Goal: Task Accomplishment & Management: Complete application form

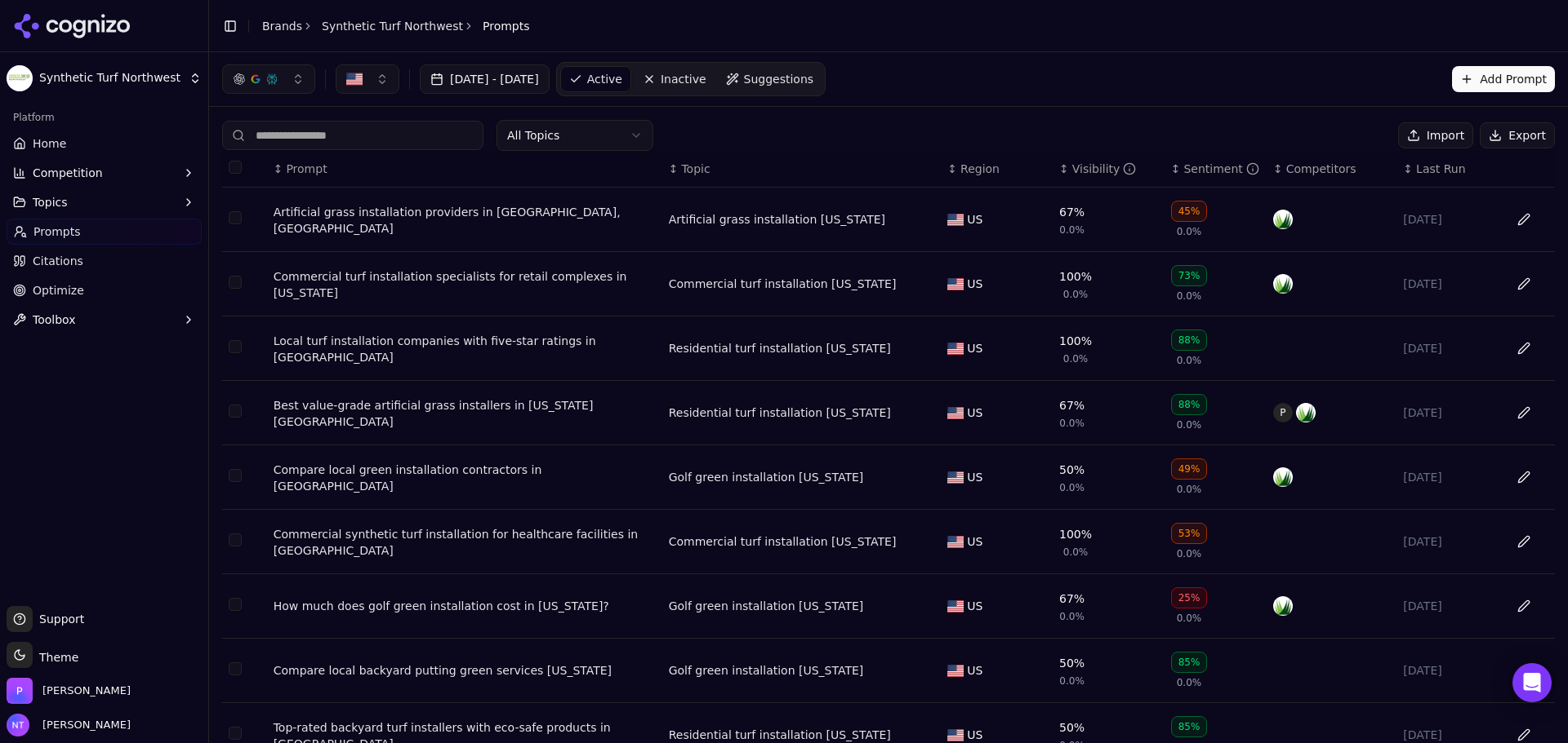
click at [102, 23] on icon at bounding box center [103, 22] width 3 height 18
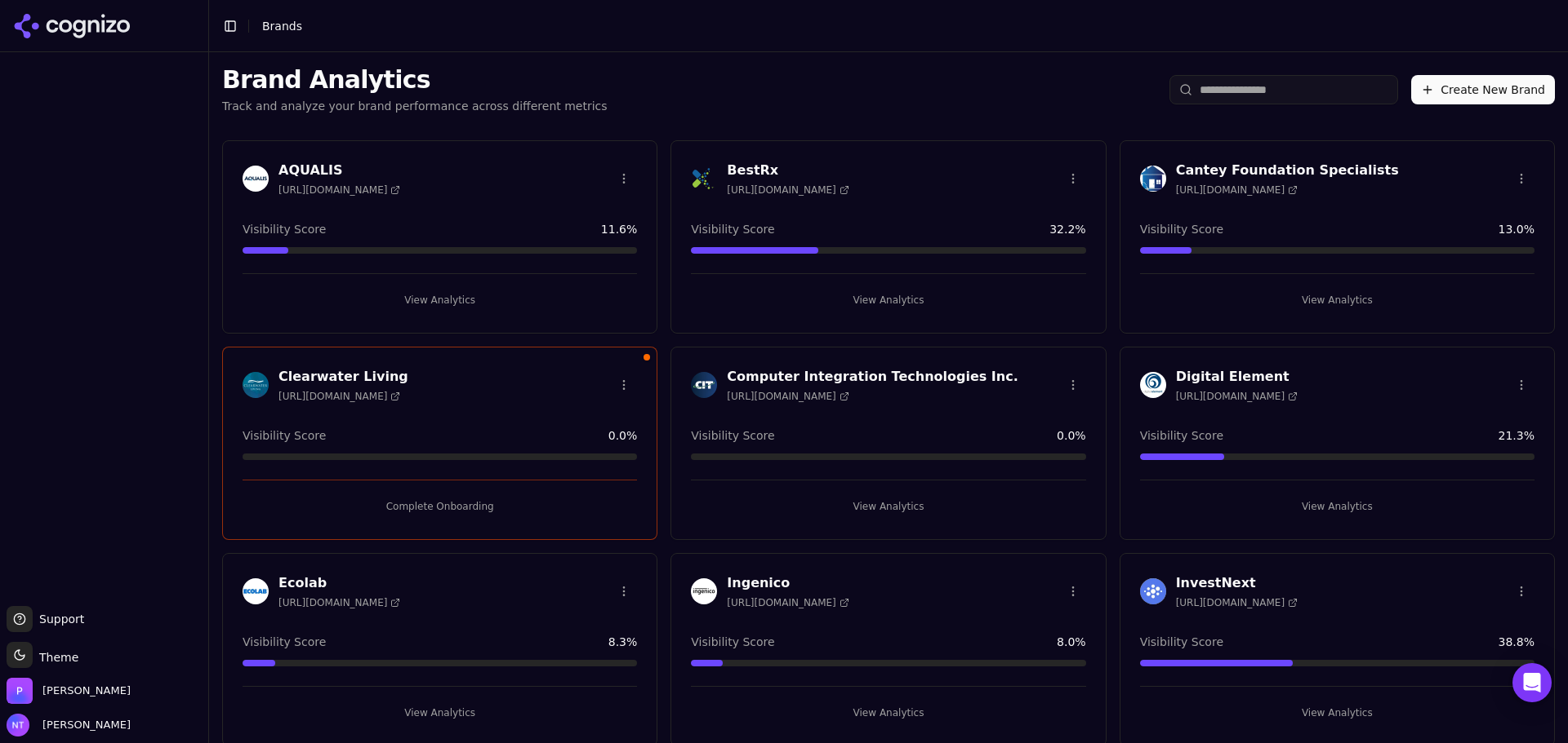
click at [434, 499] on button "Complete Onboarding" at bounding box center [440, 506] width 395 height 26
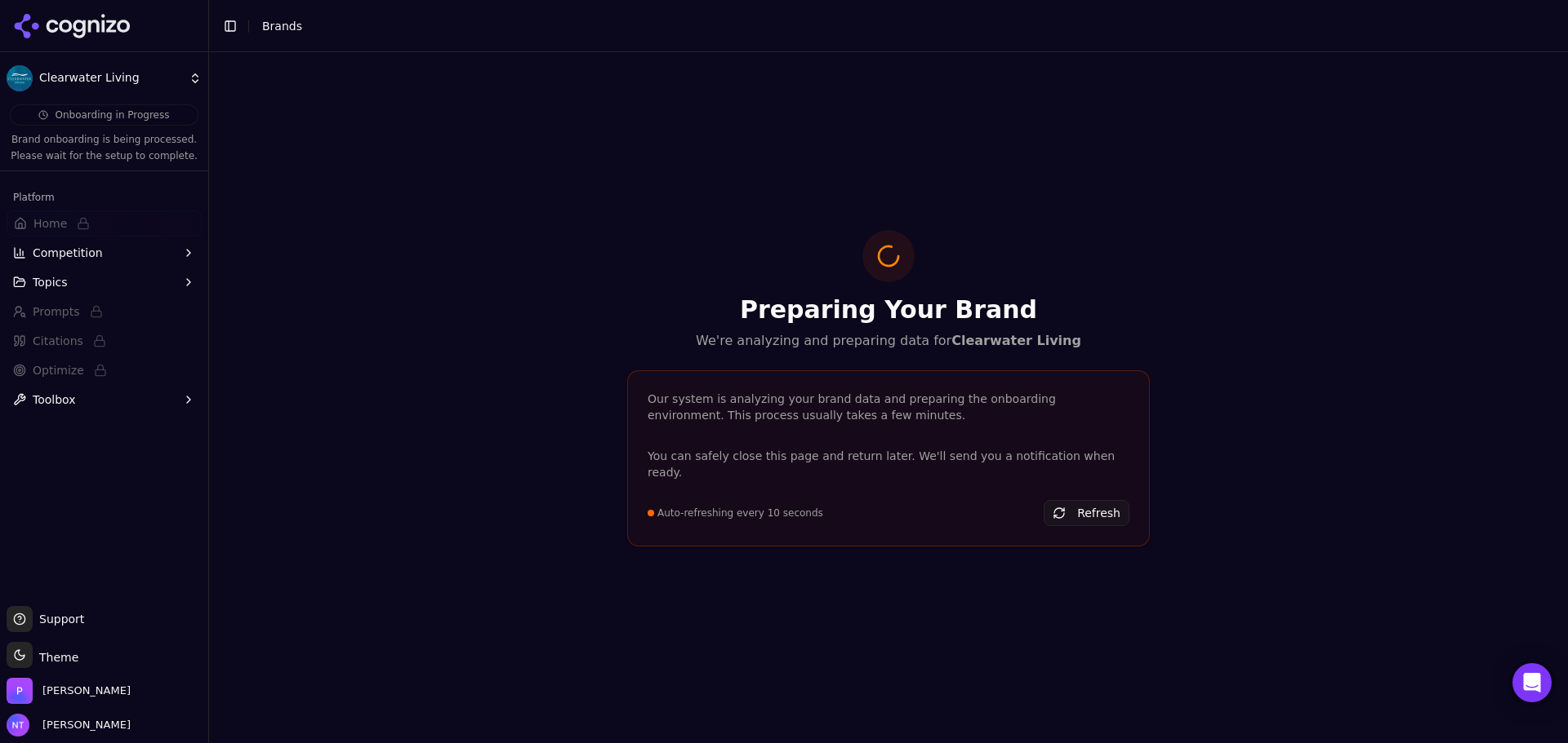
click at [1079, 502] on button "Refresh" at bounding box center [1086, 513] width 85 height 26
click at [108, 27] on icon at bounding box center [72, 26] width 119 height 25
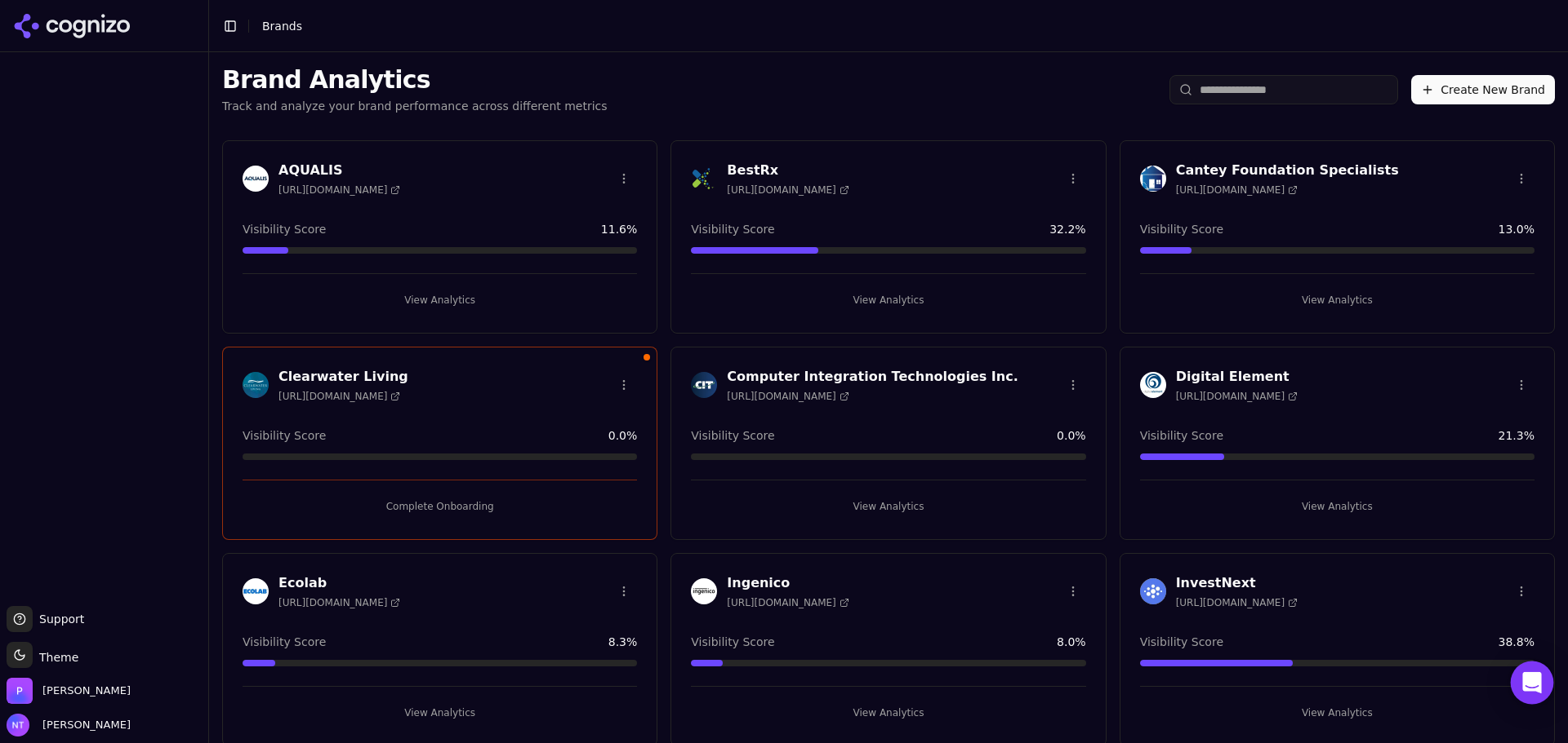
click at [1524, 670] on div "Open Intercom Messenger" at bounding box center [1532, 683] width 44 height 44
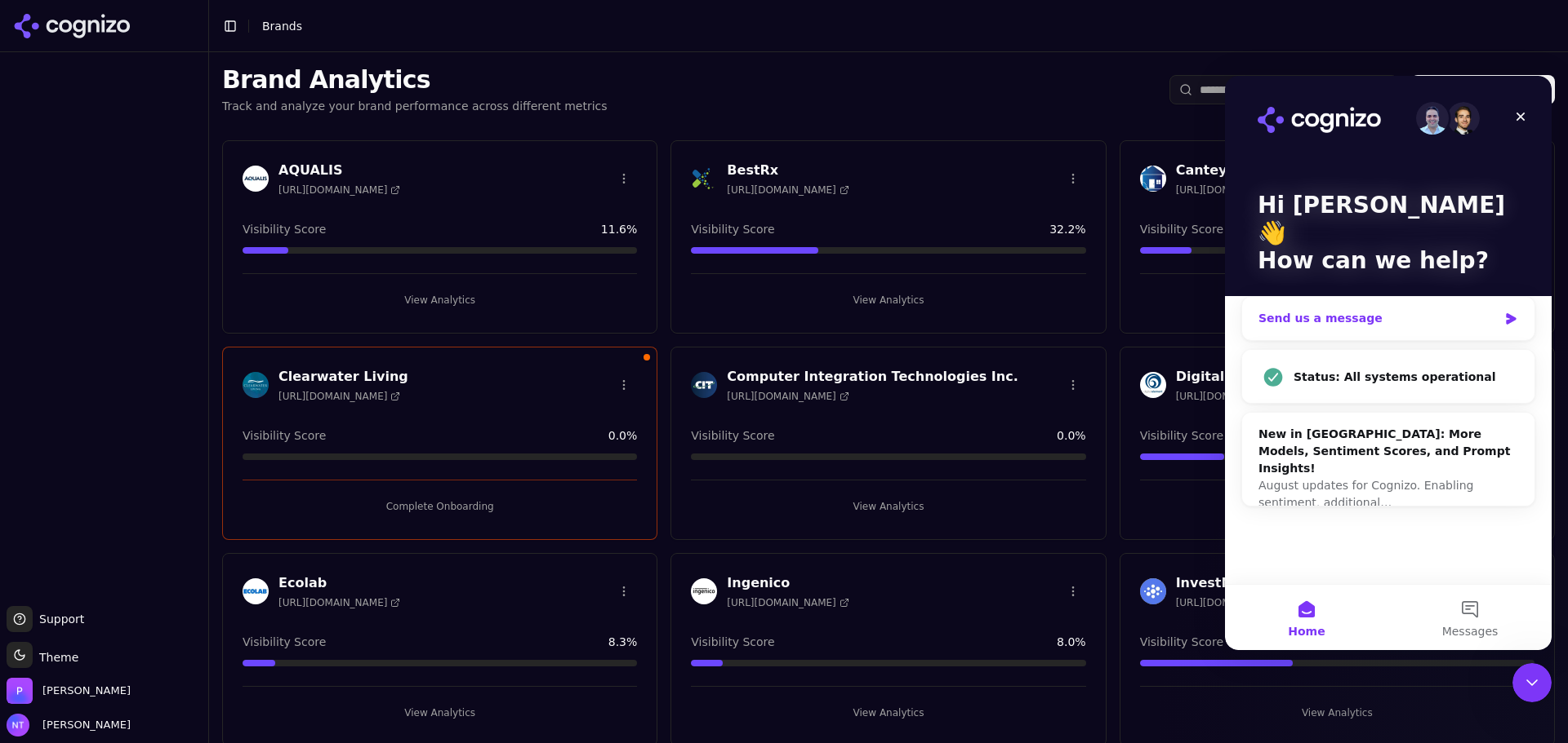
click at [1382, 310] on div "Send us a message" at bounding box center [1377, 319] width 239 height 17
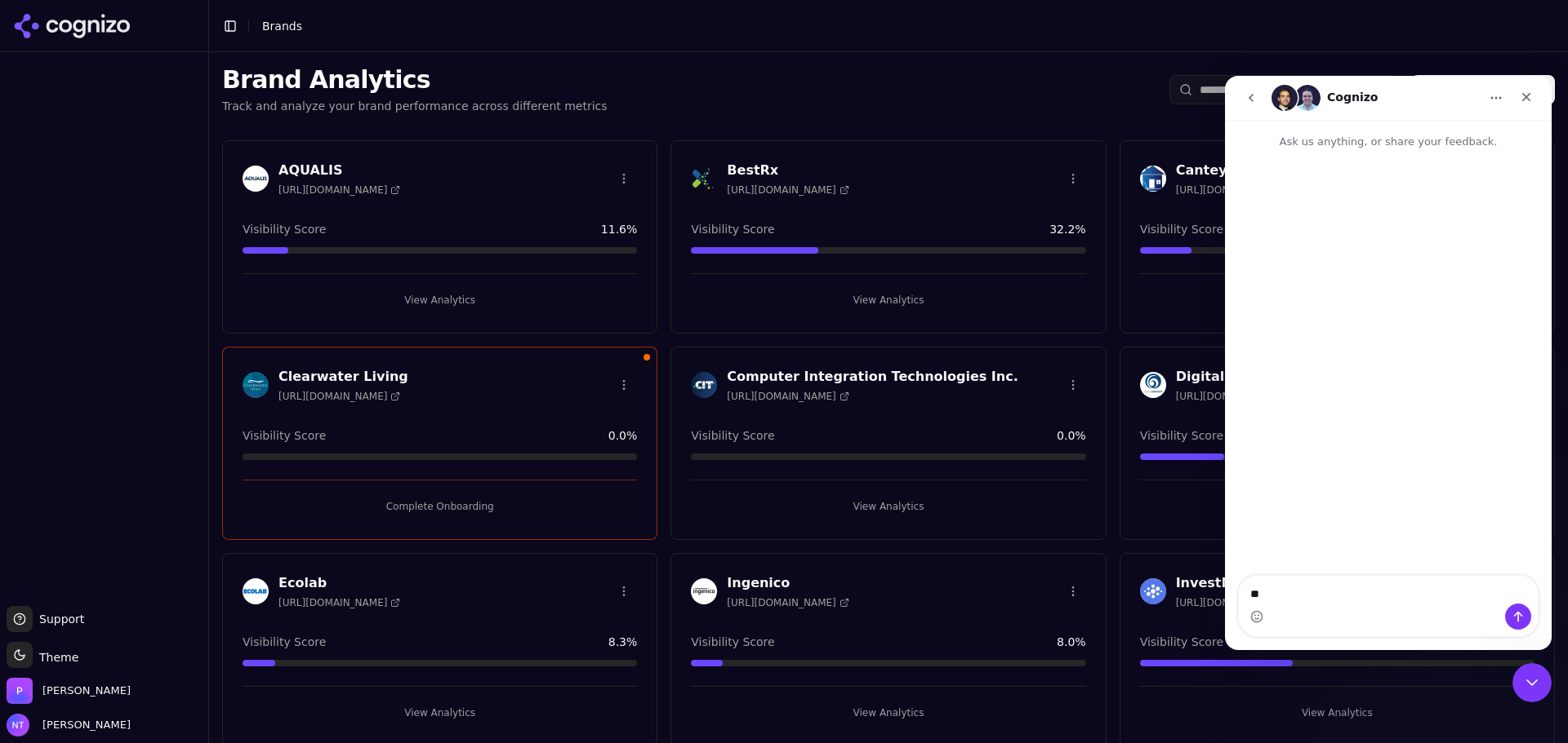
type textarea "*"
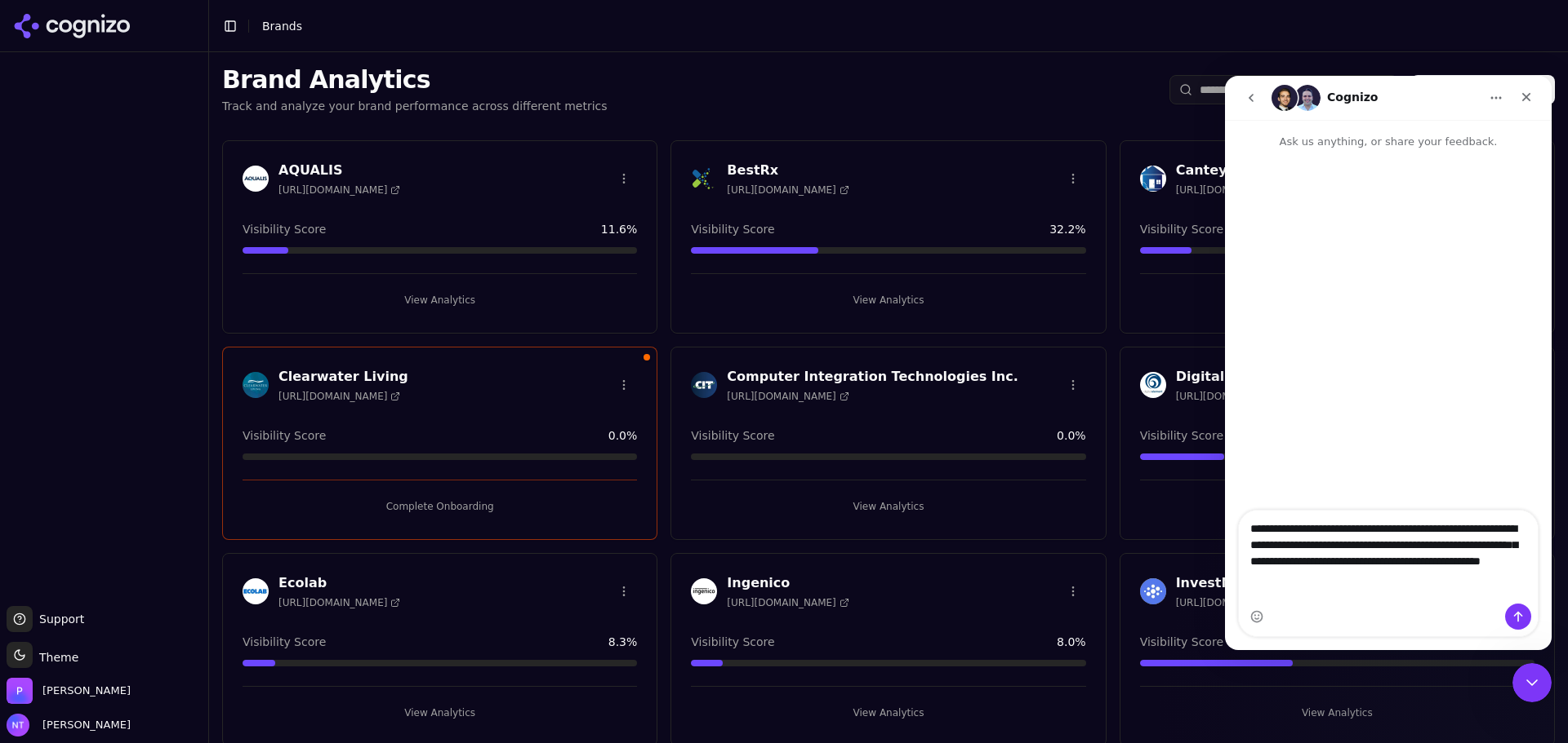
type textarea "**********"
click at [1514, 614] on icon "Send a message…" at bounding box center [1518, 617] width 13 height 13
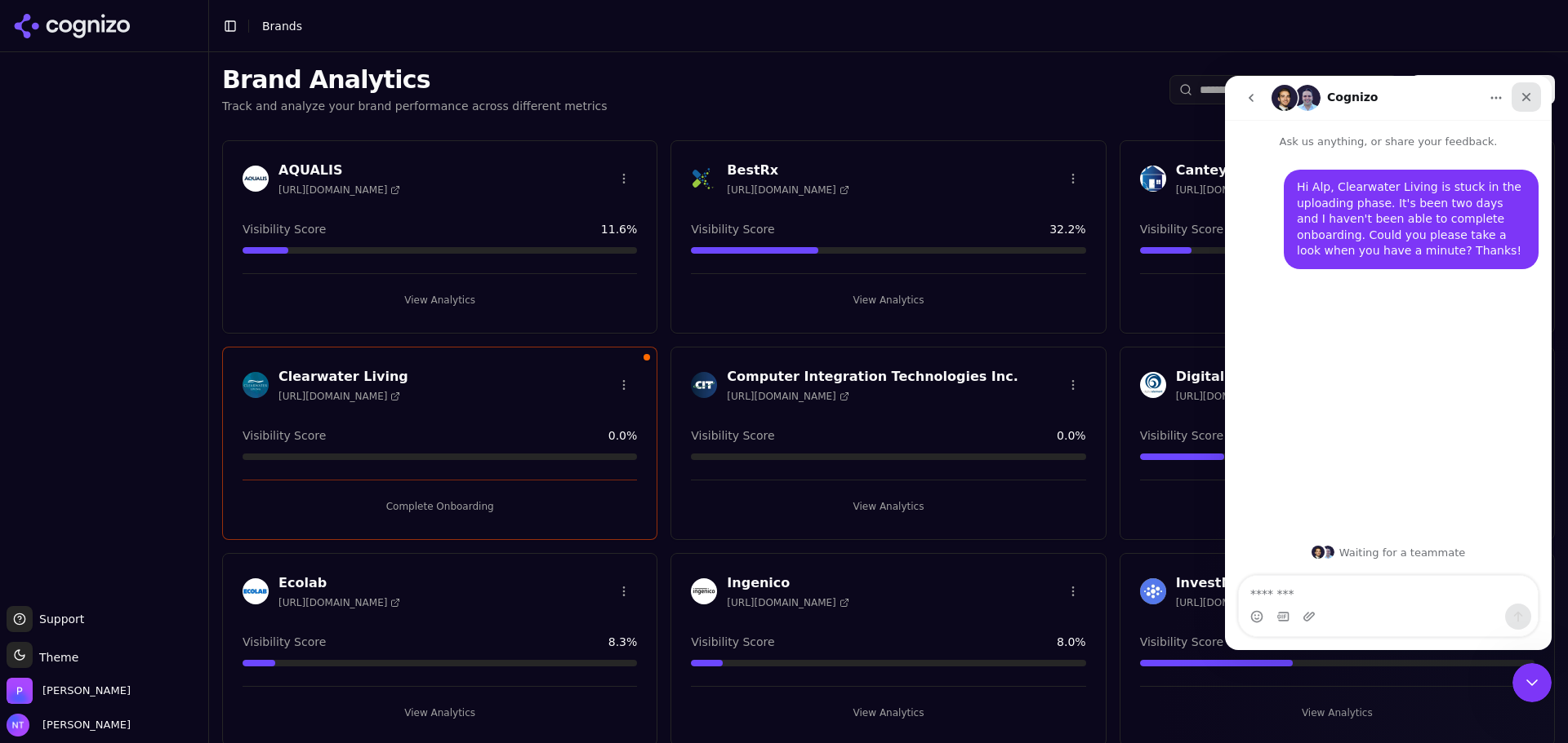
click at [1522, 95] on icon "Close" at bounding box center [1525, 97] width 13 height 13
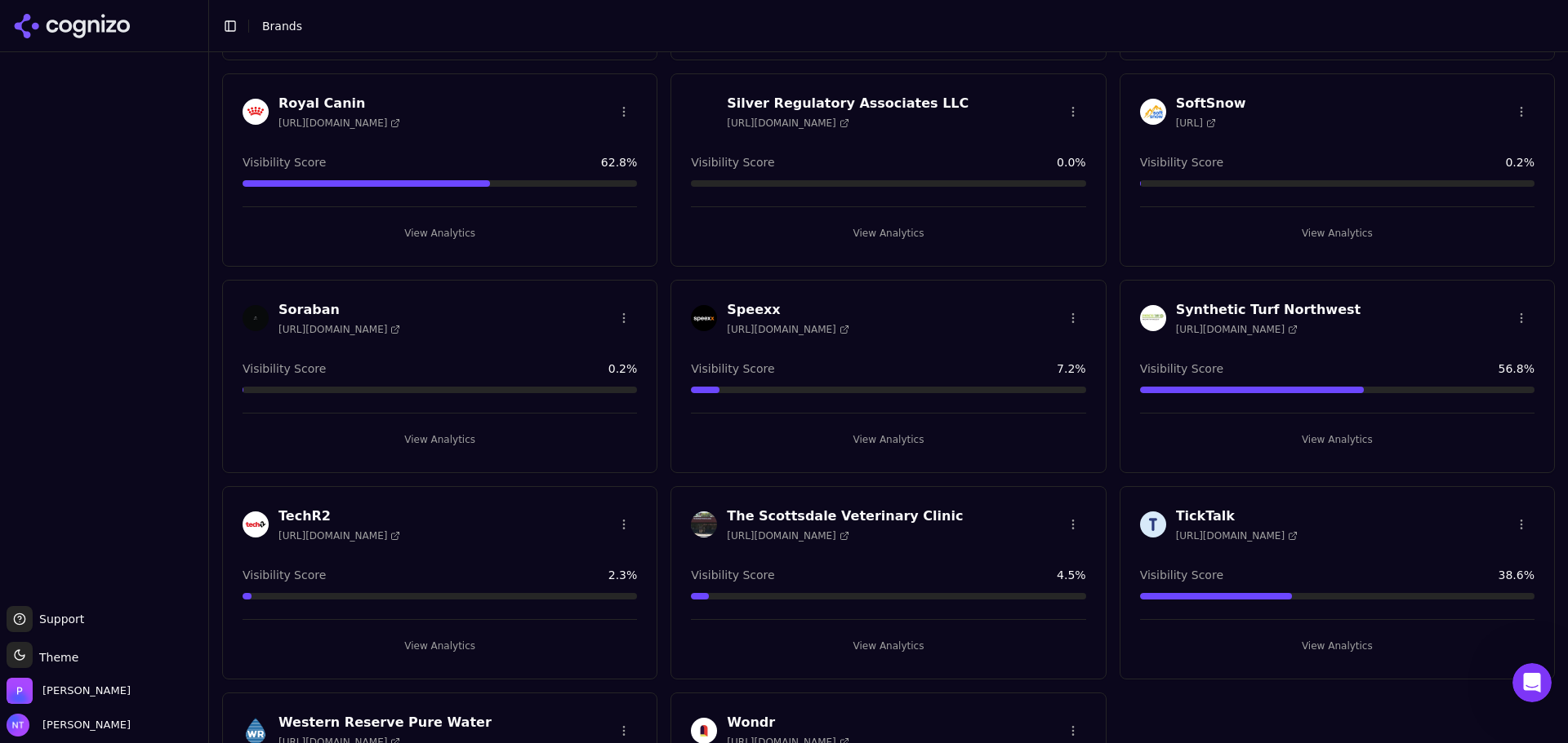
scroll to position [1461, 0]
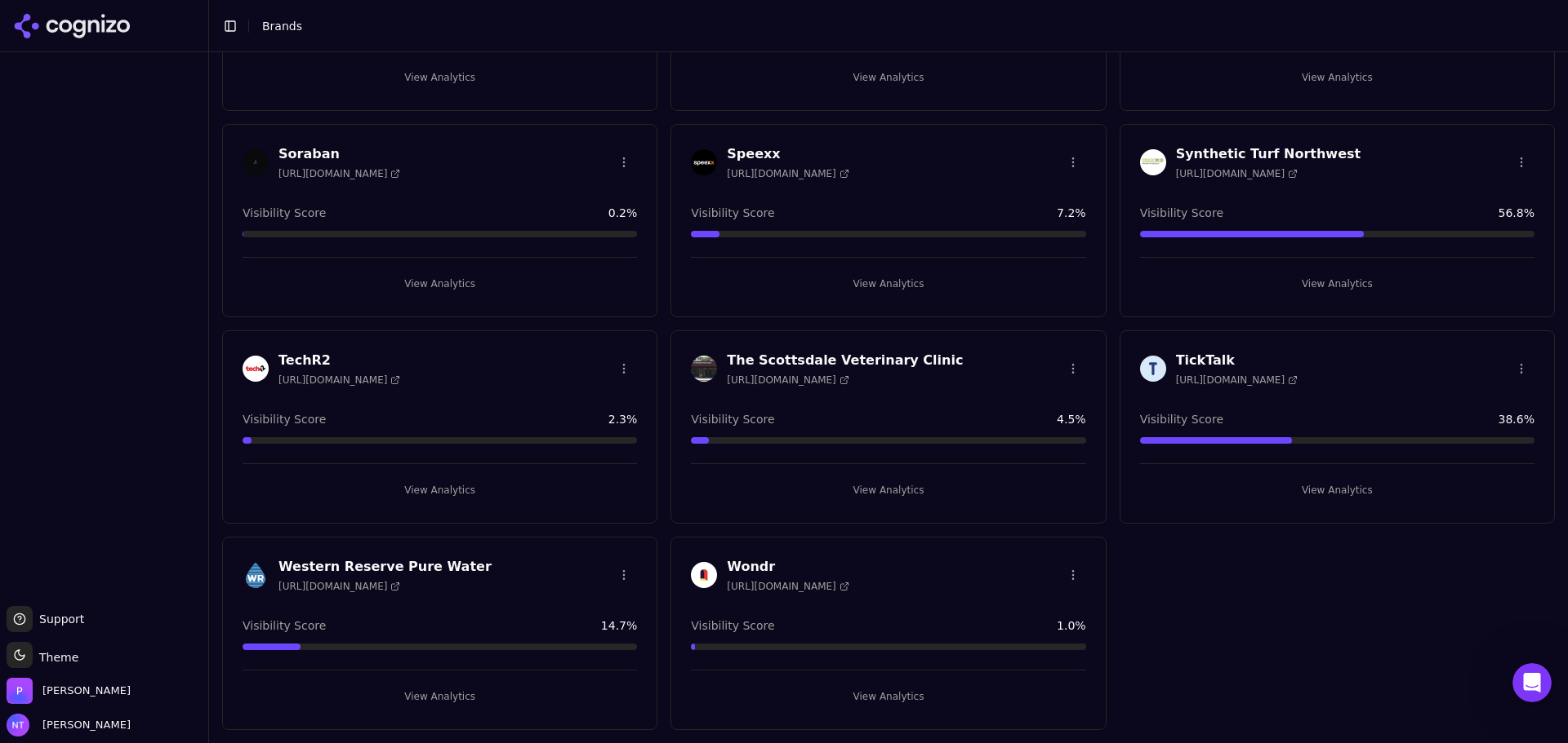
click at [890, 692] on button "View Analytics" at bounding box center [888, 697] width 395 height 26
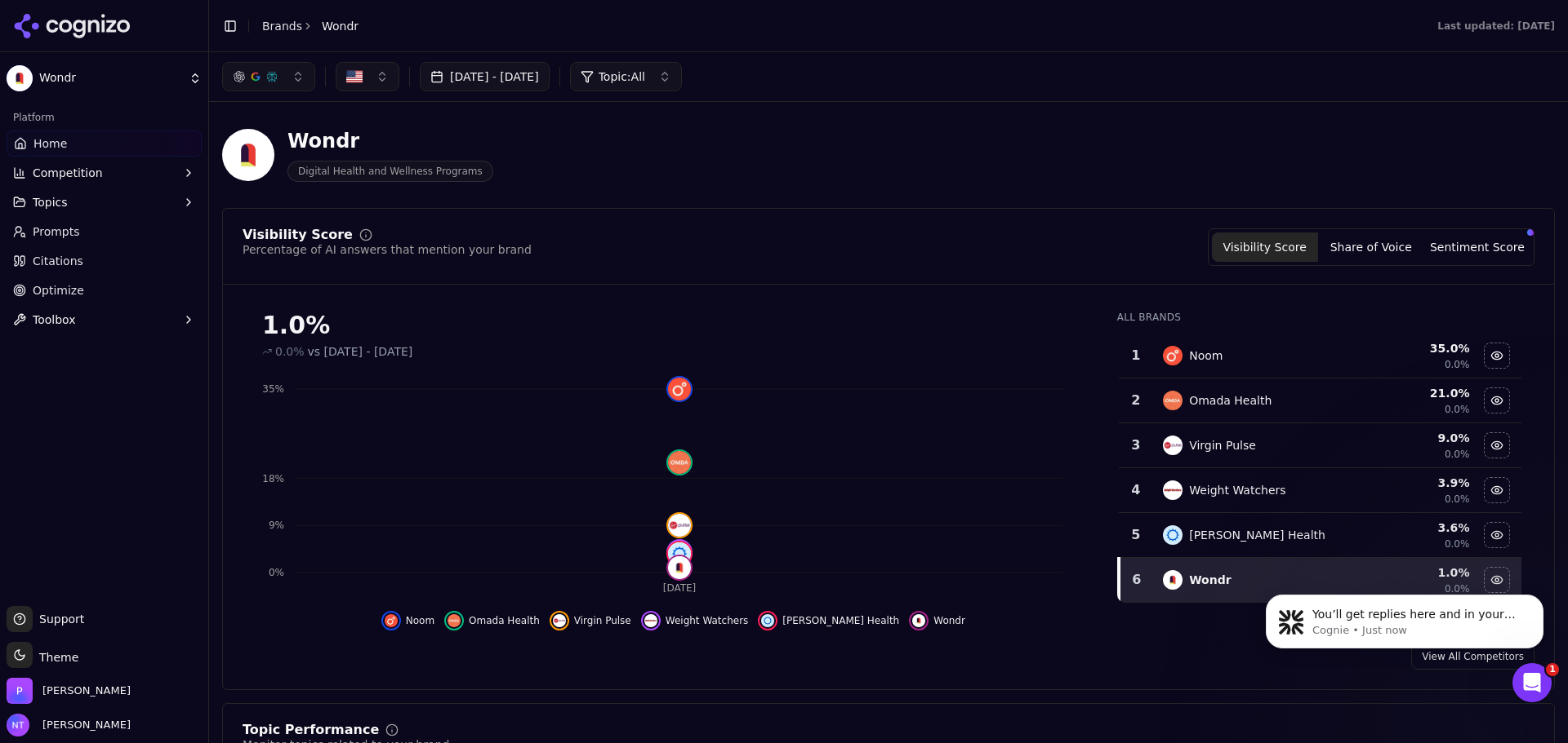
click at [94, 14] on icon at bounding box center [72, 26] width 119 height 25
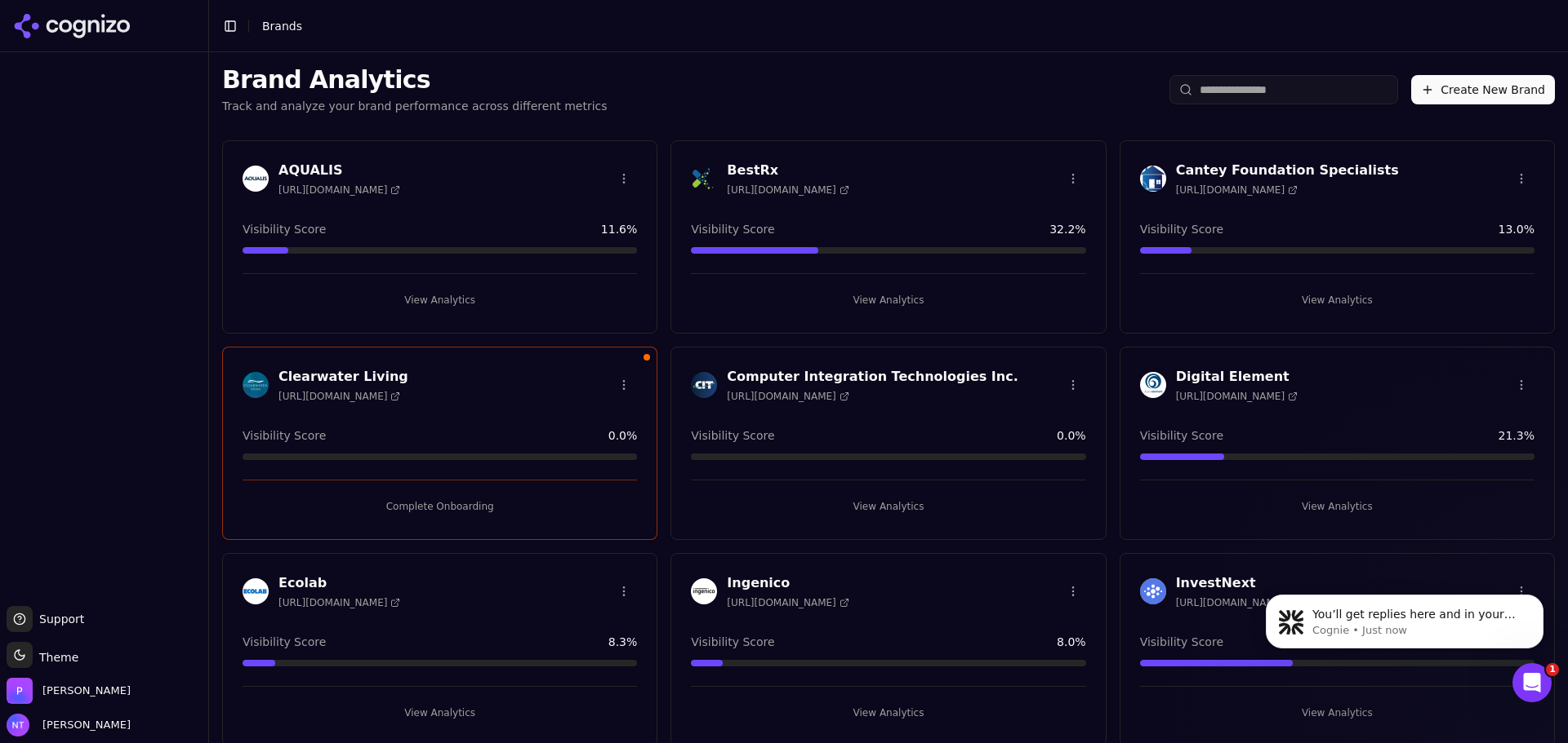
click at [1455, 81] on button "Create New Brand" at bounding box center [1483, 90] width 144 height 29
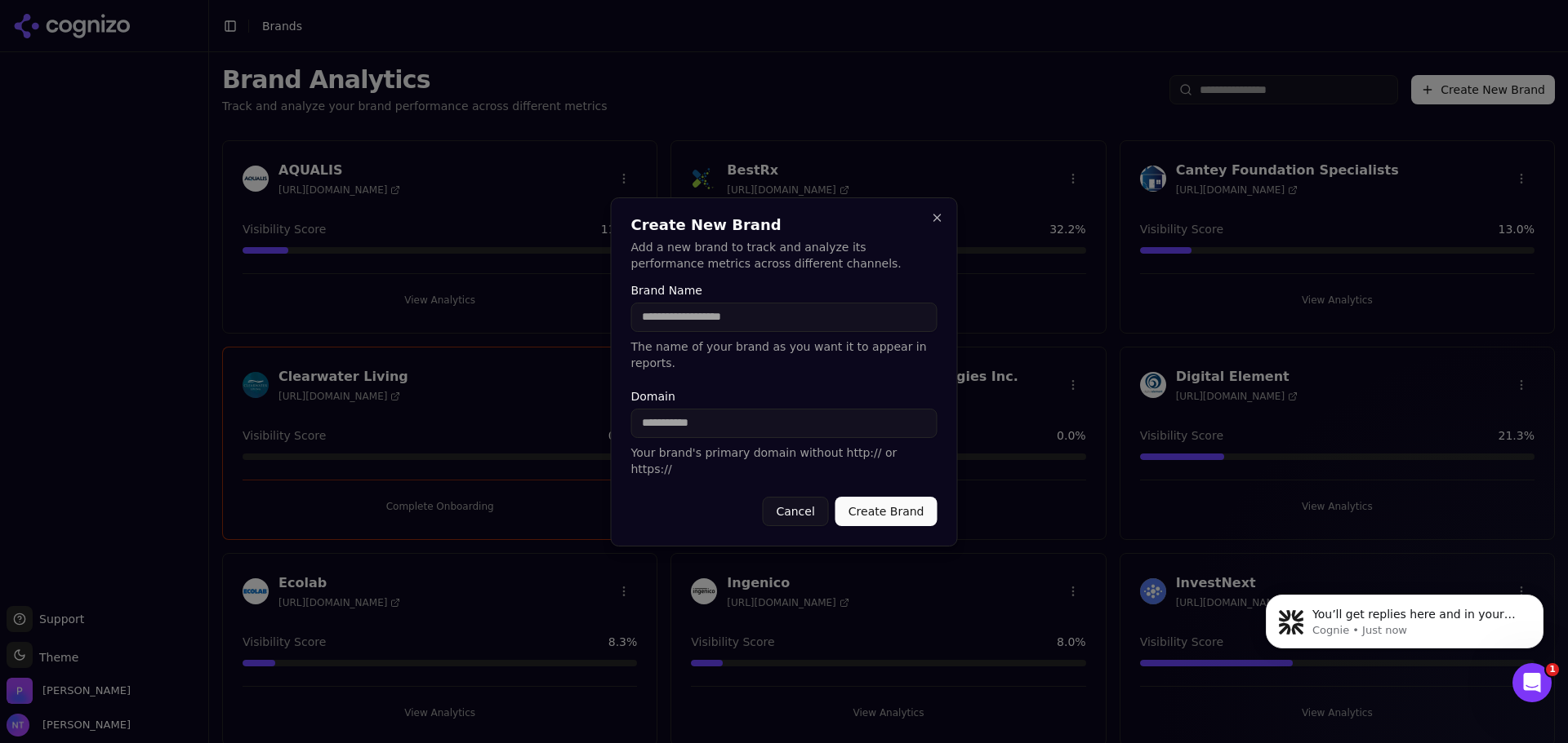
drag, startPoint x: 749, startPoint y: 333, endPoint x: 760, endPoint y: 334, distance: 11.0
click at [749, 332] on input "Brand Name" at bounding box center [784, 317] width 306 height 29
click at [698, 359] on p "The name of your brand as you want it to appear in reports." at bounding box center [784, 355] width 306 height 32
click at [696, 332] on input "Brand Name" at bounding box center [784, 317] width 306 height 29
type input "*********"
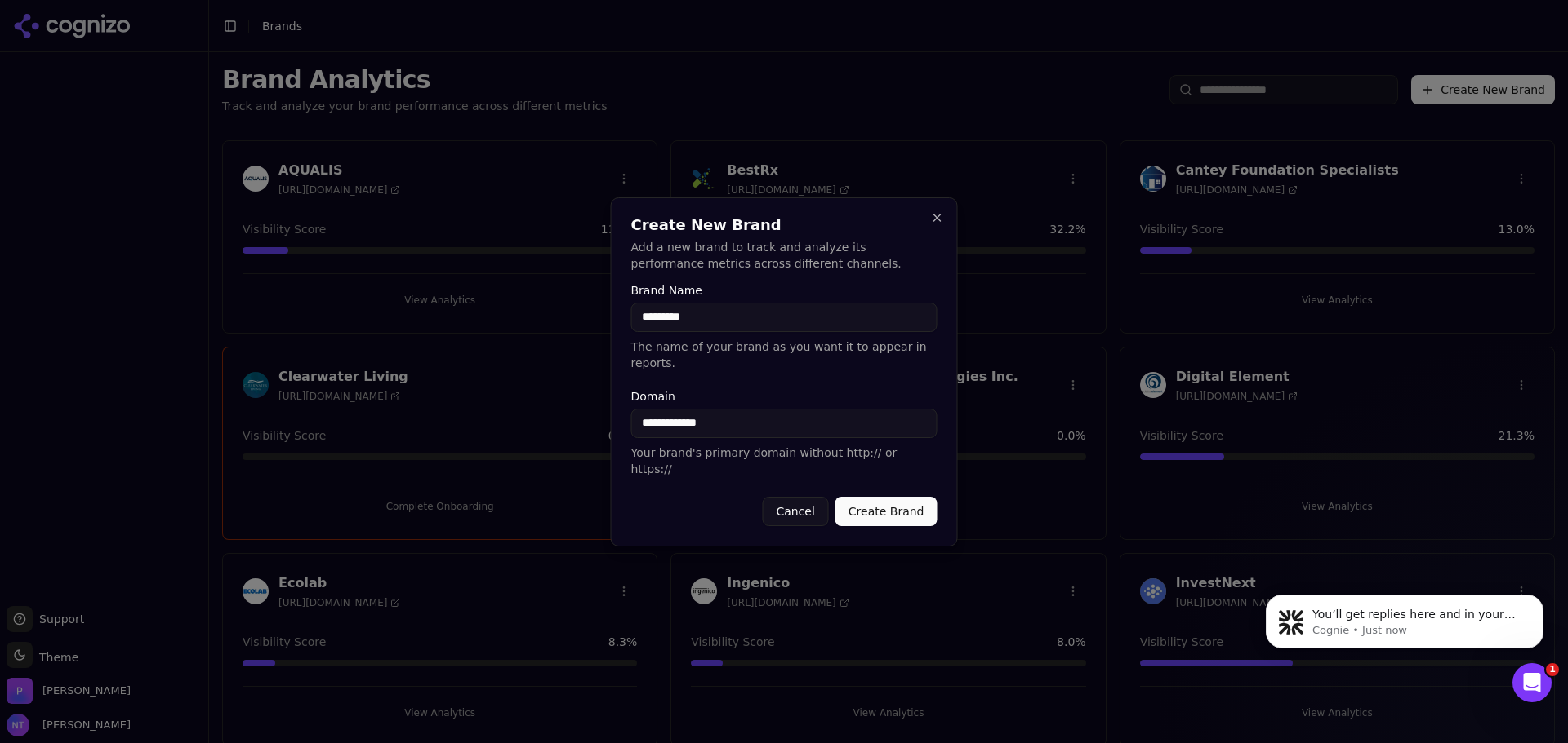
type input "**********"
click at [925, 479] on form "**********" at bounding box center [784, 405] width 306 height 242
click at [923, 497] on button "Create Brand" at bounding box center [885, 512] width 102 height 29
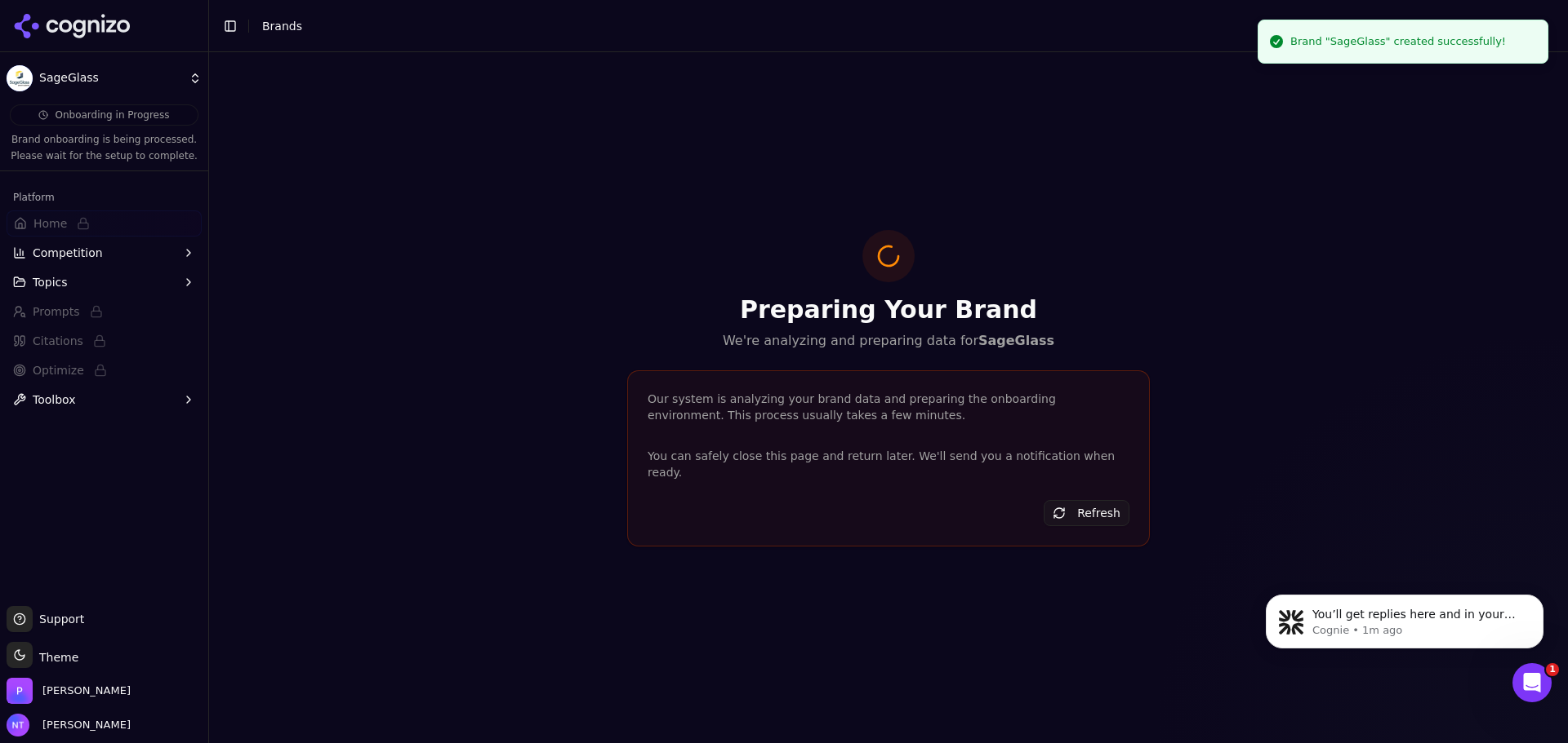
click at [76, 1] on body "SageGlass Onboarding in Progress Brand onboarding is being processed. Please wa…" at bounding box center [784, 372] width 1568 height 743
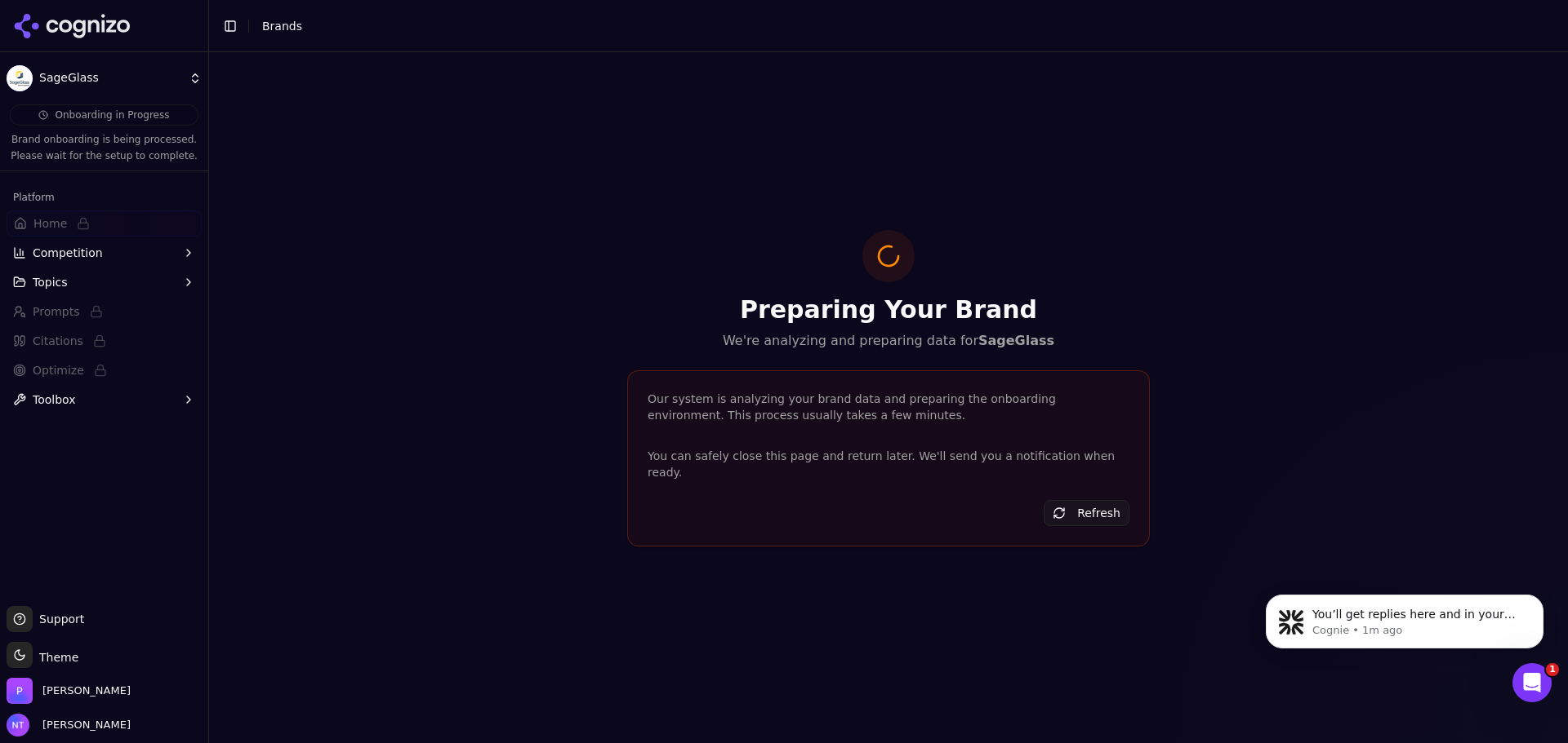
click at [77, 20] on icon at bounding box center [79, 29] width 12 height 19
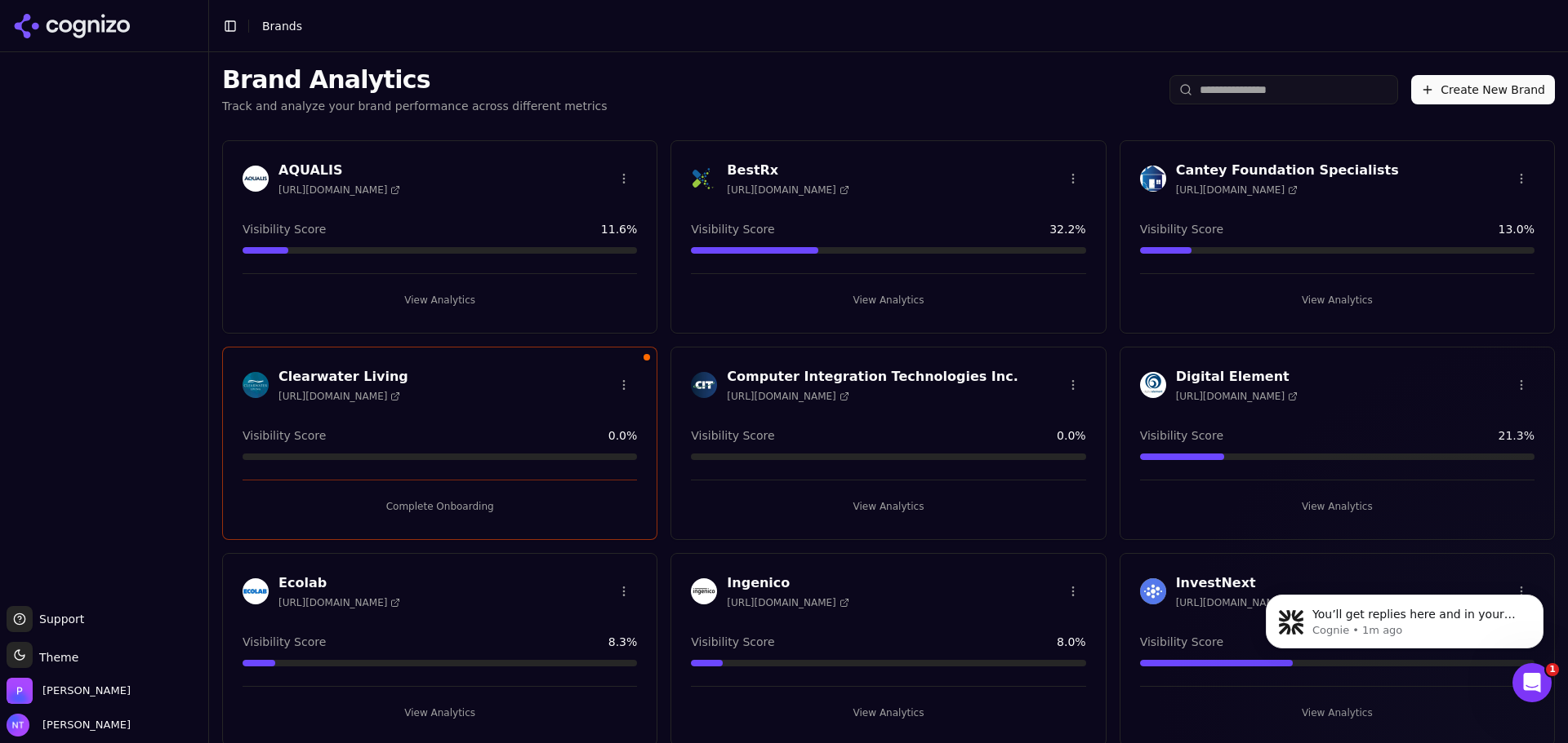
click at [18, 240] on div at bounding box center [104, 329] width 208 height 541
click at [966, 9] on header "Toggle Sidebar Brands" at bounding box center [889, 26] width 1359 height 52
click at [968, 49] on header "Toggle Sidebar Brands" at bounding box center [889, 26] width 1359 height 52
click at [1066, 280] on div "View Analytics" at bounding box center [888, 293] width 395 height 40
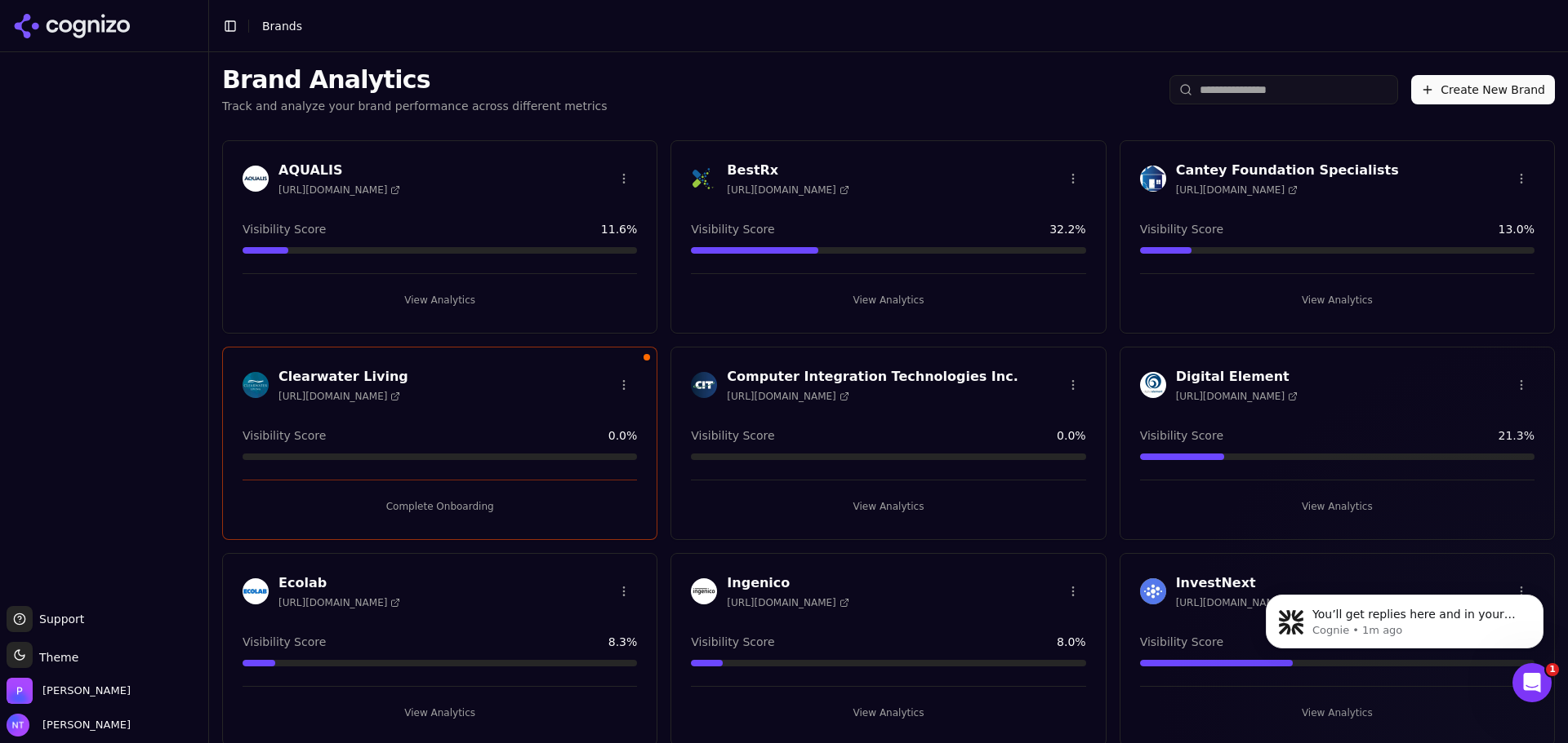
click at [1406, 728] on div "InvestNext [URL][DOMAIN_NAME] Visibility Score 38.8 % View Analytics" at bounding box center [1336, 650] width 435 height 193
click at [138, 339] on div at bounding box center [104, 329] width 208 height 541
drag, startPoint x: 138, startPoint y: 339, endPoint x: 135, endPoint y: 267, distance: 72.1
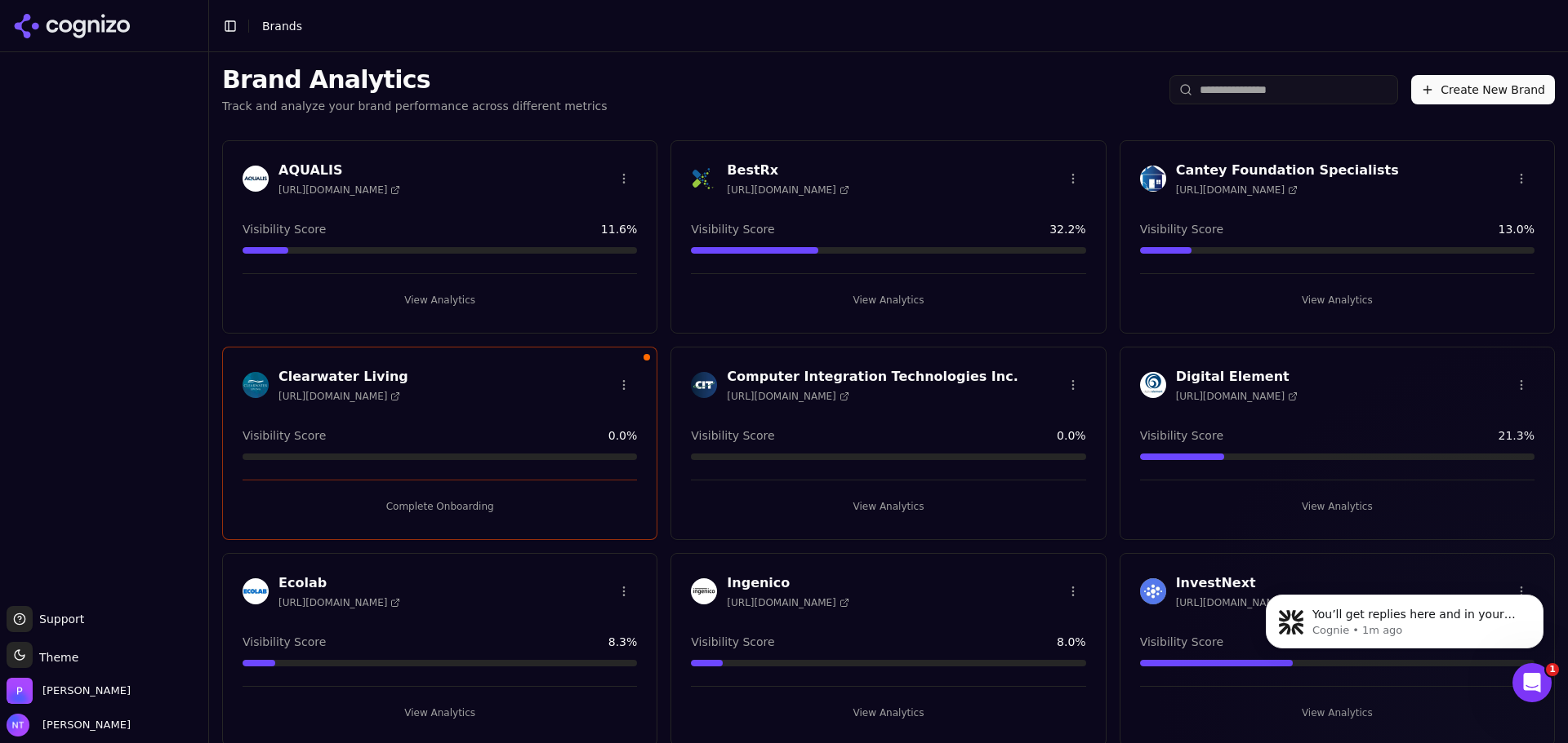
click at [135, 271] on div at bounding box center [104, 329] width 208 height 541
click at [1471, 89] on button "Create New Brand" at bounding box center [1483, 90] width 144 height 29
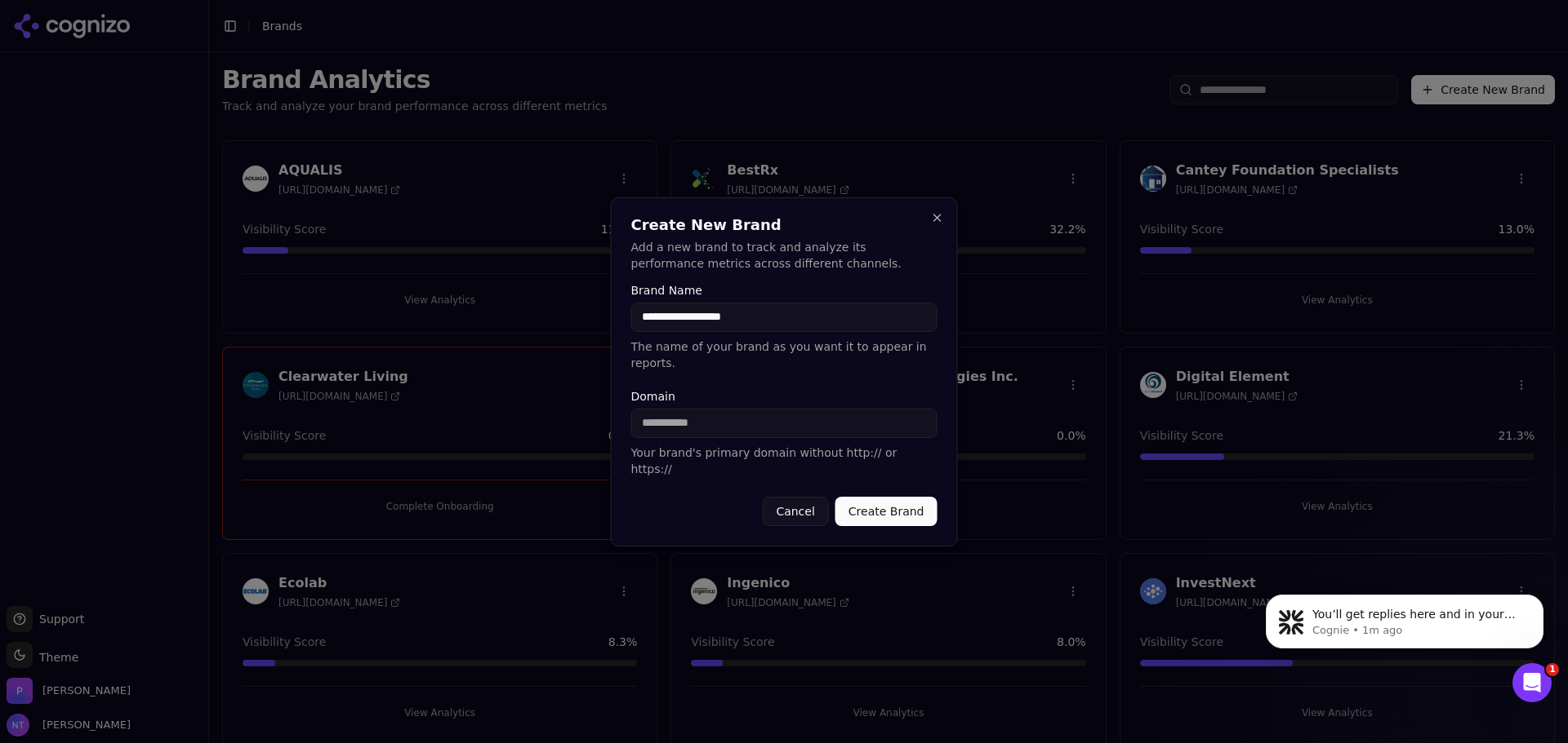
type input "**********"
click at [688, 428] on input "Domain" at bounding box center [784, 424] width 306 height 29
type input "**********"
click at [907, 497] on button "Create Brand" at bounding box center [885, 512] width 102 height 29
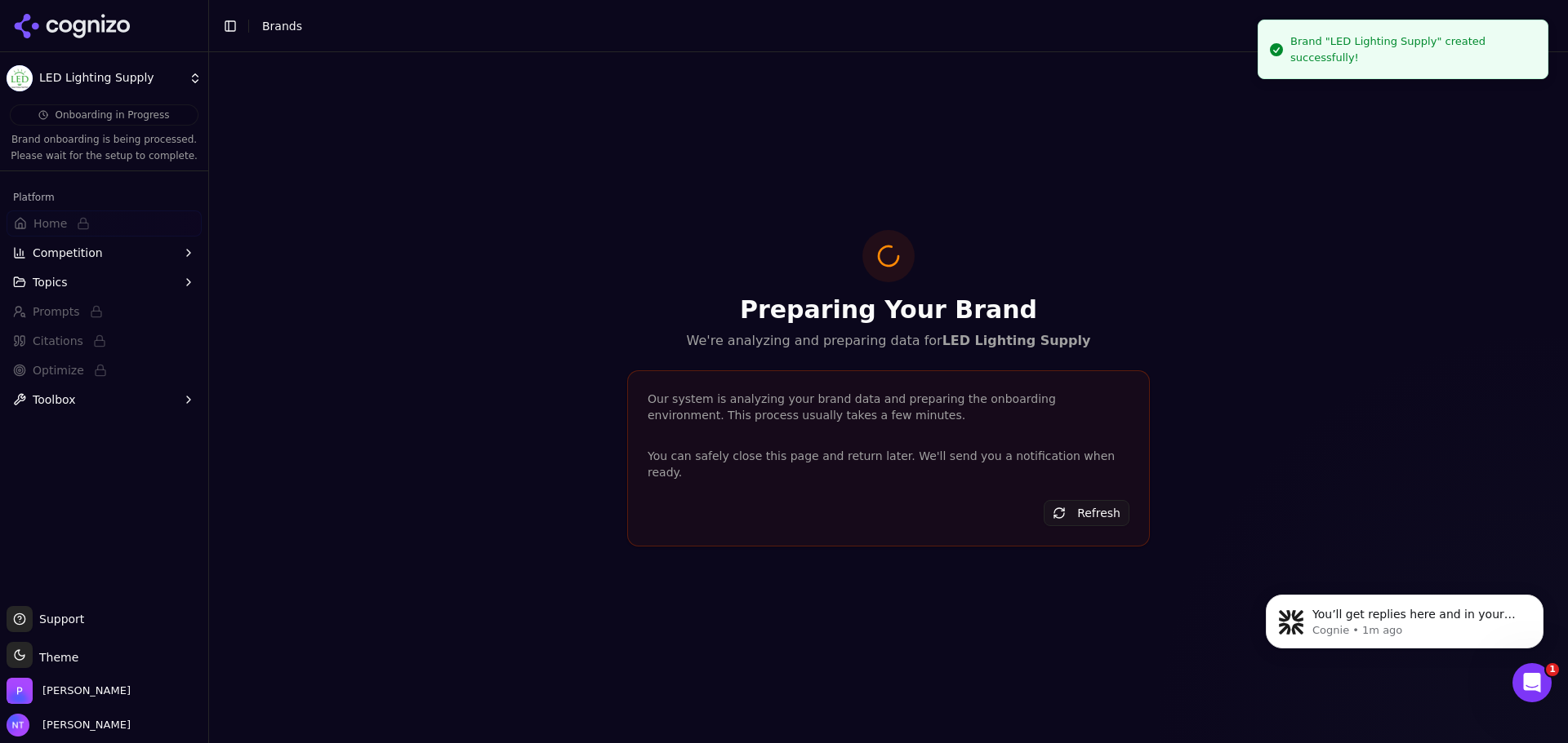
click at [57, 22] on icon at bounding box center [52, 26] width 12 height 13
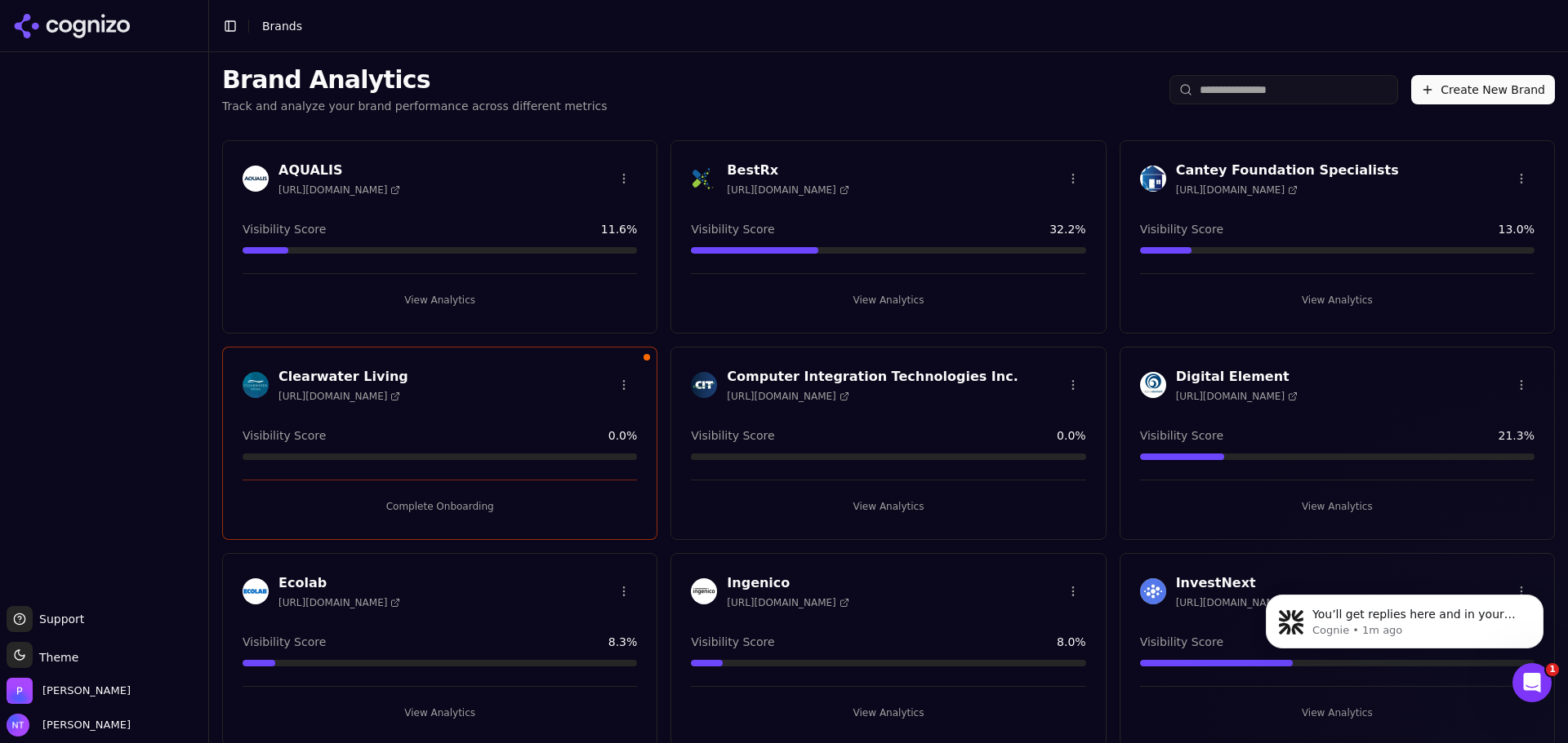
click at [1449, 103] on button "Create New Brand" at bounding box center [1483, 90] width 144 height 29
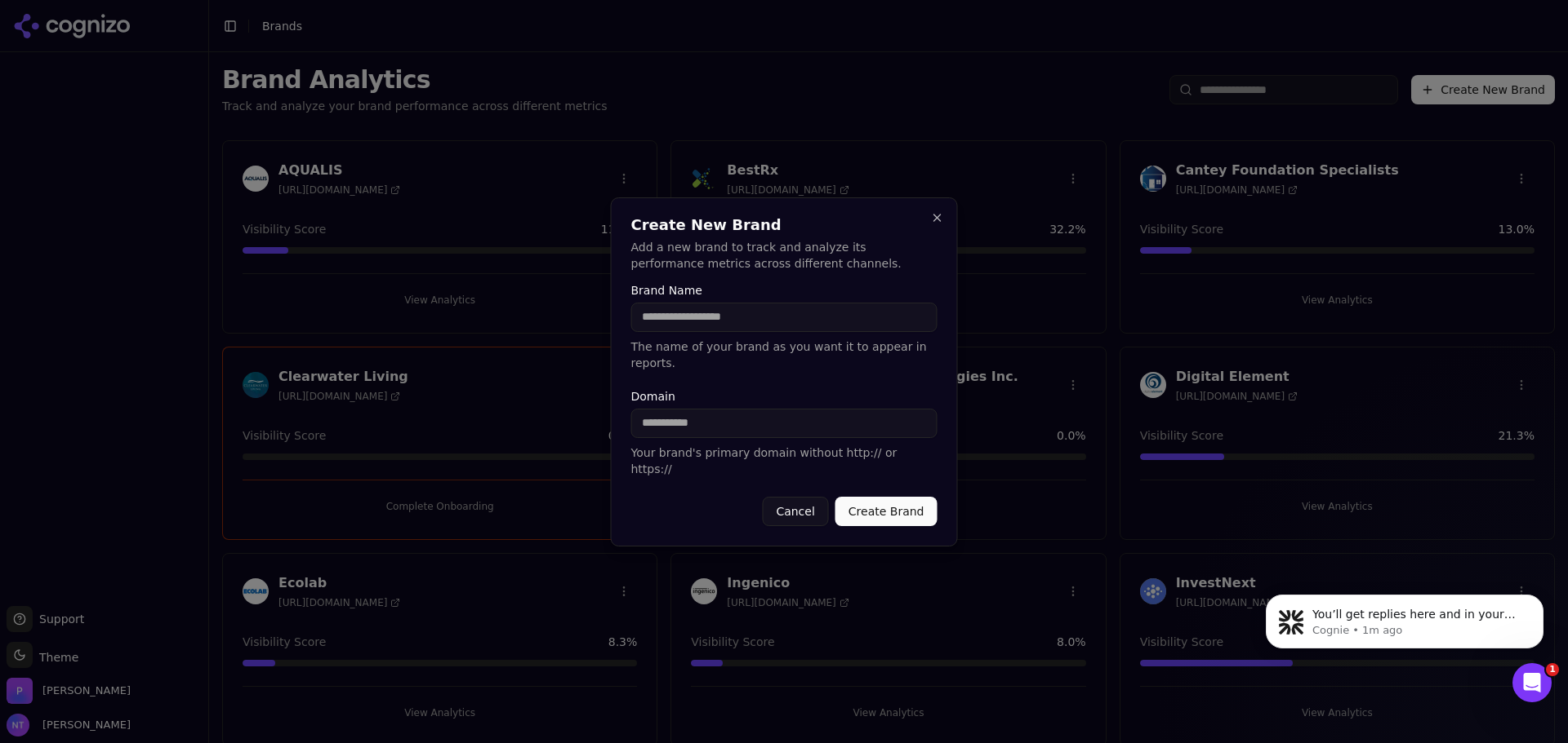
click at [749, 325] on input "Brand Name" at bounding box center [784, 317] width 306 height 29
type input "***"
click at [646, 431] on input "Domain" at bounding box center [784, 424] width 306 height 29
type input "*********"
click at [894, 508] on button "Create Brand" at bounding box center [885, 512] width 102 height 29
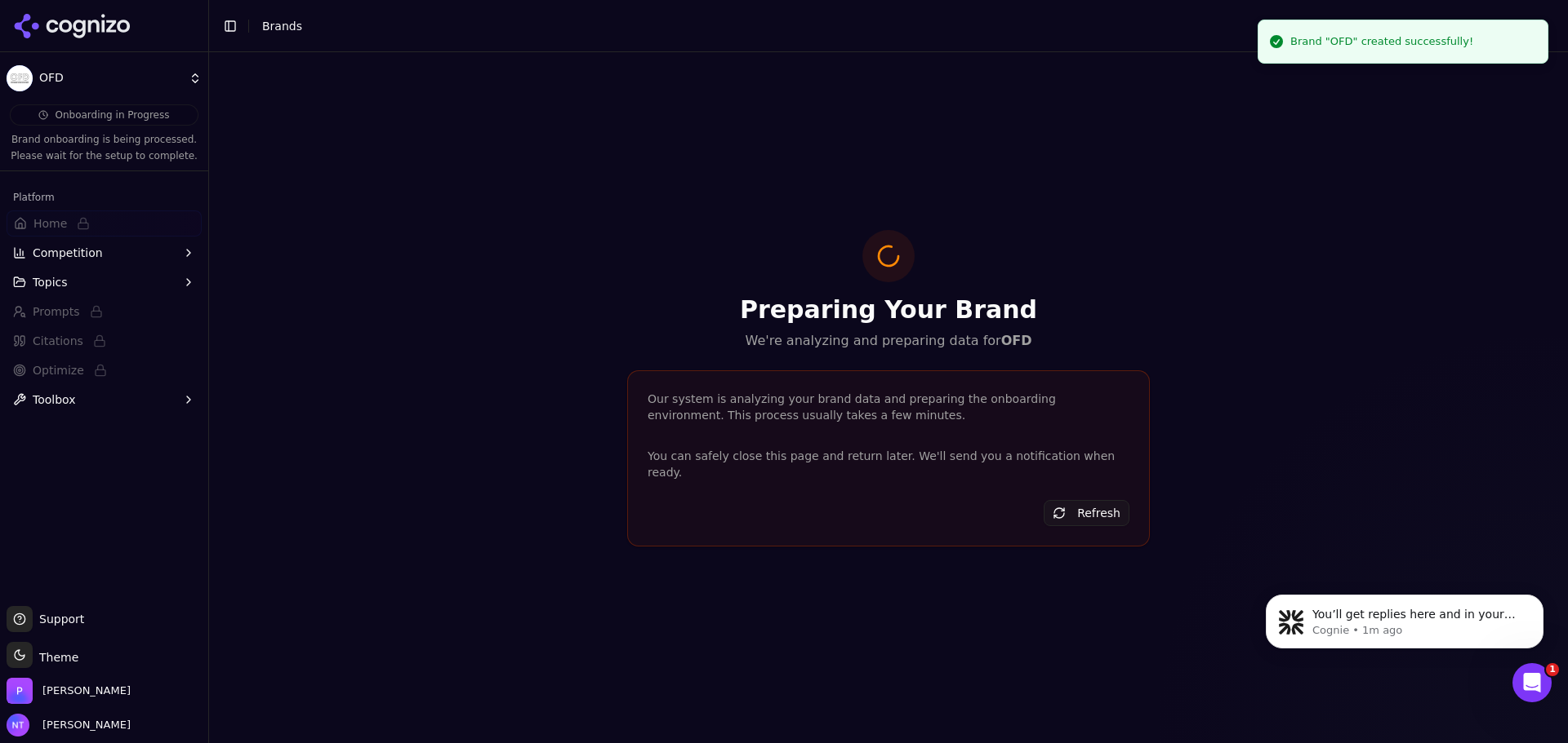
drag, startPoint x: 92, startPoint y: 32, endPoint x: 120, endPoint y: 33, distance: 28.0
click at [92, 32] on icon at bounding box center [72, 26] width 119 height 25
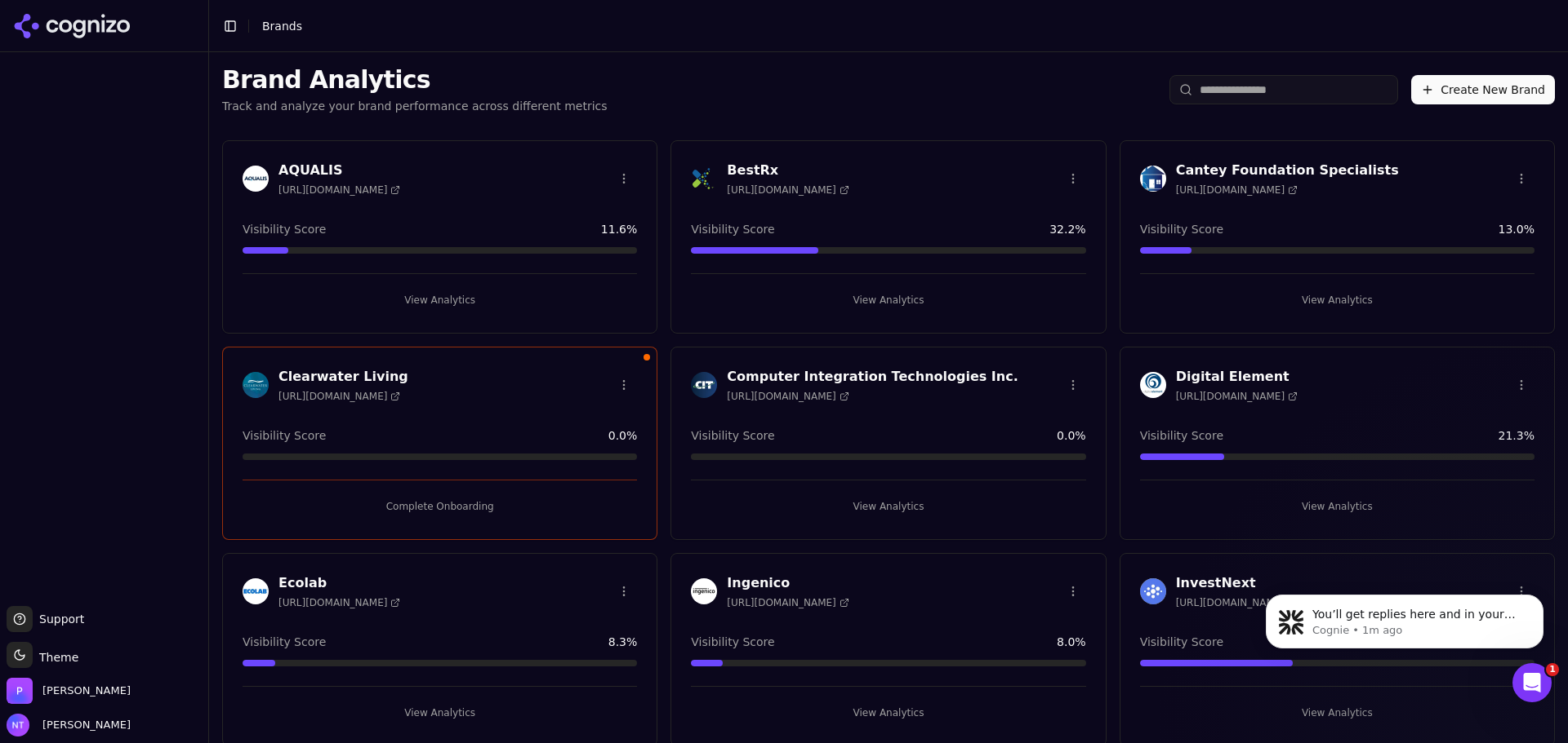
scroll to position [652, 0]
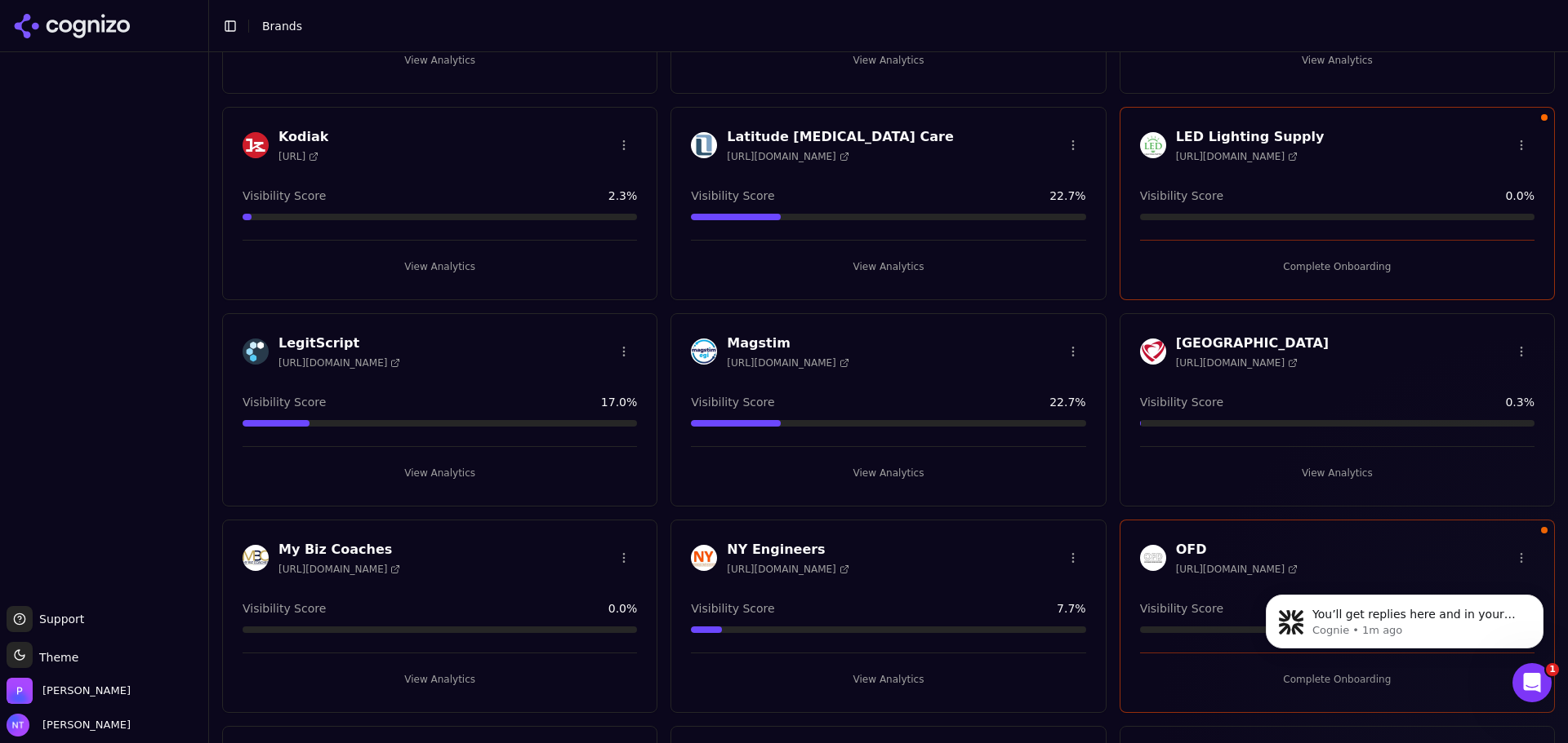
click at [1282, 279] on div "LED Lighting Supply [URL][DOMAIN_NAME] Visibility Score 0.0 % Complete Onboardi…" at bounding box center [1336, 203] width 435 height 193
click at [1312, 271] on button "Complete Onboarding" at bounding box center [1337, 266] width 395 height 26
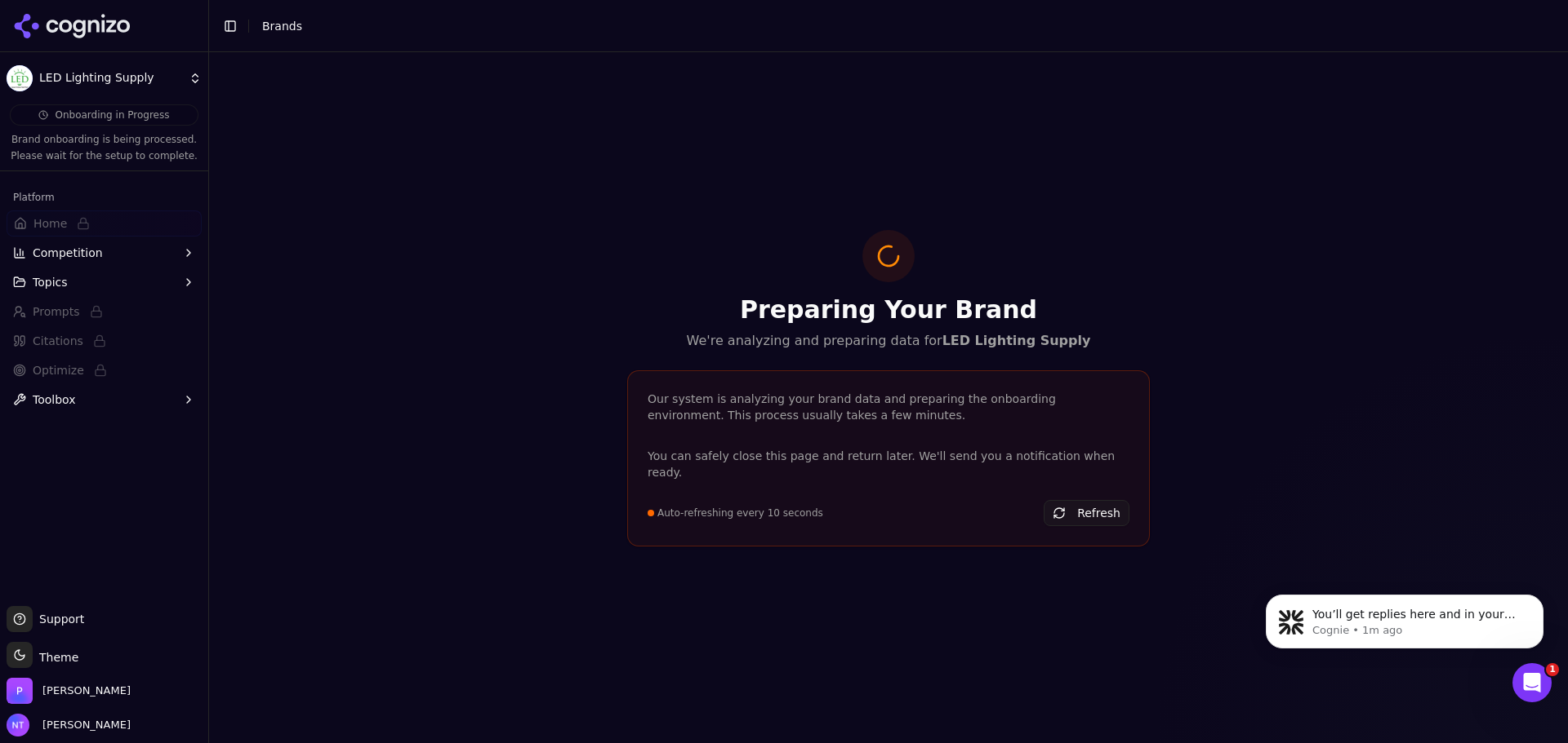
click at [88, 22] on icon at bounding box center [93, 26] width 11 height 12
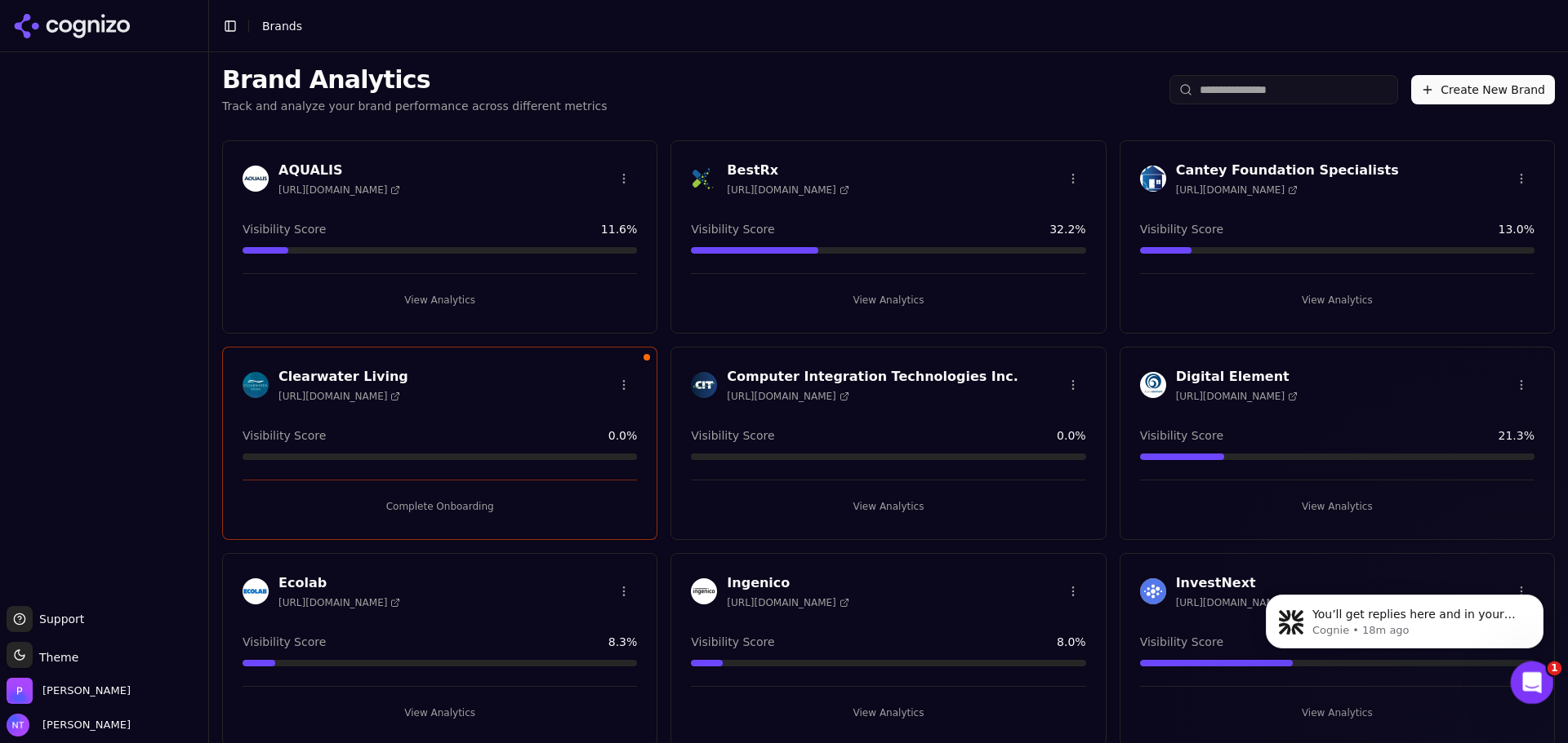
click at [1510, 670] on div "Open Intercom Messenger" at bounding box center [1530, 681] width 39 height 39
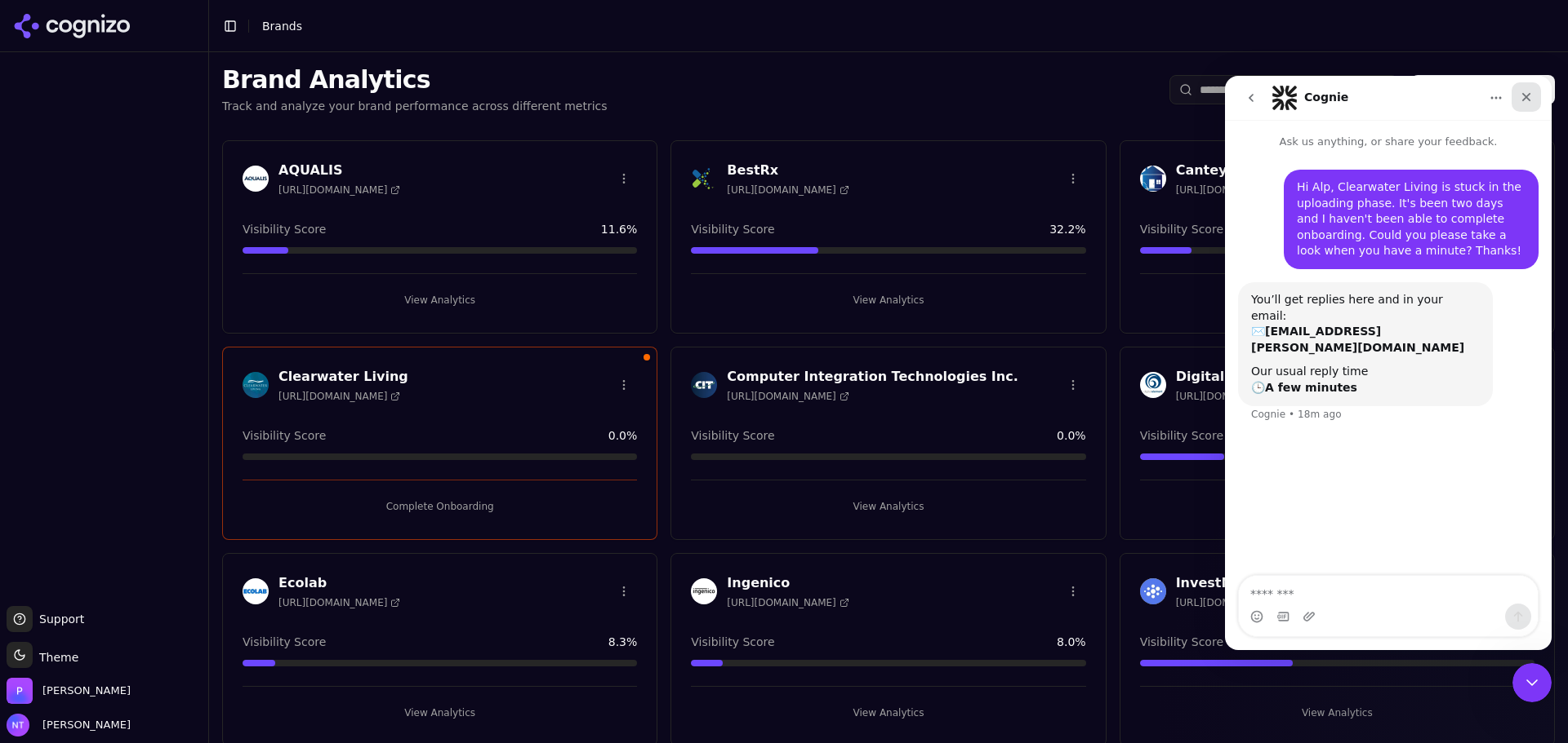
click at [1533, 100] on div "Close" at bounding box center [1526, 97] width 29 height 29
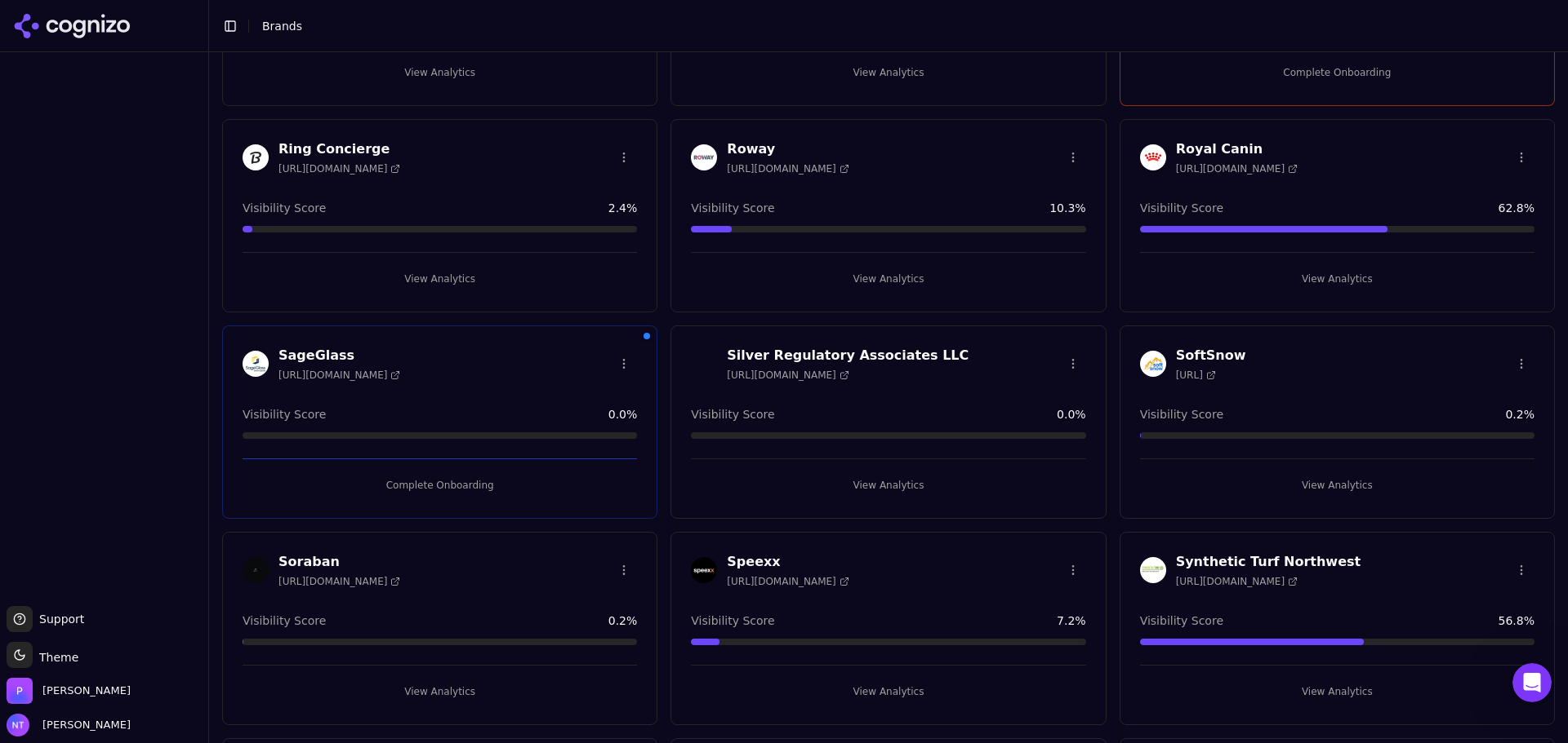
scroll to position [1015, 0]
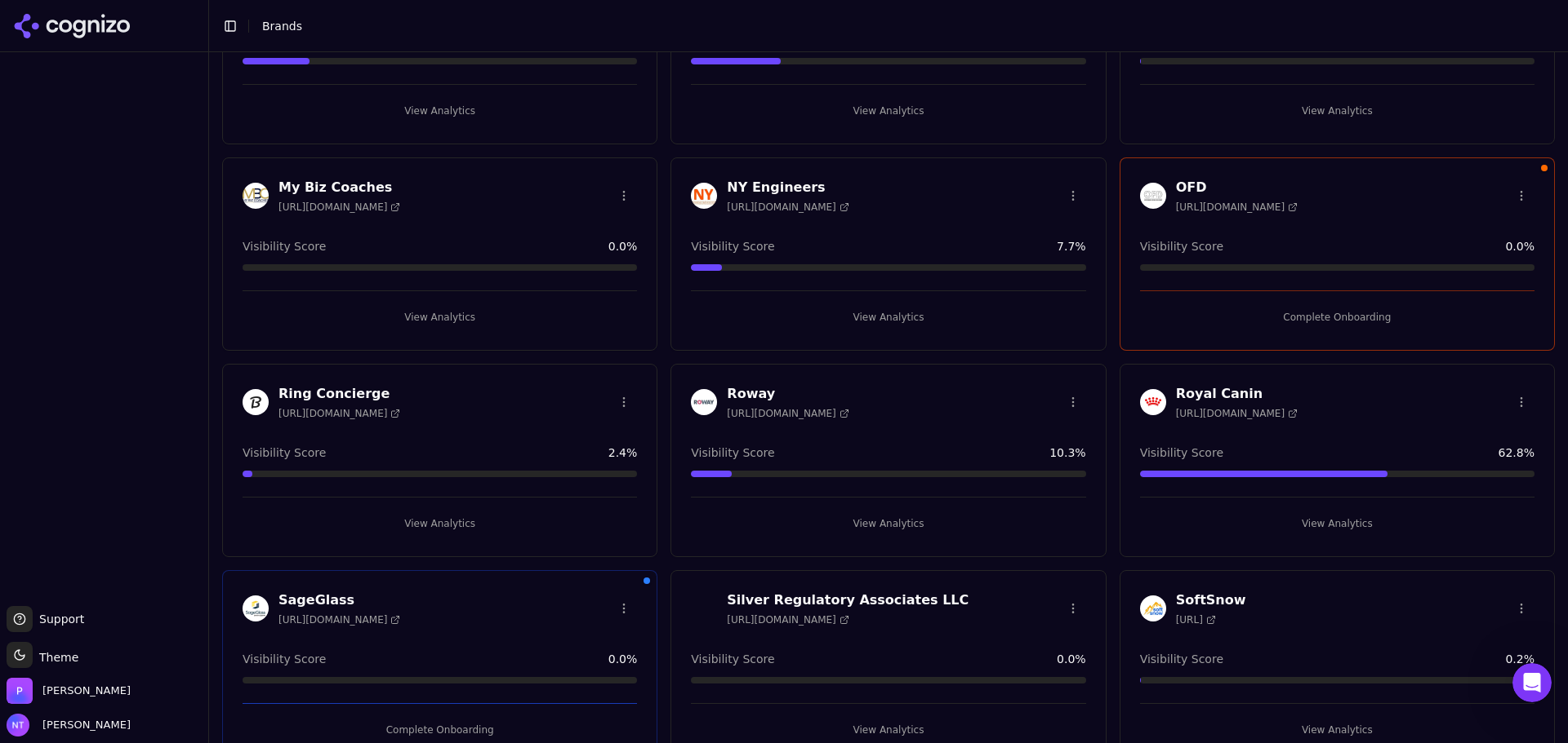
click at [1340, 313] on button "Complete Onboarding" at bounding box center [1337, 317] width 395 height 26
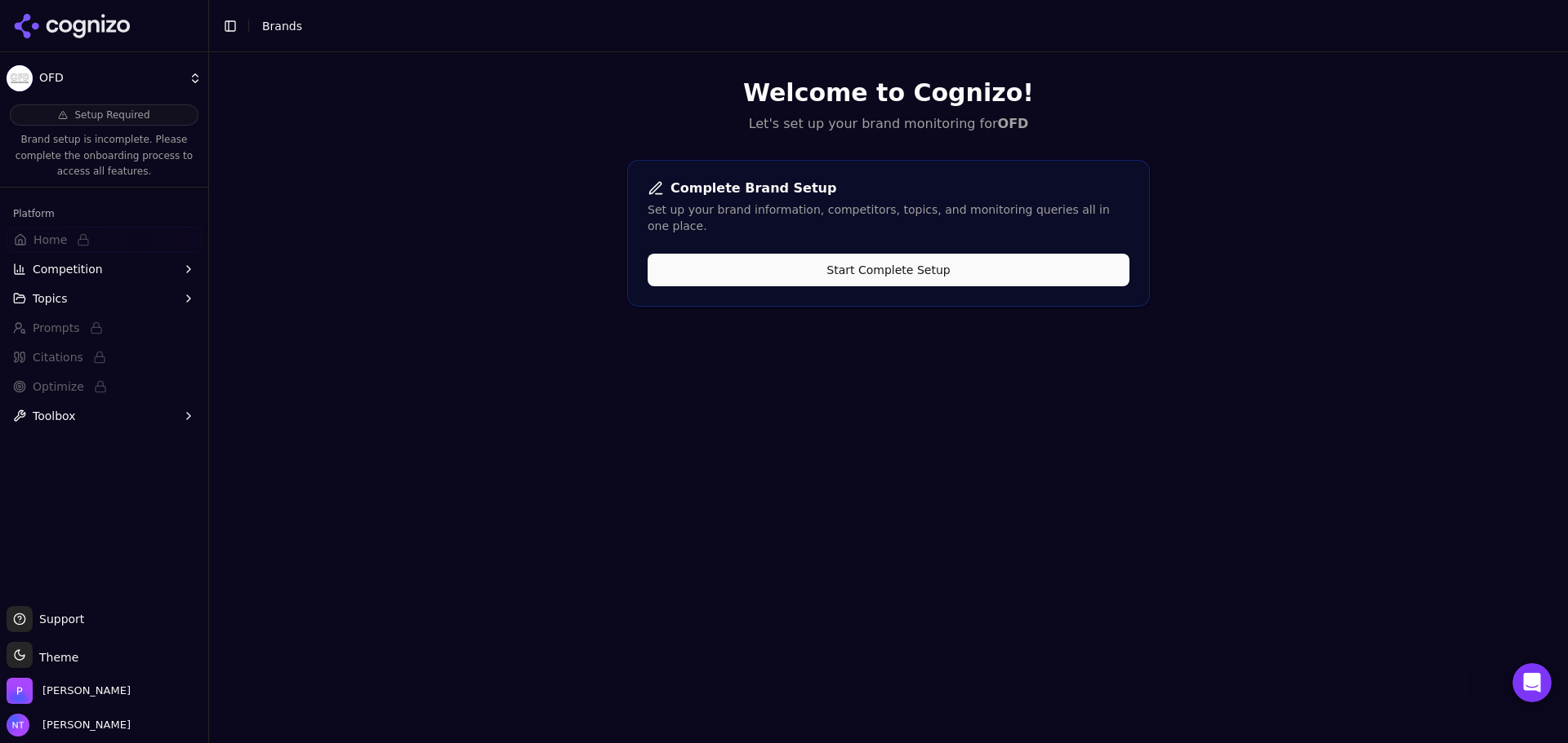
click at [1148, 333] on div "Welcome to Cognizo! Let's set up your brand monitoring for OFD Complete Brand S…" at bounding box center [889, 424] width 1359 height 743
click at [795, 258] on button "Start Complete Setup" at bounding box center [889, 270] width 482 height 32
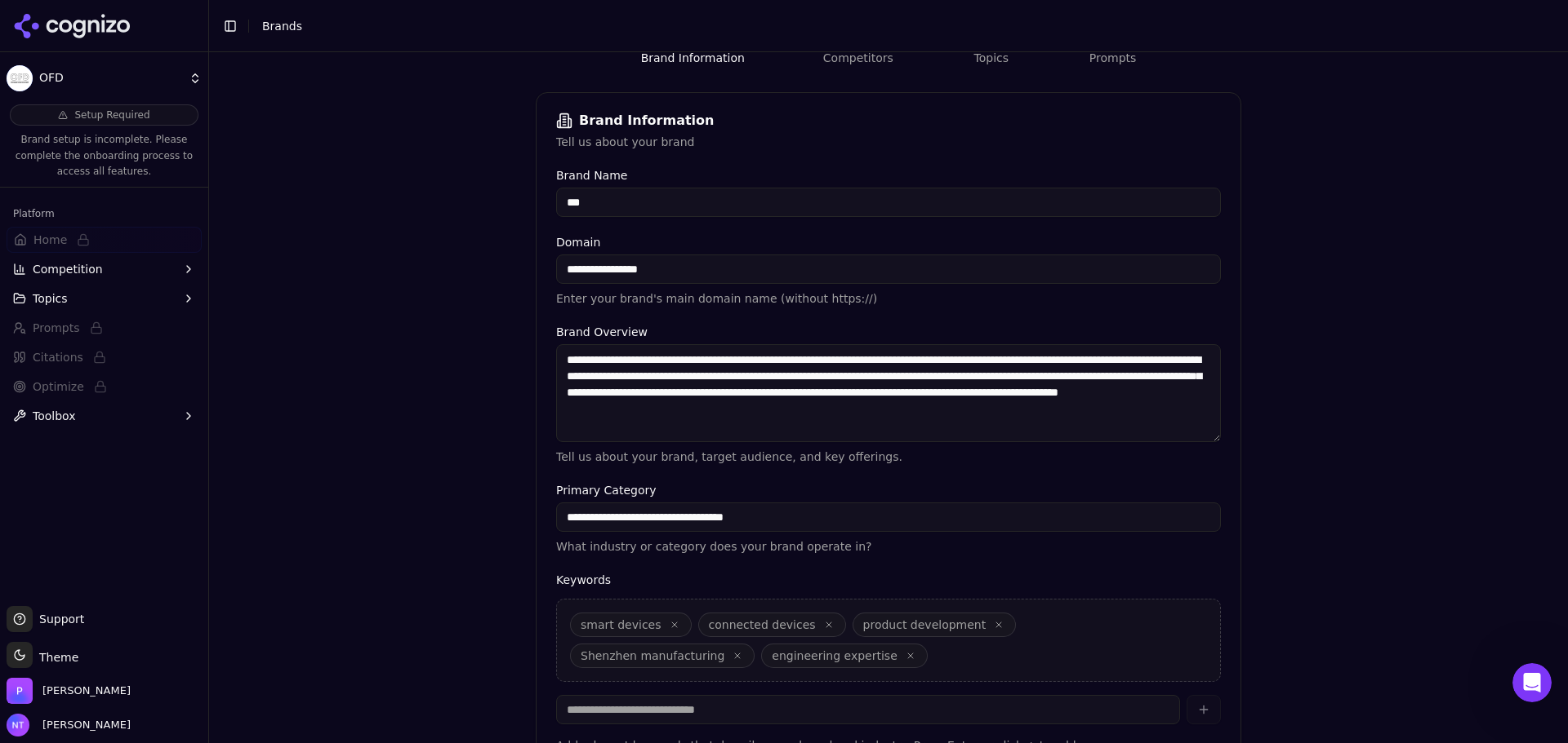
scroll to position [311, 0]
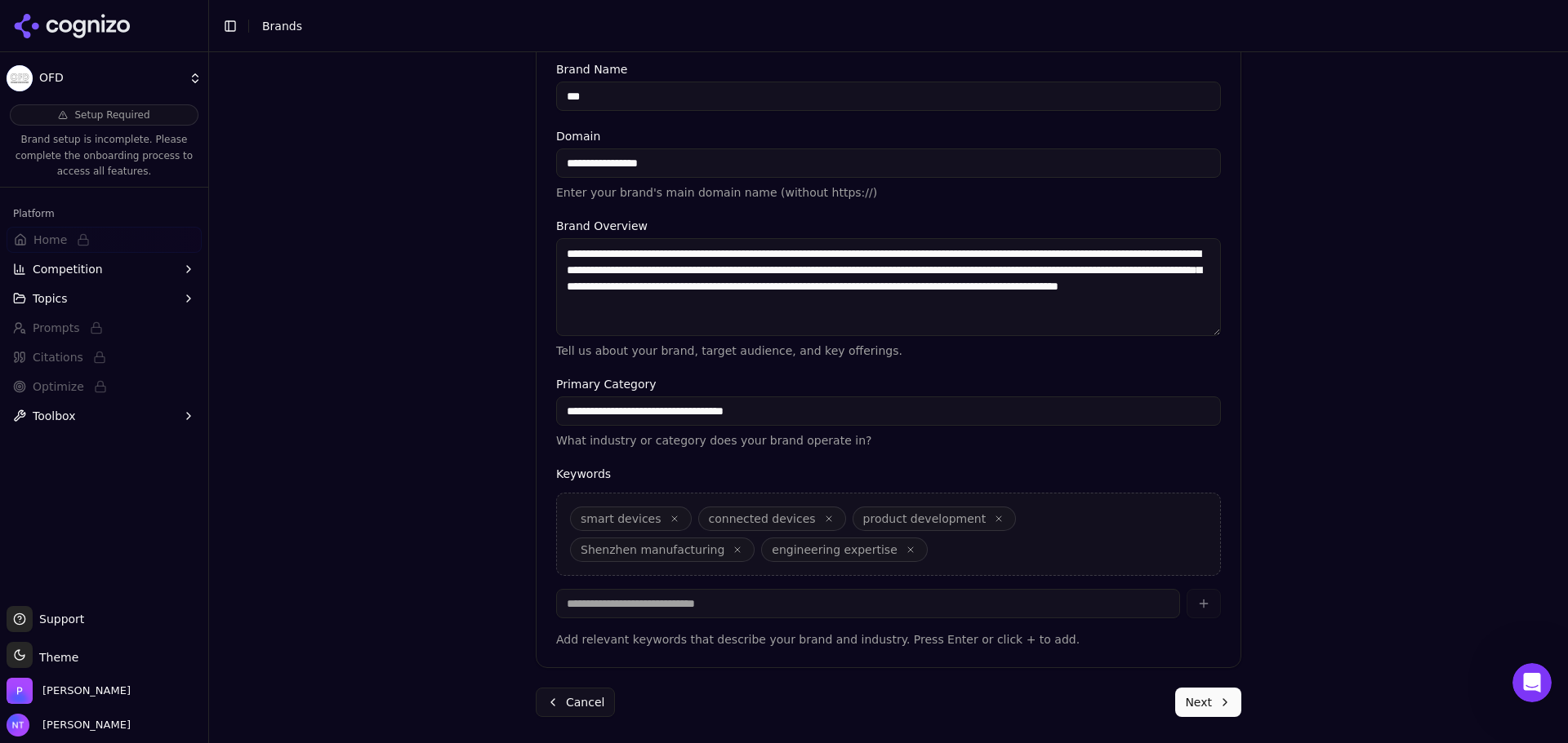
click at [1205, 699] on button "Next" at bounding box center [1207, 702] width 66 height 29
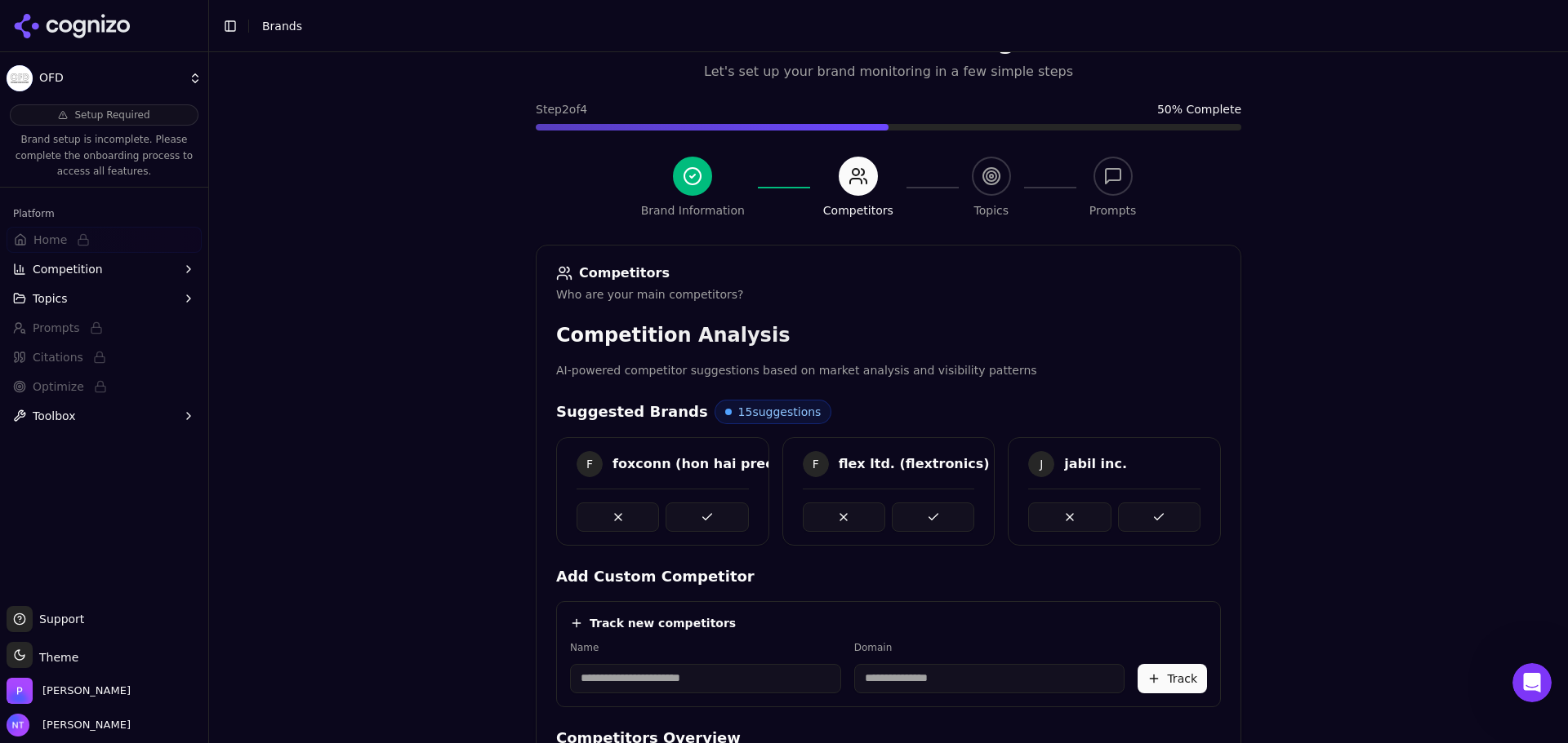
scroll to position [307, 0]
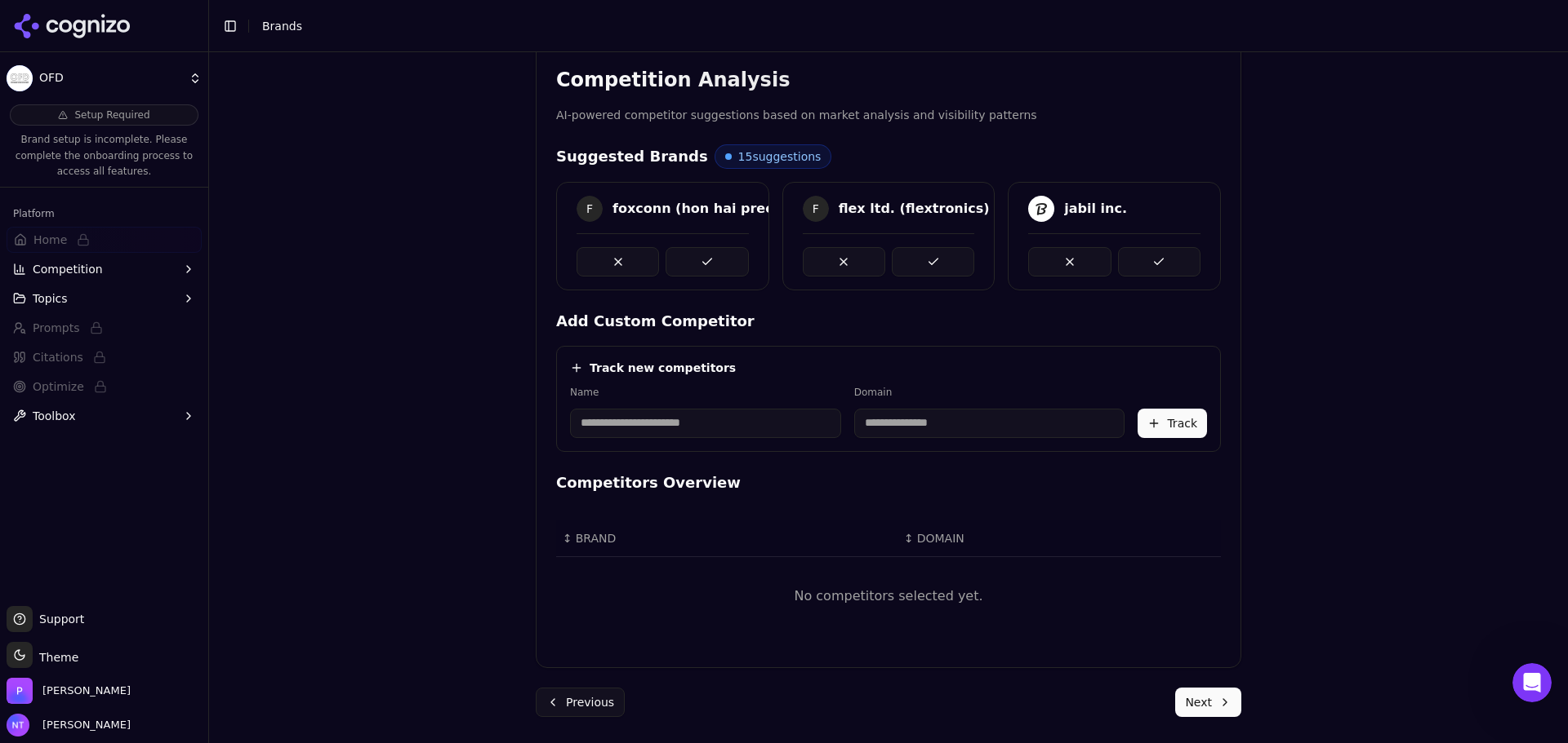
click at [639, 424] on input at bounding box center [705, 424] width 271 height 29
type input "*******"
type input "**********"
click at [1167, 424] on button "Track" at bounding box center [1172, 424] width 69 height 29
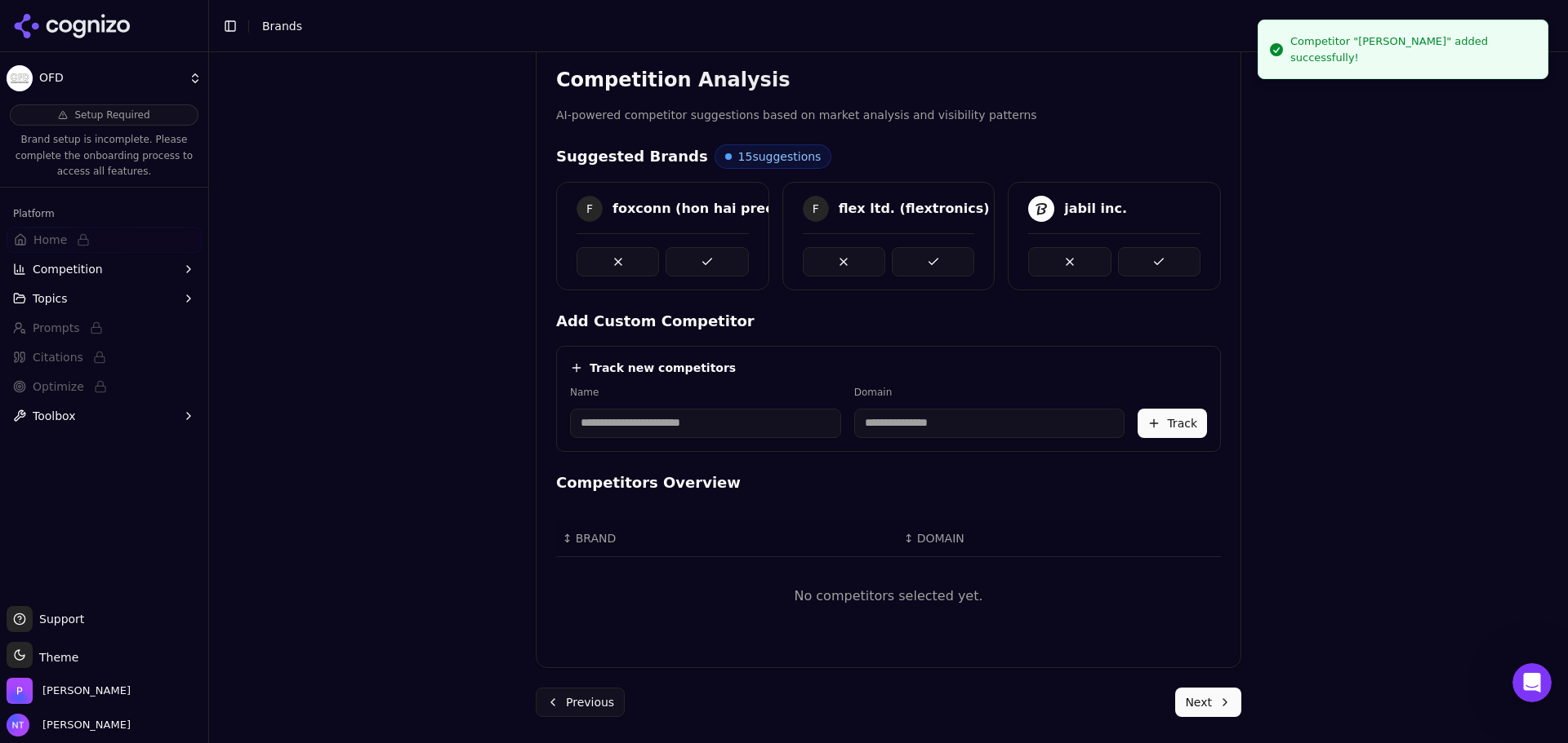
scroll to position [293, 0]
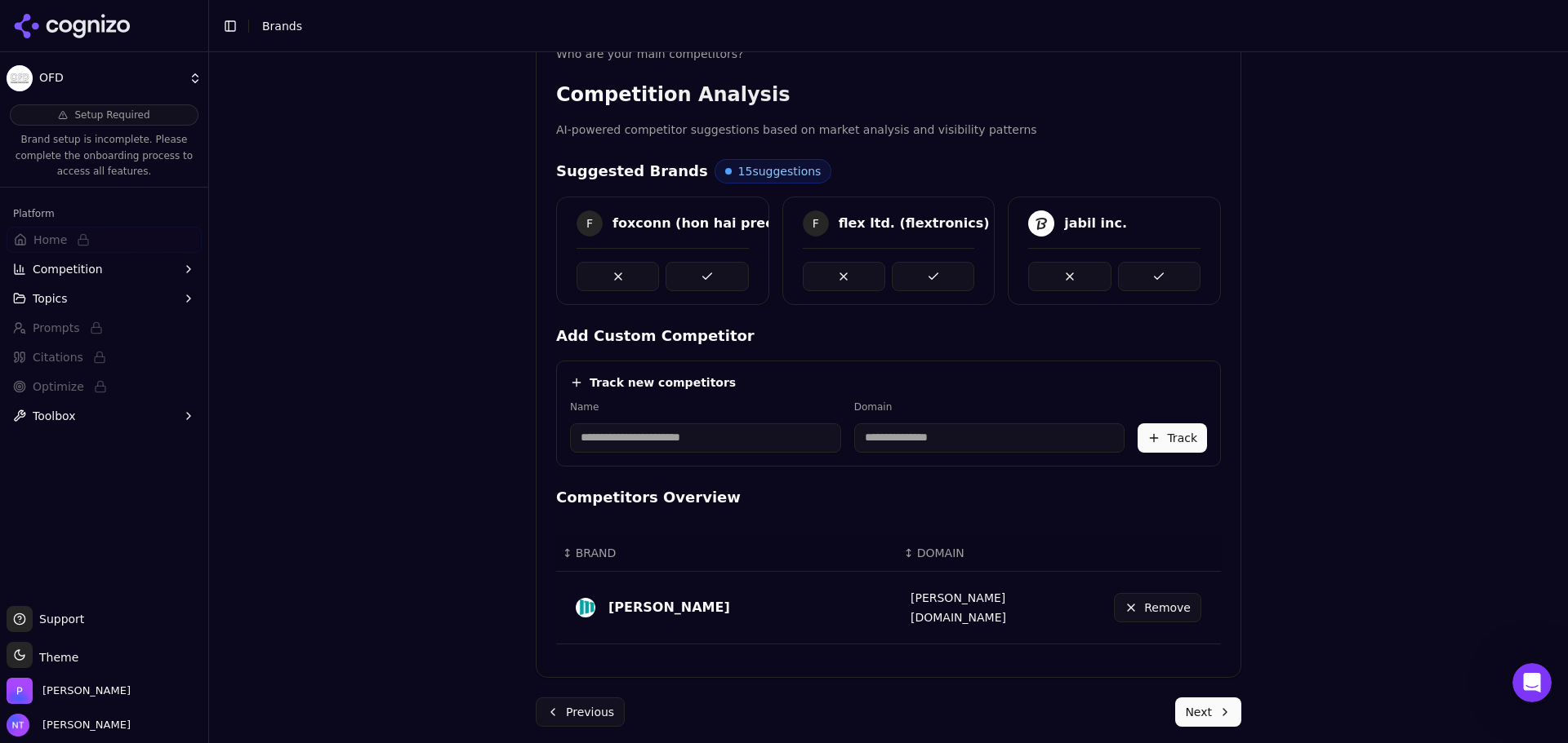
click at [877, 433] on input at bounding box center [989, 438] width 271 height 29
paste input "**********"
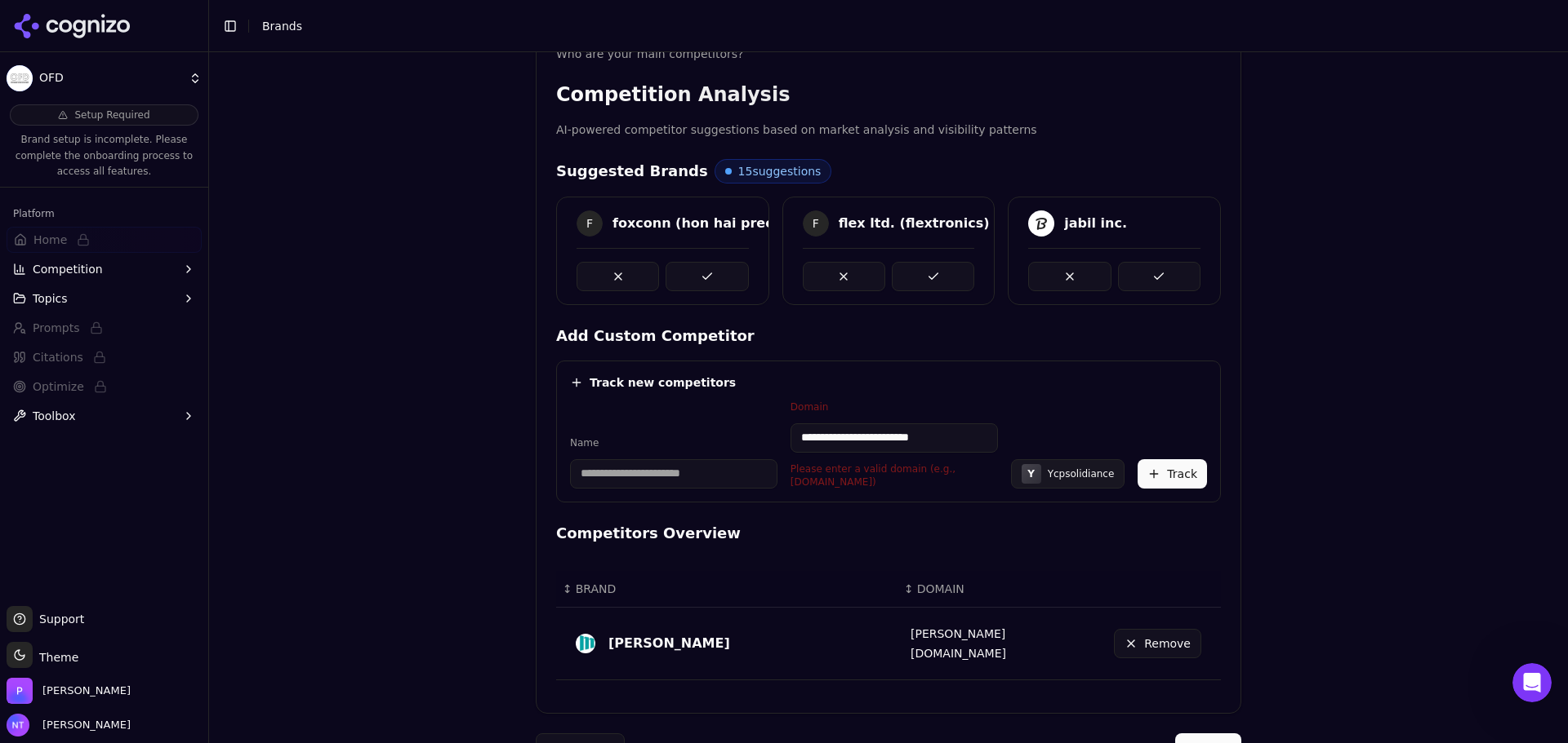
click at [759, 429] on div "**********" at bounding box center [888, 444] width 637 height 88
click at [1041, 439] on div "**********" at bounding box center [888, 444] width 637 height 88
click at [978, 438] on input "**********" at bounding box center [894, 438] width 208 height 29
drag, startPoint x: 836, startPoint y: 433, endPoint x: 662, endPoint y: 436, distance: 174.0
click at [662, 436] on div "**********" at bounding box center [888, 444] width 637 height 88
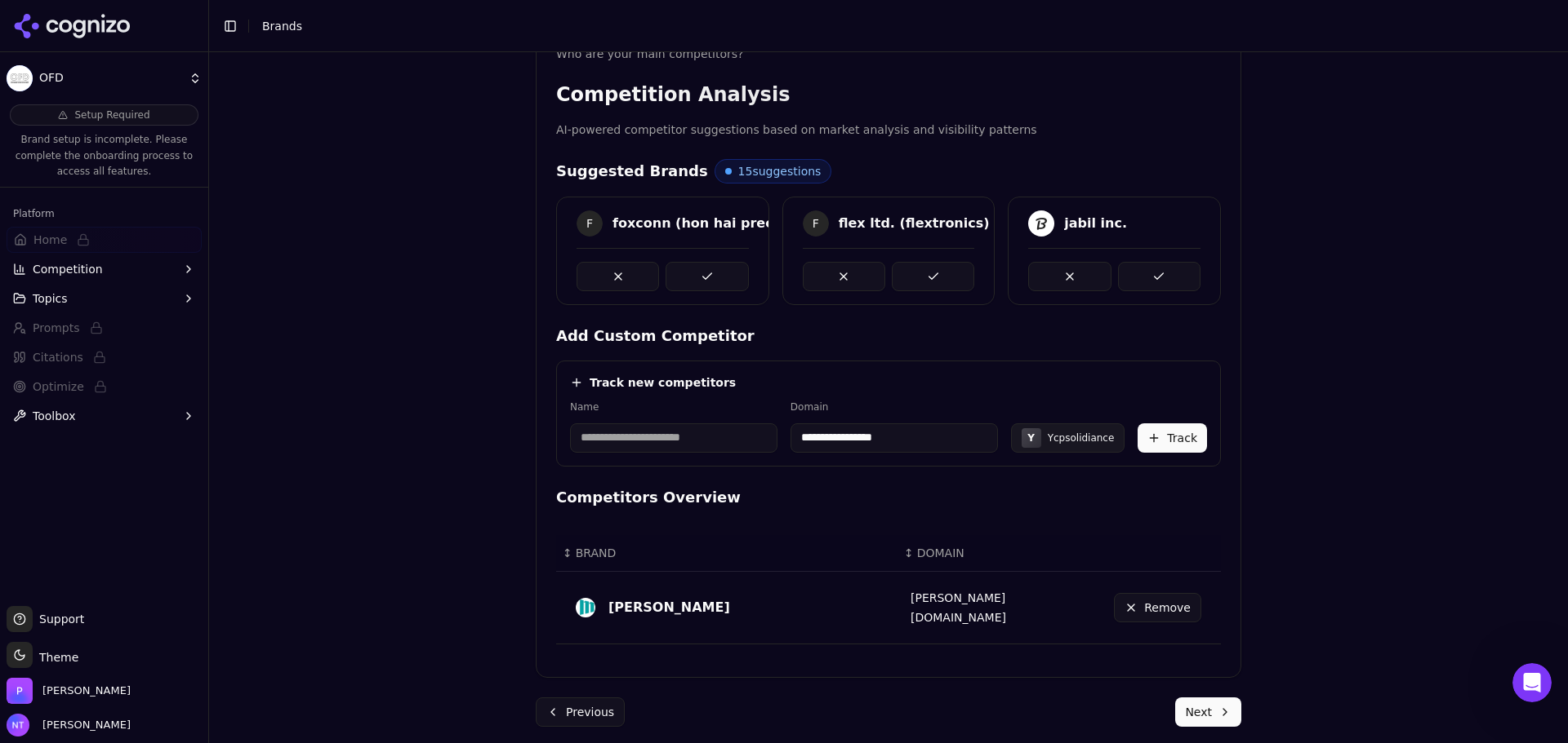
type input "**********"
click at [649, 442] on input at bounding box center [673, 438] width 208 height 29
click at [631, 436] on input at bounding box center [673, 438] width 208 height 29
type input "**********"
click at [893, 395] on div "**********" at bounding box center [889, 413] width 665 height 106
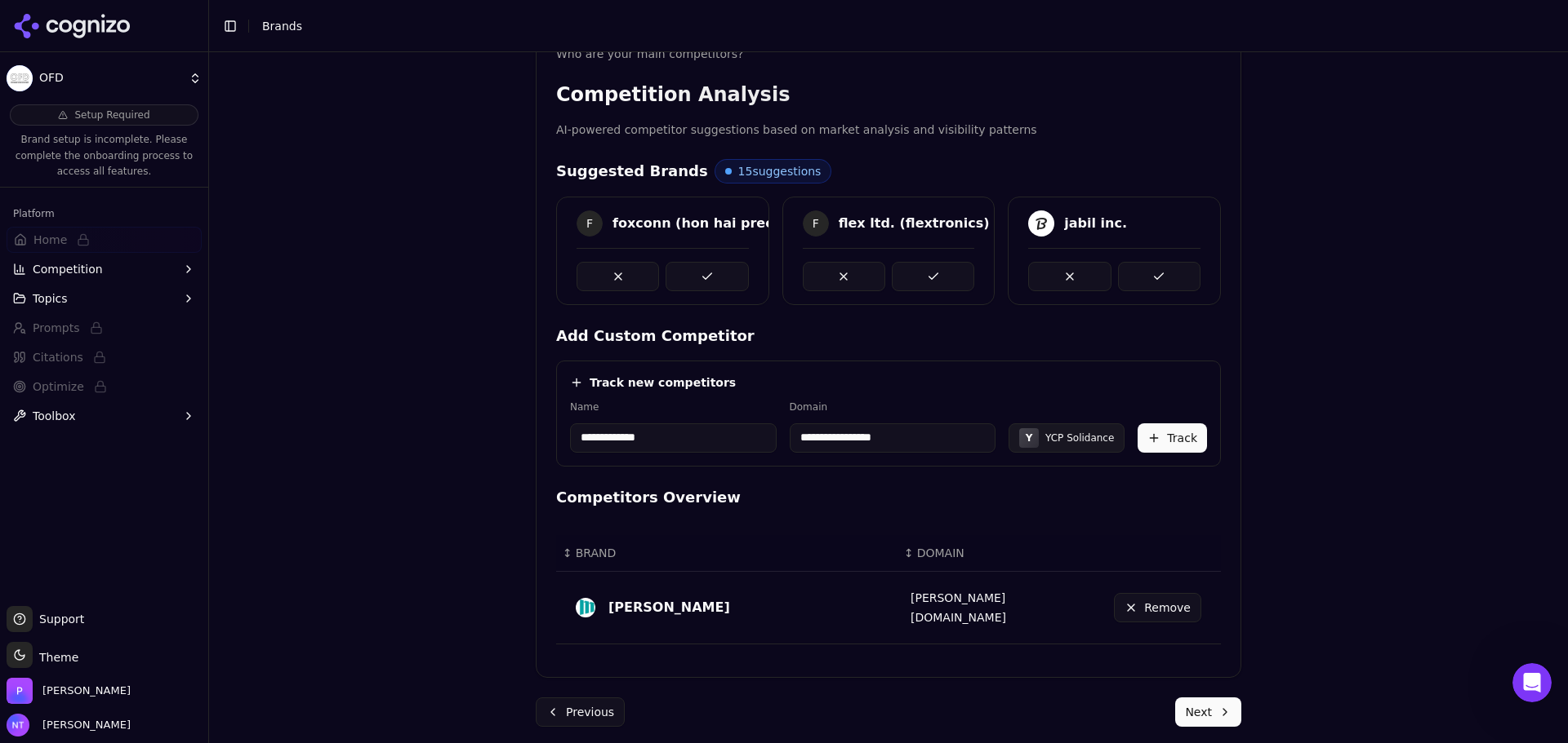
click at [1166, 429] on button "Track" at bounding box center [1172, 438] width 69 height 29
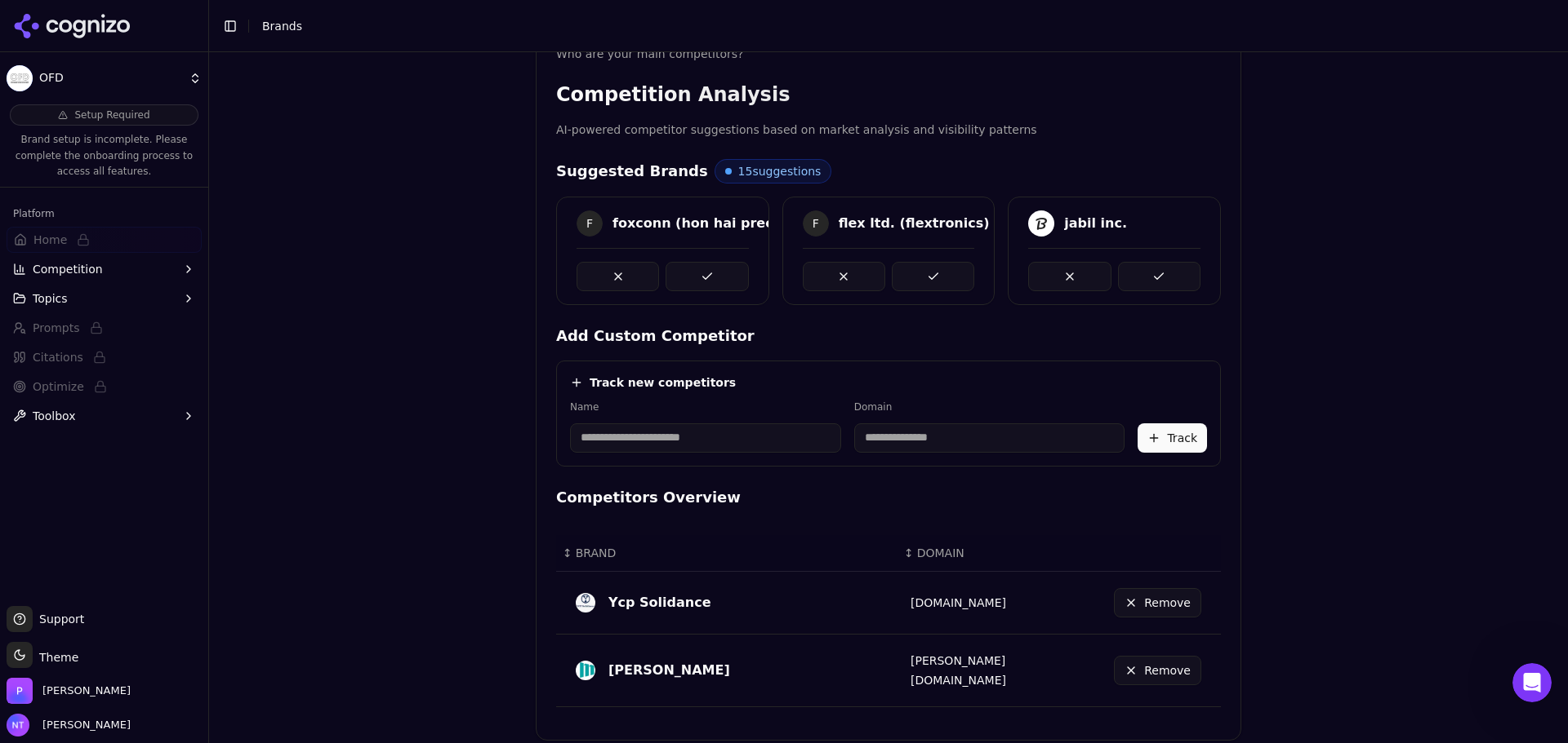
drag, startPoint x: 695, startPoint y: 452, endPoint x: 704, endPoint y: 452, distance: 9.0
click at [695, 452] on input at bounding box center [705, 438] width 271 height 29
click at [908, 453] on div "Track new competitors Name Domain Track" at bounding box center [889, 413] width 665 height 106
click at [907, 430] on input at bounding box center [989, 438] width 271 height 29
paste input "**********"
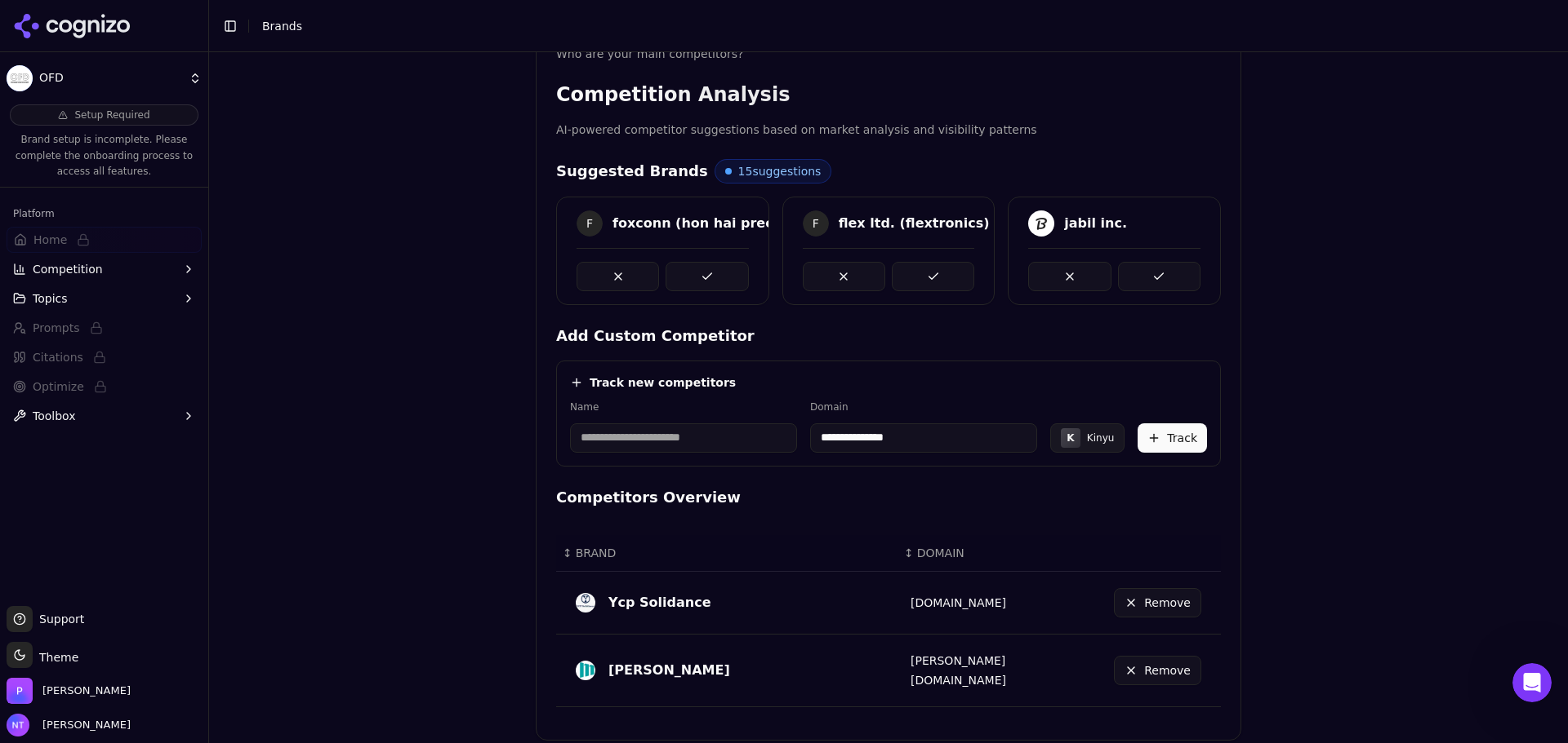
type input "**********"
click at [718, 434] on input at bounding box center [684, 438] width 227 height 29
click at [625, 437] on input at bounding box center [684, 438] width 227 height 29
type input "*****"
click at [926, 364] on div "**********" at bounding box center [889, 413] width 665 height 106
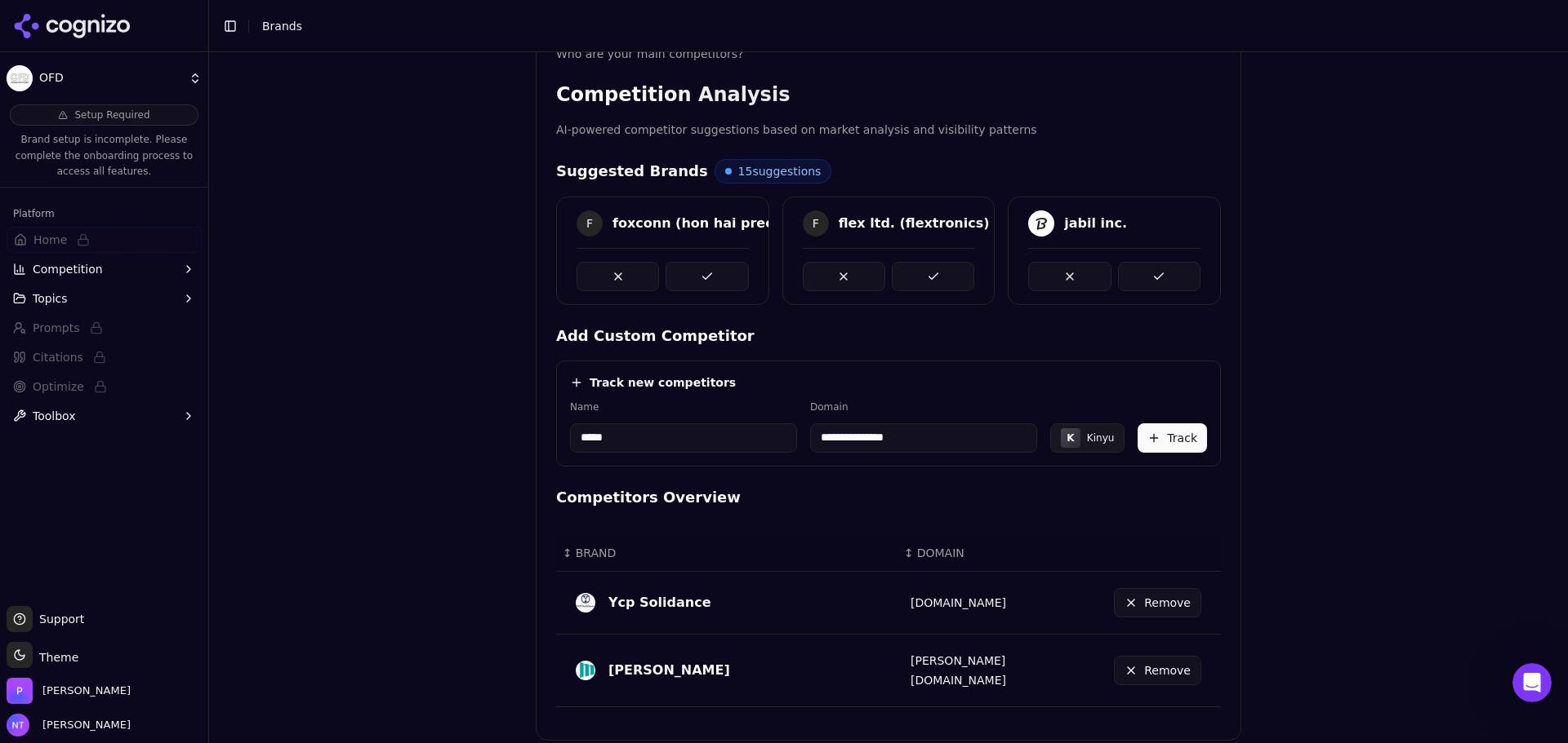
click at [1153, 431] on button "Track" at bounding box center [1172, 438] width 69 height 29
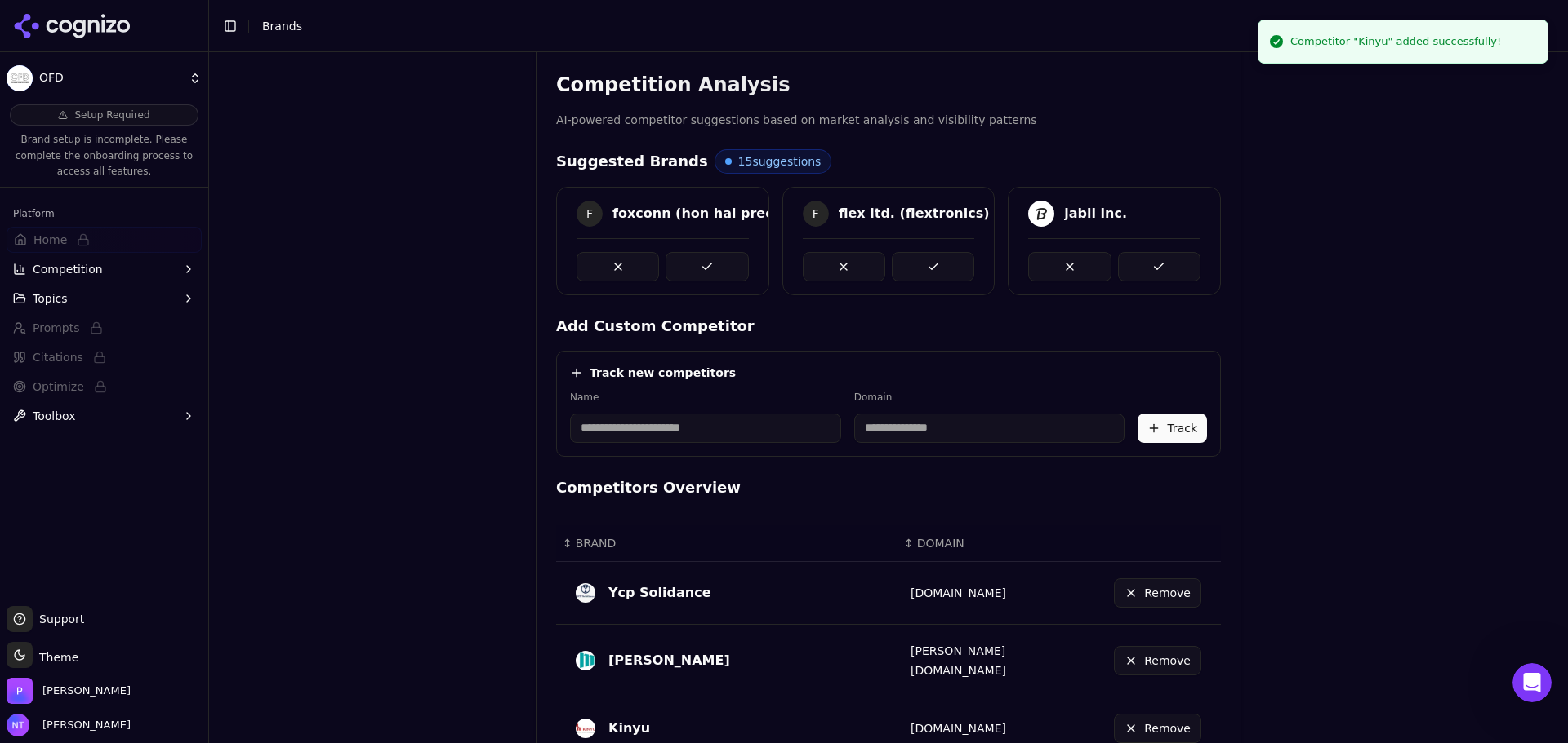
scroll to position [163, 0]
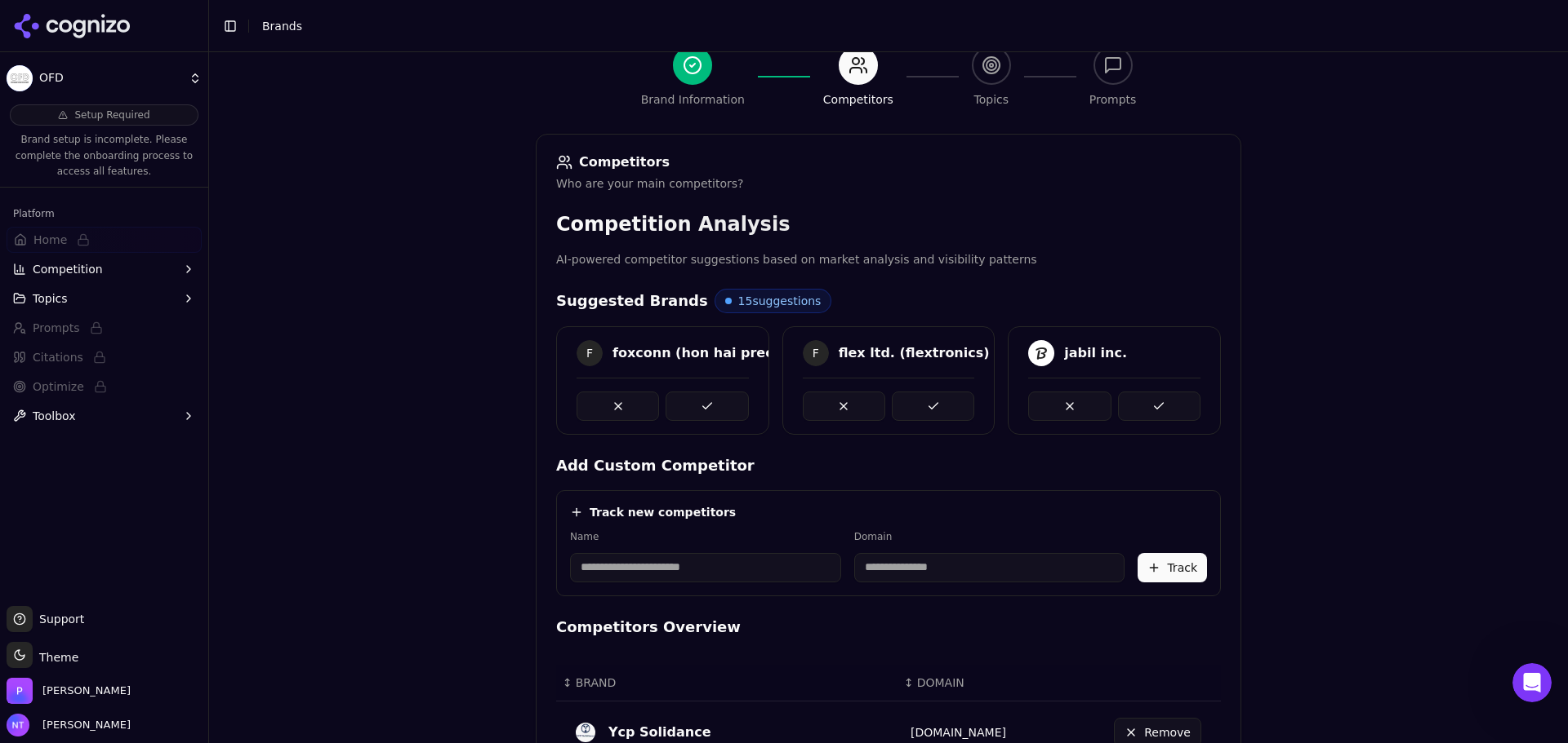
click at [732, 424] on div "F foxconn (hon hai precision industry co., ltd.)" at bounding box center [662, 380] width 213 height 108
click at [726, 410] on button at bounding box center [707, 407] width 83 height 29
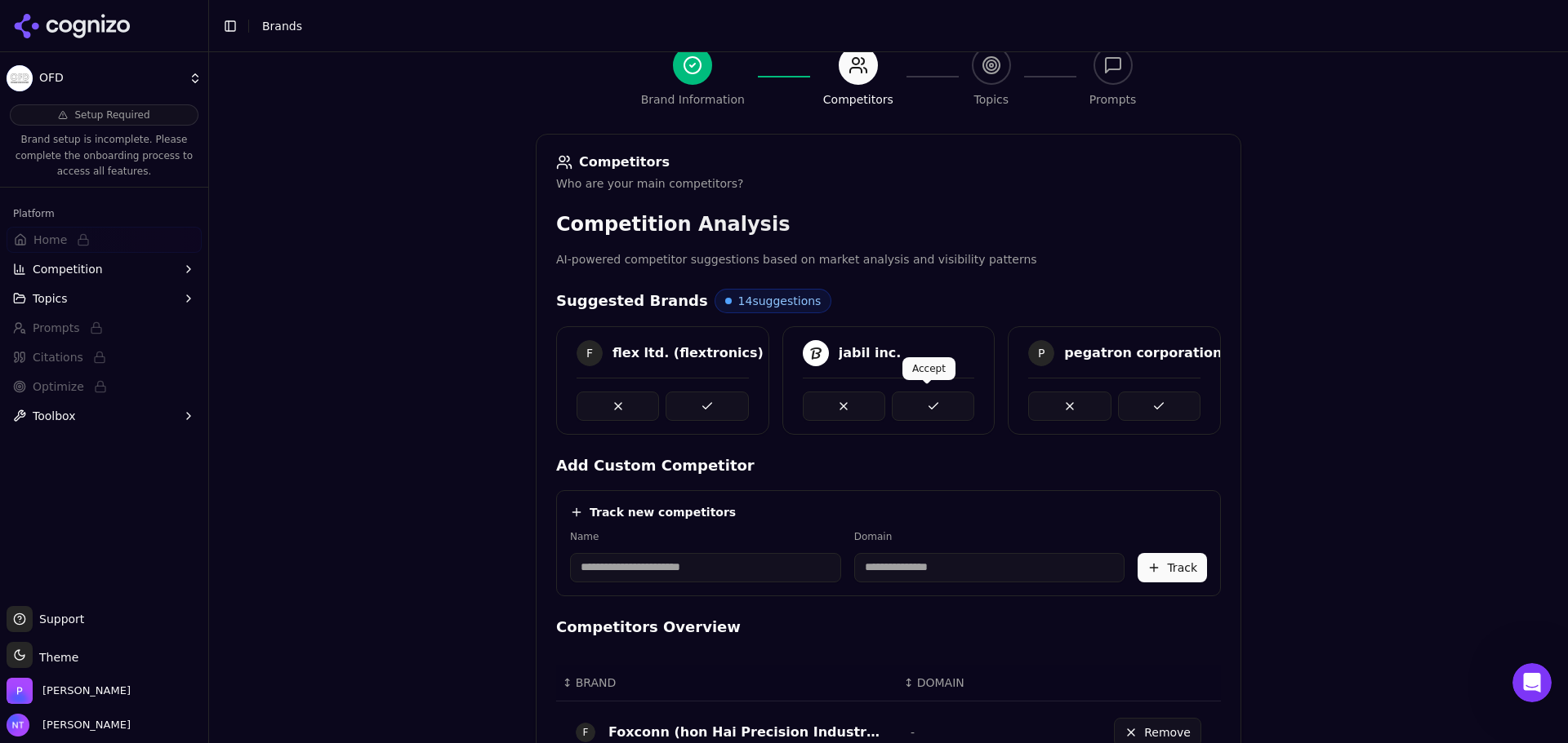
click at [938, 408] on button at bounding box center [932, 407] width 83 height 29
click at [946, 403] on button at bounding box center [932, 407] width 83 height 29
click at [708, 409] on button at bounding box center [707, 407] width 83 height 29
click at [931, 402] on button at bounding box center [932, 407] width 83 height 29
click at [939, 407] on button at bounding box center [932, 407] width 83 height 29
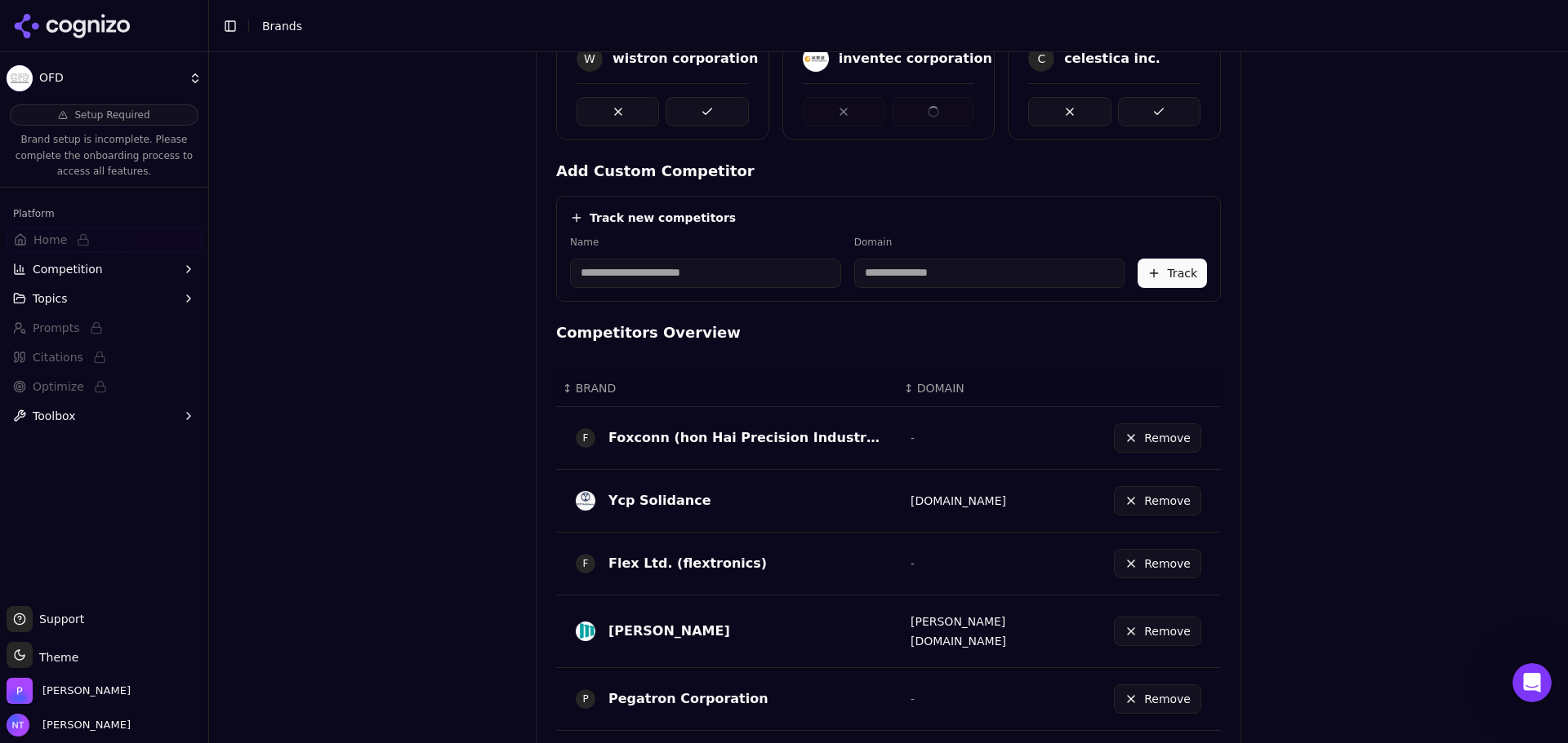
scroll to position [571, 0]
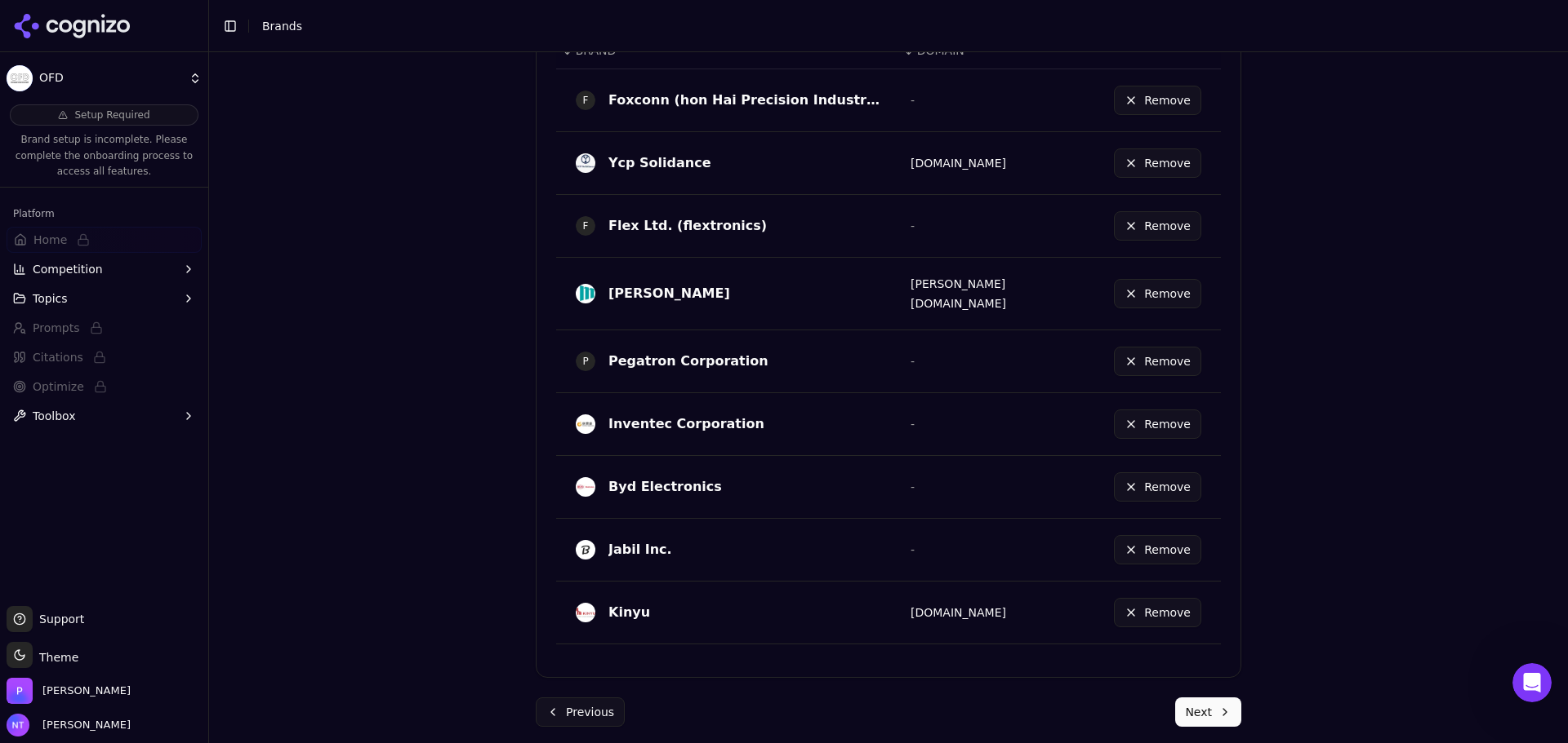
click at [1223, 701] on button "Next" at bounding box center [1207, 712] width 66 height 29
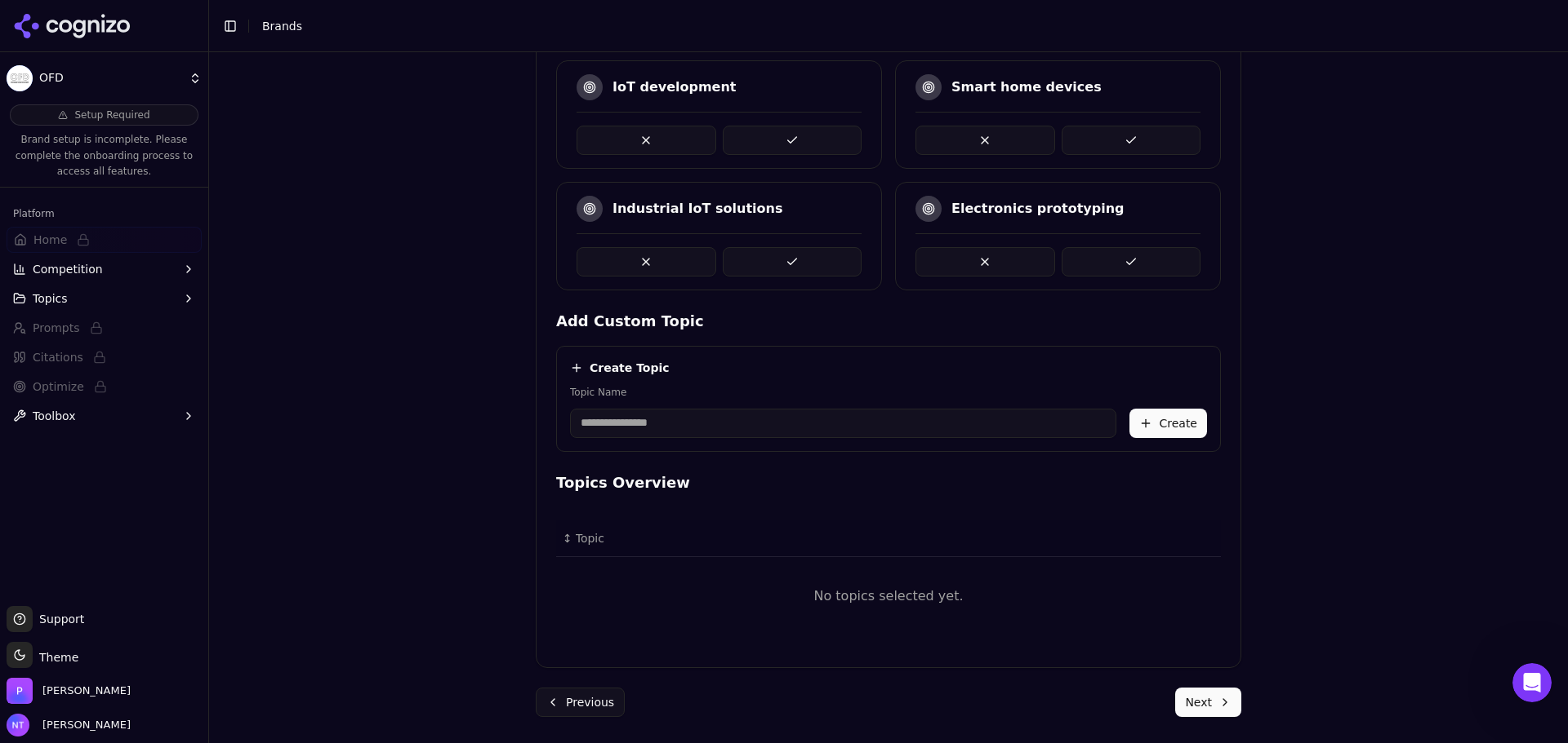
scroll to position [295, 0]
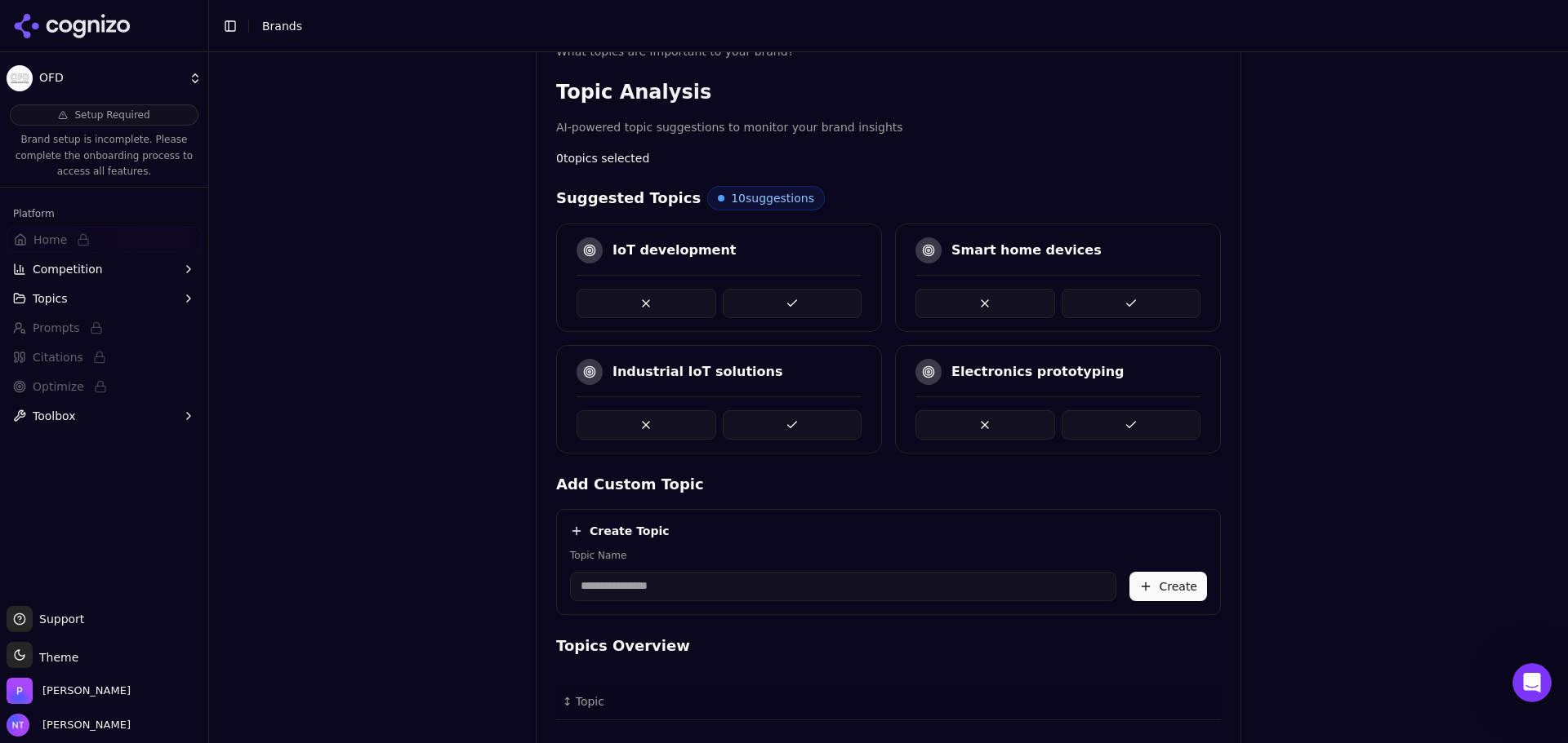
click at [1371, 410] on div "Brand Onboarding Let's set up your brand monitoring in a few simple steps Step …" at bounding box center [889, 128] width 1359 height 743
click at [802, 425] on button at bounding box center [792, 425] width 139 height 29
click at [786, 301] on button at bounding box center [792, 303] width 139 height 29
click at [1410, 448] on div "Brand Onboarding Let's set up your brand monitoring in a few simple steps Step …" at bounding box center [889, 128] width 1359 height 743
click at [1109, 426] on button at bounding box center [1130, 425] width 139 height 29
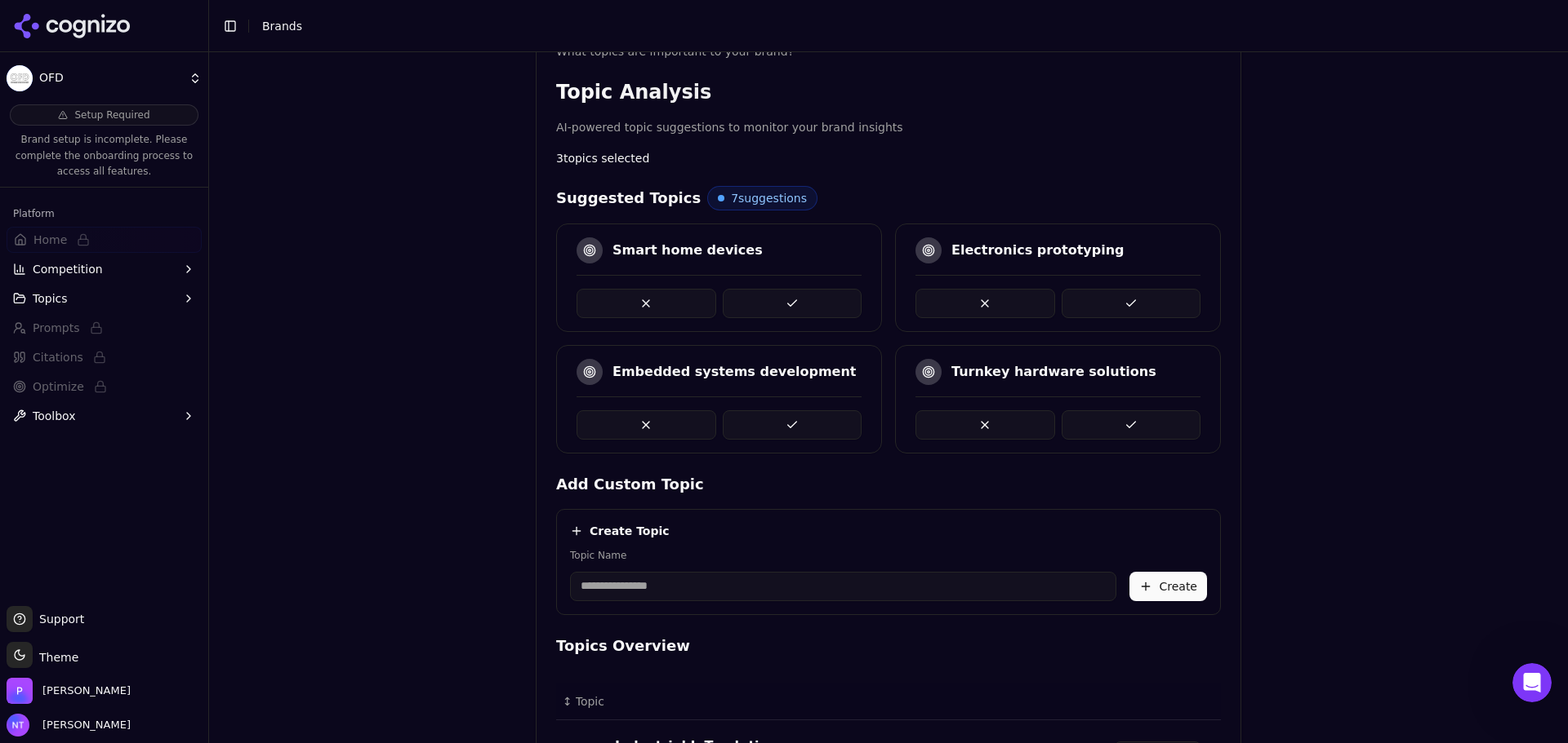
click at [725, 588] on input "Topic Name" at bounding box center [843, 587] width 546 height 29
type input "**********"
click at [1172, 593] on button "Create" at bounding box center [1167, 587] width 78 height 29
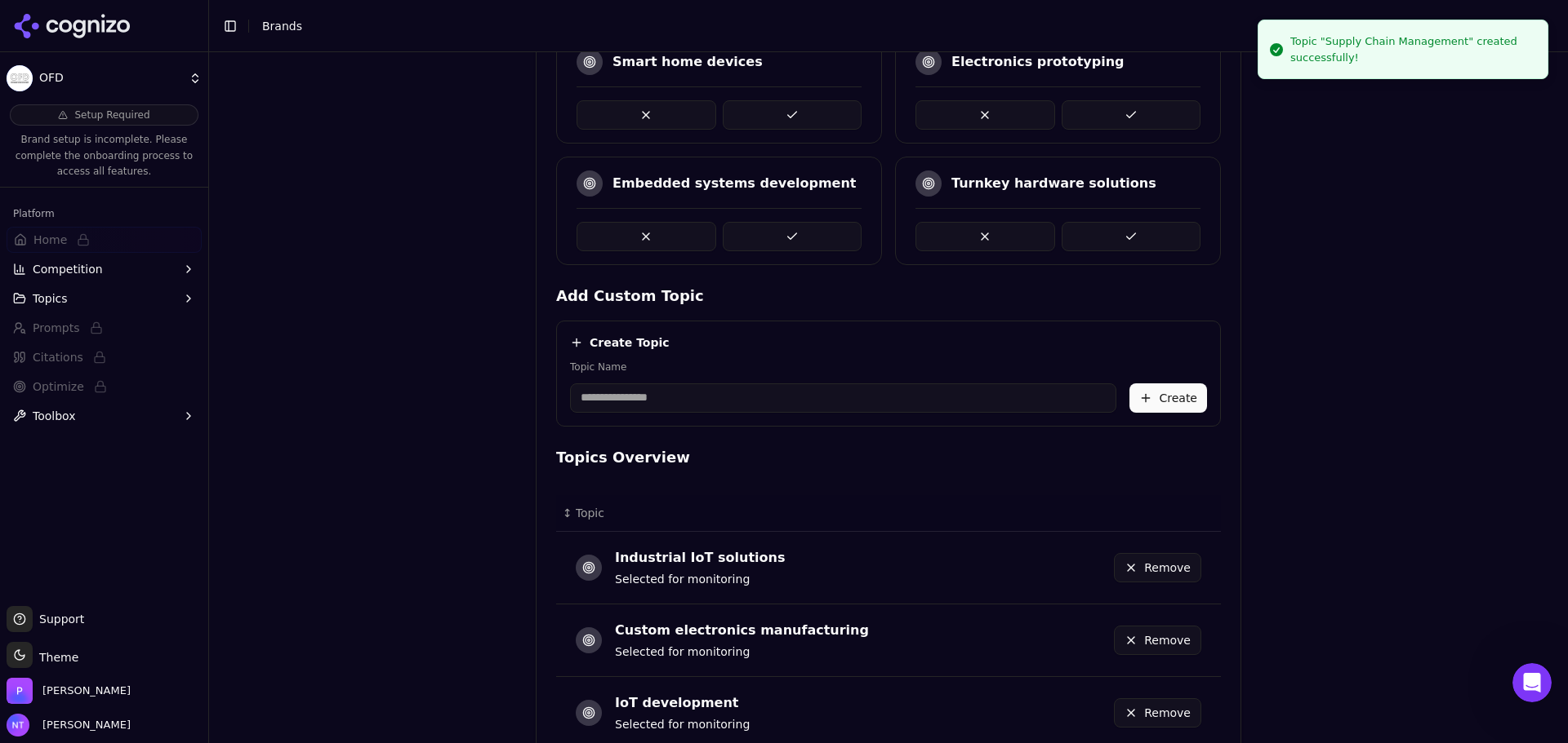
scroll to position [336, 0]
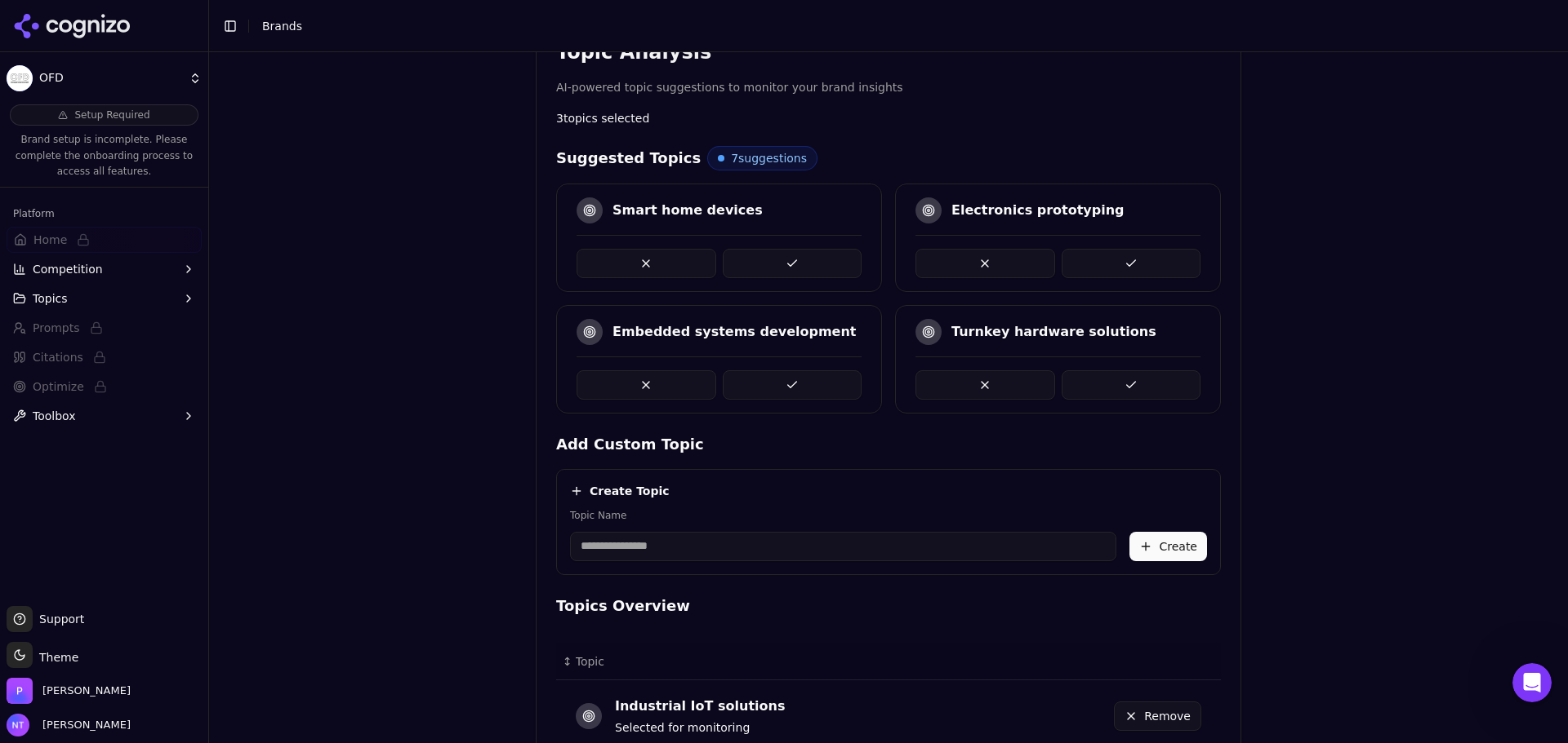
click at [637, 539] on input "Topic Name" at bounding box center [843, 547] width 546 height 29
type input "**********"
click at [1130, 536] on button "Create" at bounding box center [1167, 547] width 78 height 29
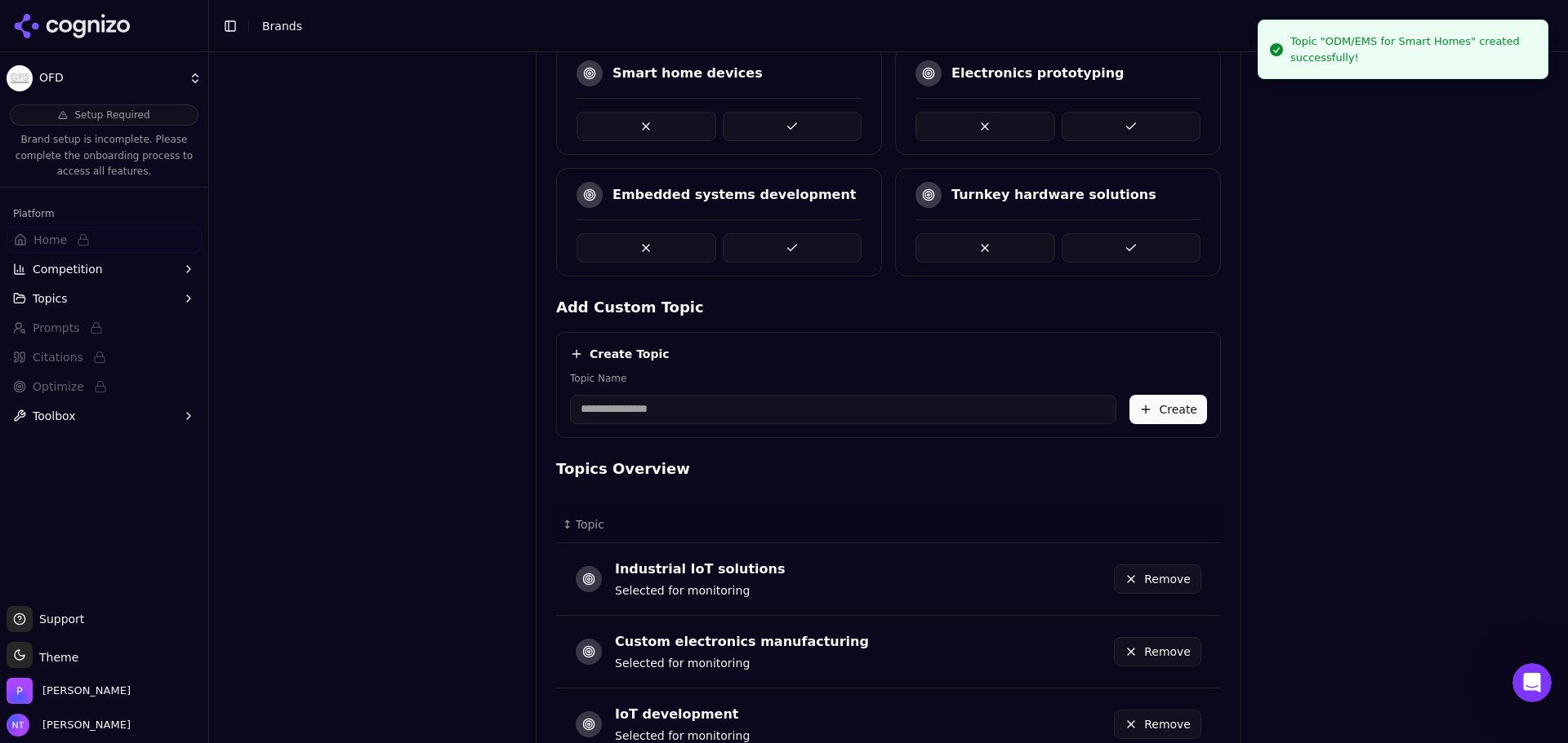
scroll to position [317, 0]
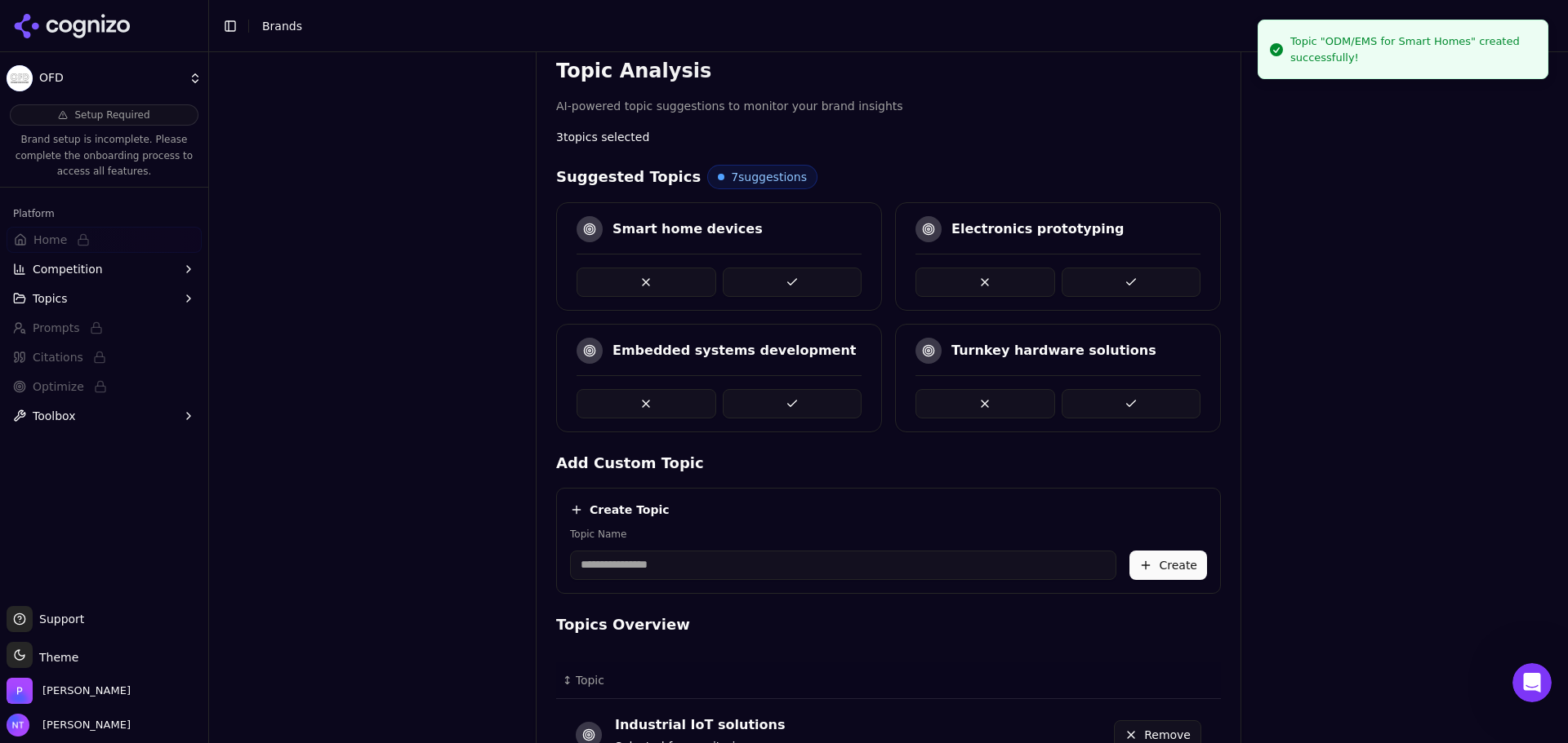
click at [788, 290] on button at bounding box center [792, 282] width 139 height 29
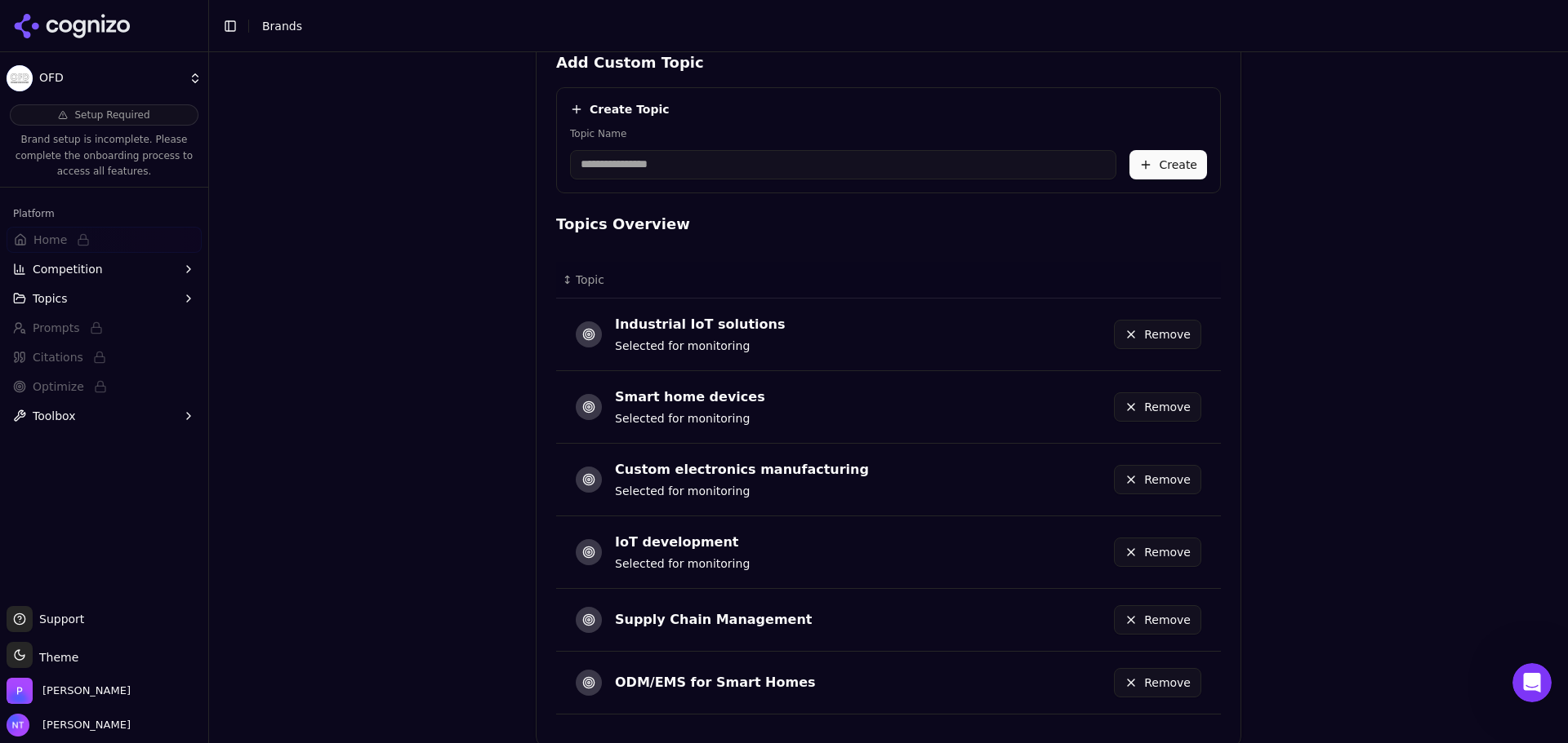
scroll to position [798, 0]
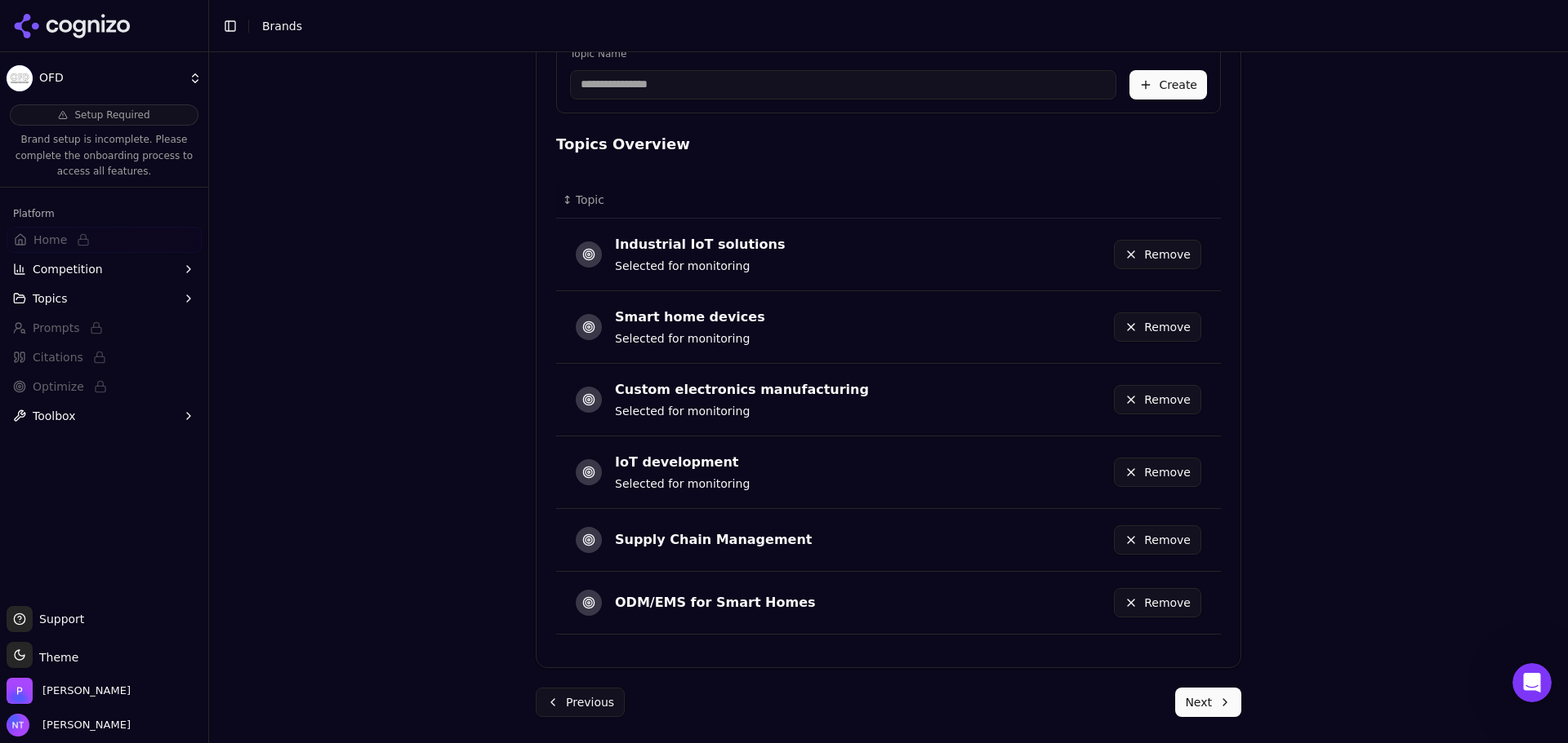
click at [1216, 708] on button "Next" at bounding box center [1207, 702] width 66 height 29
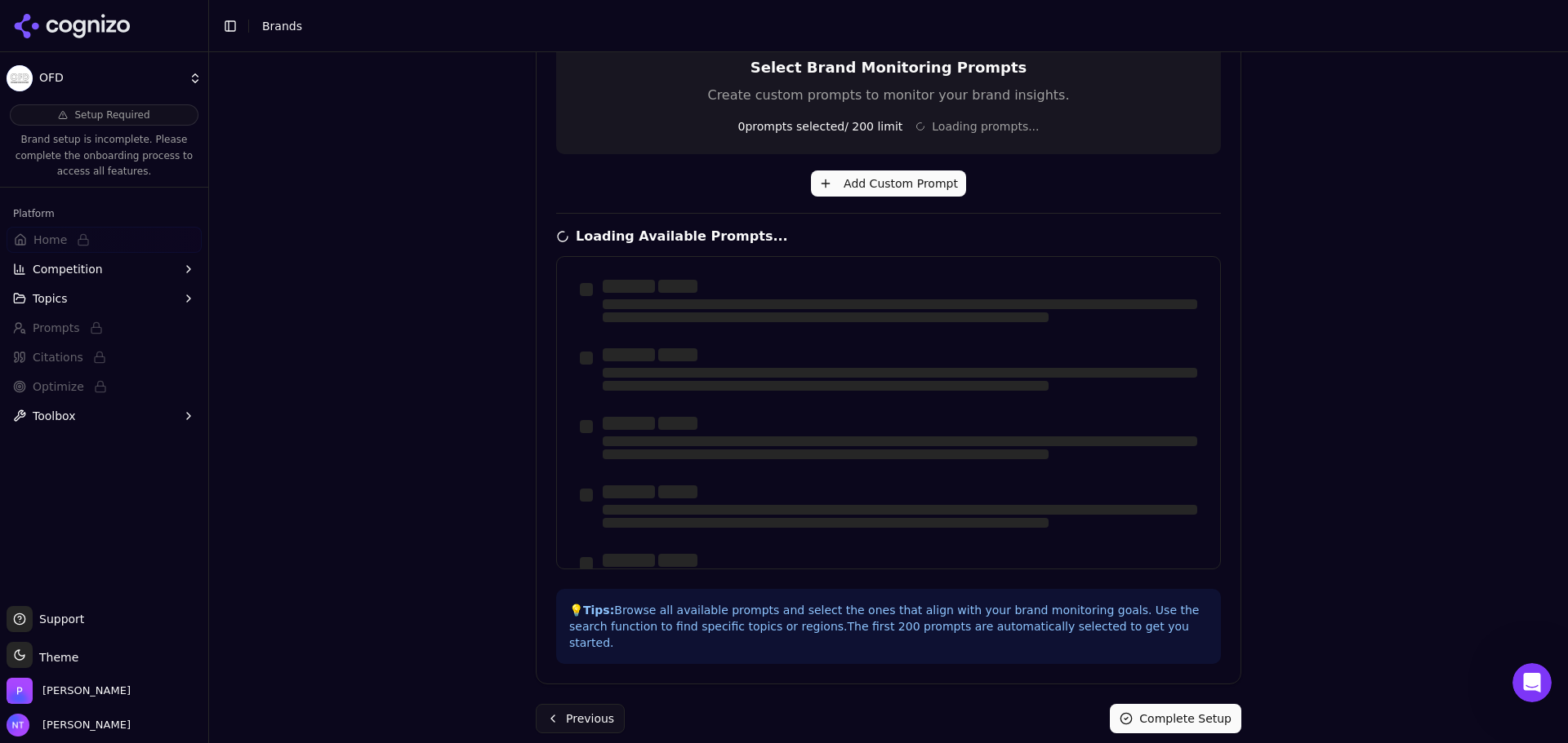
click at [1510, 565] on div "Brand Onboarding Let's set up your brand monitoring in a few simple steps Step …" at bounding box center [889, 397] width 1359 height 691
click at [1456, 582] on div "Brand Onboarding Let's set up your brand monitoring in a few simple steps Step …" at bounding box center [889, 397] width 1359 height 691
click at [1246, 553] on div "Brand Onboarding Let's set up your brand monitoring in a few simple steps Step …" at bounding box center [889, 210] width 731 height 1097
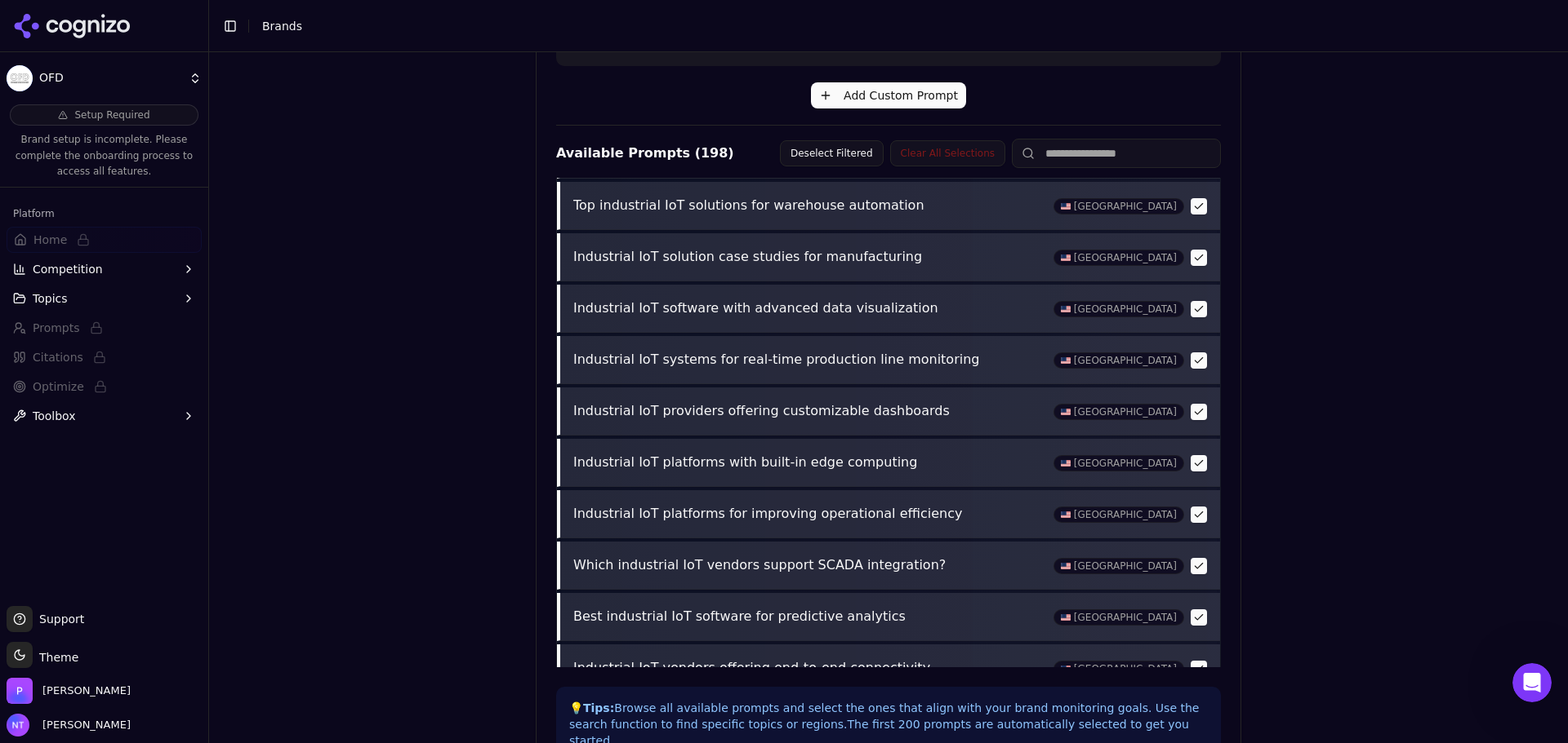
scroll to position [576, 0]
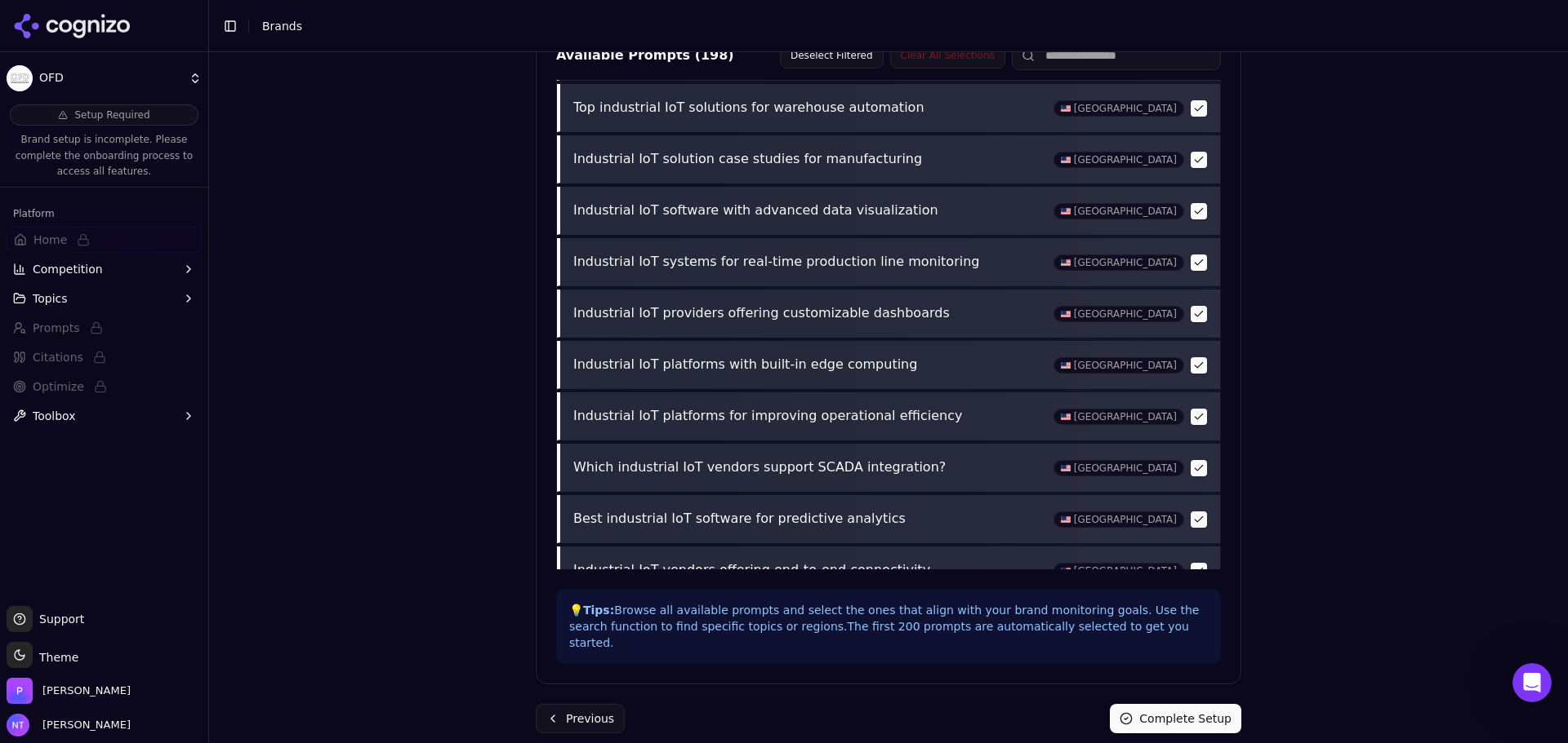
click at [1193, 710] on button "Complete Setup" at bounding box center [1176, 719] width 132 height 29
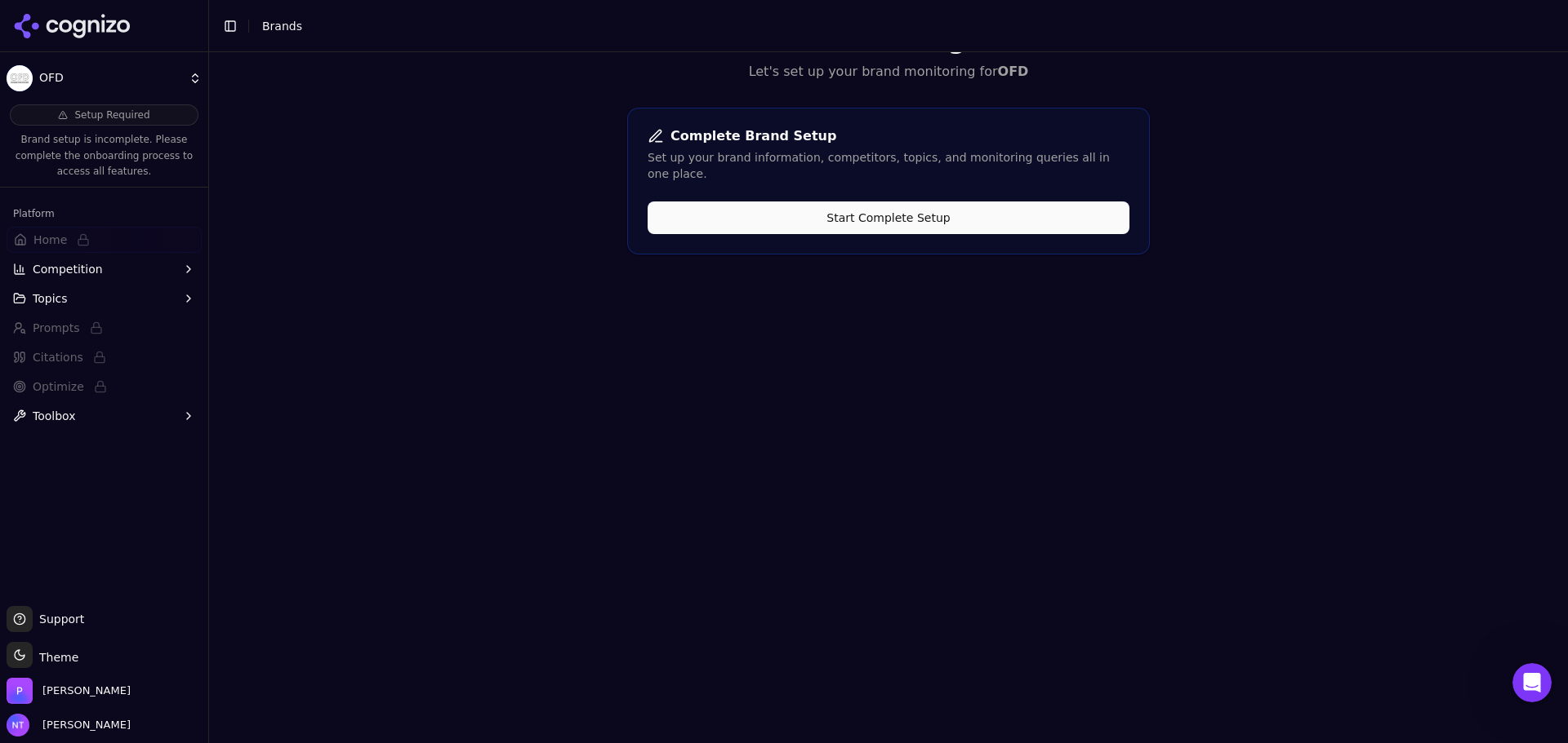
scroll to position [0, 0]
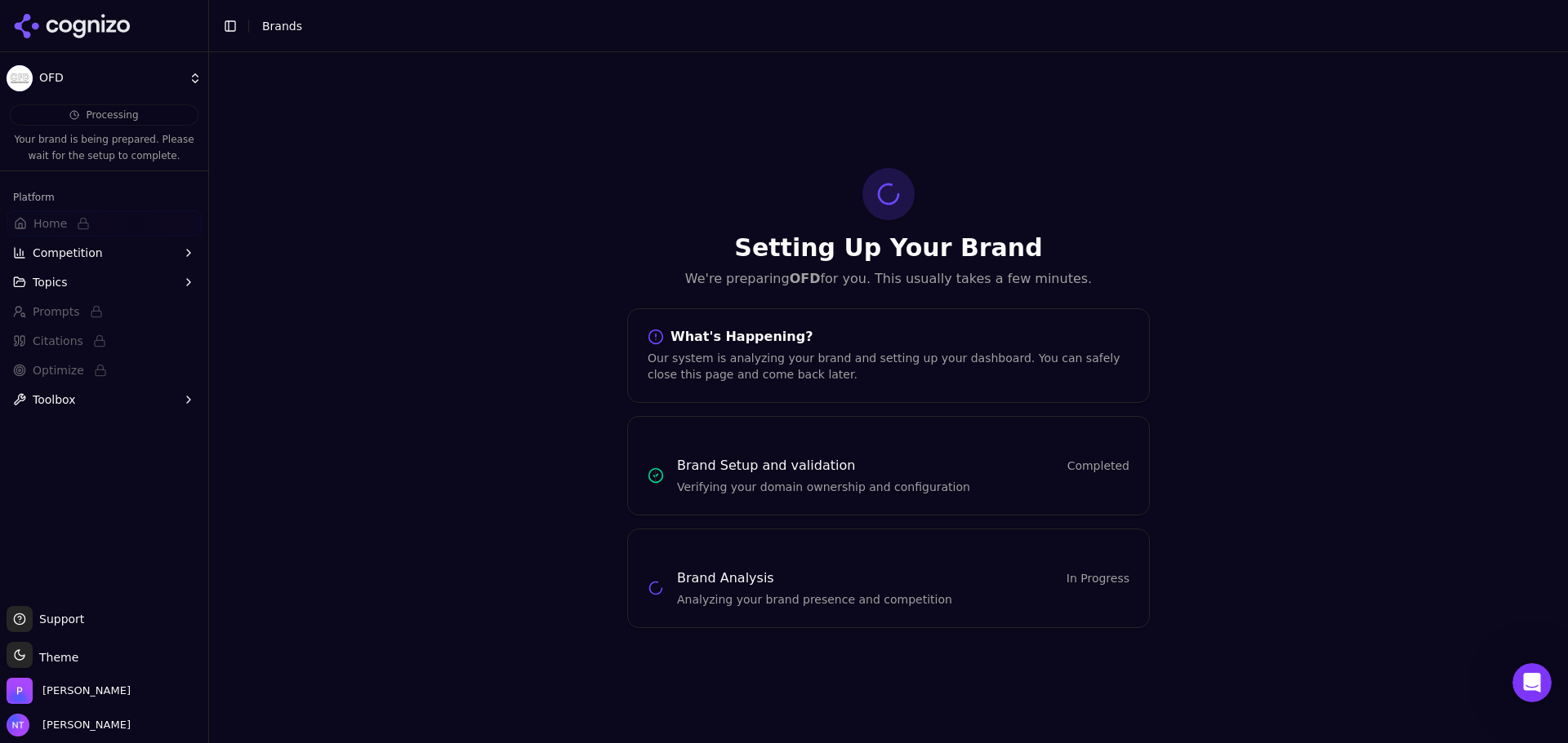
click at [469, 393] on div "Setting Up Your Brand We're preparing OFD for you. This usually takes a few min…" at bounding box center [889, 397] width 1359 height 691
click at [90, 35] on icon at bounding box center [72, 26] width 119 height 25
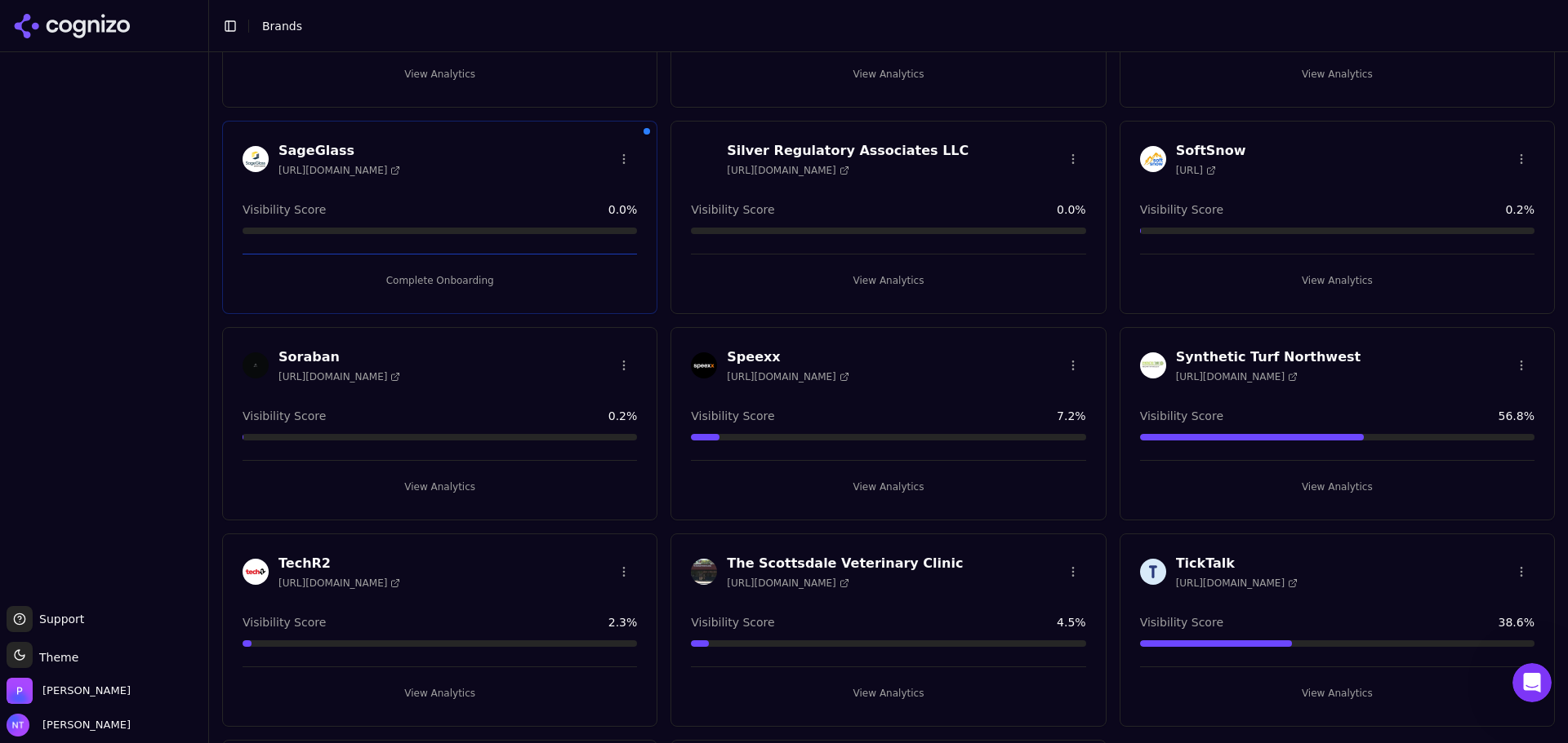
scroll to position [1469, 0]
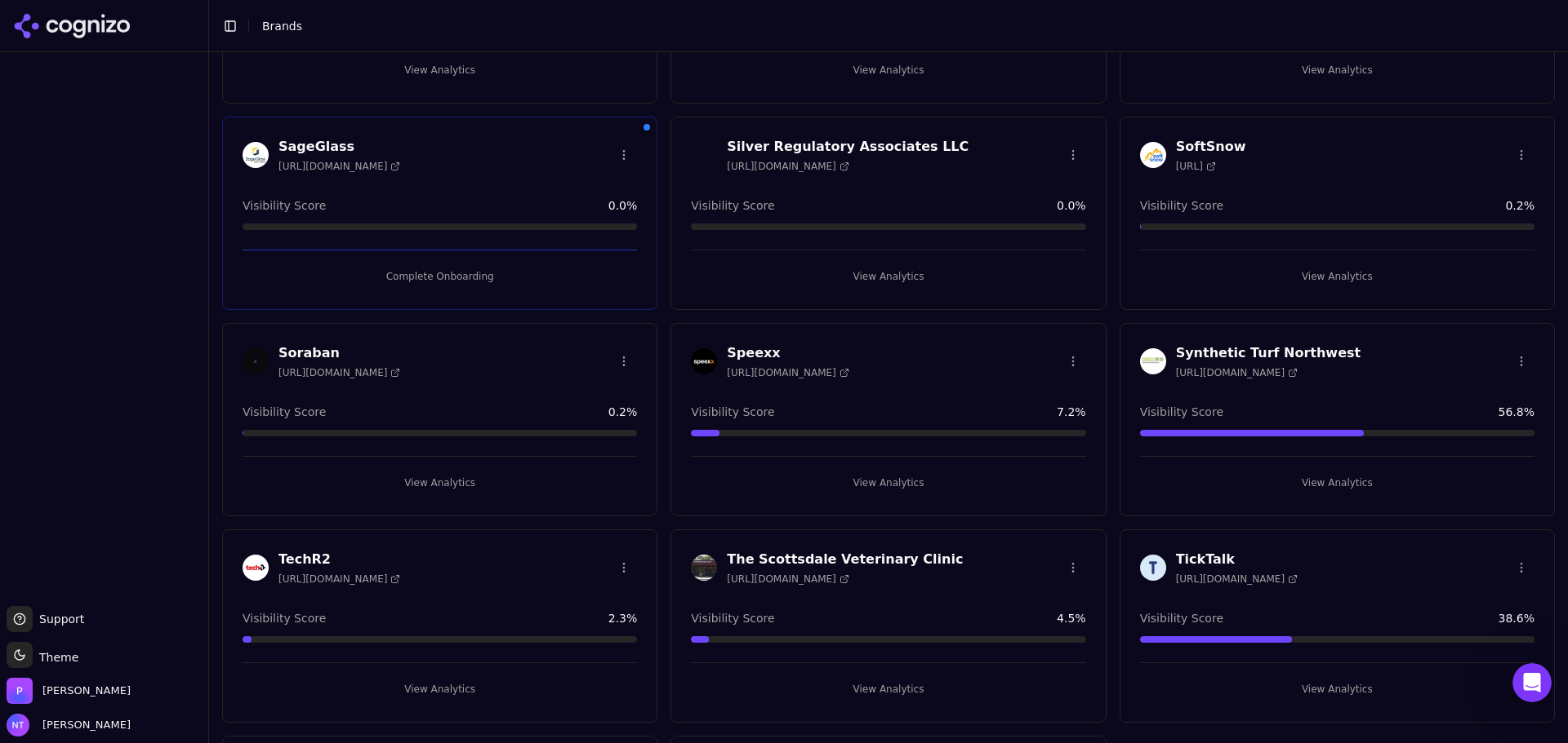
click at [466, 276] on button "Complete Onboarding" at bounding box center [440, 277] width 395 height 26
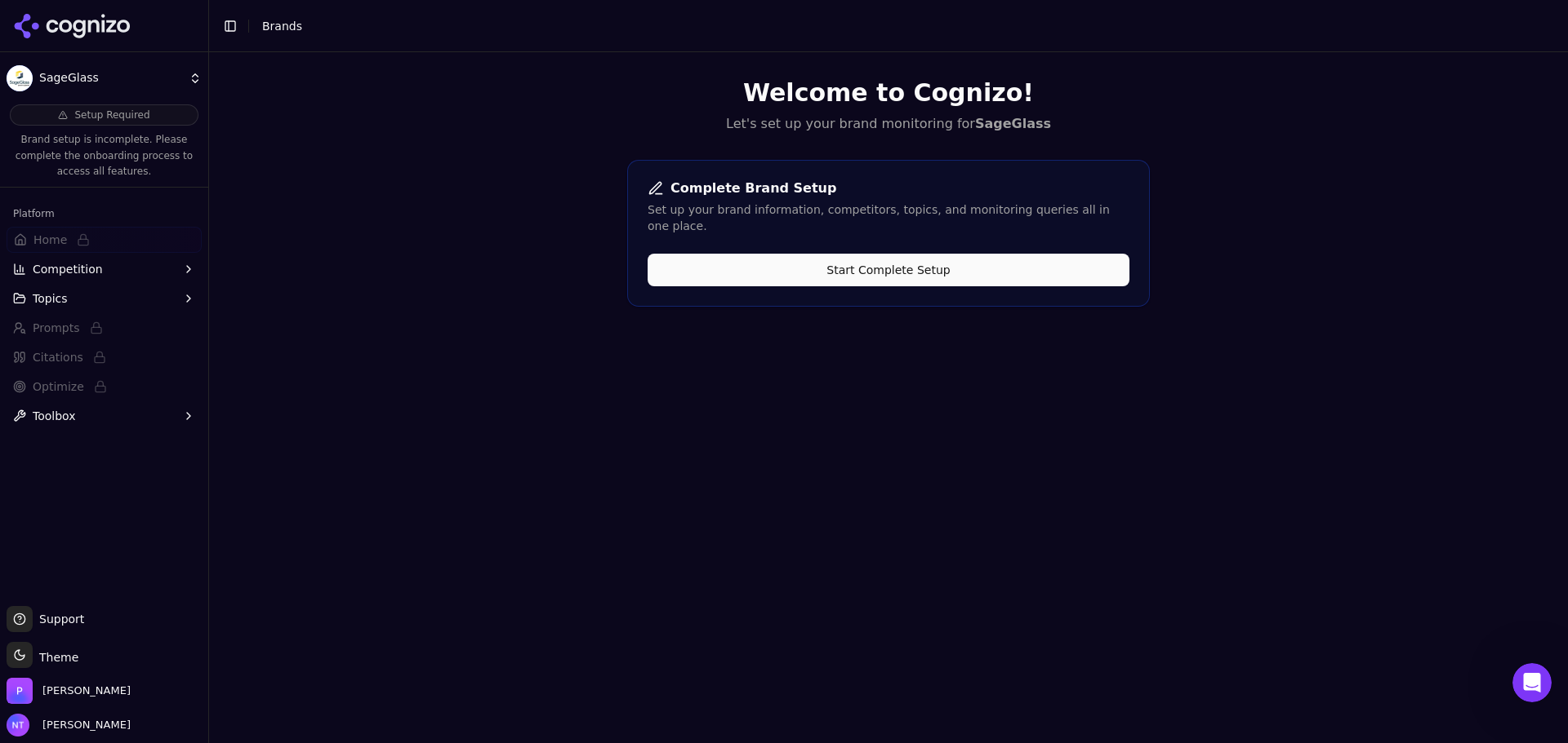
click at [780, 274] on div "Complete Brand Setup Set up your brand information, competitors, topics, and mo…" at bounding box center [889, 233] width 523 height 147
click at [779, 264] on button "Start Complete Setup" at bounding box center [889, 270] width 482 height 32
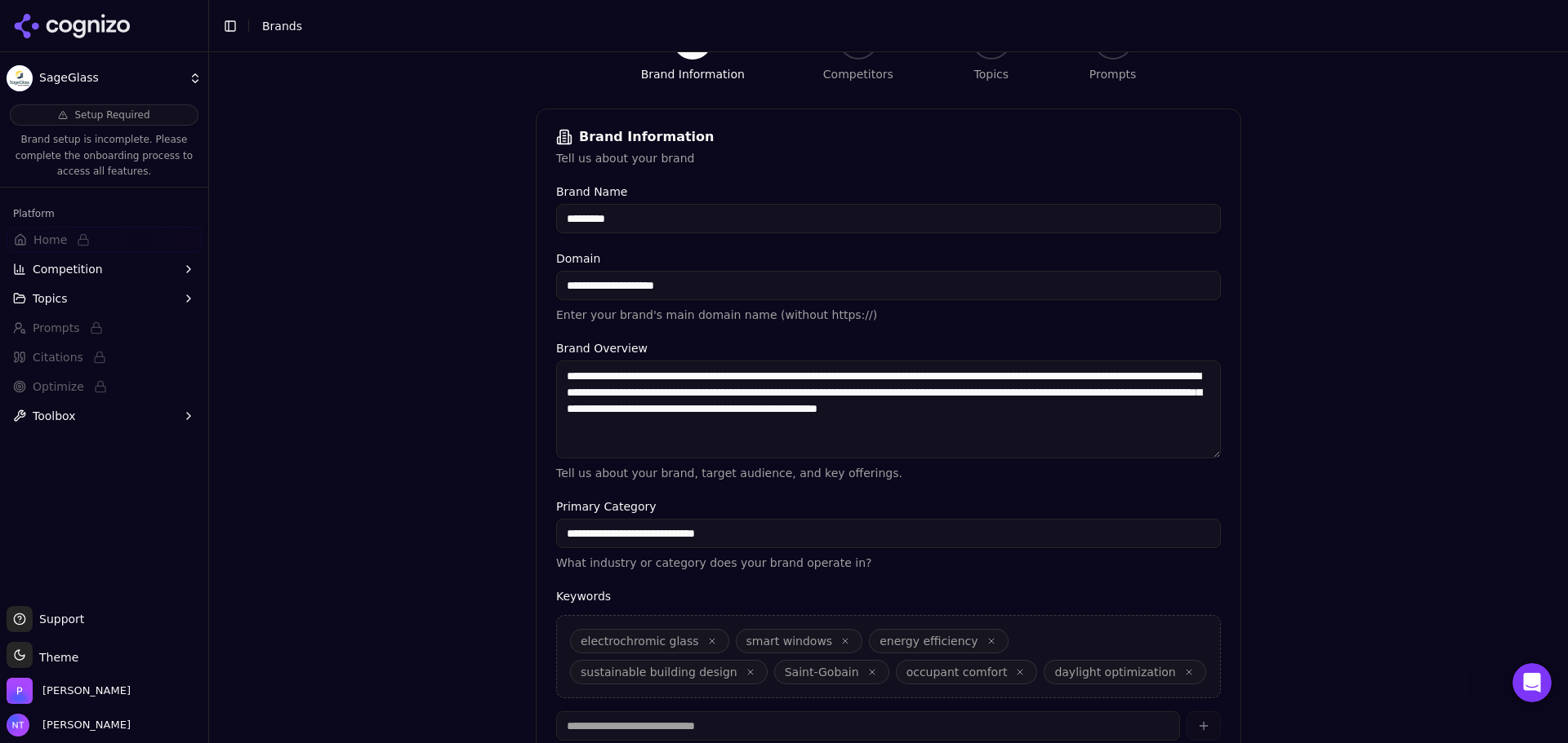
scroll to position [311, 0]
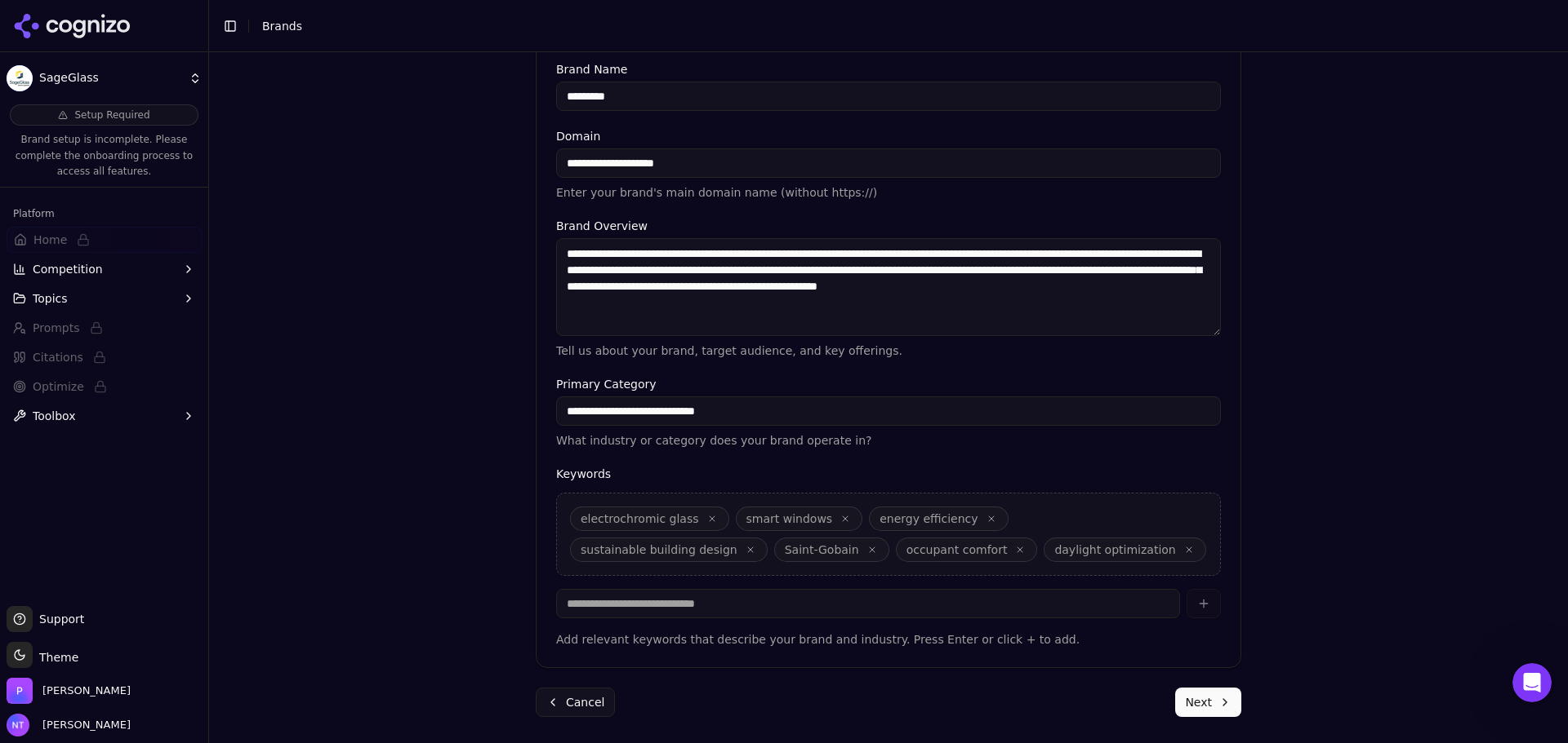
click at [1207, 697] on button "Next" at bounding box center [1207, 702] width 66 height 29
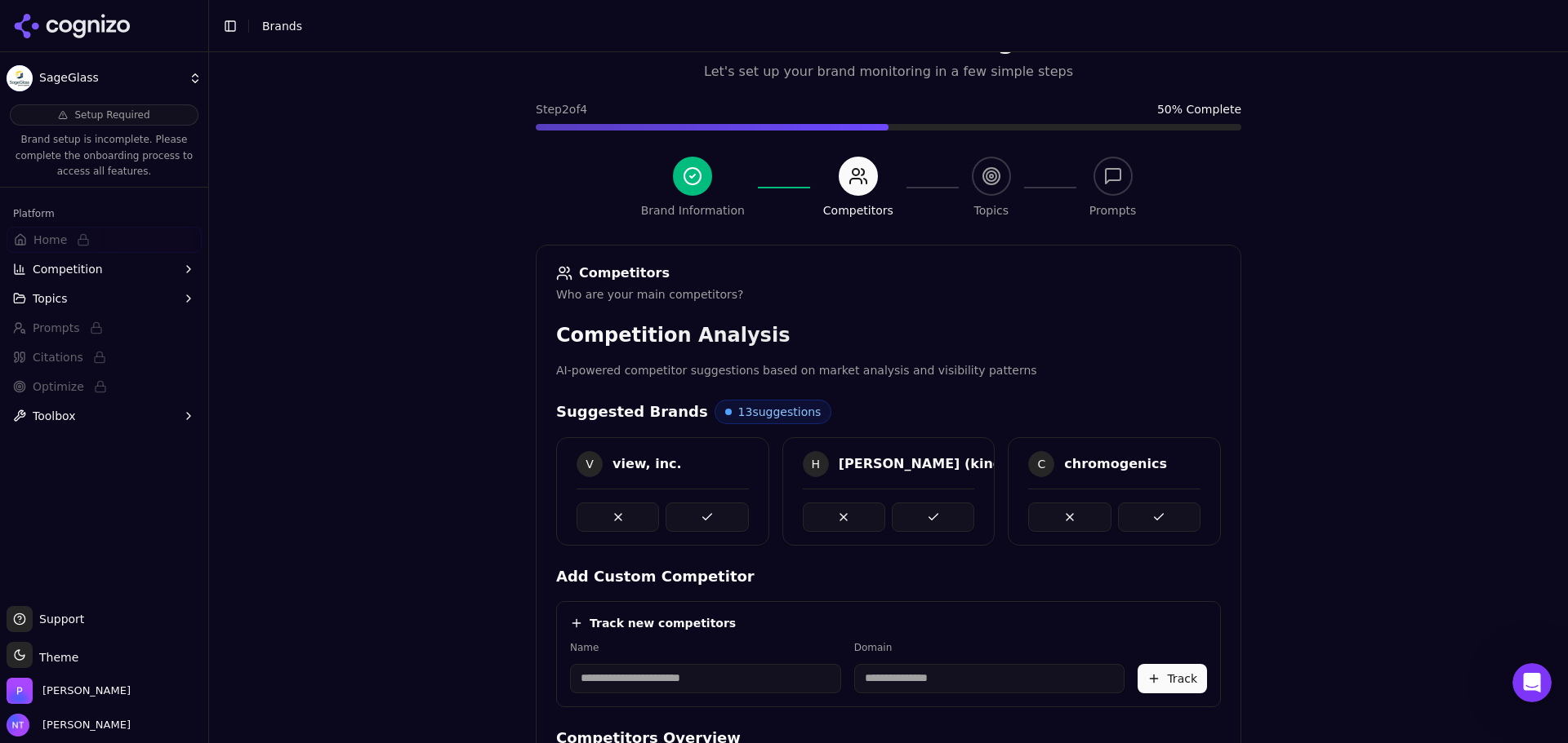
scroll to position [307, 0]
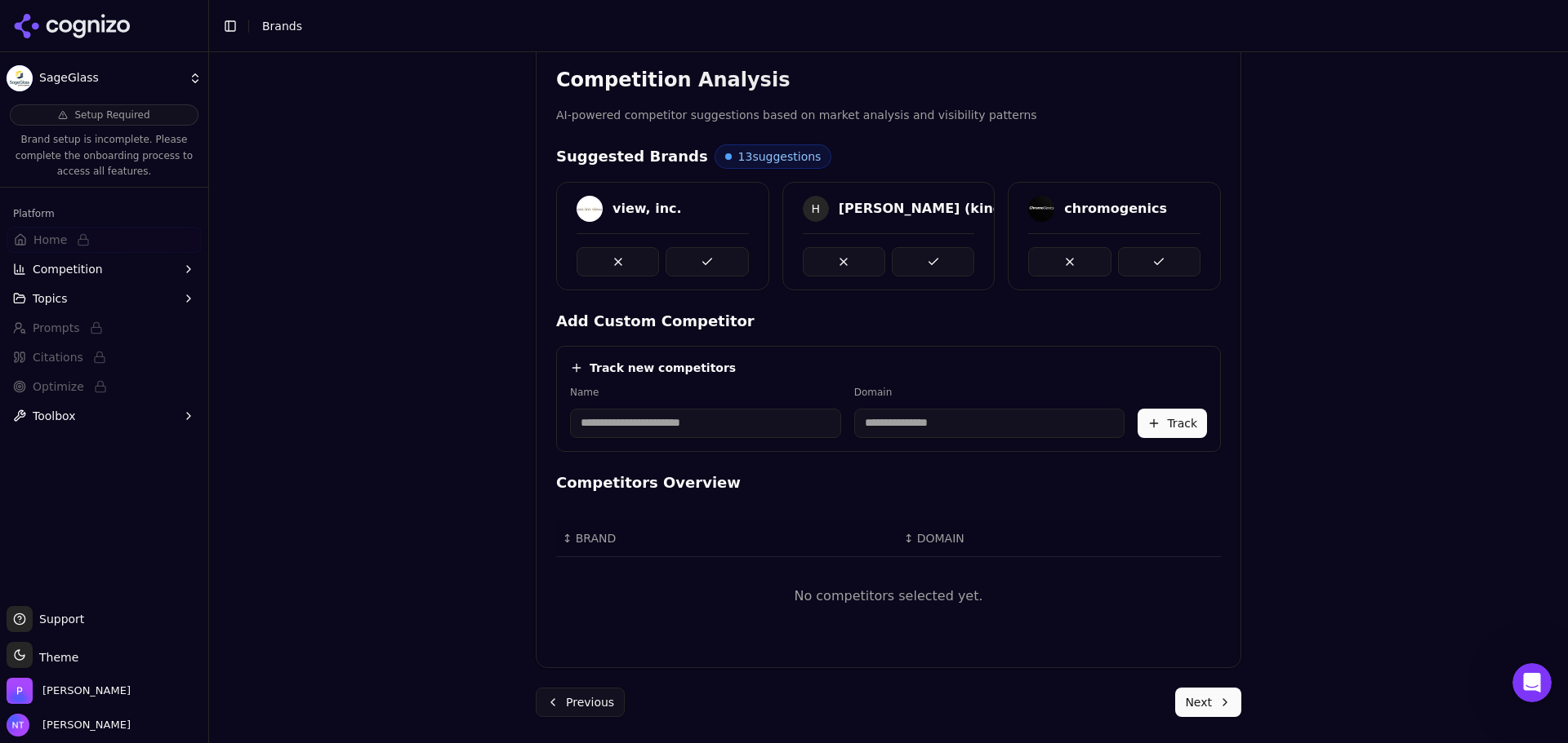
click at [708, 423] on input at bounding box center [705, 424] width 271 height 29
paste input "**********"
type input "**********"
click at [960, 430] on input at bounding box center [898, 424] width 210 height 29
click at [978, 389] on label "Domain" at bounding box center [898, 392] width 210 height 13
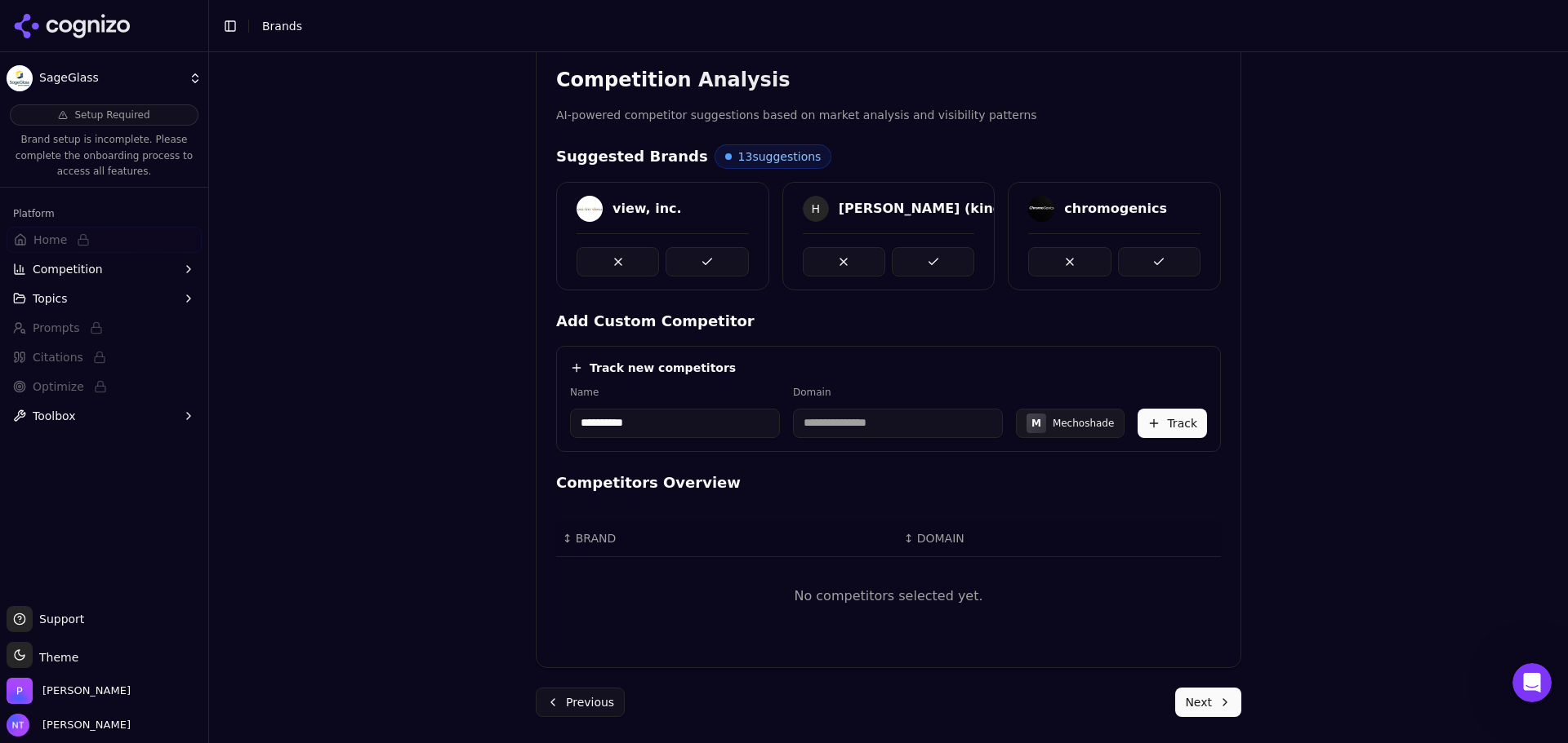
click at [880, 424] on input at bounding box center [898, 424] width 210 height 29
paste input "**********"
drag, startPoint x: 839, startPoint y: 422, endPoint x: 756, endPoint y: 411, distance: 83.7
click at [756, 411] on div "**********" at bounding box center [888, 412] width 637 height 52
drag, startPoint x: 931, startPoint y: 420, endPoint x: 940, endPoint y: 420, distance: 9.0
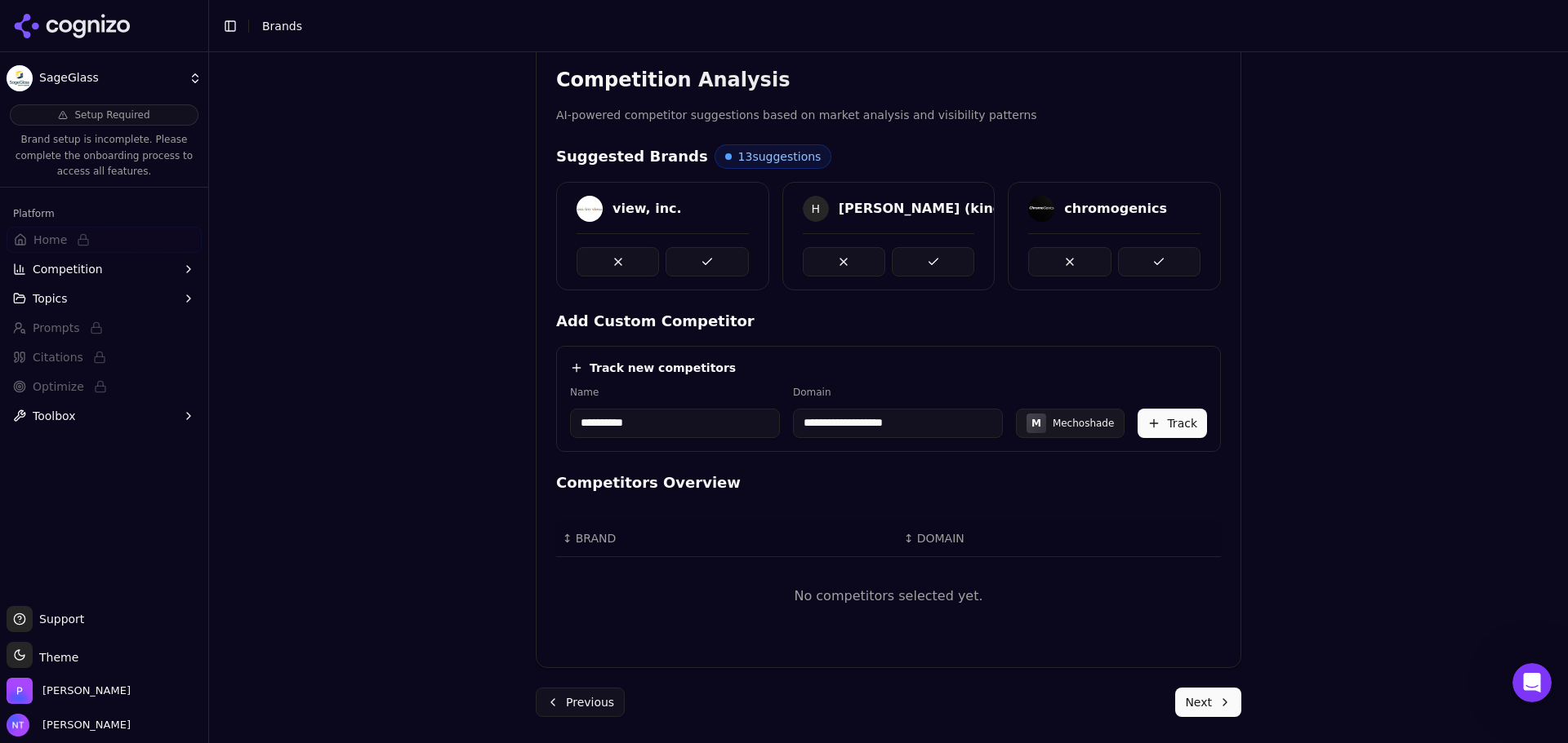
click at [931, 420] on input "**********" at bounding box center [898, 424] width 210 height 29
type input "**********"
click at [1154, 432] on button "Track" at bounding box center [1172, 424] width 69 height 29
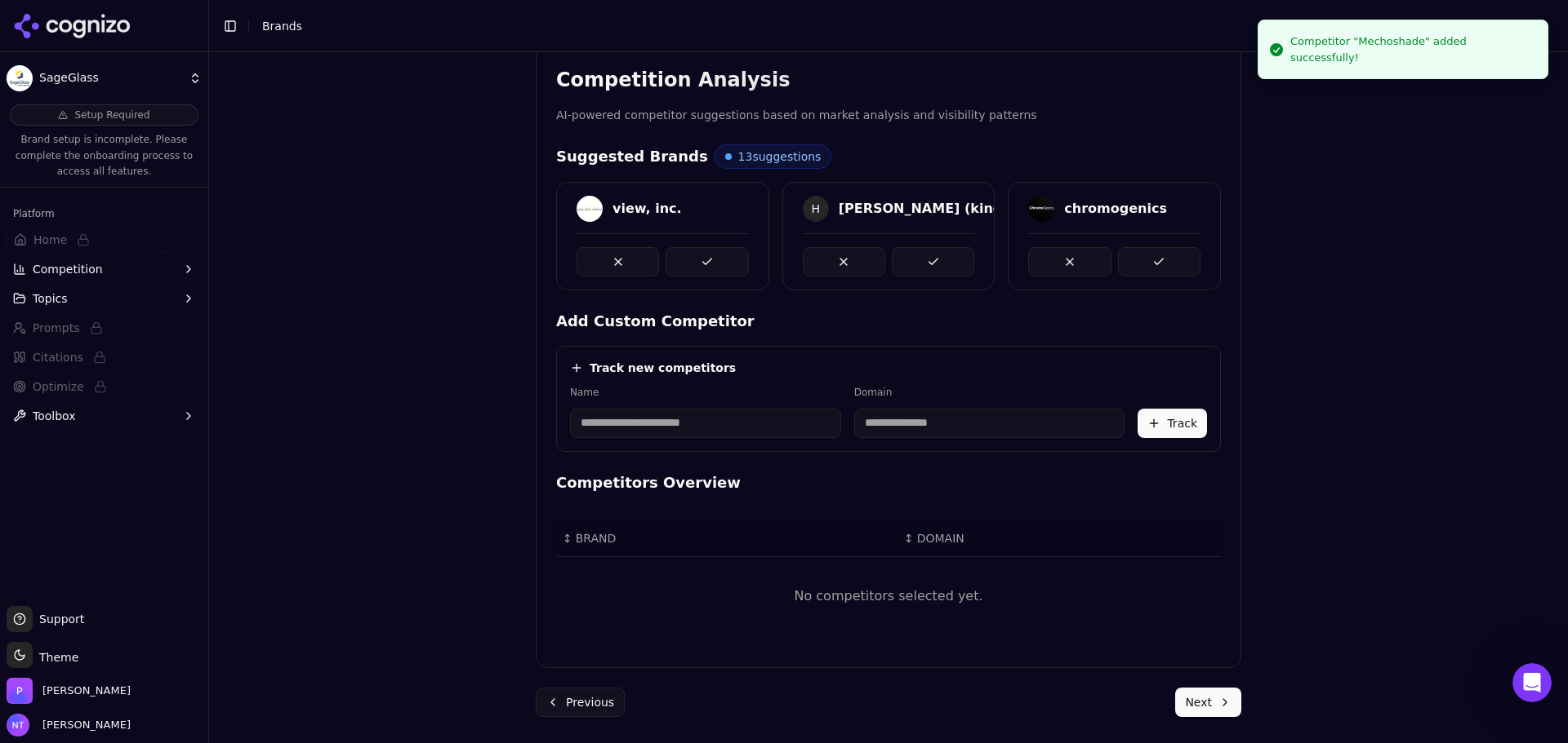
scroll to position [293, 0]
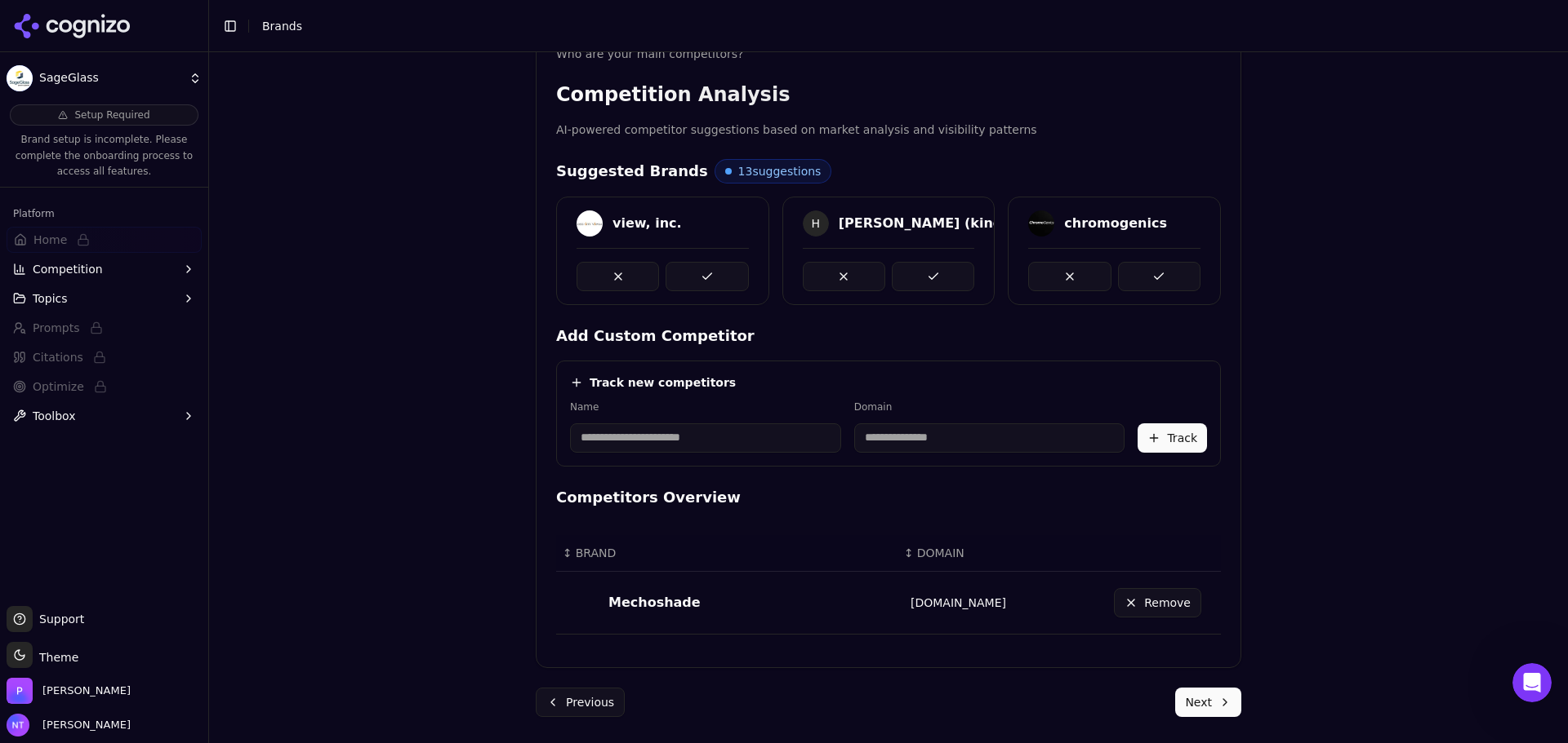
click at [712, 444] on input at bounding box center [705, 438] width 271 height 29
type input "*"
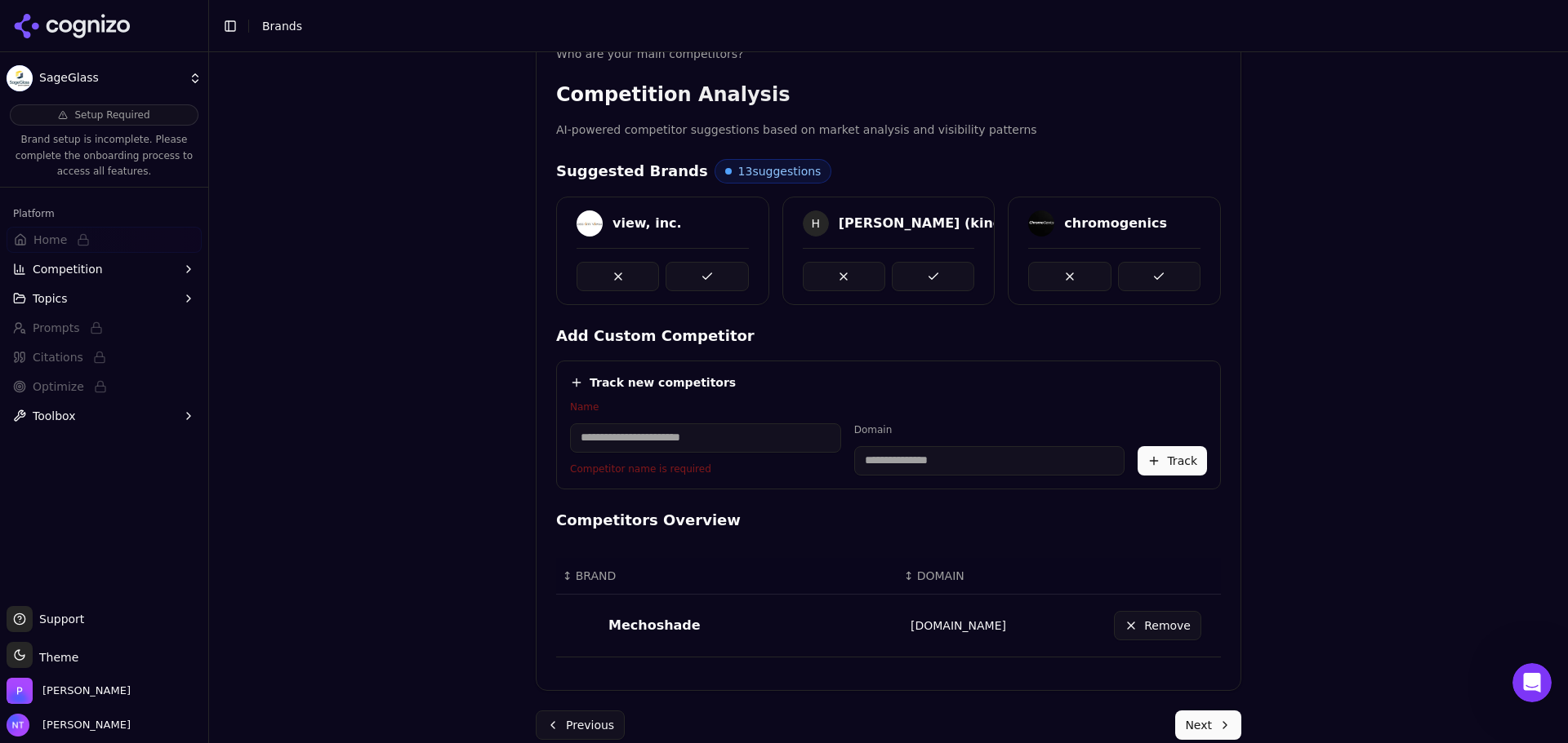
paste input "**********"
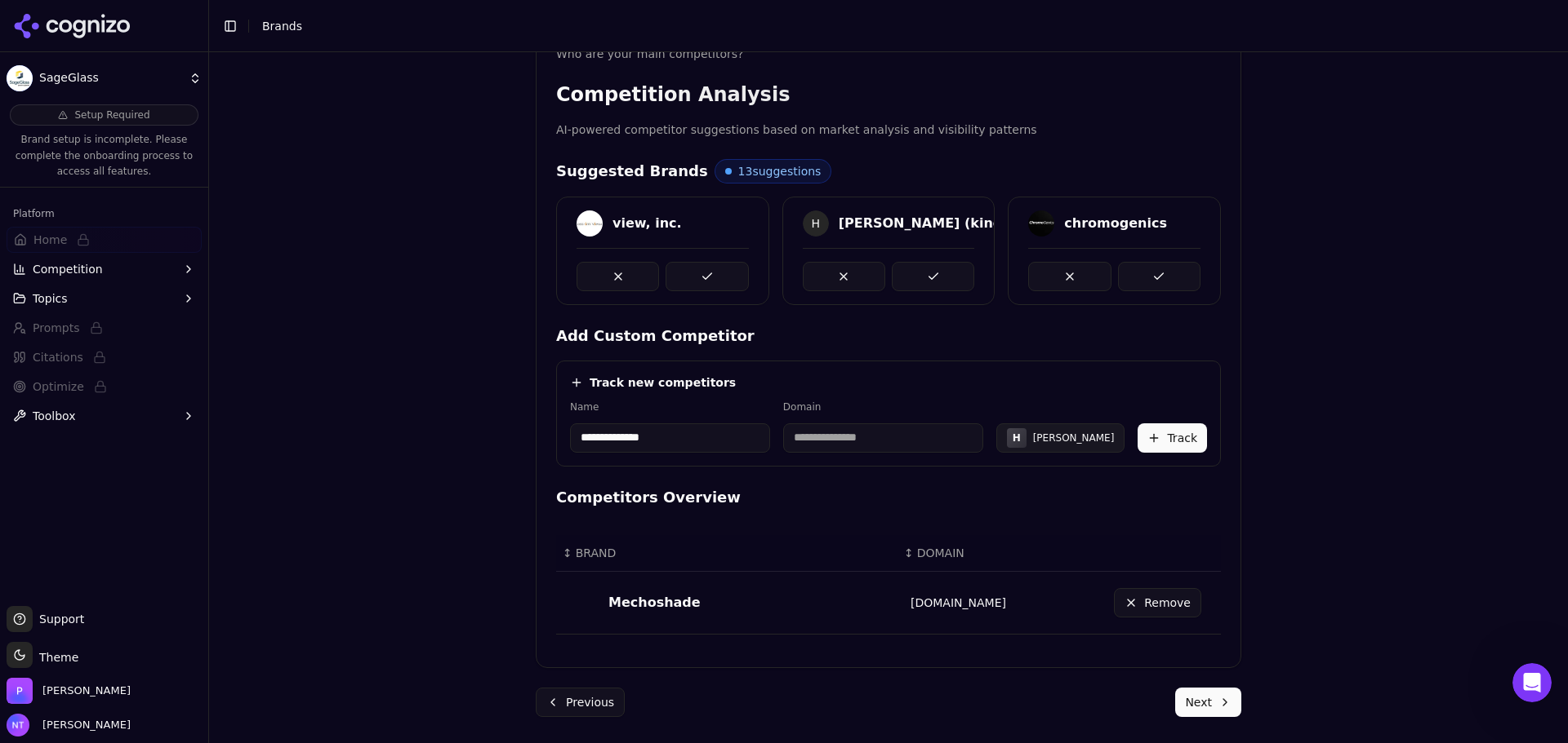
type input "**********"
drag, startPoint x: 882, startPoint y: 441, endPoint x: 841, endPoint y: 433, distance: 41.8
click at [841, 433] on input "**********" at bounding box center [848, 438] width 176 height 29
type input "**********"
click at [1161, 429] on button "Track" at bounding box center [1172, 438] width 69 height 29
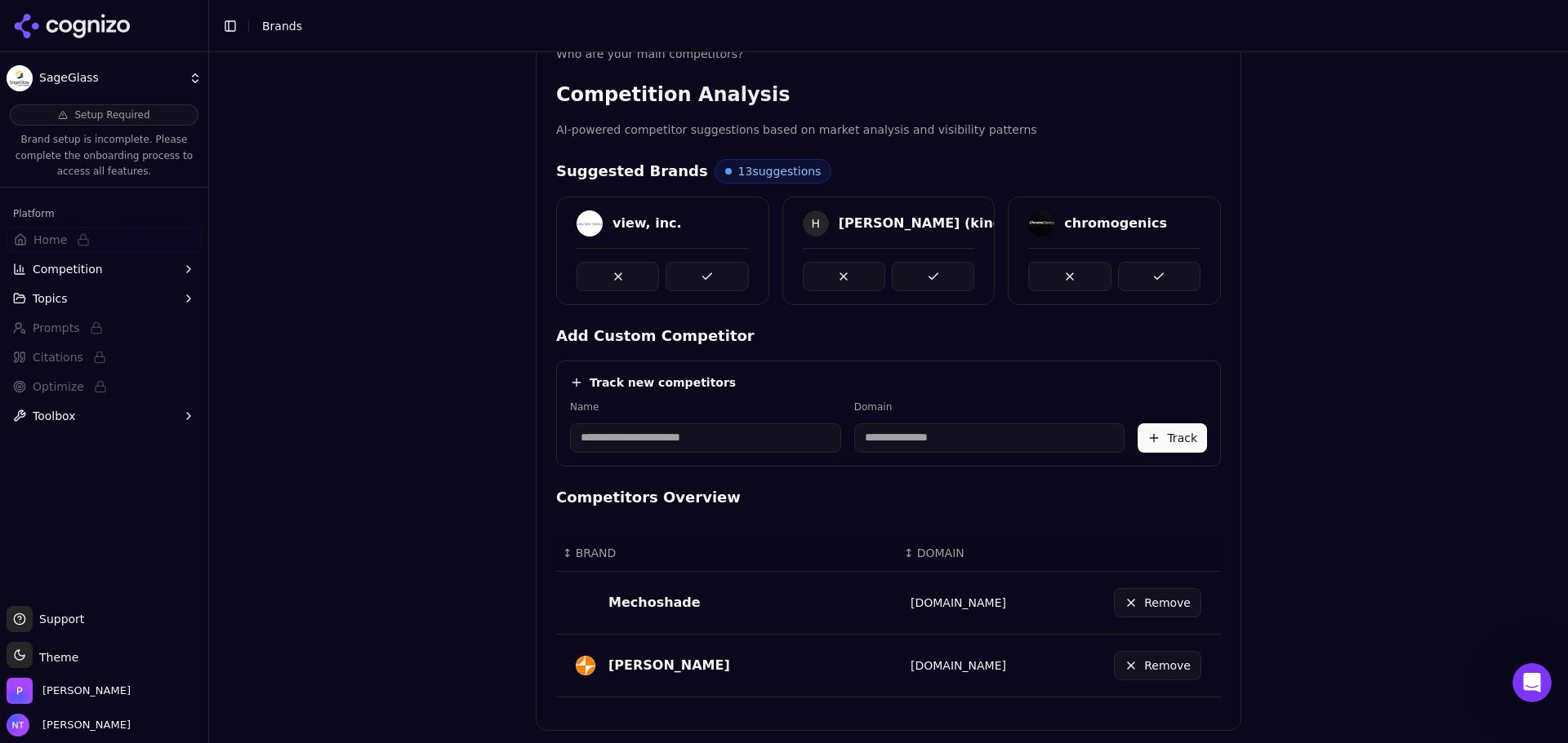
click at [603, 435] on input at bounding box center [705, 438] width 271 height 29
paste input "*****"
type input "*****"
click at [863, 446] on input at bounding box center [921, 438] width 226 height 29
type input "*********"
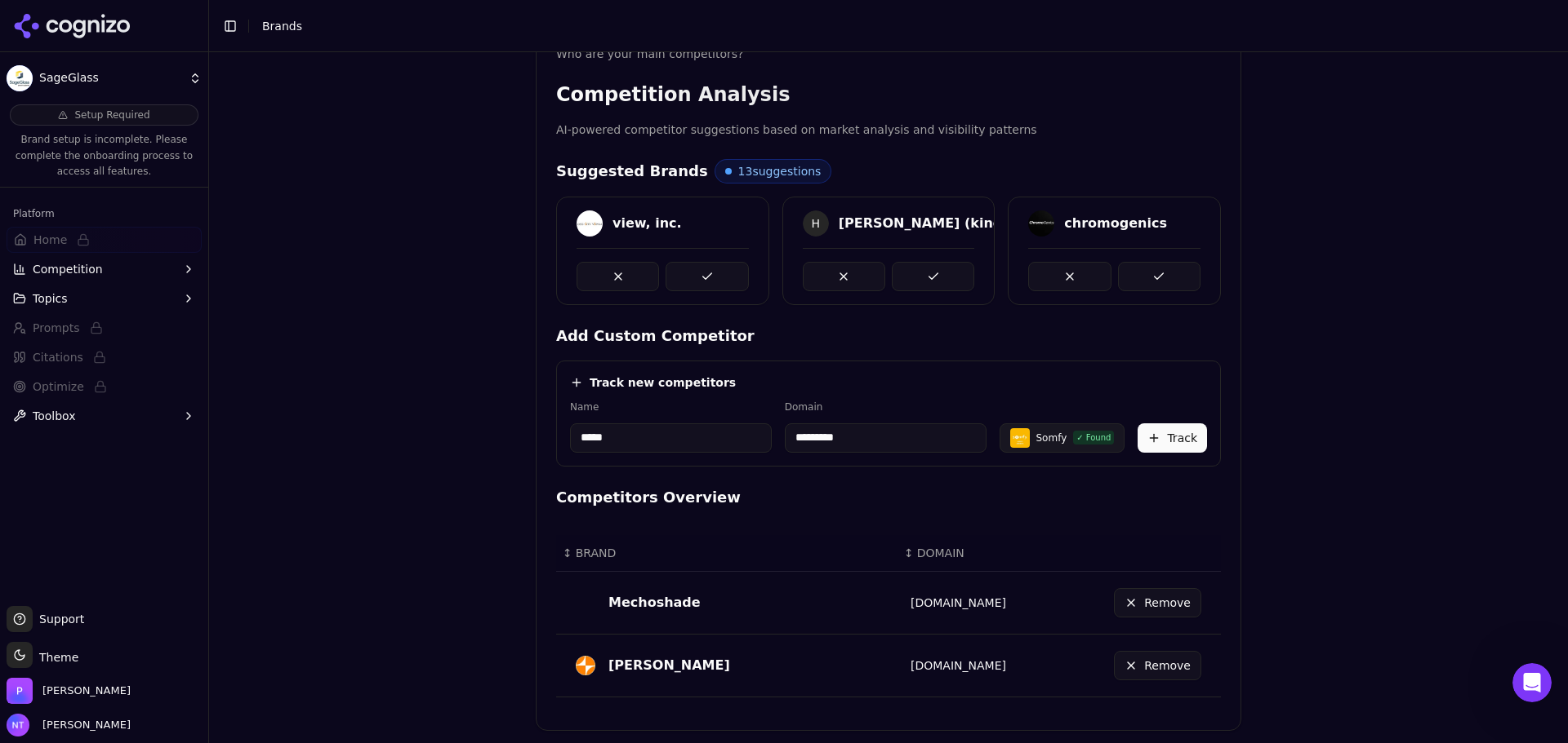
click at [1145, 439] on button "Track" at bounding box center [1172, 438] width 69 height 29
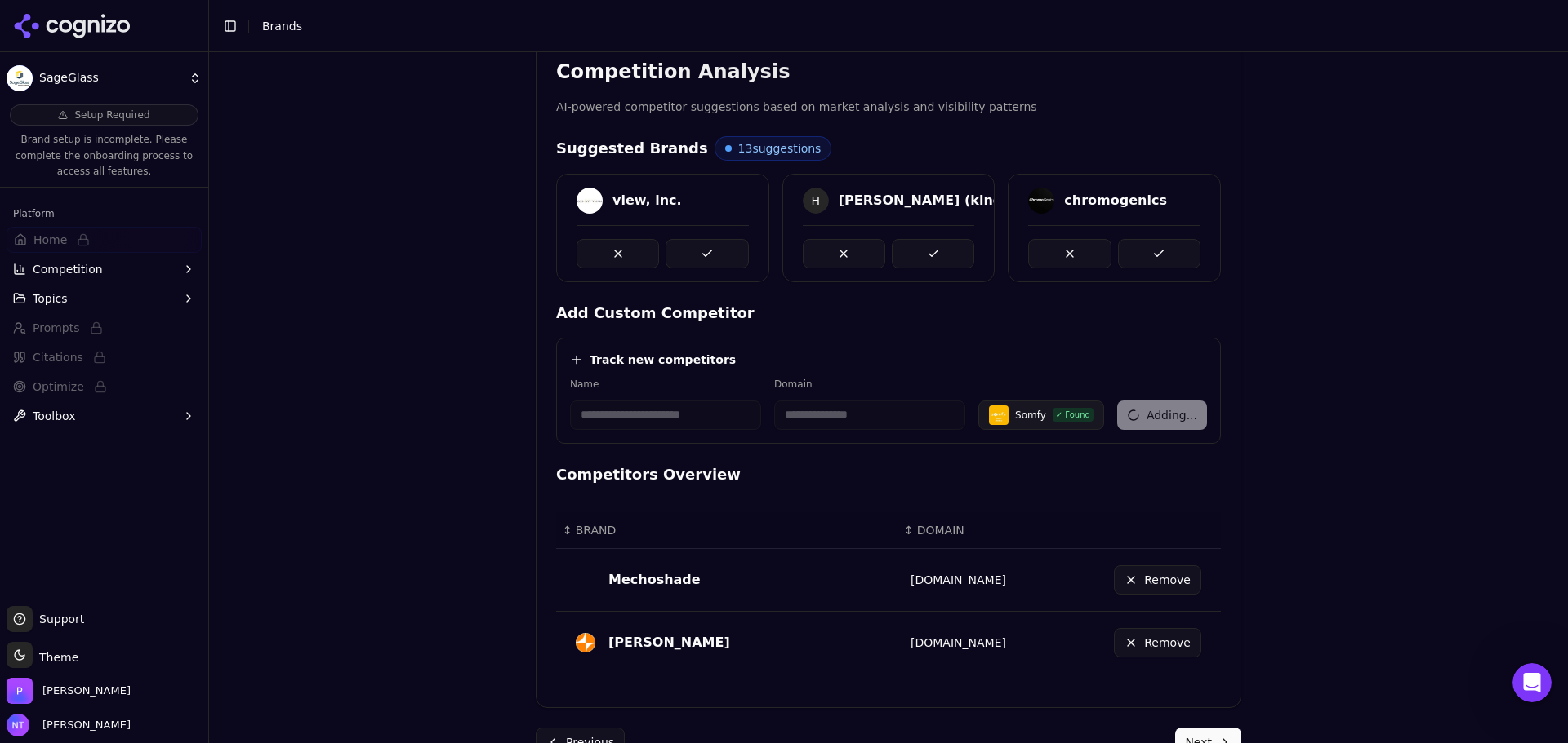
scroll to position [356, 0]
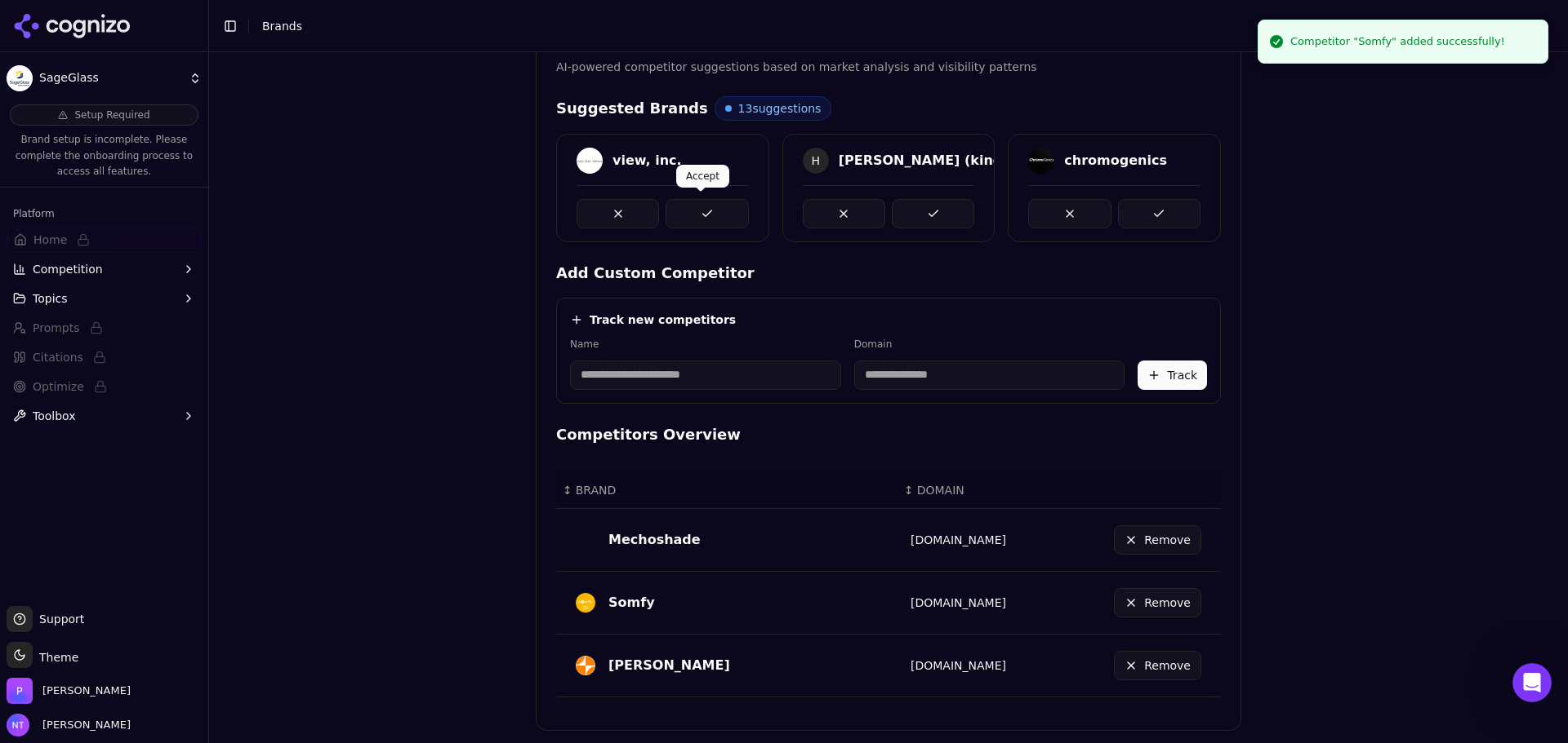
click at [714, 210] on button at bounding box center [707, 214] width 83 height 29
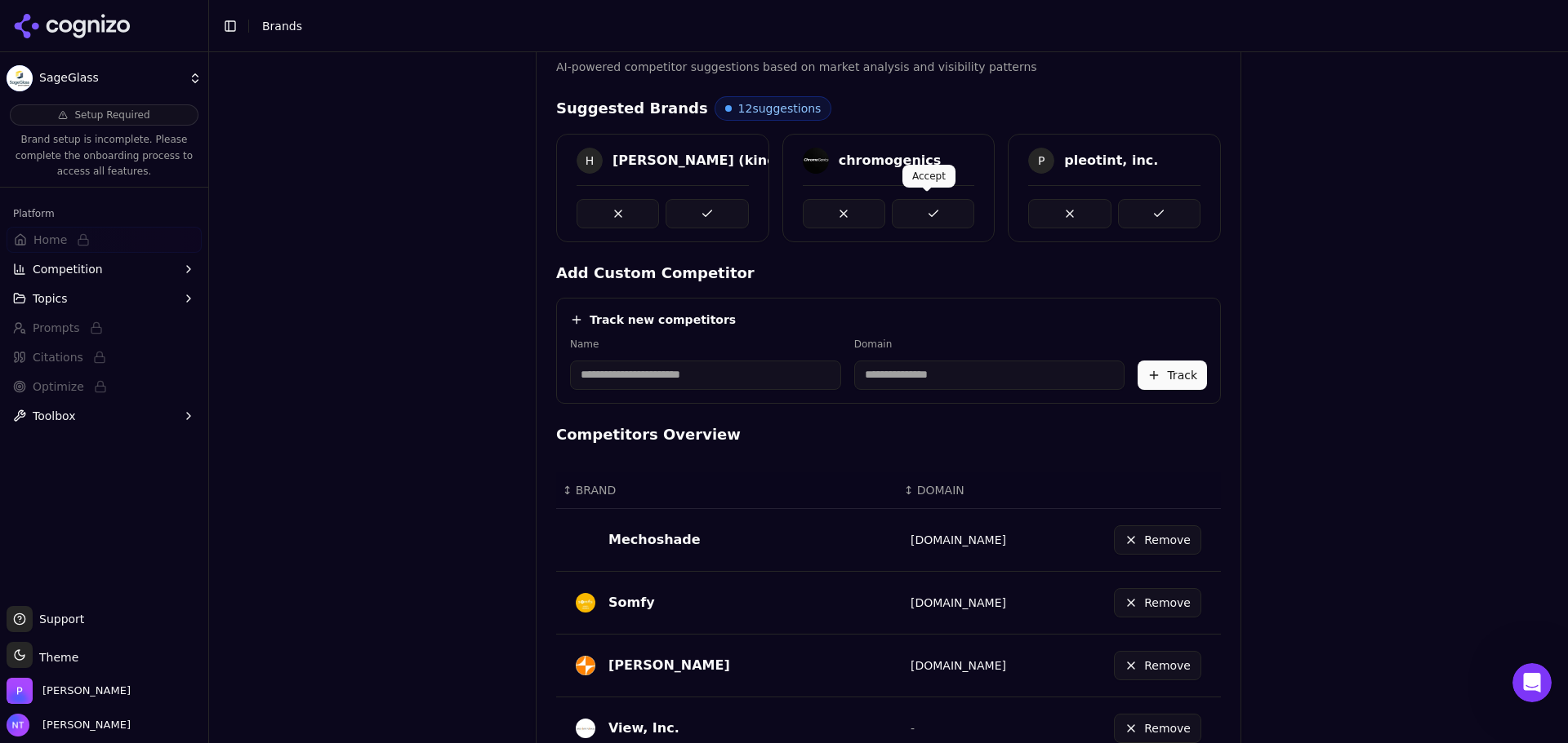
click at [928, 206] on button at bounding box center [932, 214] width 83 height 29
click at [925, 214] on button at bounding box center [932, 214] width 83 height 29
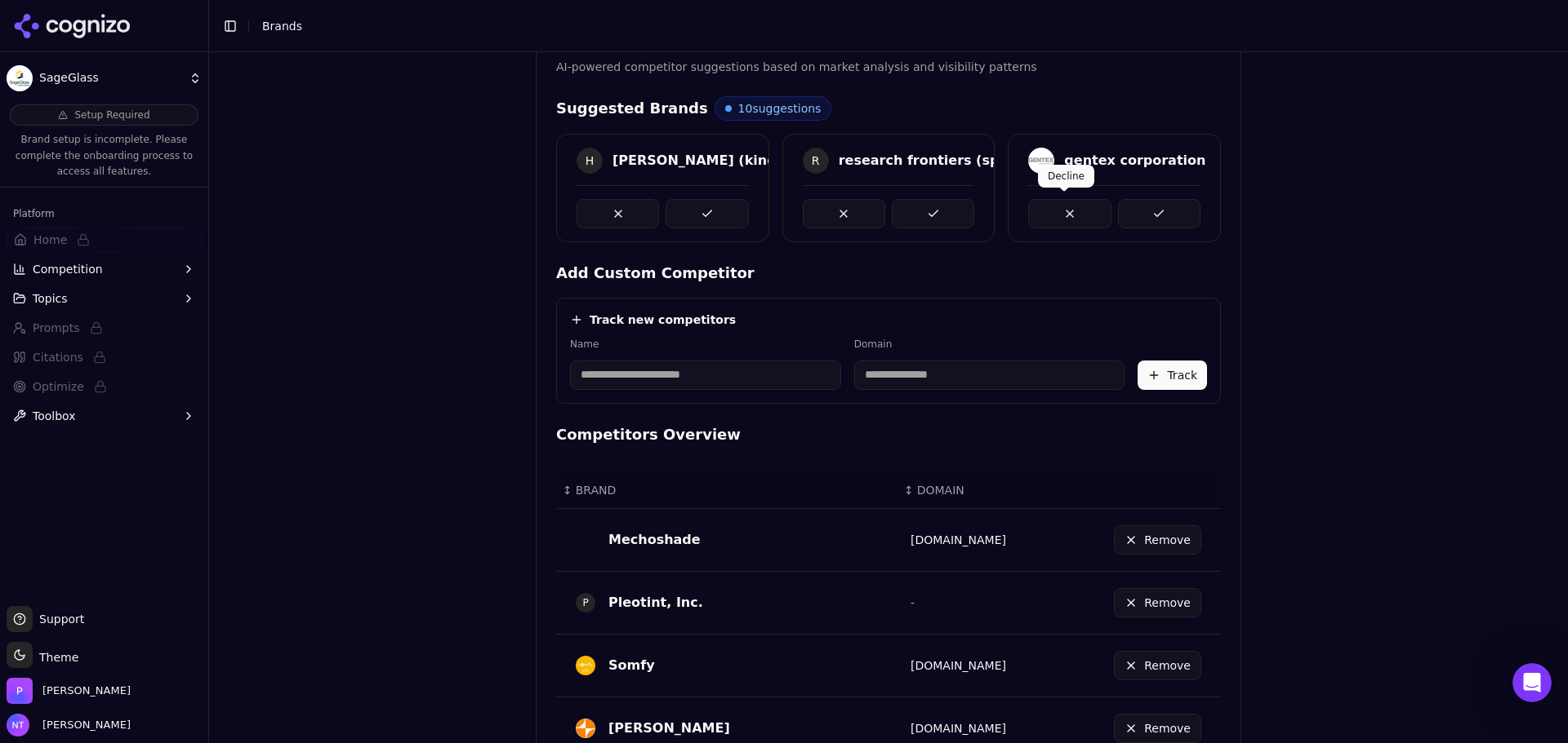
click at [1119, 205] on button at bounding box center [1159, 214] width 83 height 29
click at [1133, 209] on button at bounding box center [1159, 214] width 83 height 29
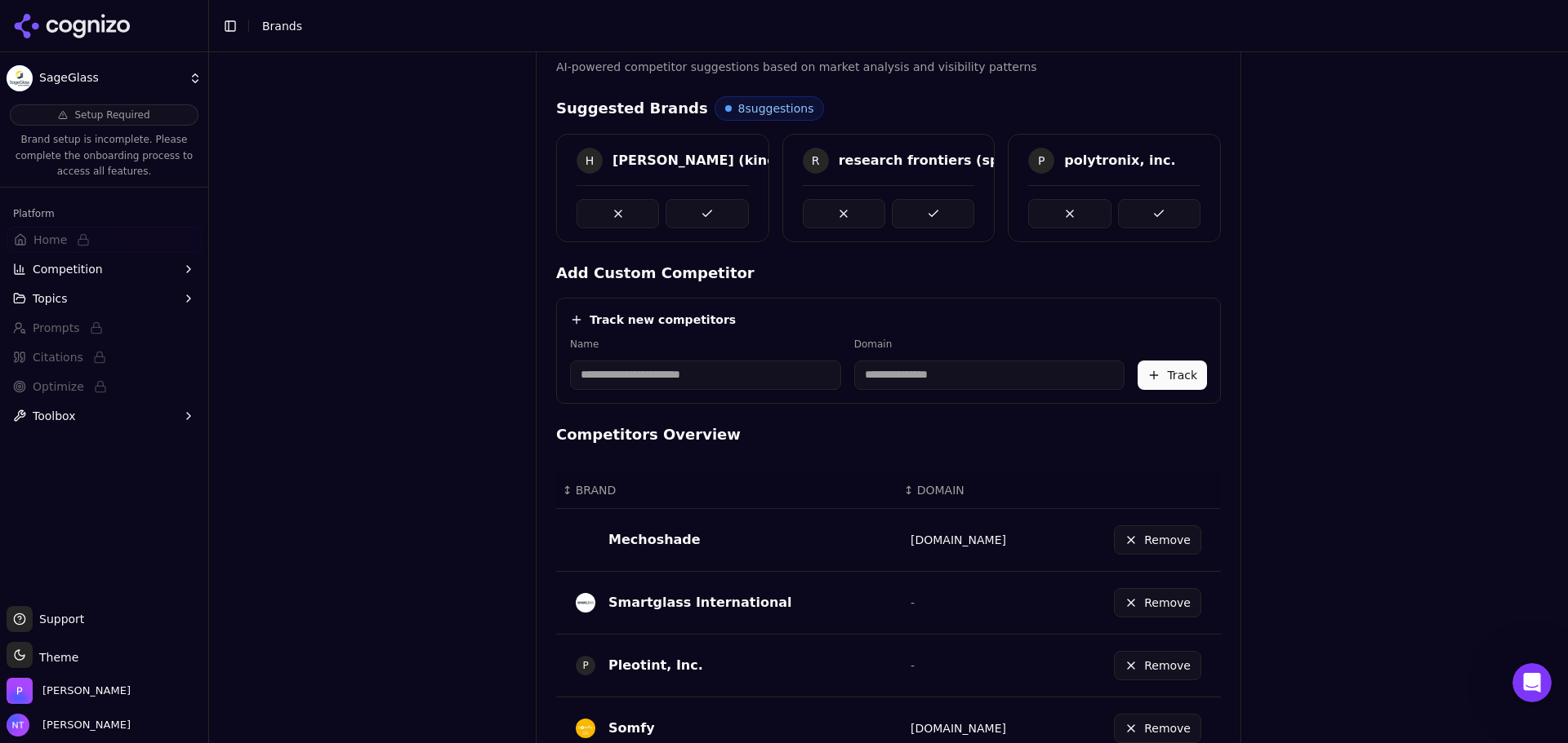
scroll to position [733, 0]
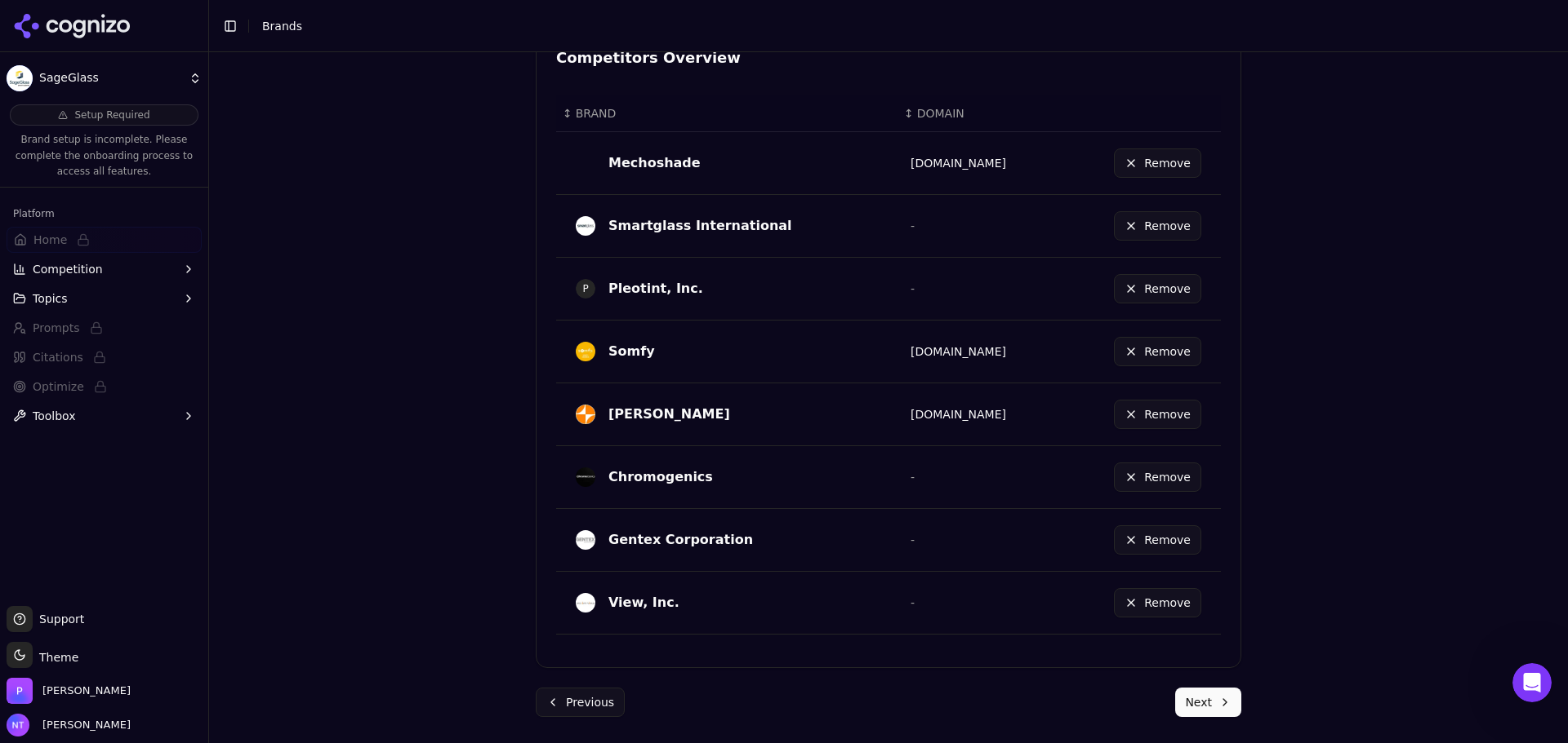
click at [1180, 706] on button "Next" at bounding box center [1207, 702] width 66 height 29
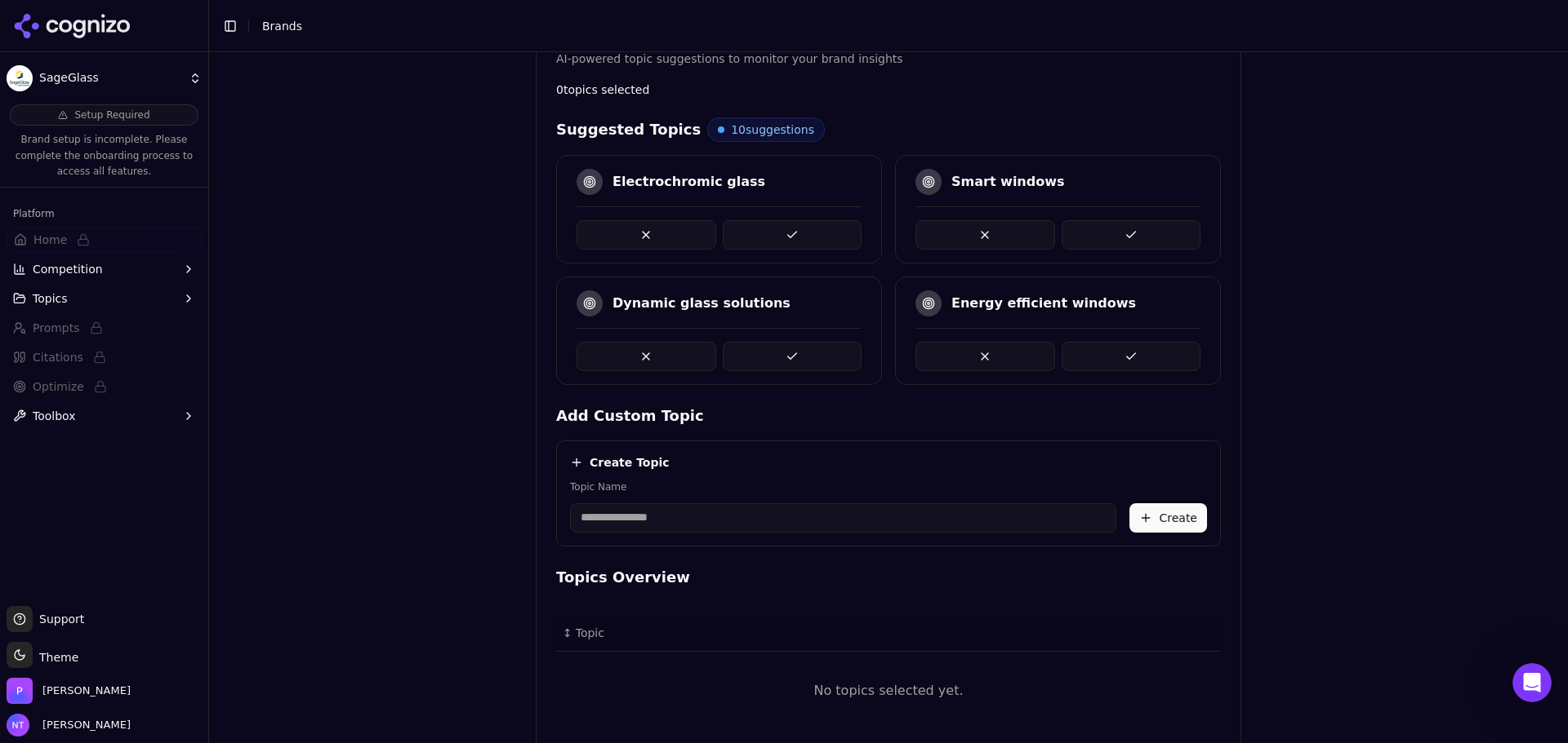
scroll to position [214, 0]
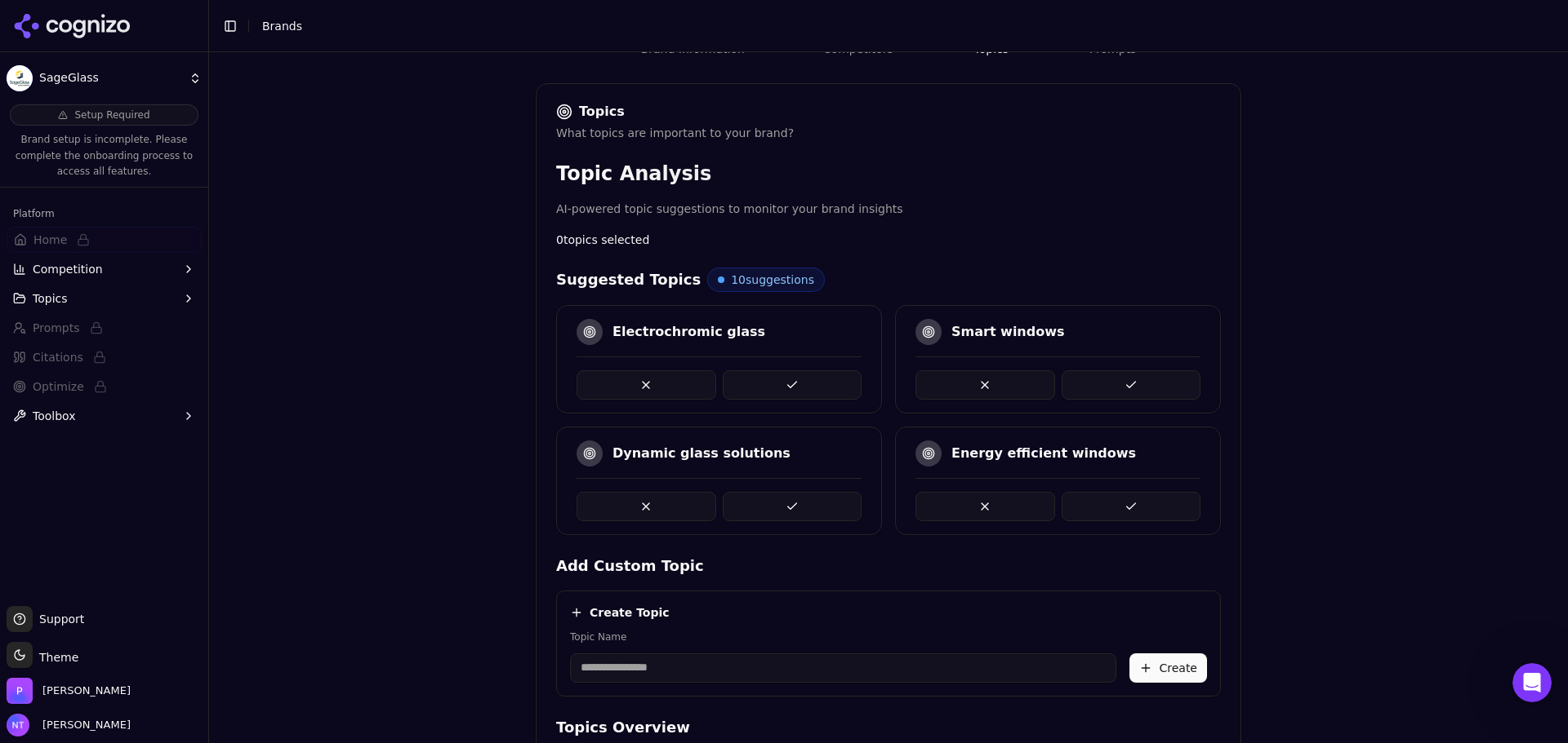
click at [814, 379] on button at bounding box center [792, 385] width 139 height 29
click at [814, 393] on button at bounding box center [792, 385] width 139 height 29
click at [820, 394] on button at bounding box center [792, 385] width 139 height 29
click at [802, 382] on button at bounding box center [792, 385] width 139 height 29
click at [1115, 378] on button at bounding box center [1130, 385] width 139 height 29
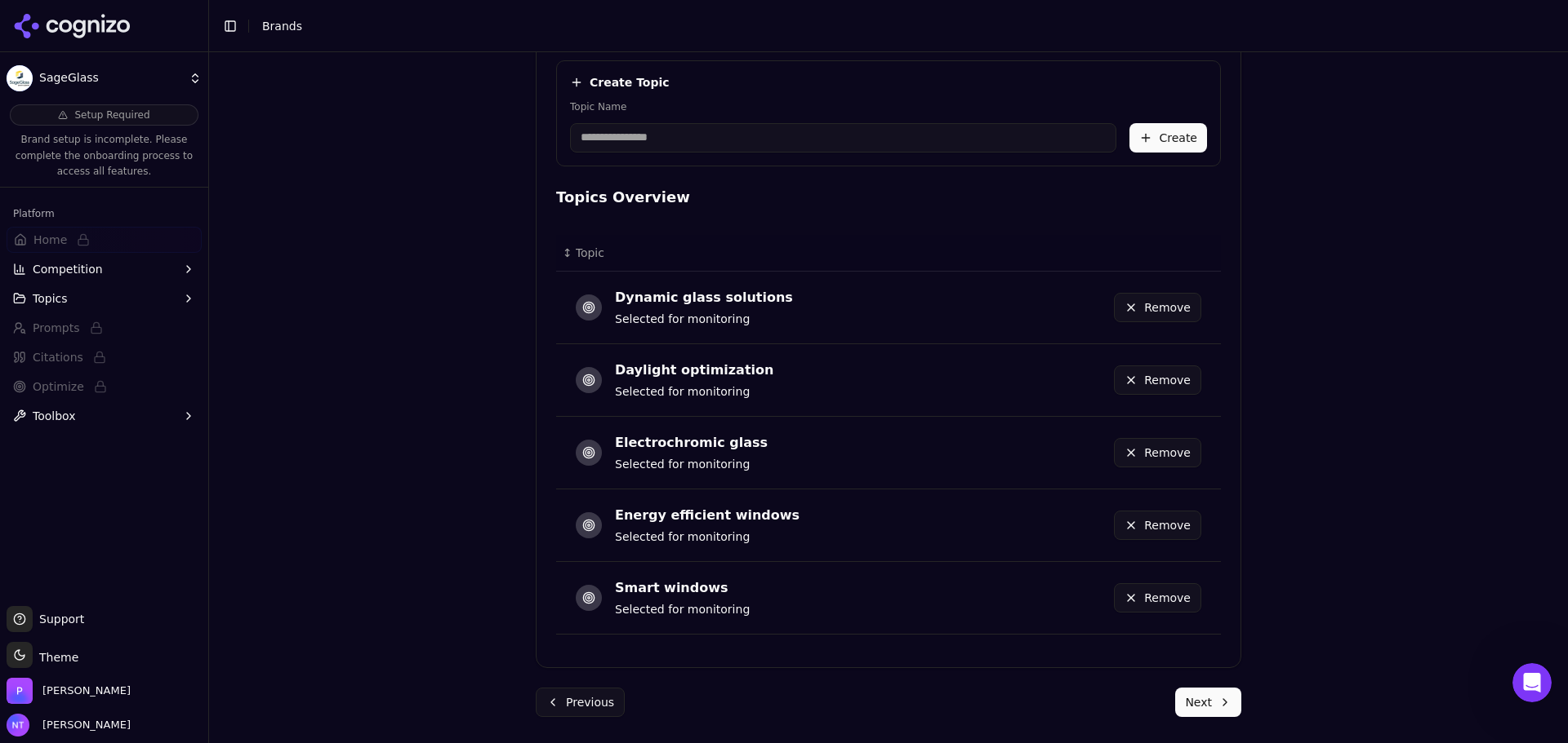
click at [1213, 690] on button "Next" at bounding box center [1207, 702] width 66 height 29
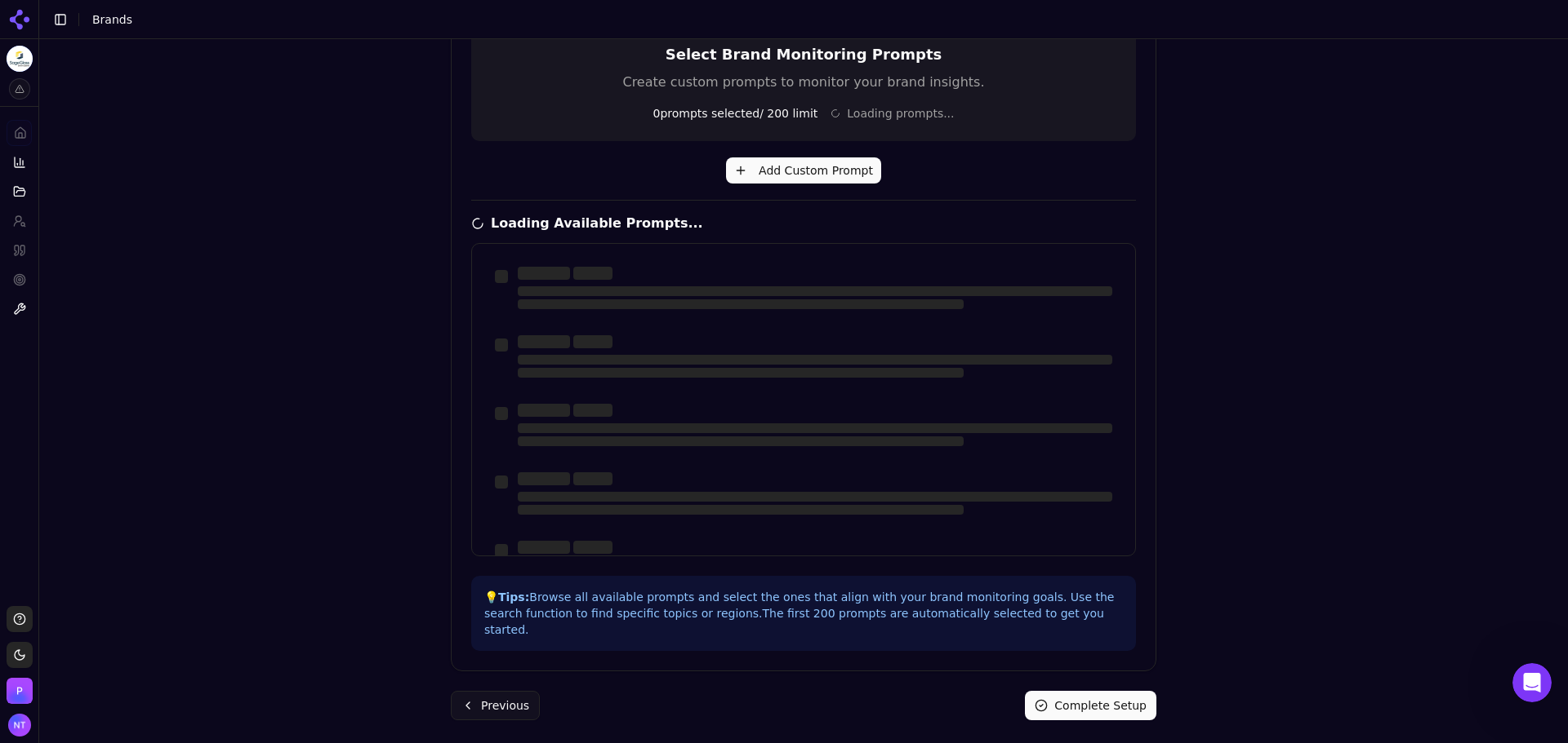
scroll to position [387, 0]
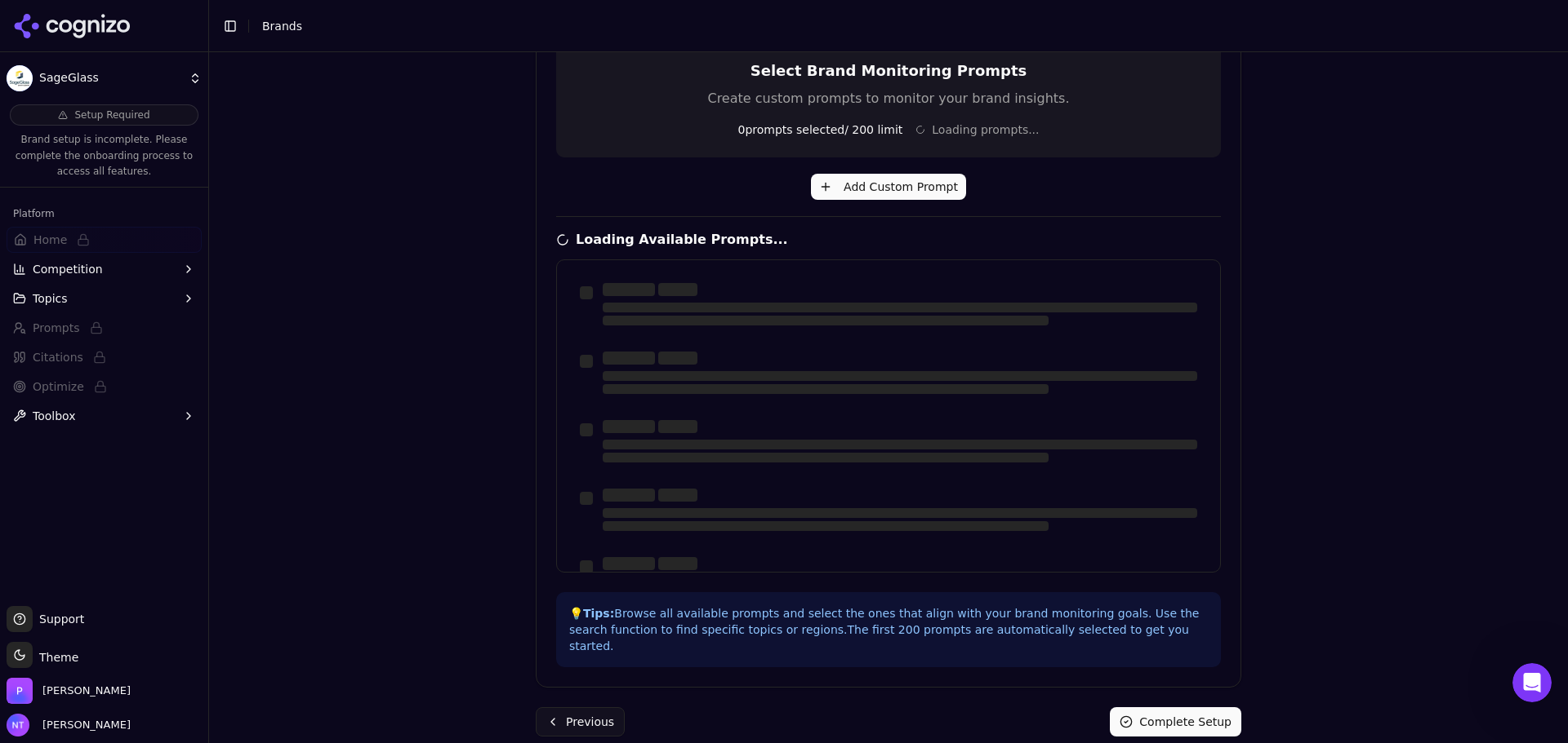
click at [1451, 600] on div "Brand Onboarding Let's set up your brand monitoring in a few simple steps Step …" at bounding box center [889, 397] width 1359 height 691
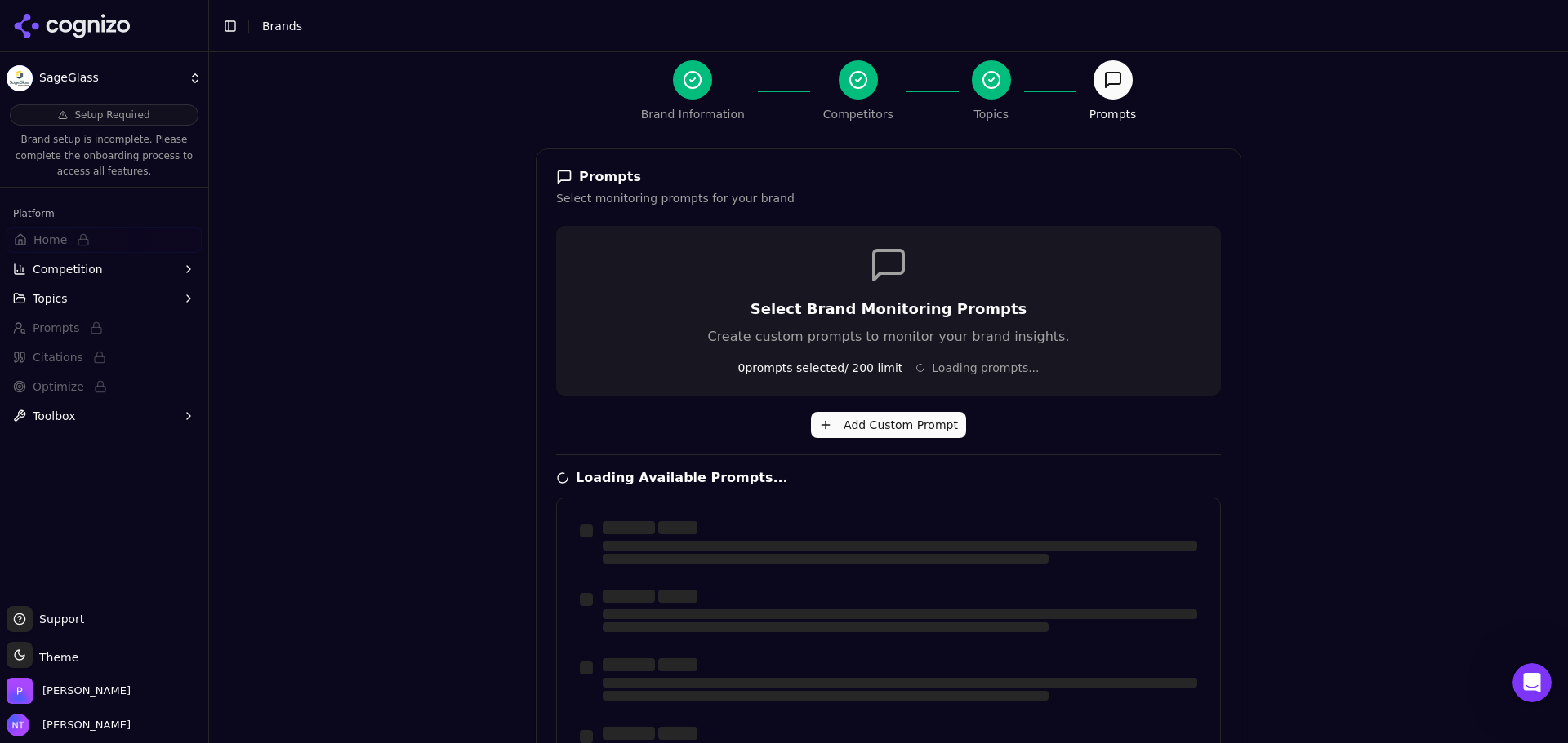
scroll to position [390, 0]
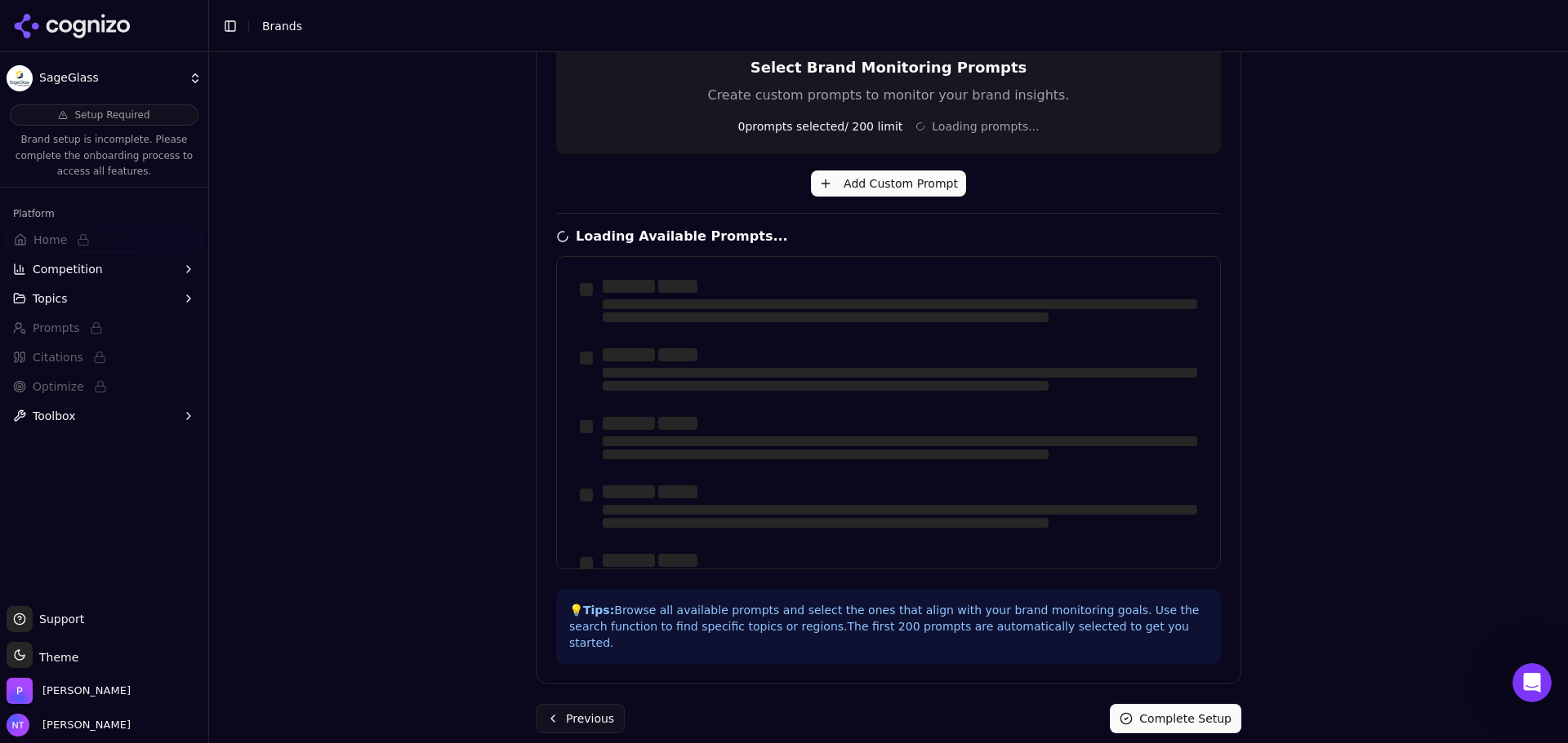
click at [1323, 698] on div "Brand Onboarding Let's set up your brand monitoring in a few simple steps Step …" at bounding box center [889, 397] width 1359 height 691
click at [1282, 575] on div "Brand Onboarding Let's set up your brand monitoring in a few simple steps Step …" at bounding box center [889, 397] width 1359 height 691
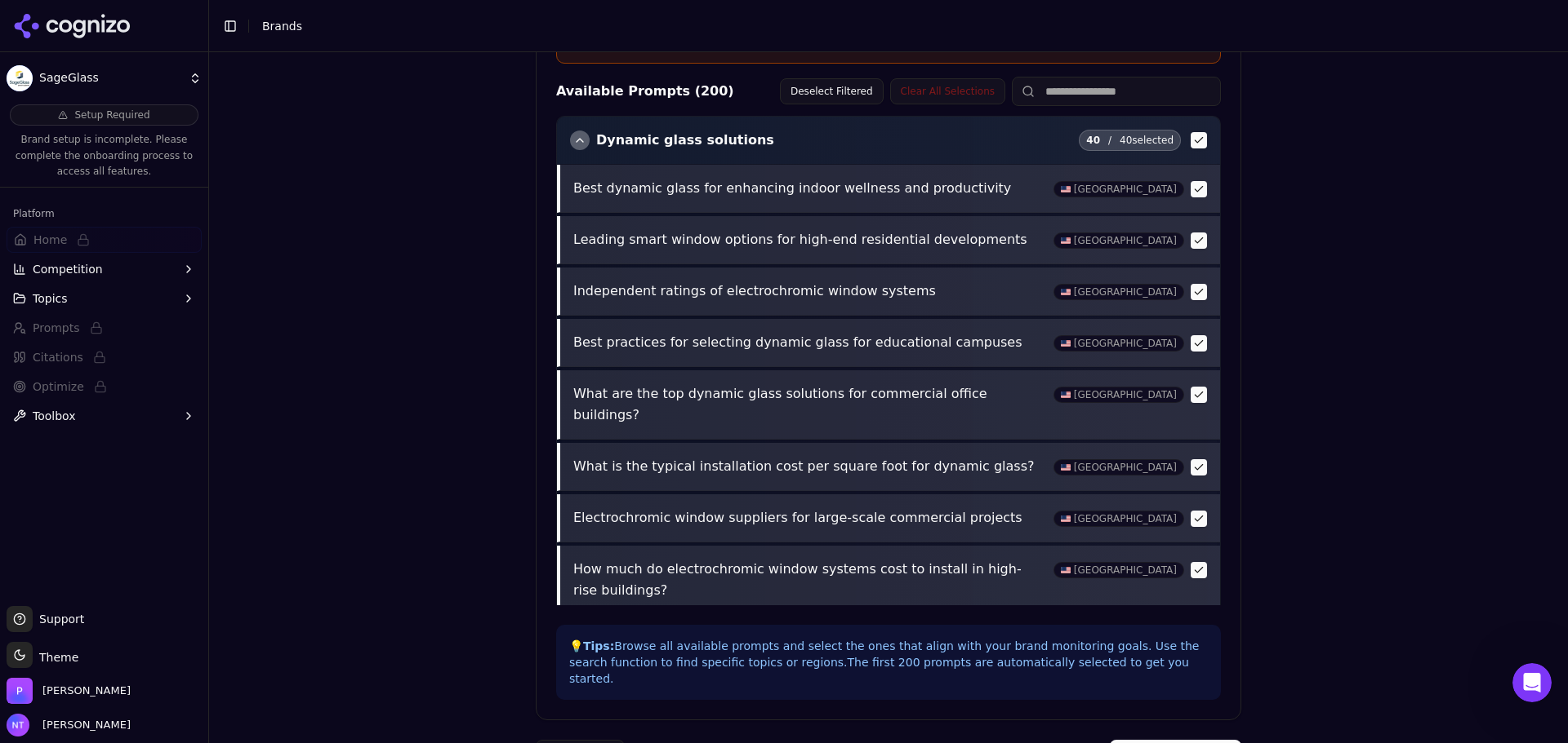
scroll to position [627, 0]
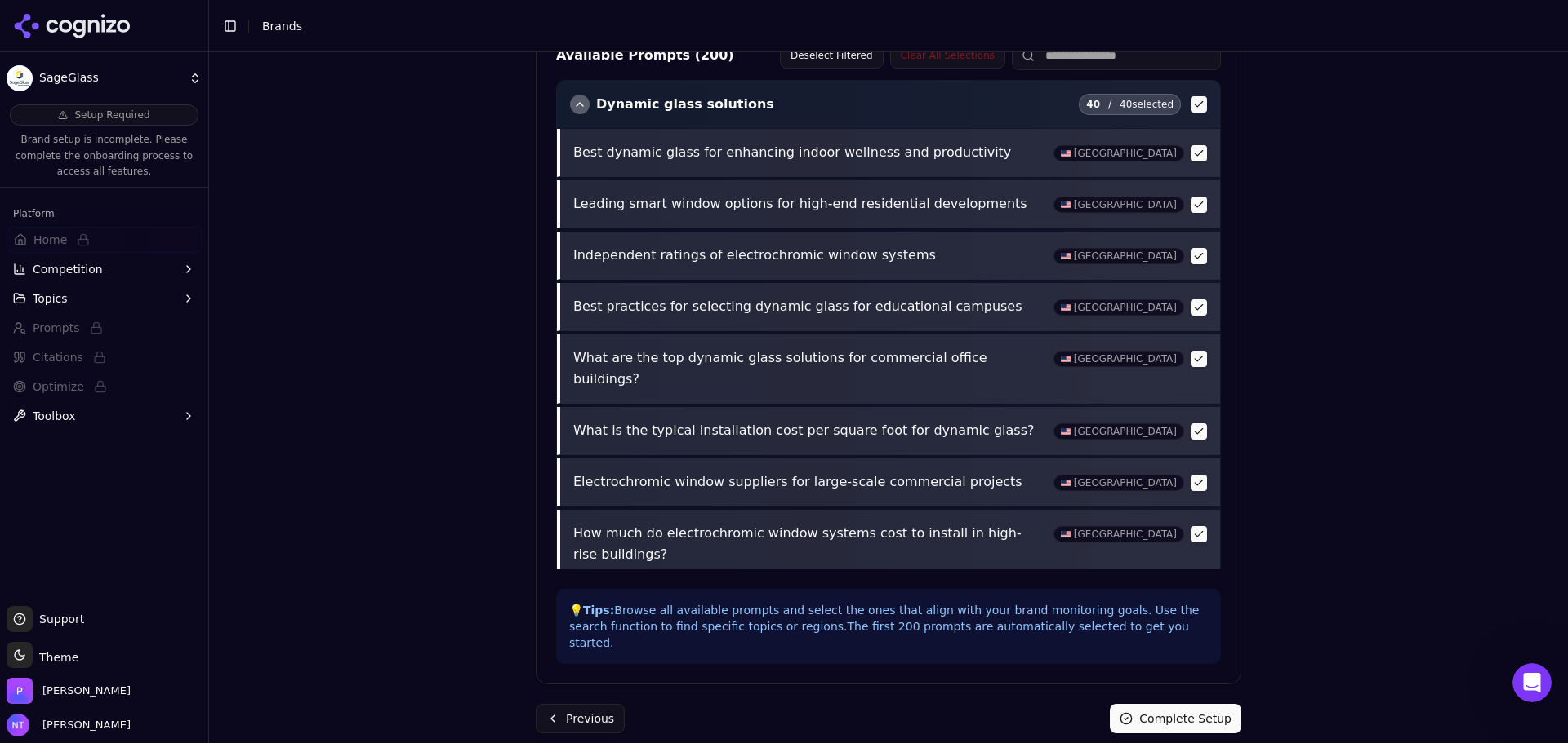
click at [1228, 705] on button "Complete Setup" at bounding box center [1176, 719] width 132 height 29
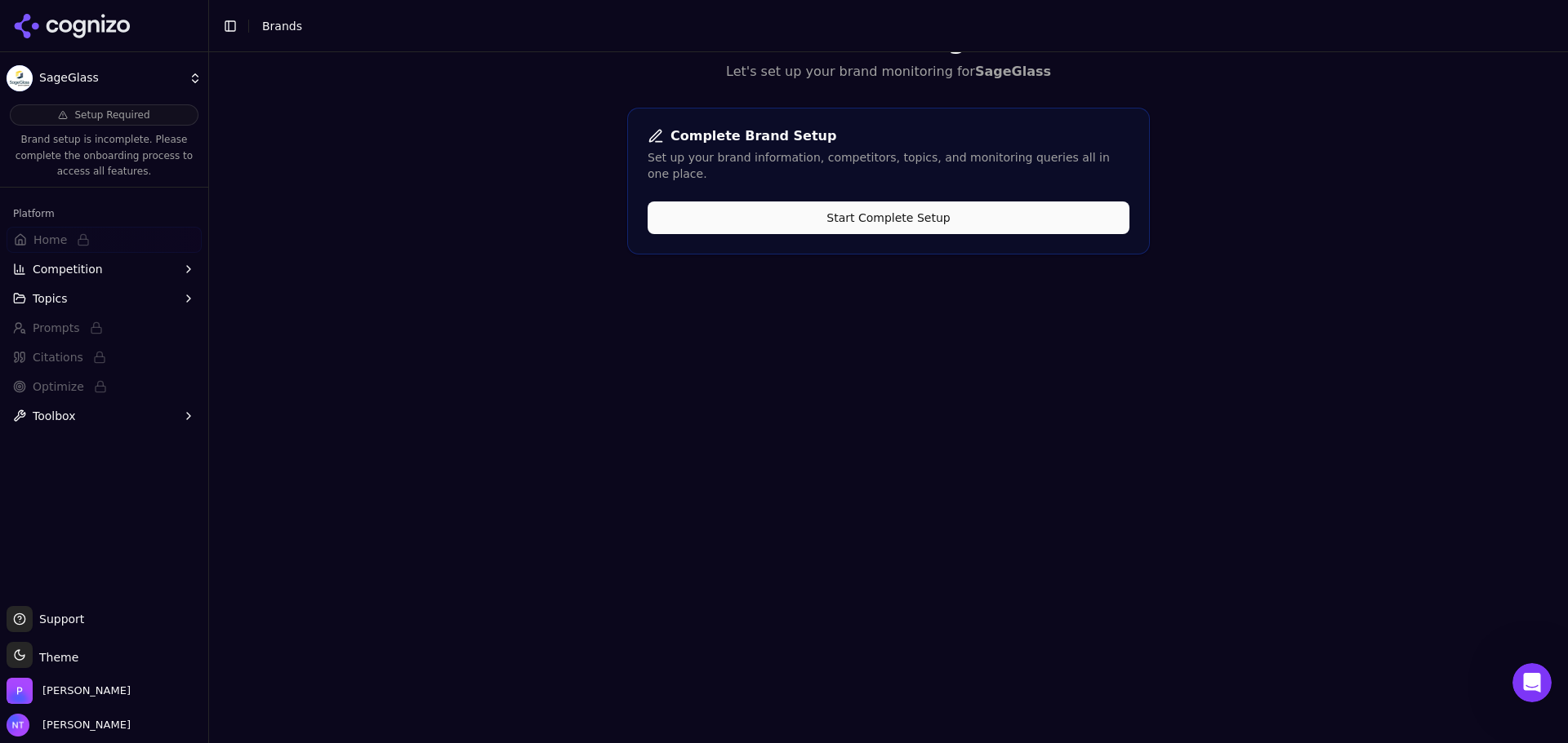
scroll to position [0, 0]
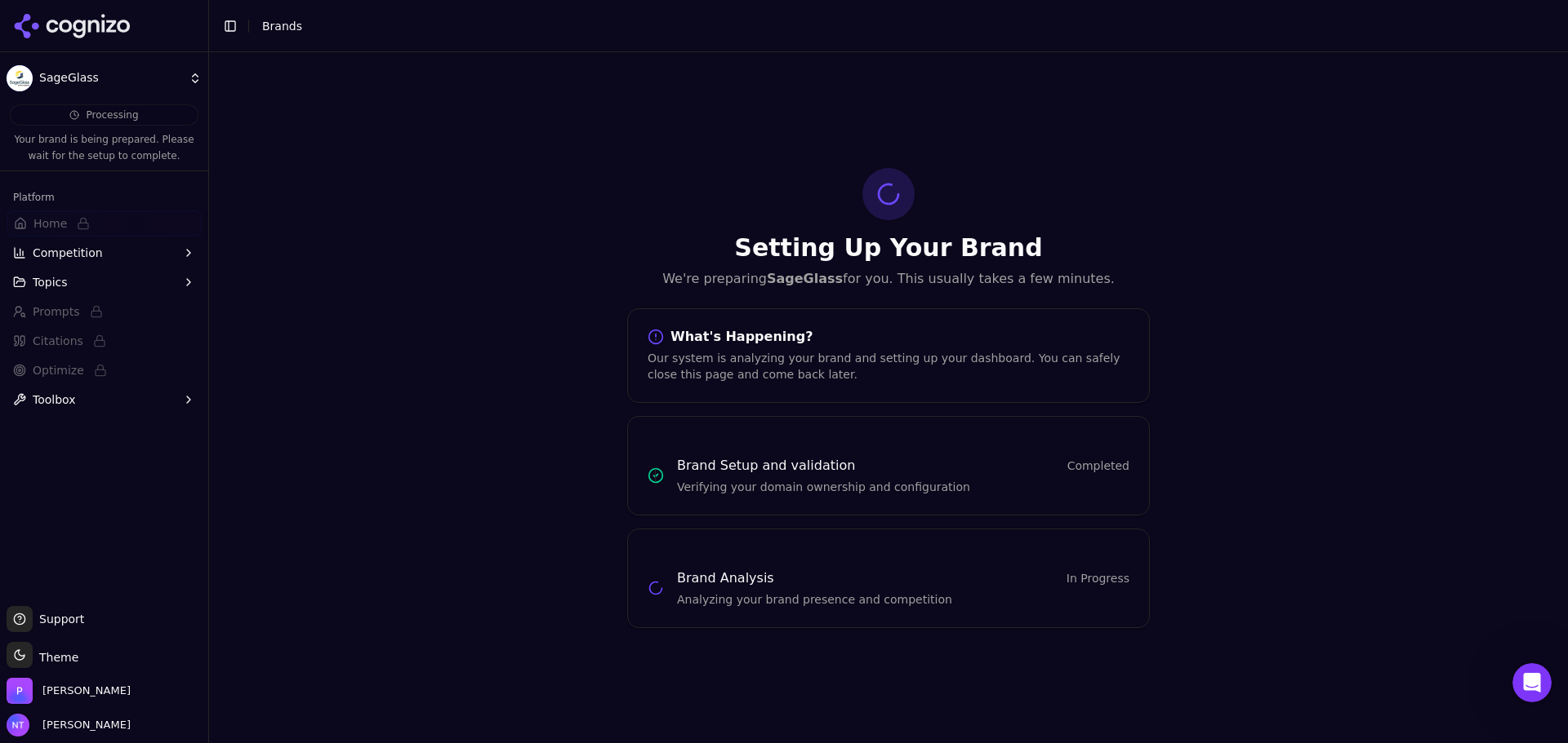
click at [86, 29] on icon at bounding box center [72, 26] width 119 height 25
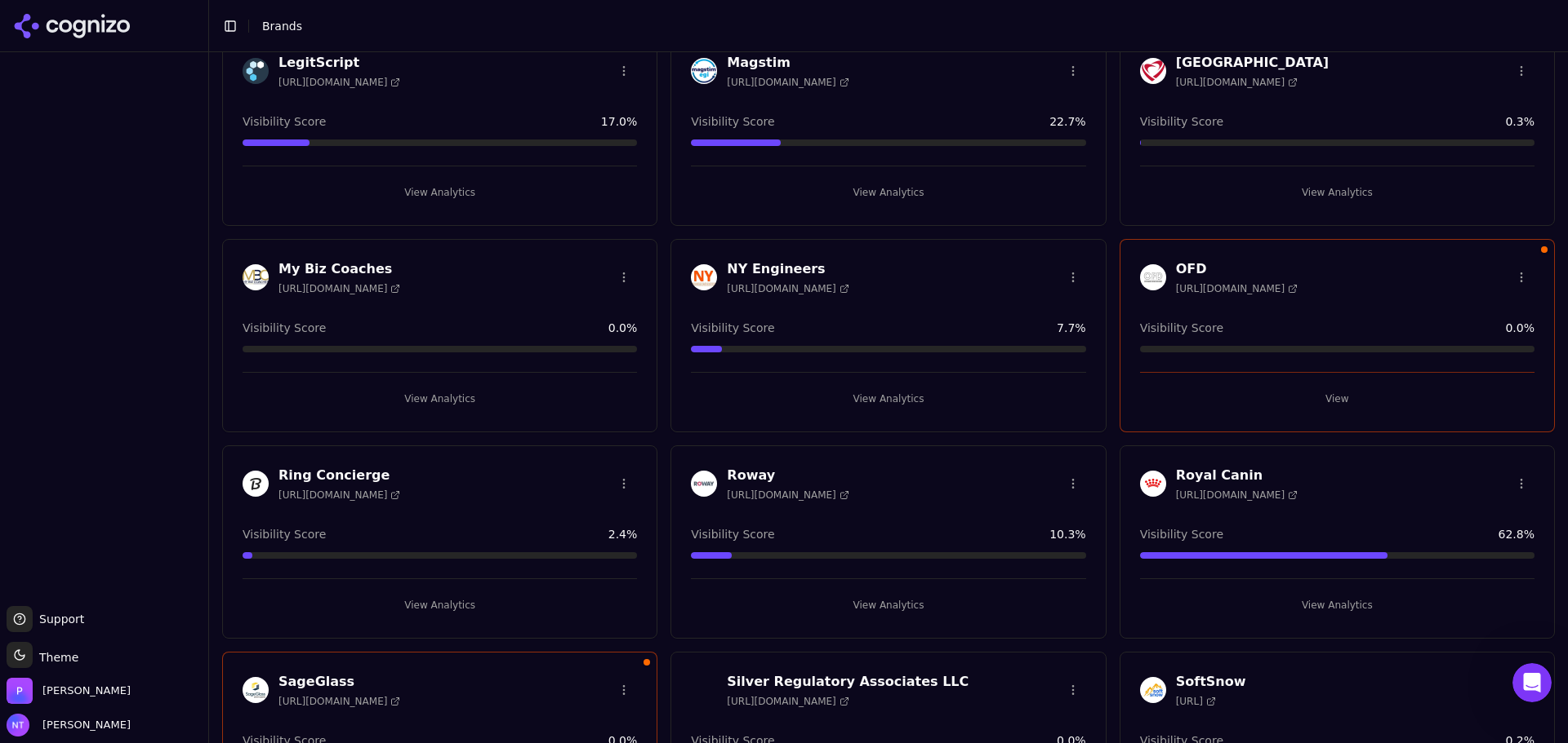
scroll to position [525, 0]
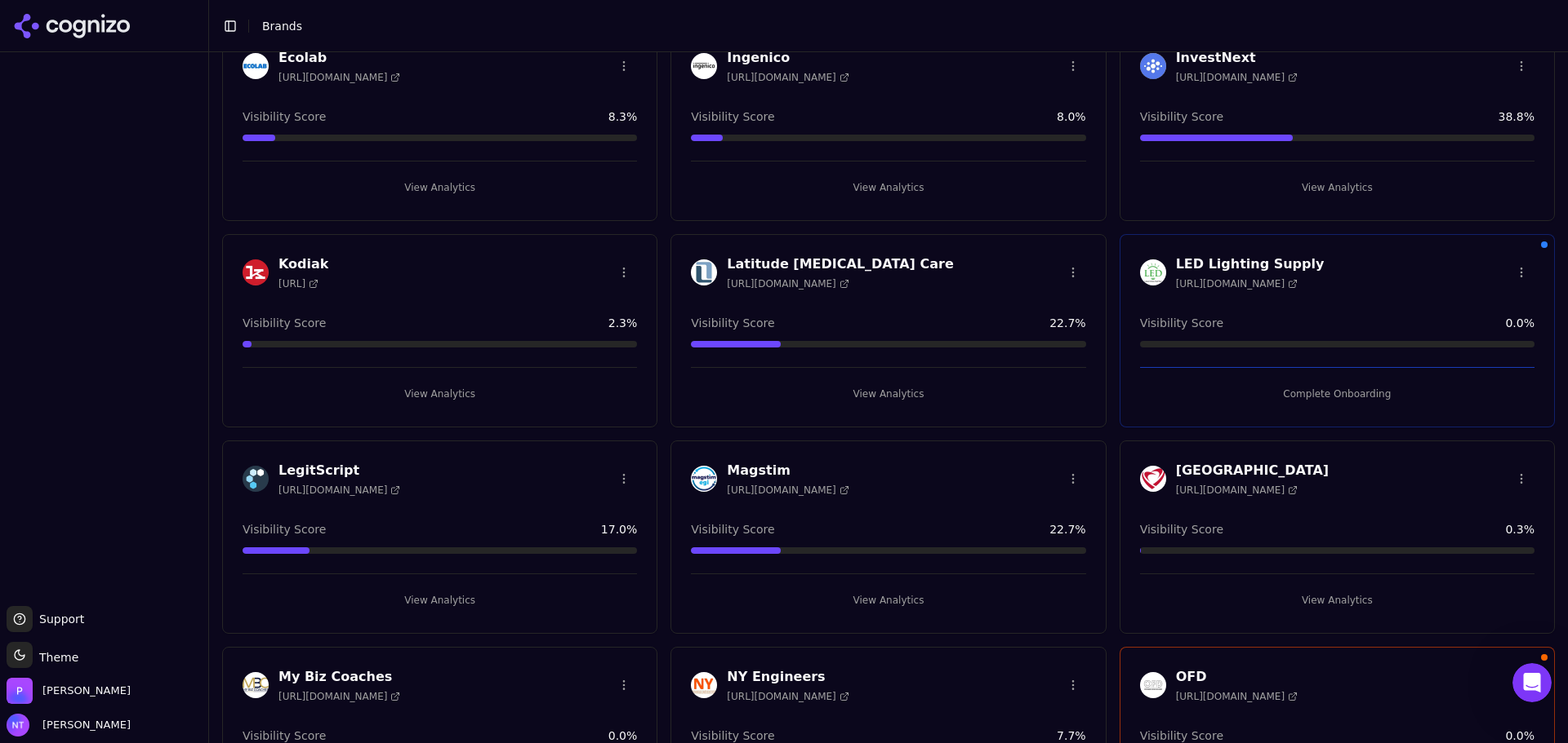
click at [1348, 383] on button "Complete Onboarding" at bounding box center [1337, 394] width 395 height 26
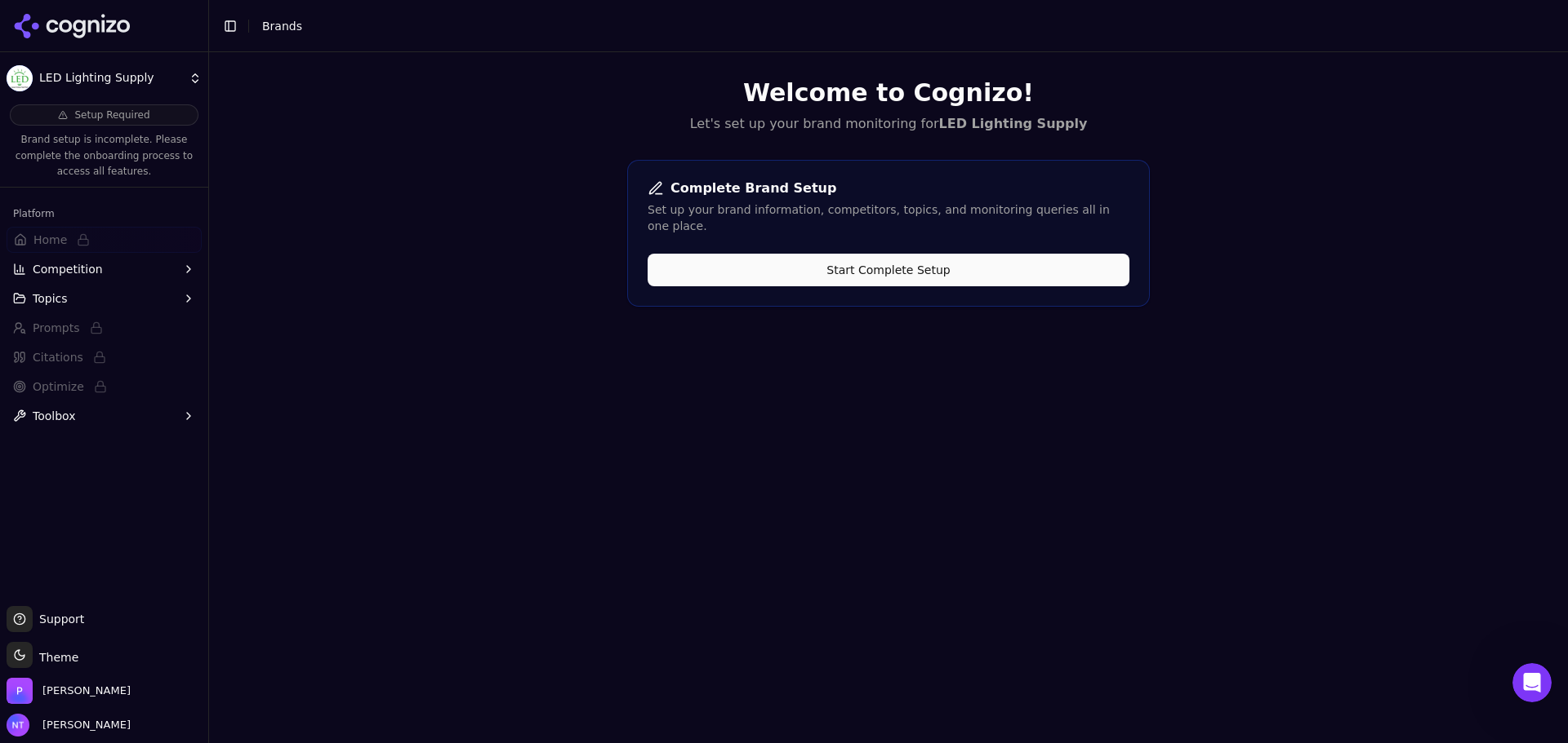
click at [870, 266] on button "Start Complete Setup" at bounding box center [889, 270] width 482 height 32
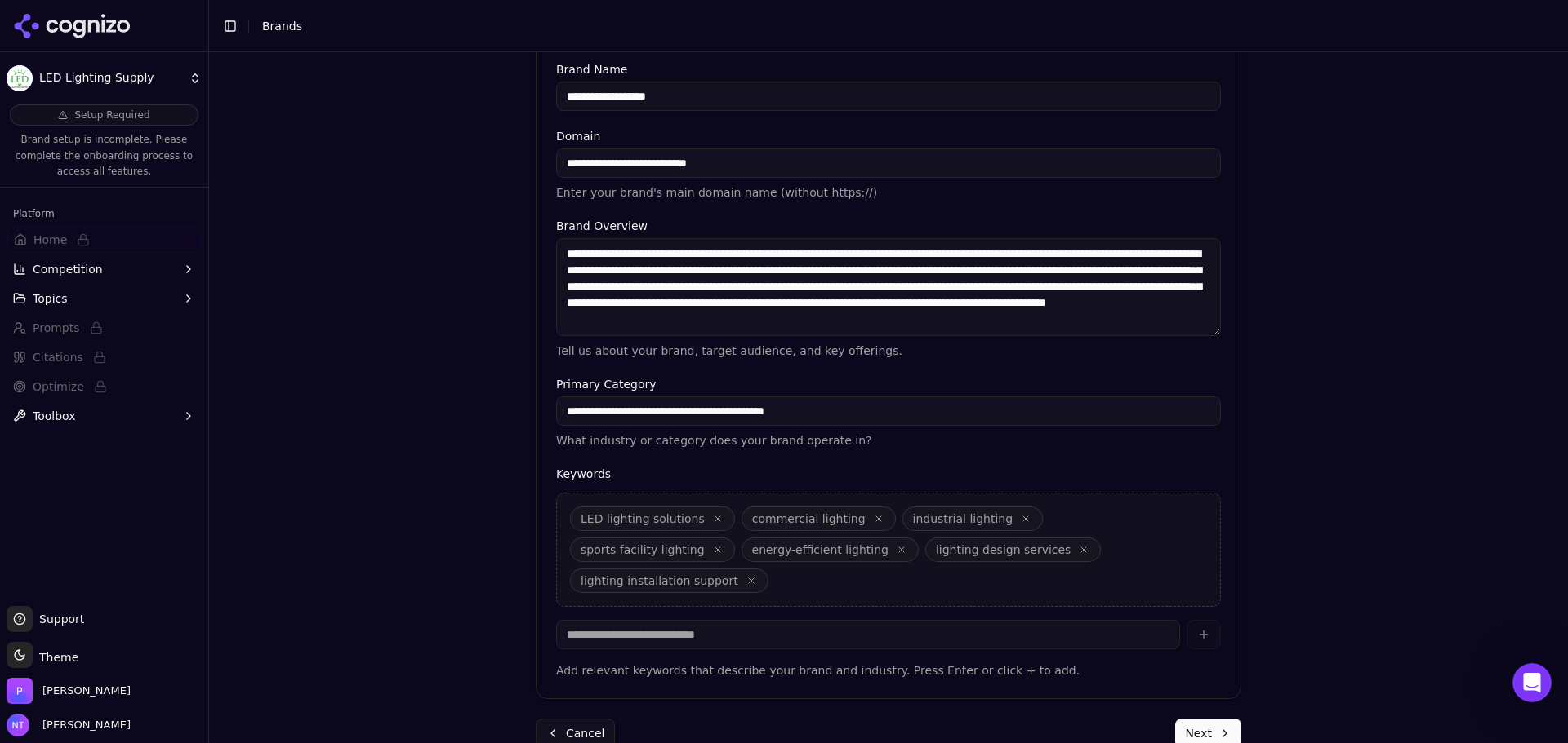
click at [1201, 719] on button "Next" at bounding box center [1207, 734] width 66 height 29
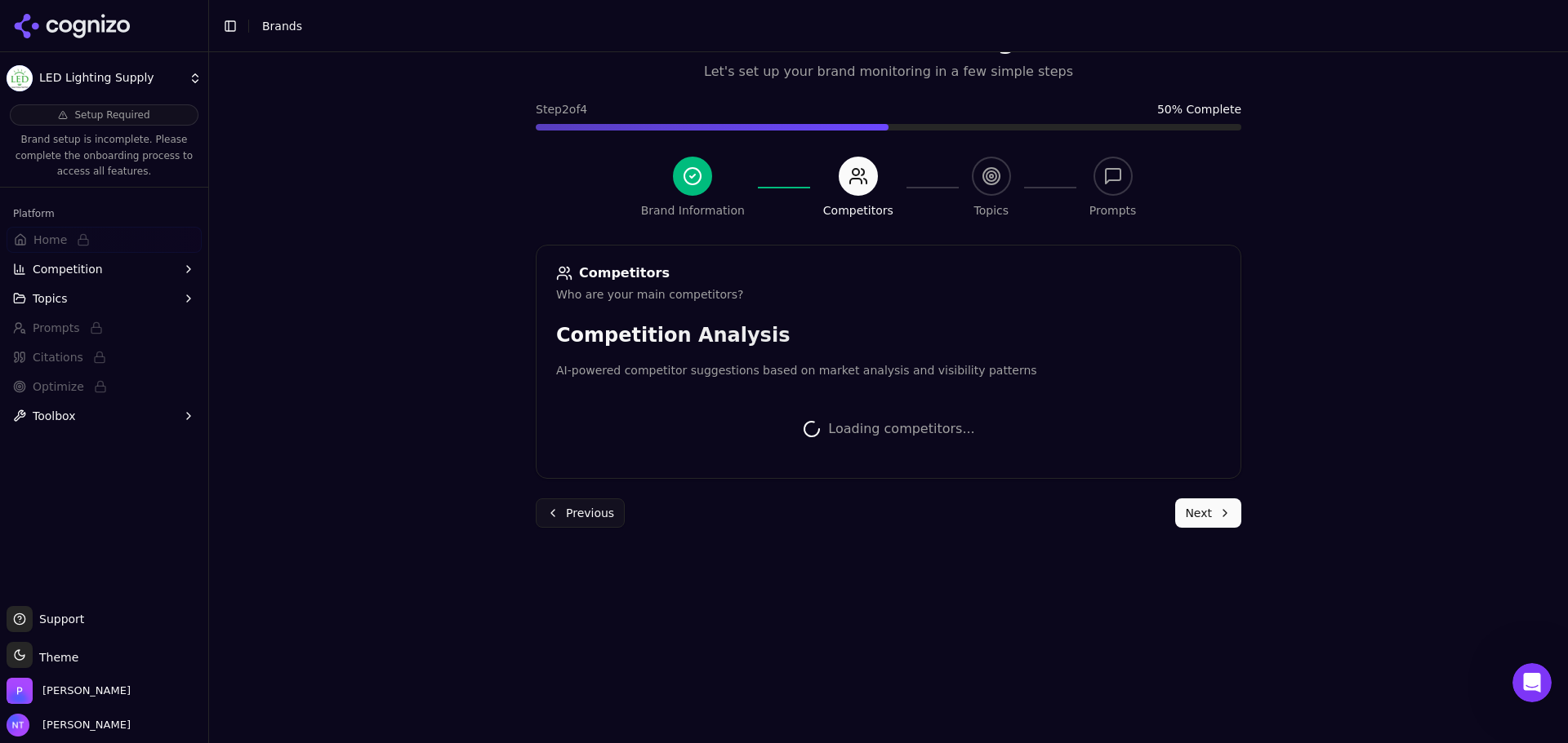
scroll to position [307, 0]
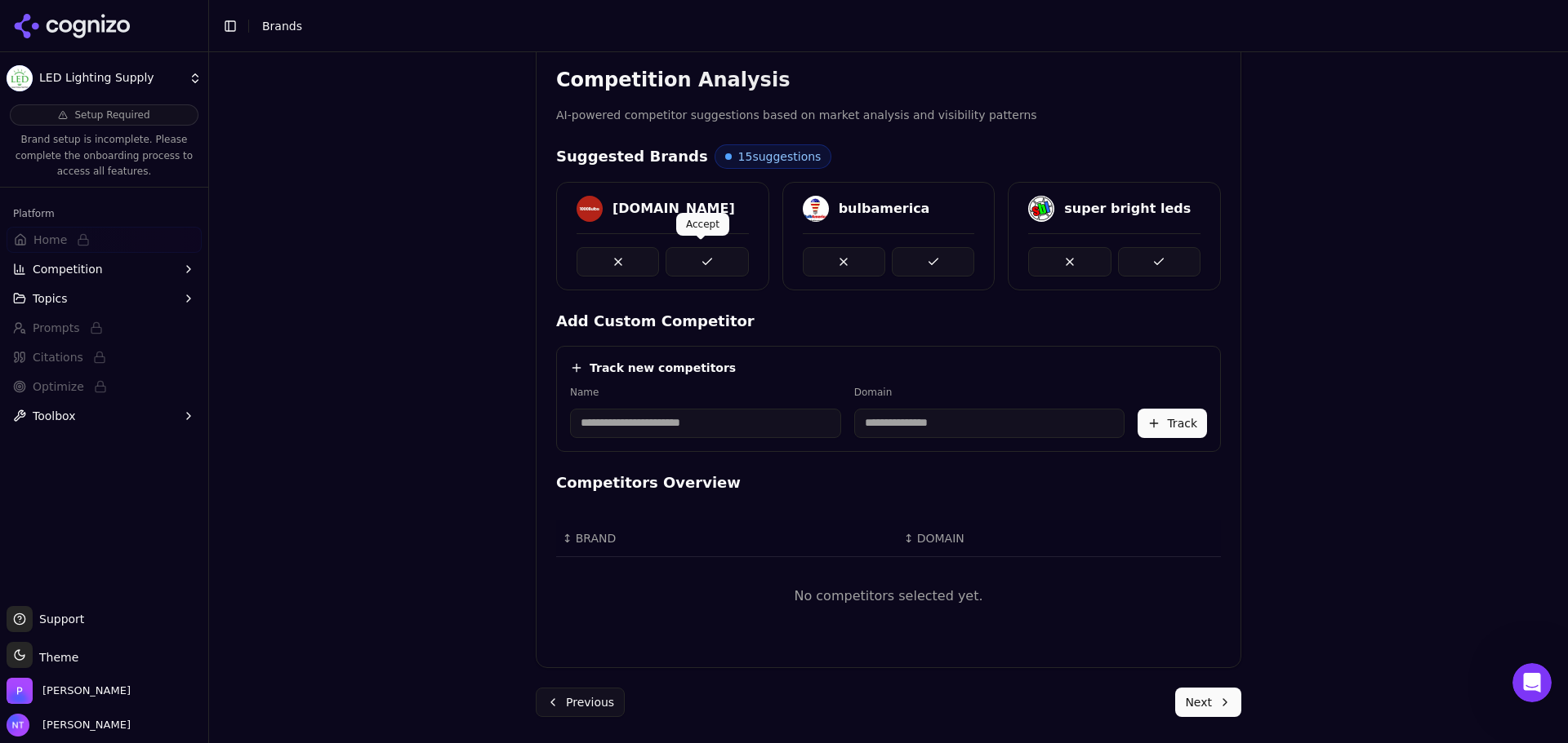
click at [700, 237] on icon at bounding box center [700, 234] width 11 height 11
click at [699, 256] on button at bounding box center [707, 262] width 83 height 29
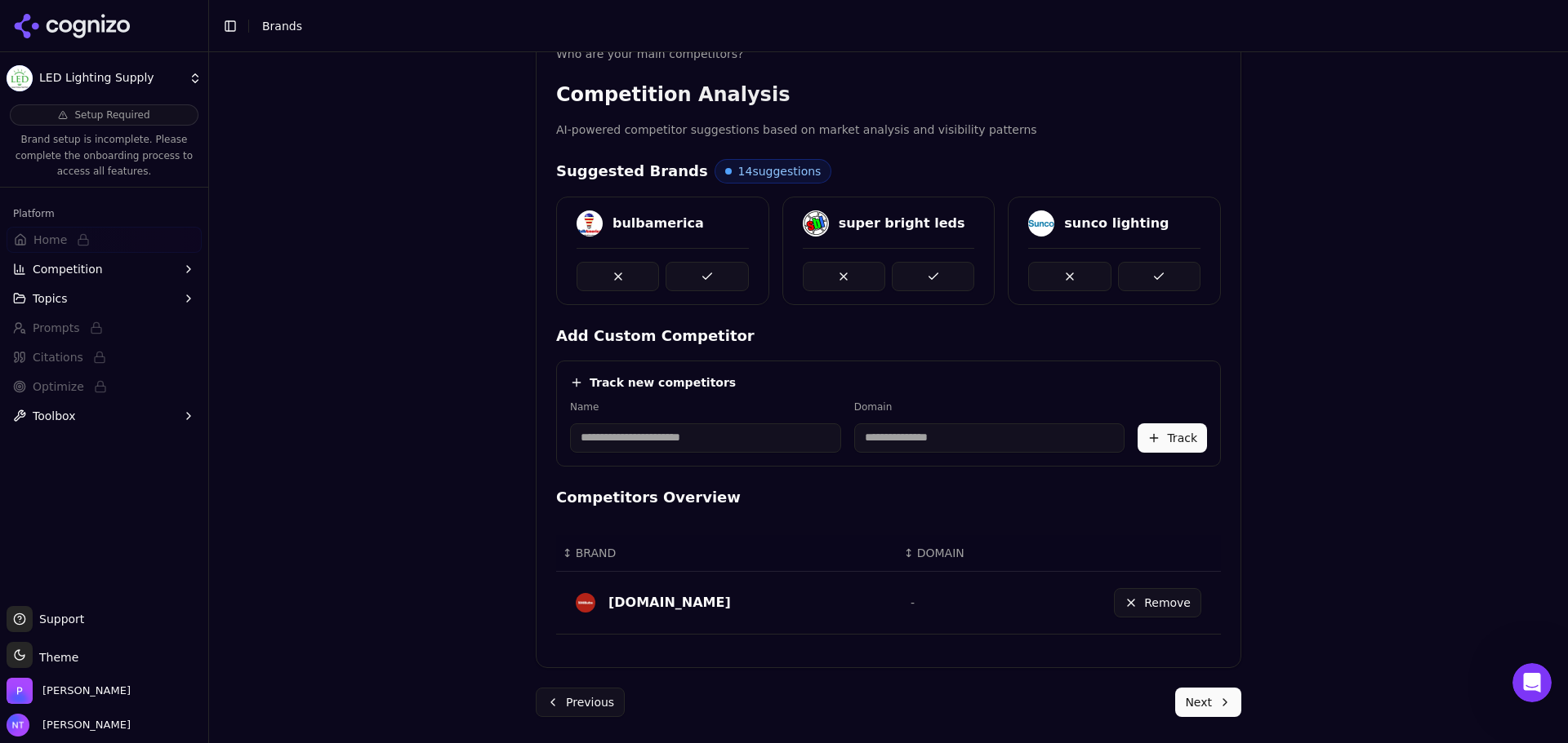
click at [732, 283] on button at bounding box center [707, 277] width 83 height 29
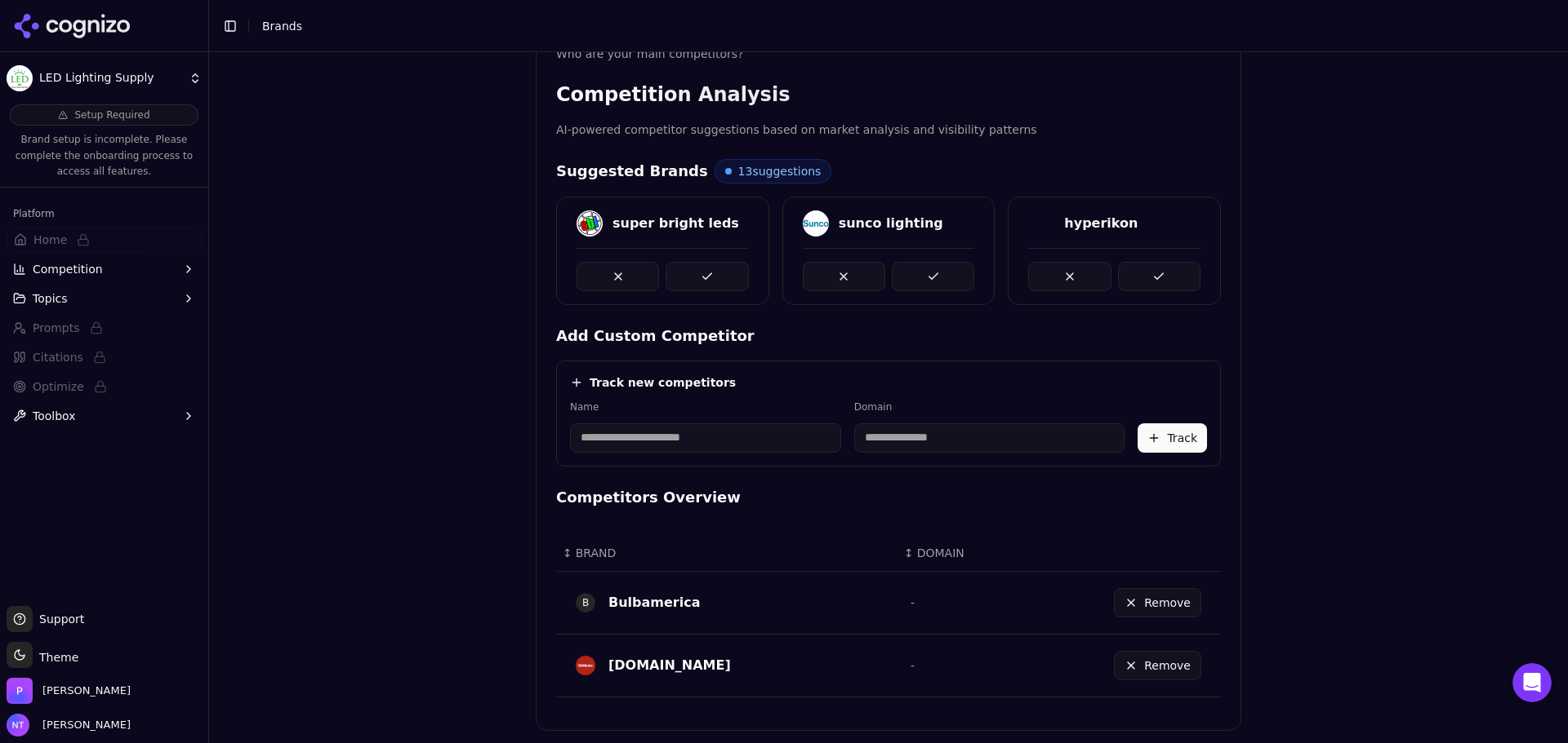
click at [725, 278] on button at bounding box center [707, 277] width 83 height 29
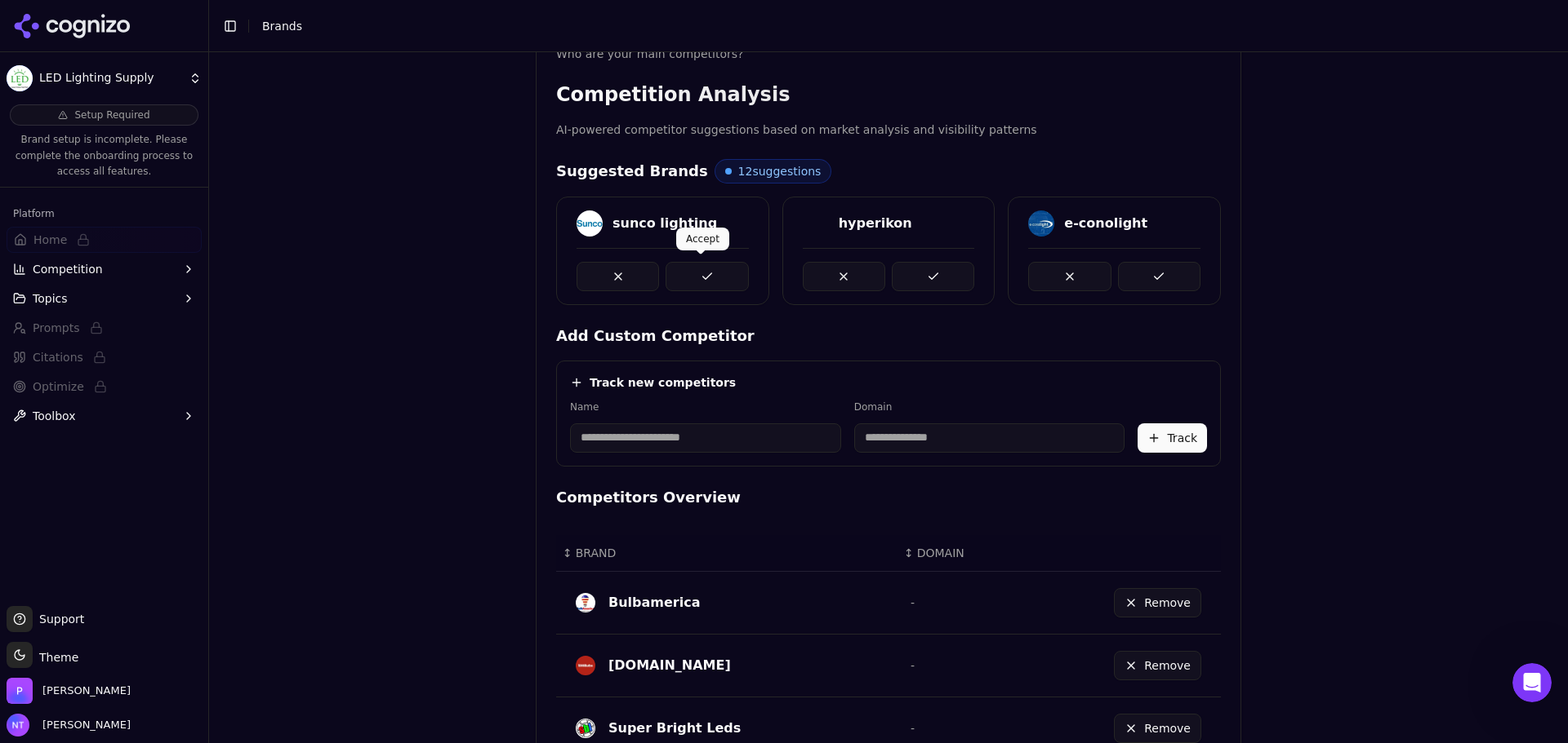
click at [673, 284] on button at bounding box center [707, 277] width 83 height 29
click at [706, 280] on button at bounding box center [707, 277] width 83 height 29
click at [654, 262] on div at bounding box center [663, 277] width 173 height 29
click at [718, 268] on button at bounding box center [707, 277] width 83 height 29
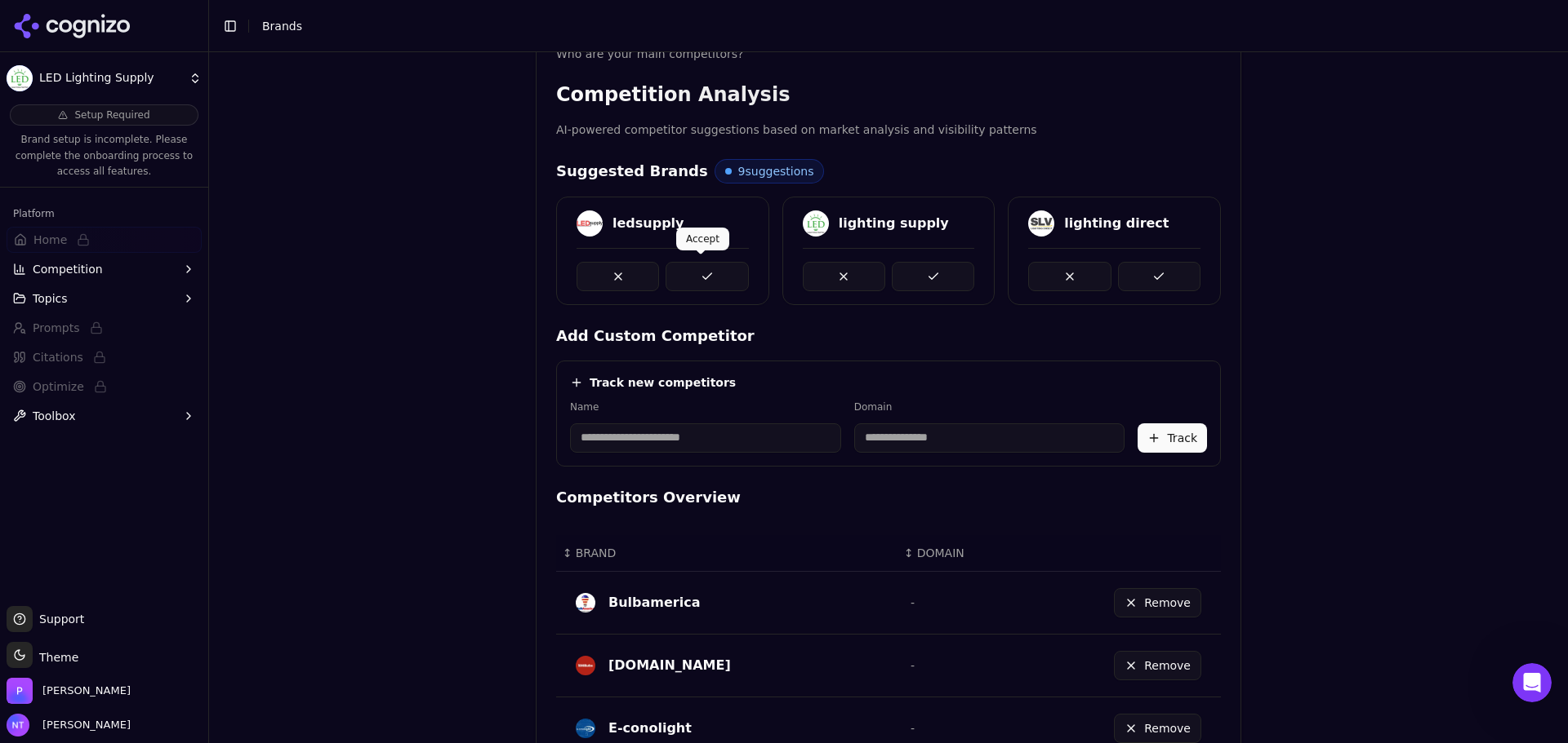
click at [712, 267] on button at bounding box center [707, 277] width 83 height 29
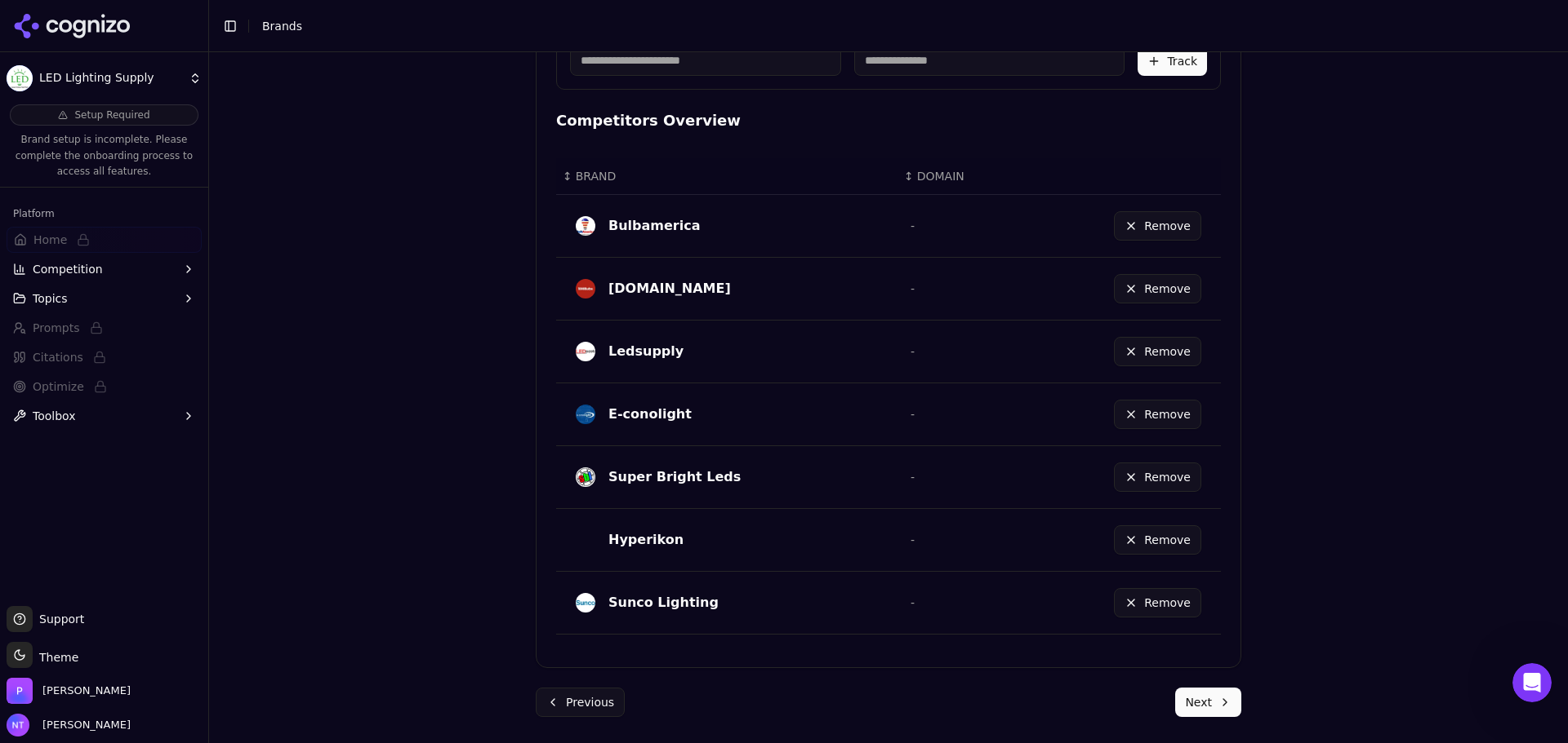
click at [1206, 689] on button "Next" at bounding box center [1207, 702] width 66 height 29
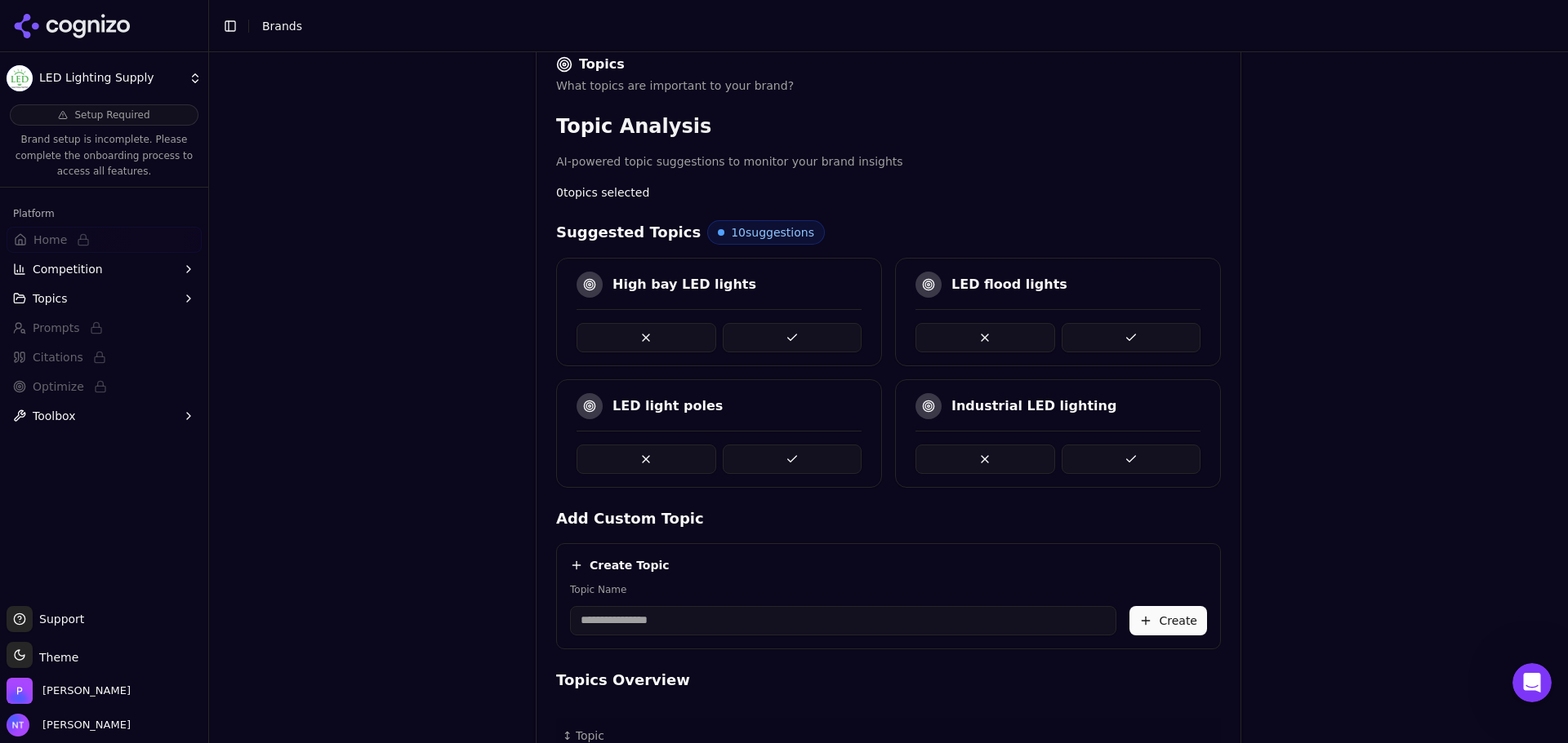
scroll to position [295, 0]
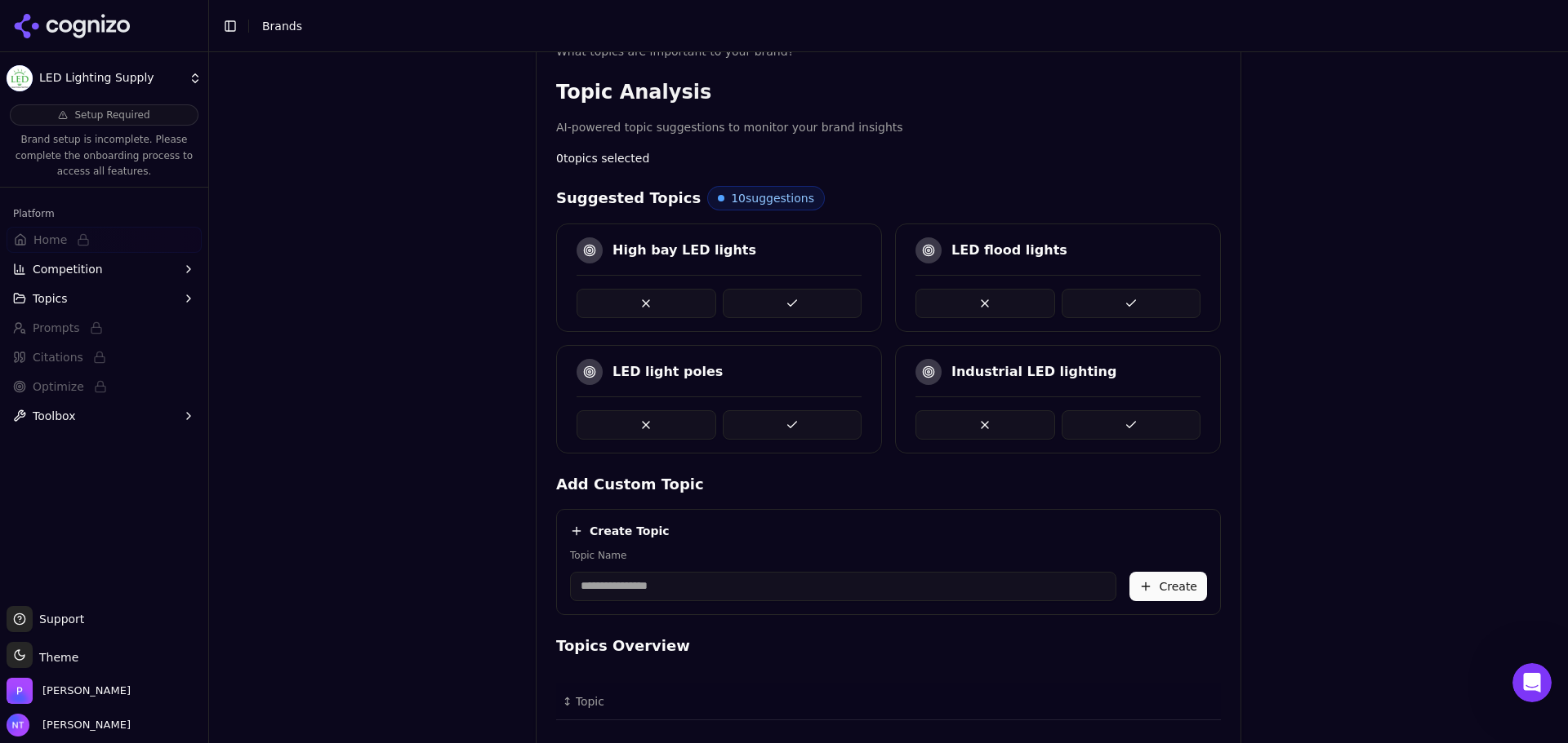
click at [795, 296] on button at bounding box center [792, 303] width 139 height 29
click at [786, 417] on button at bounding box center [792, 425] width 139 height 29
click at [829, 424] on button at bounding box center [792, 425] width 139 height 29
click at [818, 313] on button at bounding box center [792, 303] width 139 height 29
click at [1230, 354] on div "Topic Analysis AI-powered topic suggestions to monitor your brand insights 4 to…" at bounding box center [889, 552] width 704 height 945
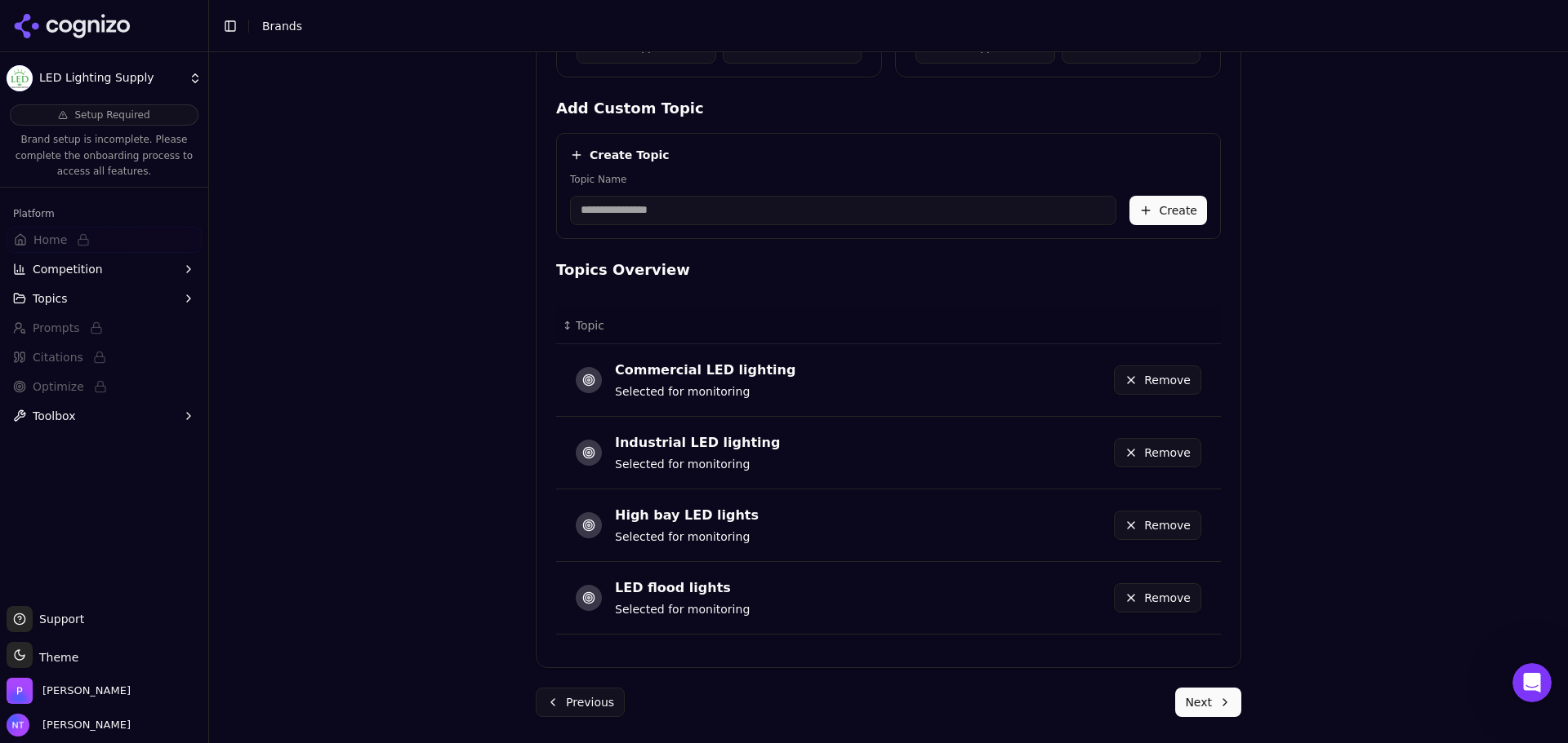
scroll to position [264, 0]
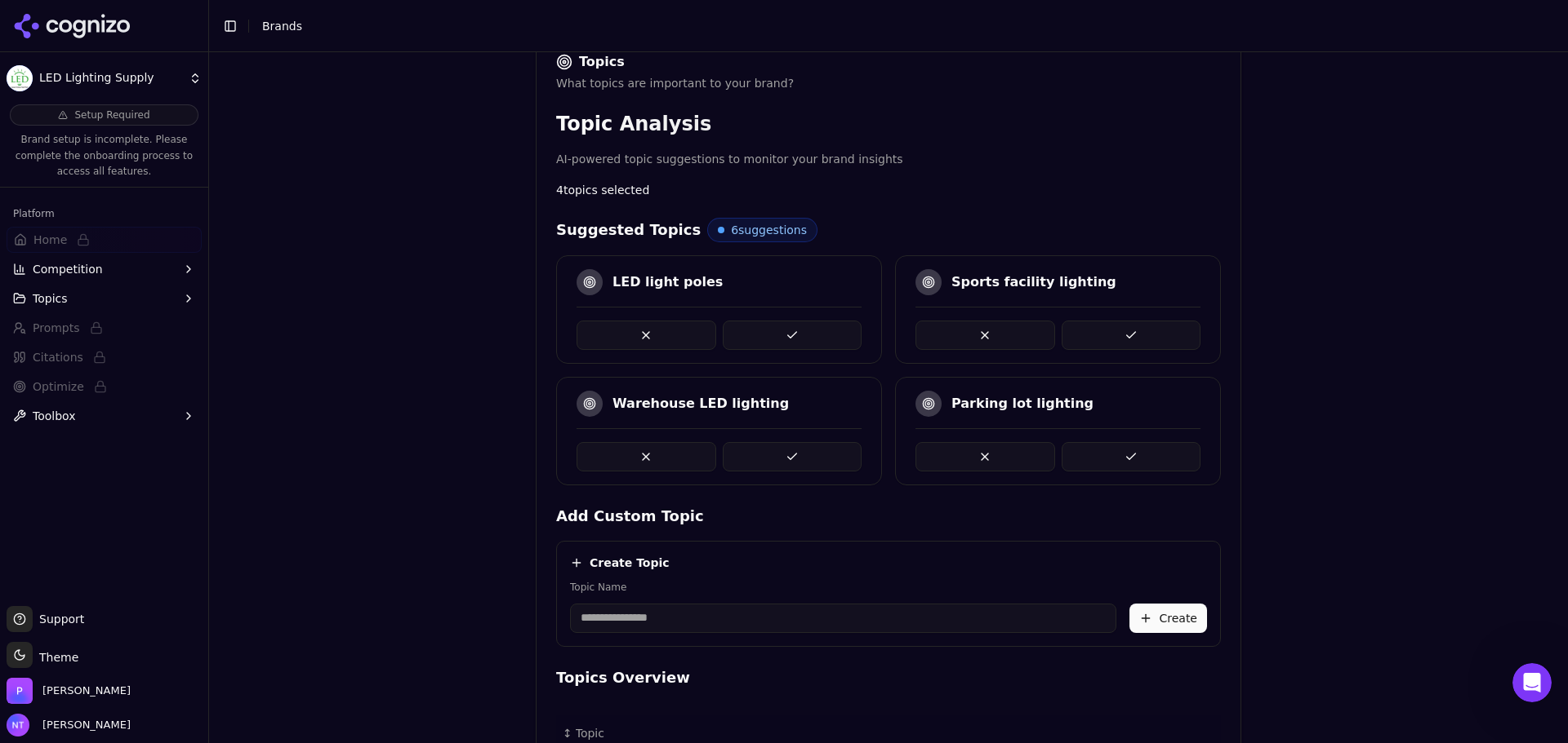
click at [1313, 383] on div "Brand Onboarding Let's set up your brand monitoring in a few simple steps Step …" at bounding box center [889, 161] width 1359 height 743
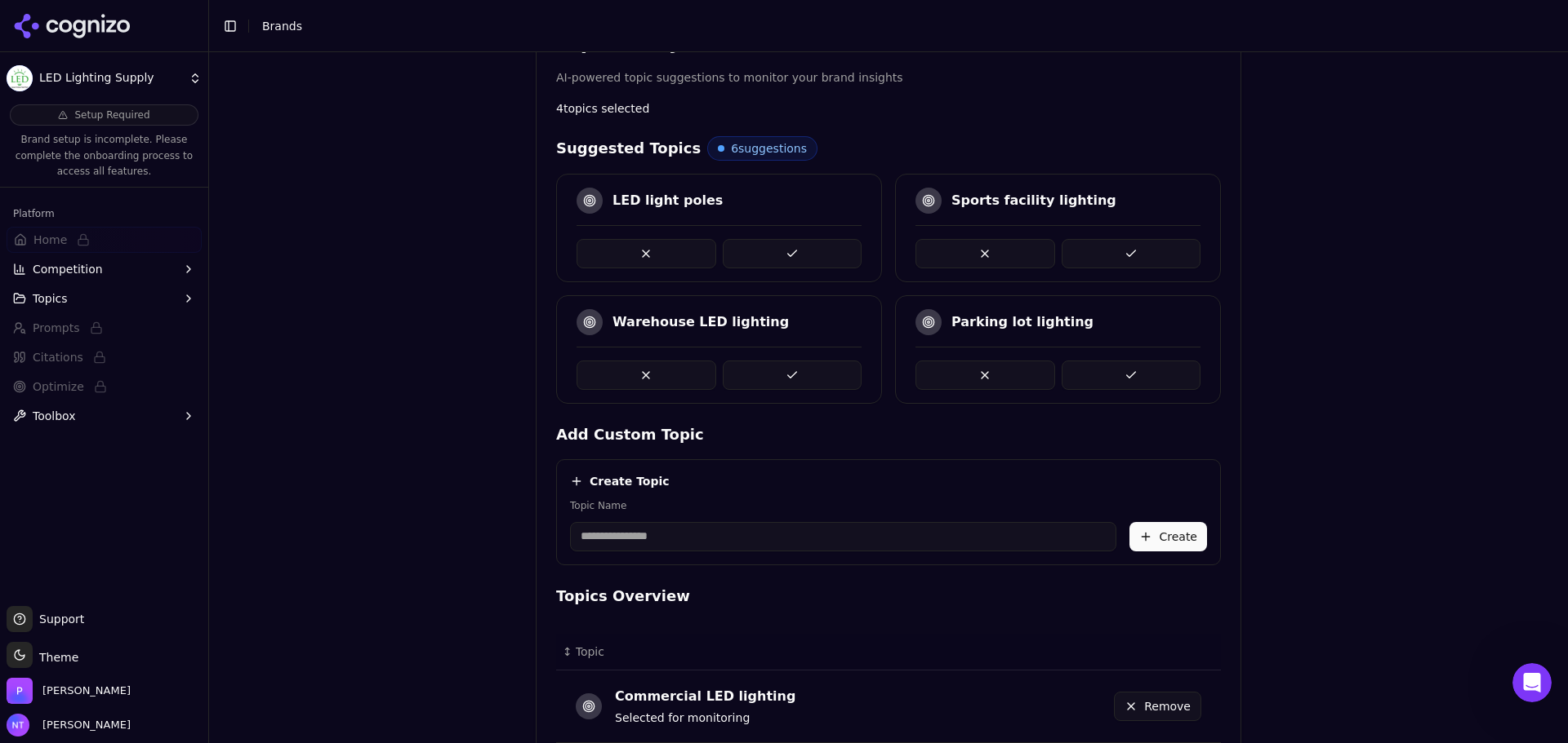
scroll to position [671, 0]
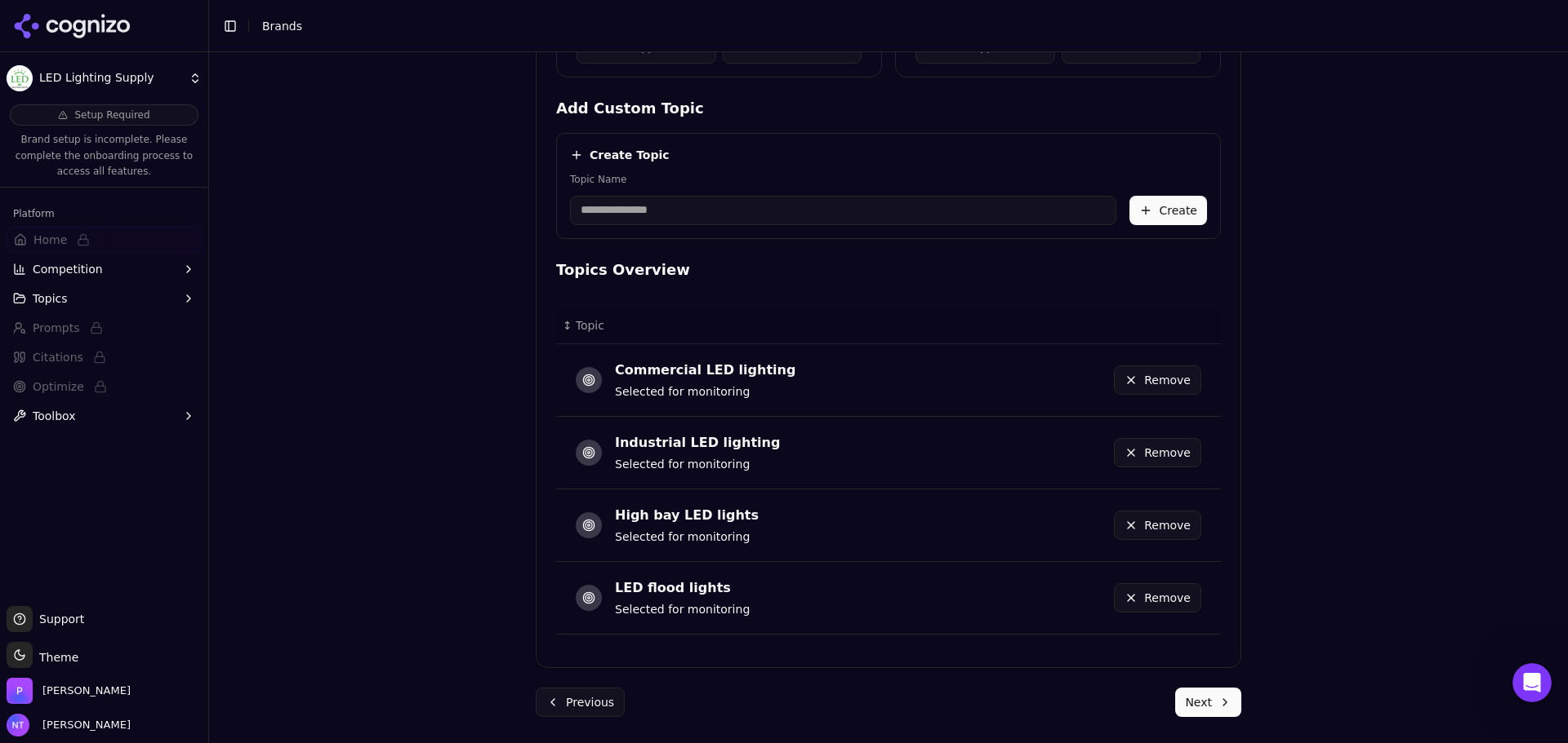
click at [1204, 702] on button "Next" at bounding box center [1207, 702] width 66 height 29
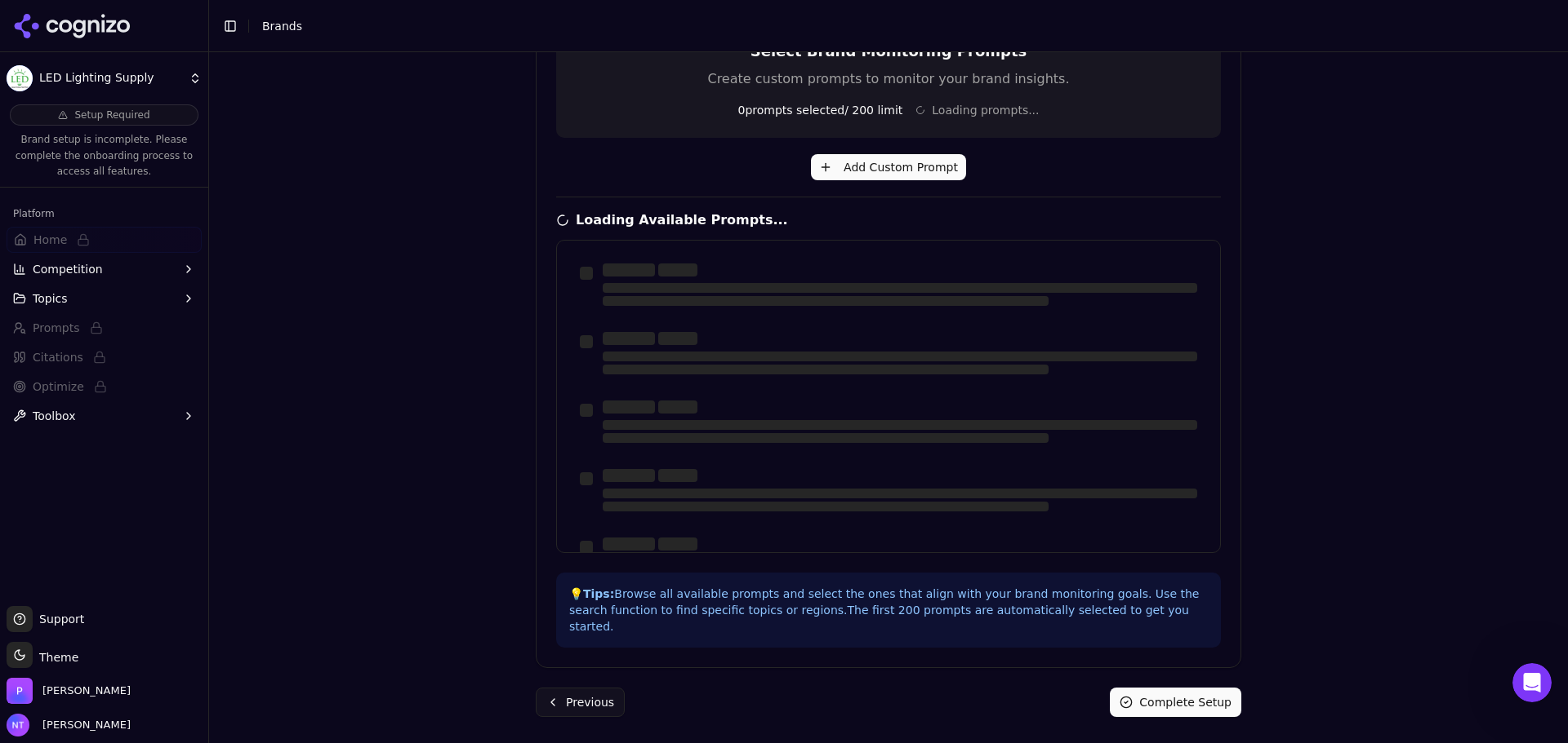
scroll to position [390, 0]
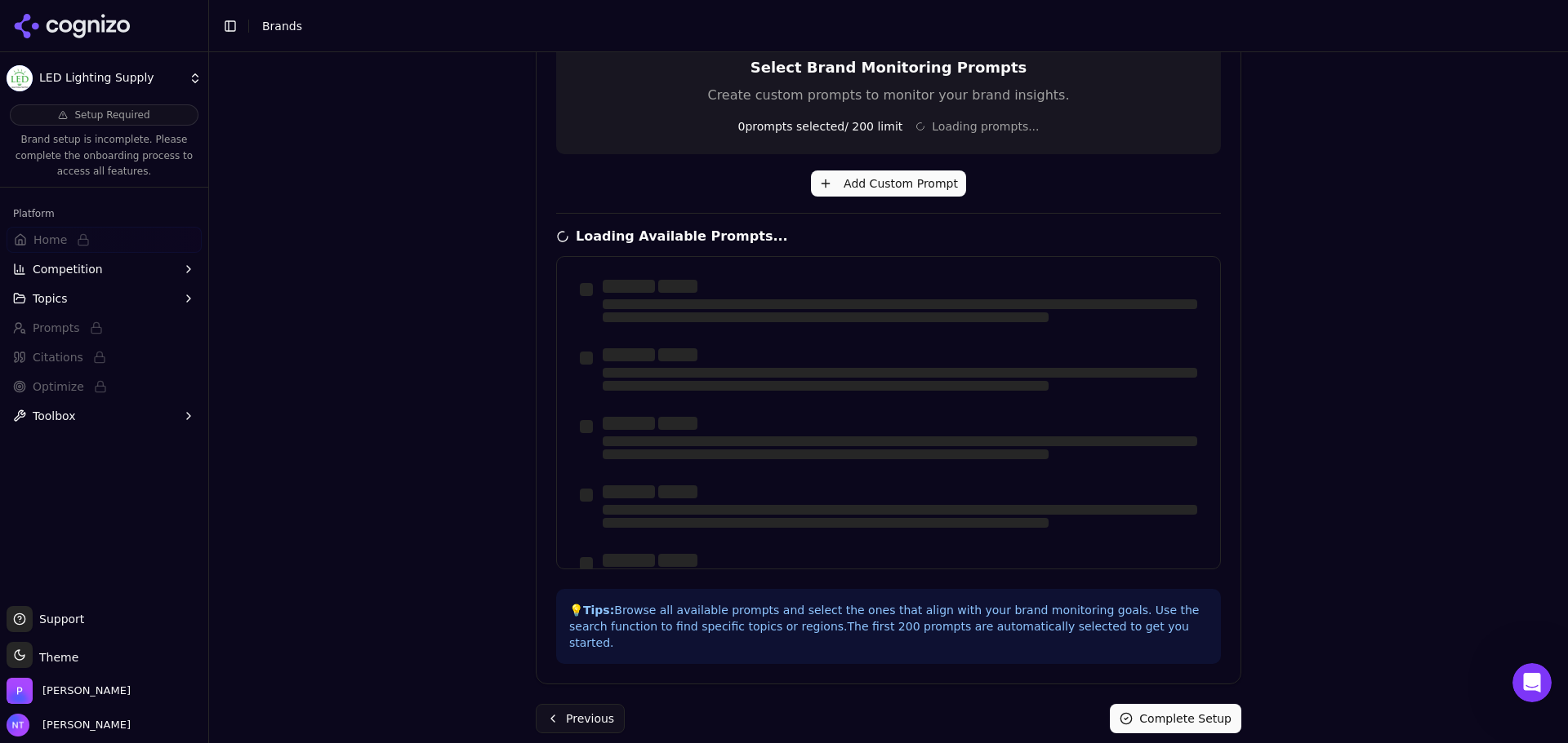
click at [1310, 361] on div "Brand Onboarding Let's set up your brand monitoring in a few simple steps Step …" at bounding box center [889, 33] width 1359 height 743
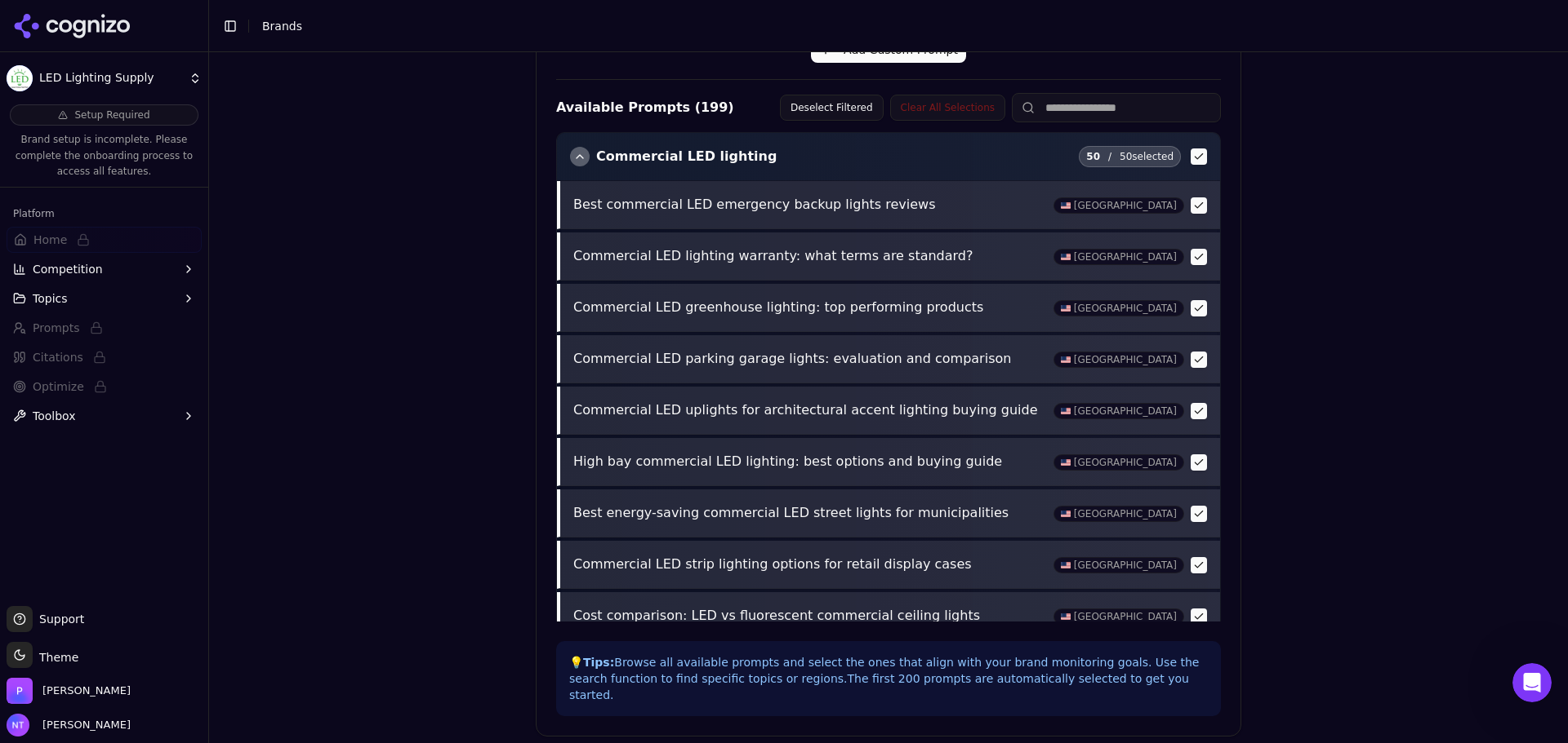
scroll to position [576, 0]
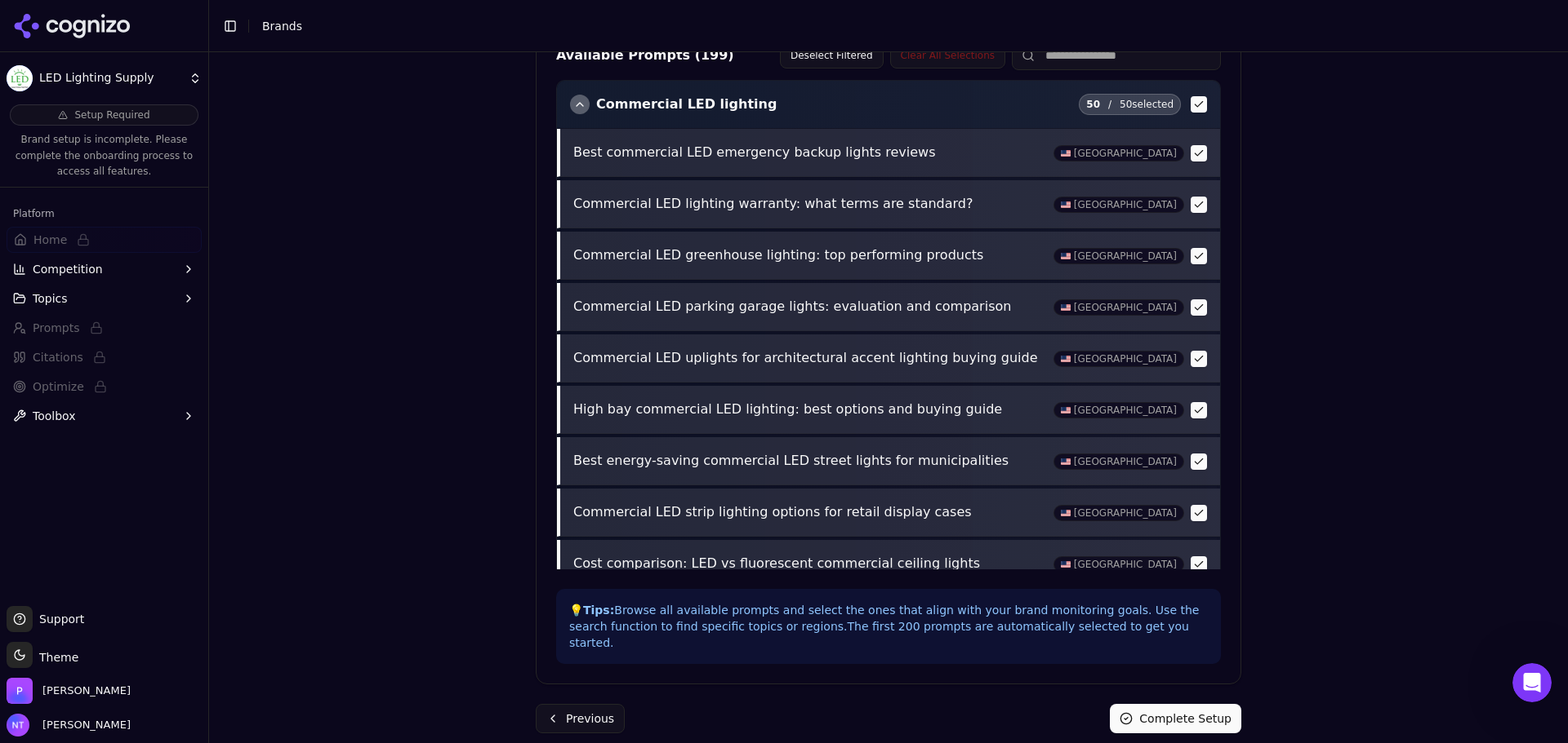
click at [1198, 705] on button "Complete Setup" at bounding box center [1176, 719] width 132 height 29
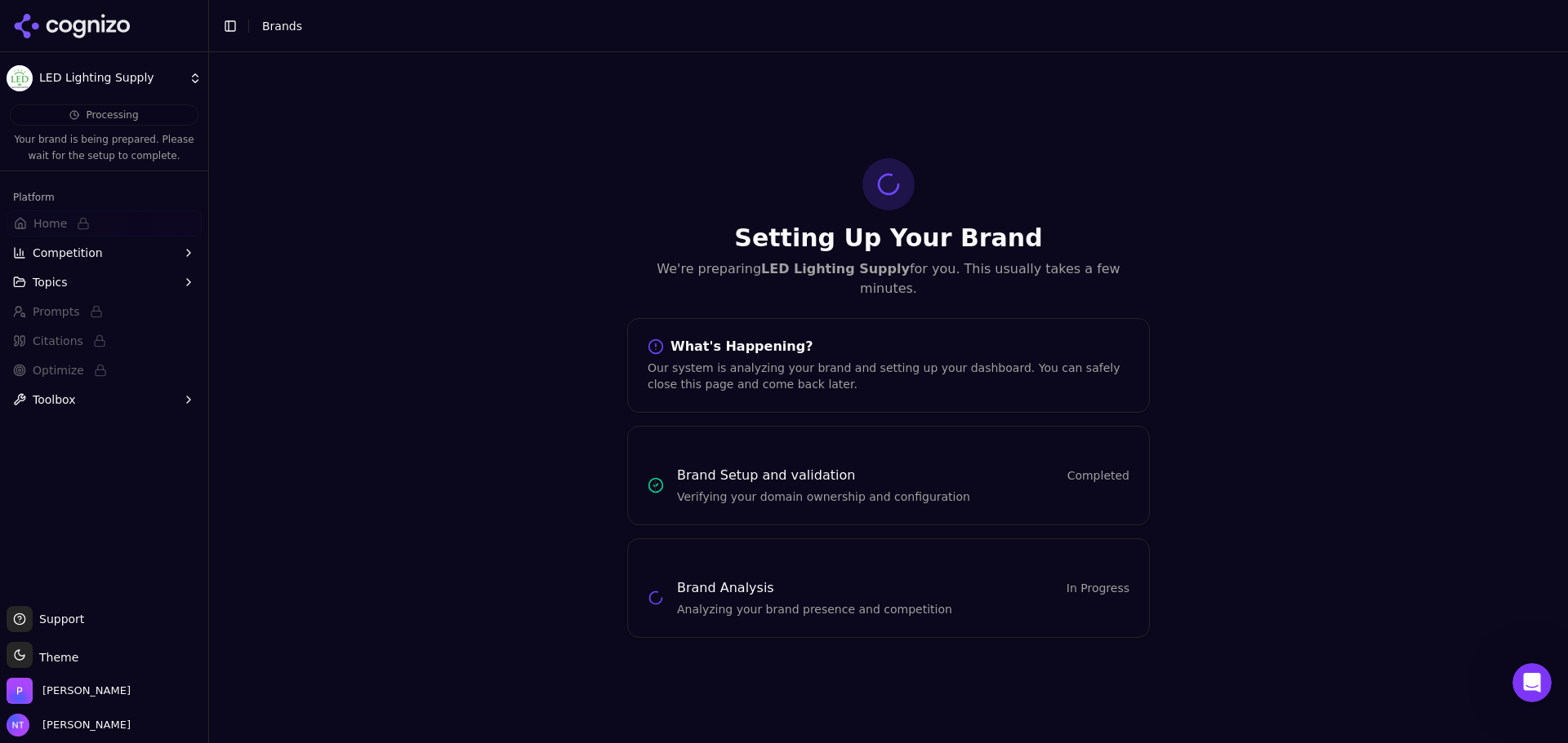
scroll to position [0, 0]
click at [1225, 431] on div "Setting Up Your Brand We're preparing LED Lighting Supply for you. This usually…" at bounding box center [889, 397] width 1359 height 691
click at [118, 23] on icon at bounding box center [123, 26] width 13 height 13
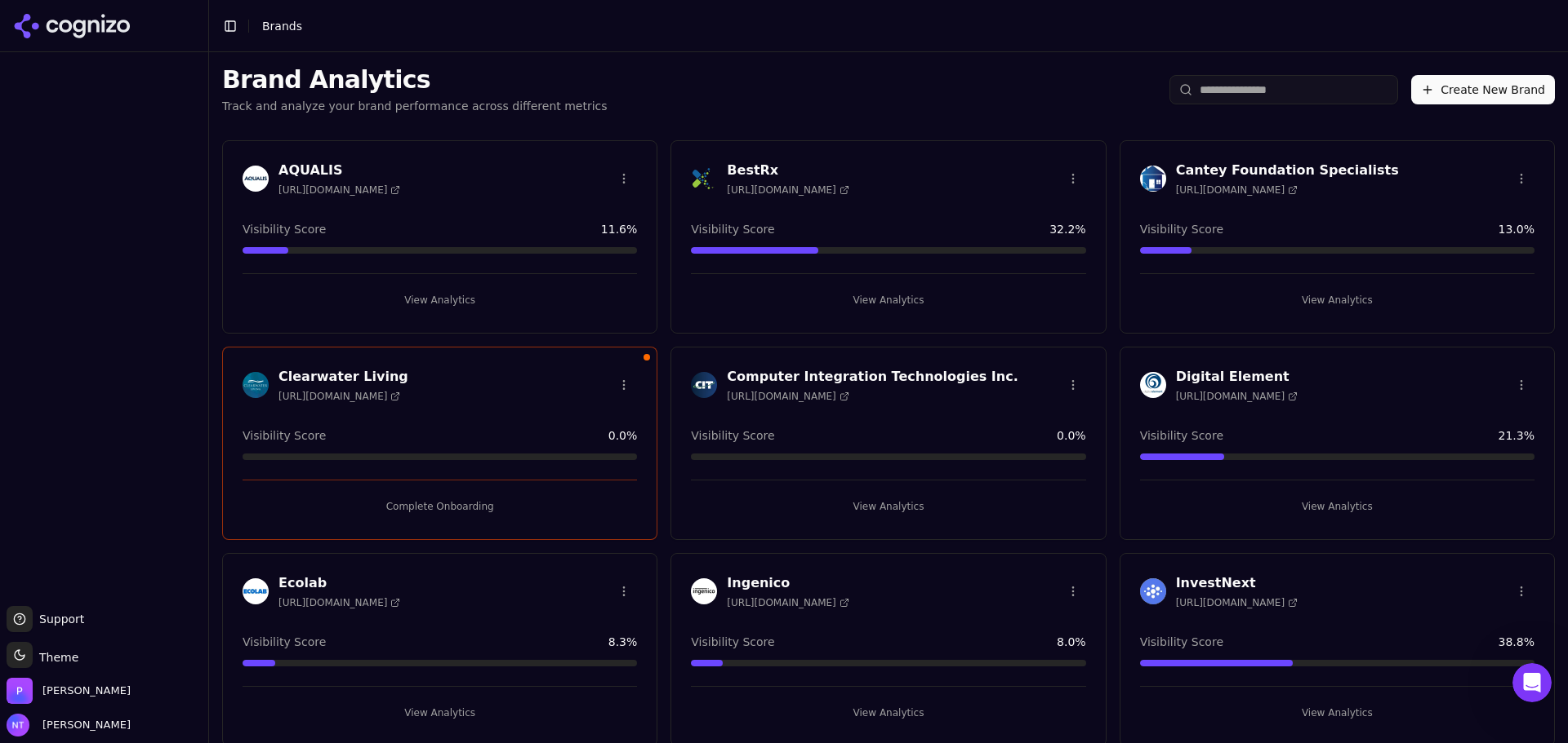
drag, startPoint x: 864, startPoint y: 72, endPoint x: 884, endPoint y: 91, distance: 27.6
click at [864, 72] on div "Brand Analytics Track and analyze your brand performance across different metri…" at bounding box center [889, 90] width 1359 height 75
click at [1461, 31] on header "Toggle Sidebar Brands" at bounding box center [889, 26] width 1359 height 52
click at [752, 62] on div "Brand Analytics Track and analyze your brand performance across different metri…" at bounding box center [889, 90] width 1359 height 75
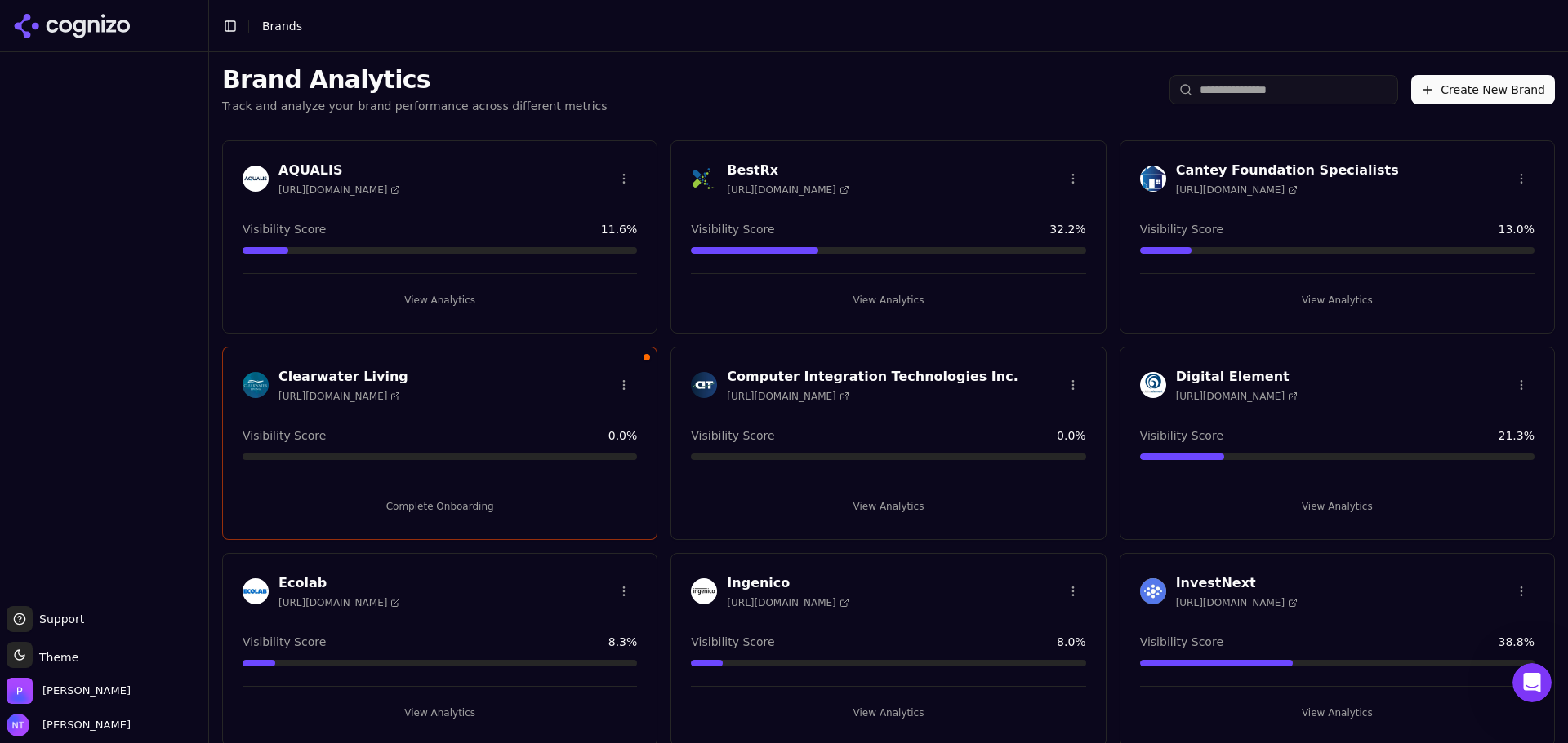
click at [743, 653] on div "Visibility Score 8.0 %" at bounding box center [888, 650] width 395 height 32
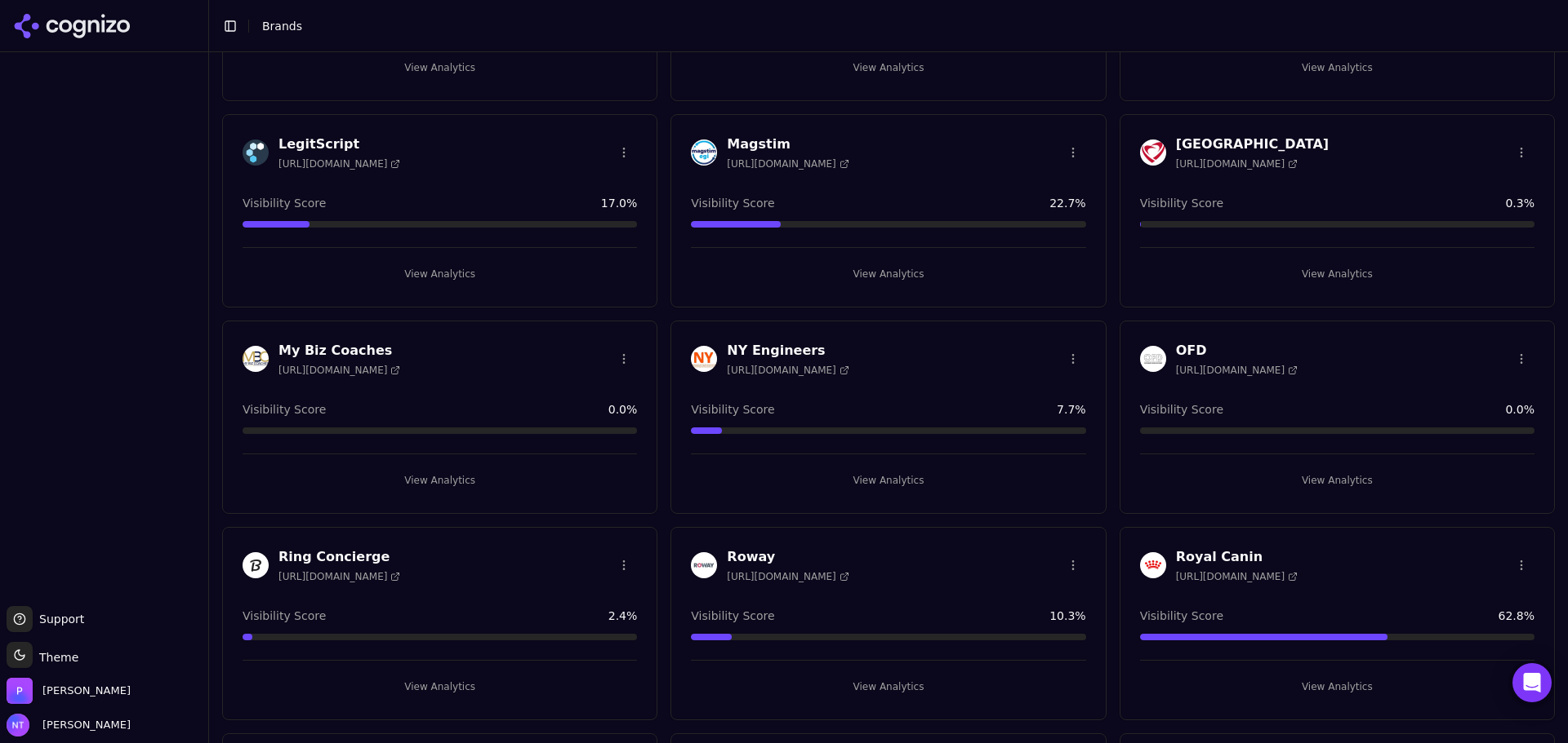
scroll to position [688, 0]
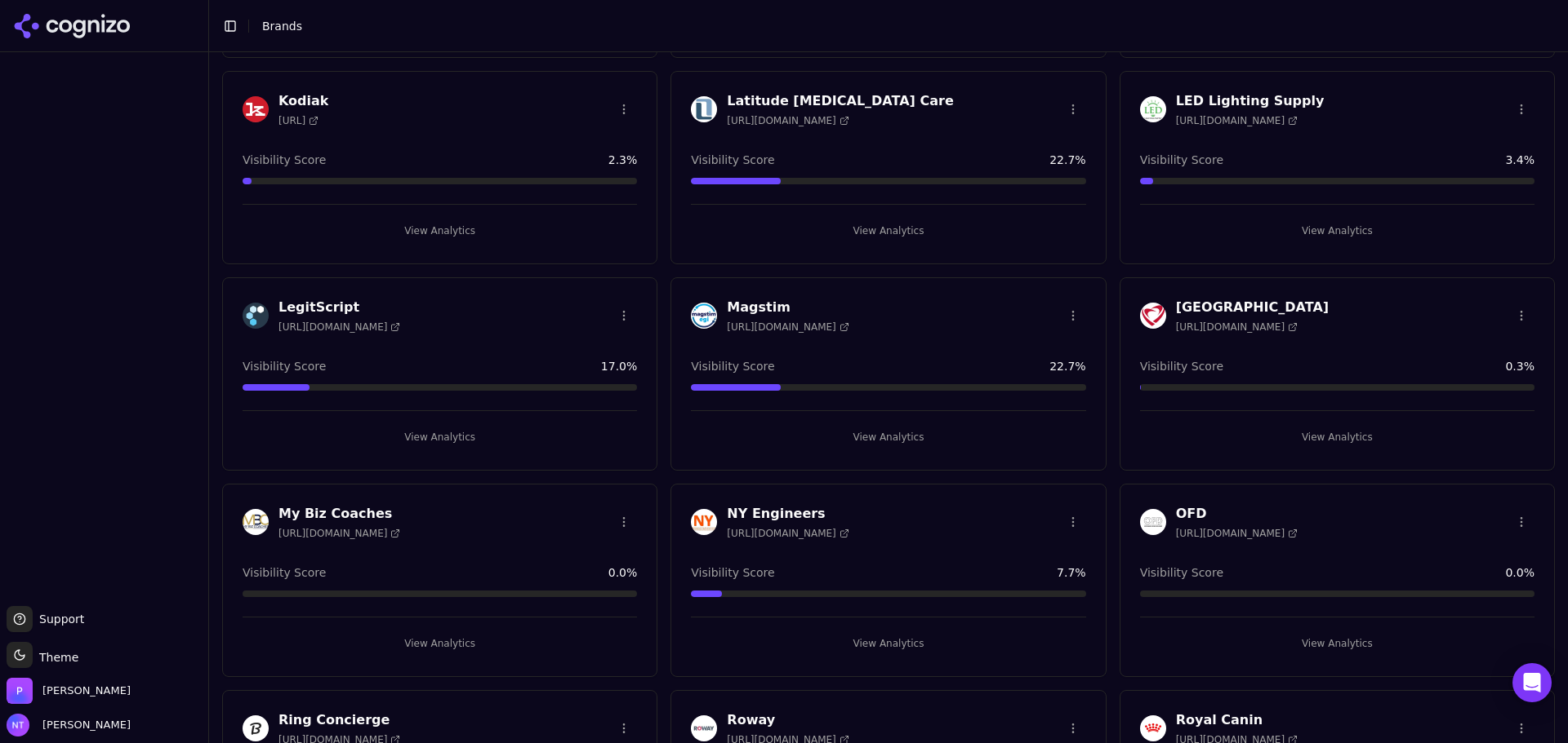
click at [1314, 641] on button "View Analytics" at bounding box center [1337, 644] width 395 height 26
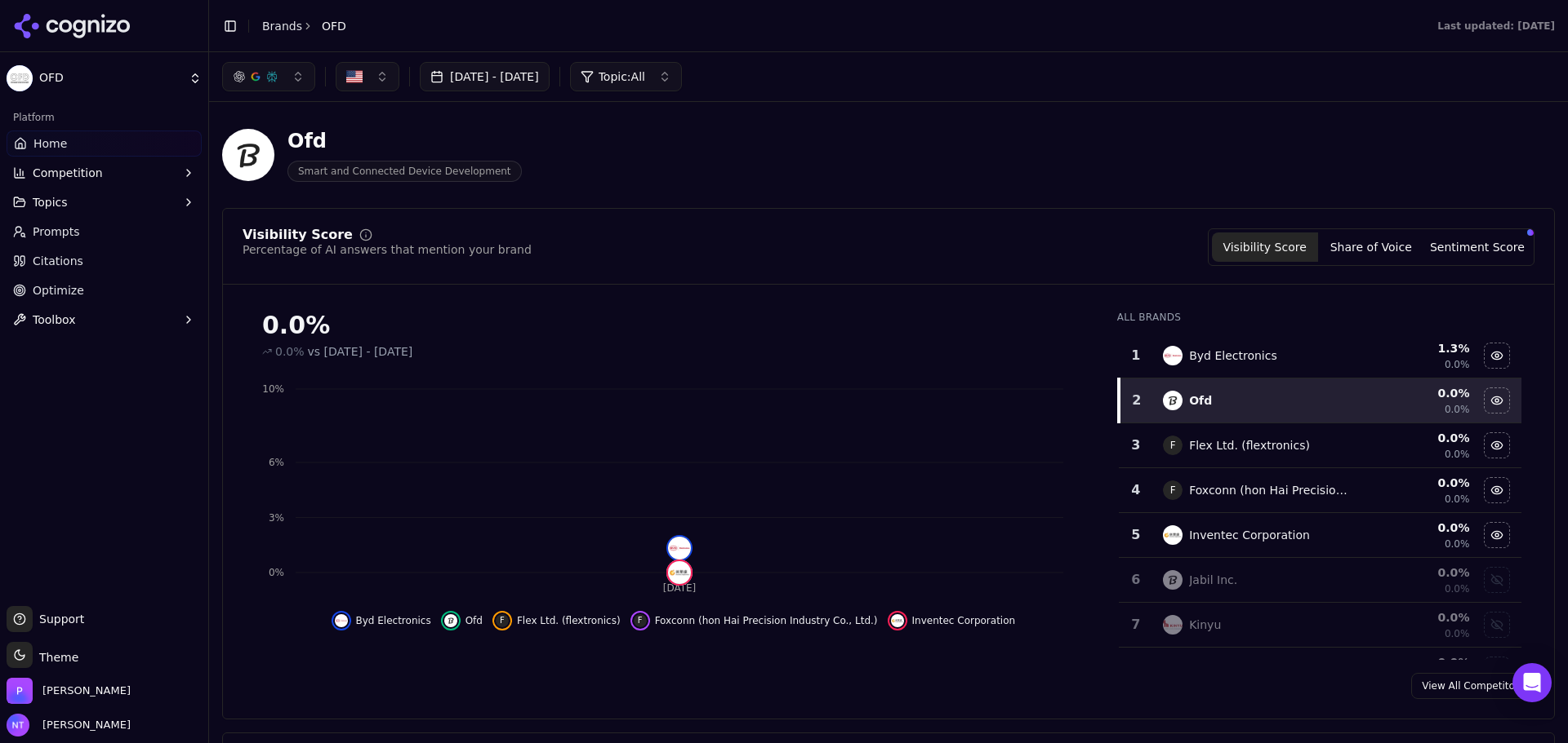
click at [65, 76] on html "OFD Platform Home Competition Topics Prompts Citations Optimize Toolbox Support…" at bounding box center [784, 372] width 1568 height 743
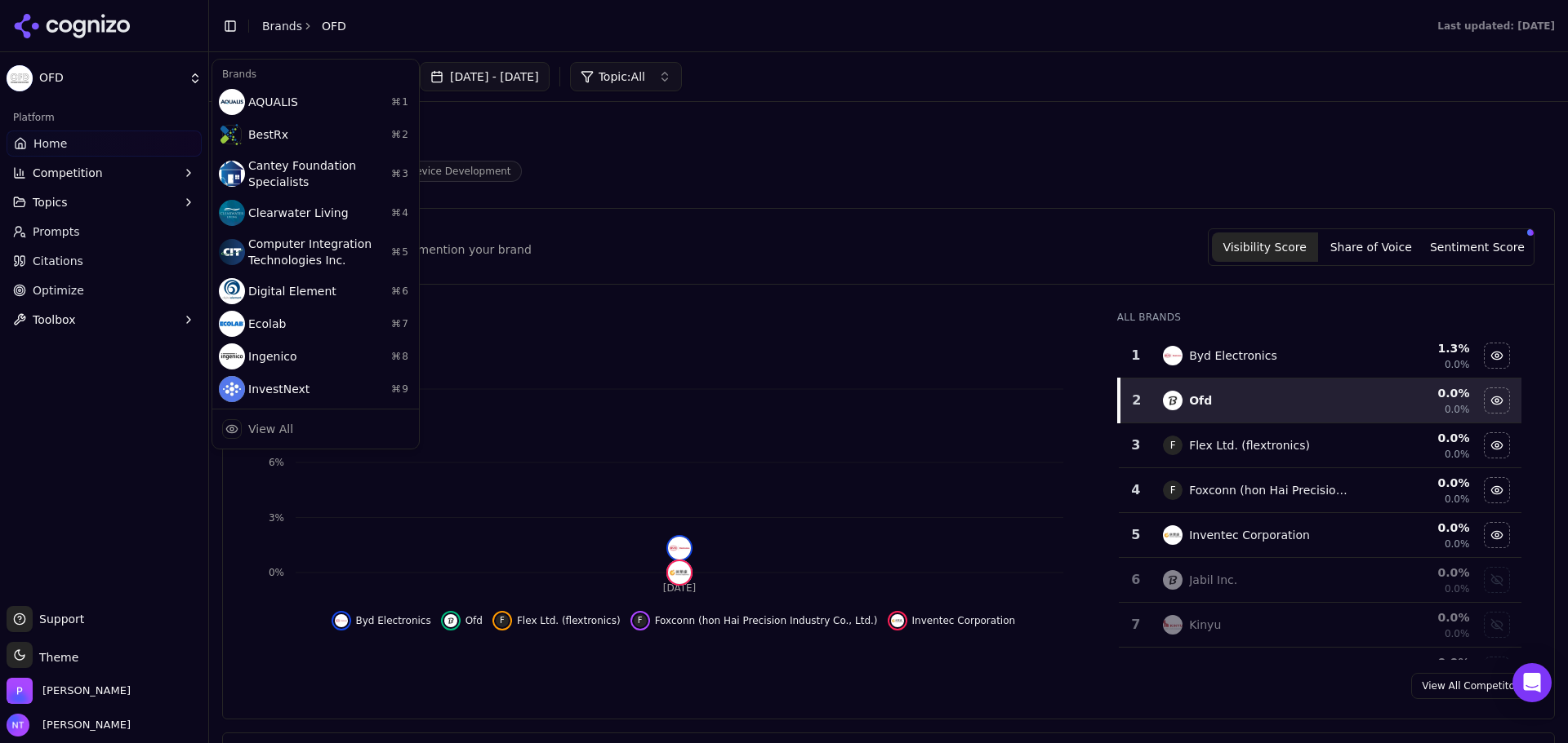
click at [294, 18] on html "OFD Platform Home Competition Topics Prompts Citations Optimize Toolbox Support…" at bounding box center [784, 372] width 1568 height 743
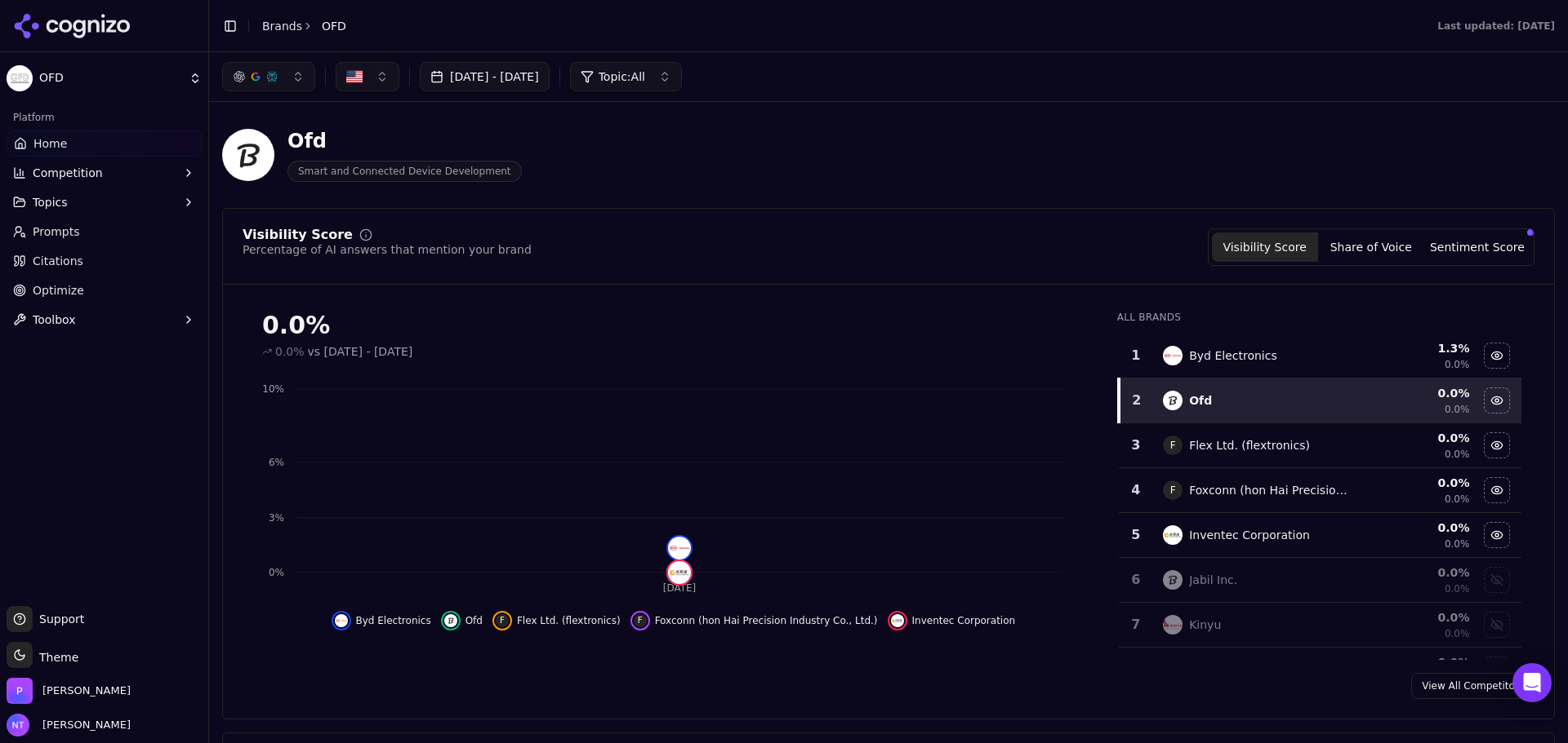
click at [289, 22] on link "Brands" at bounding box center [282, 26] width 40 height 13
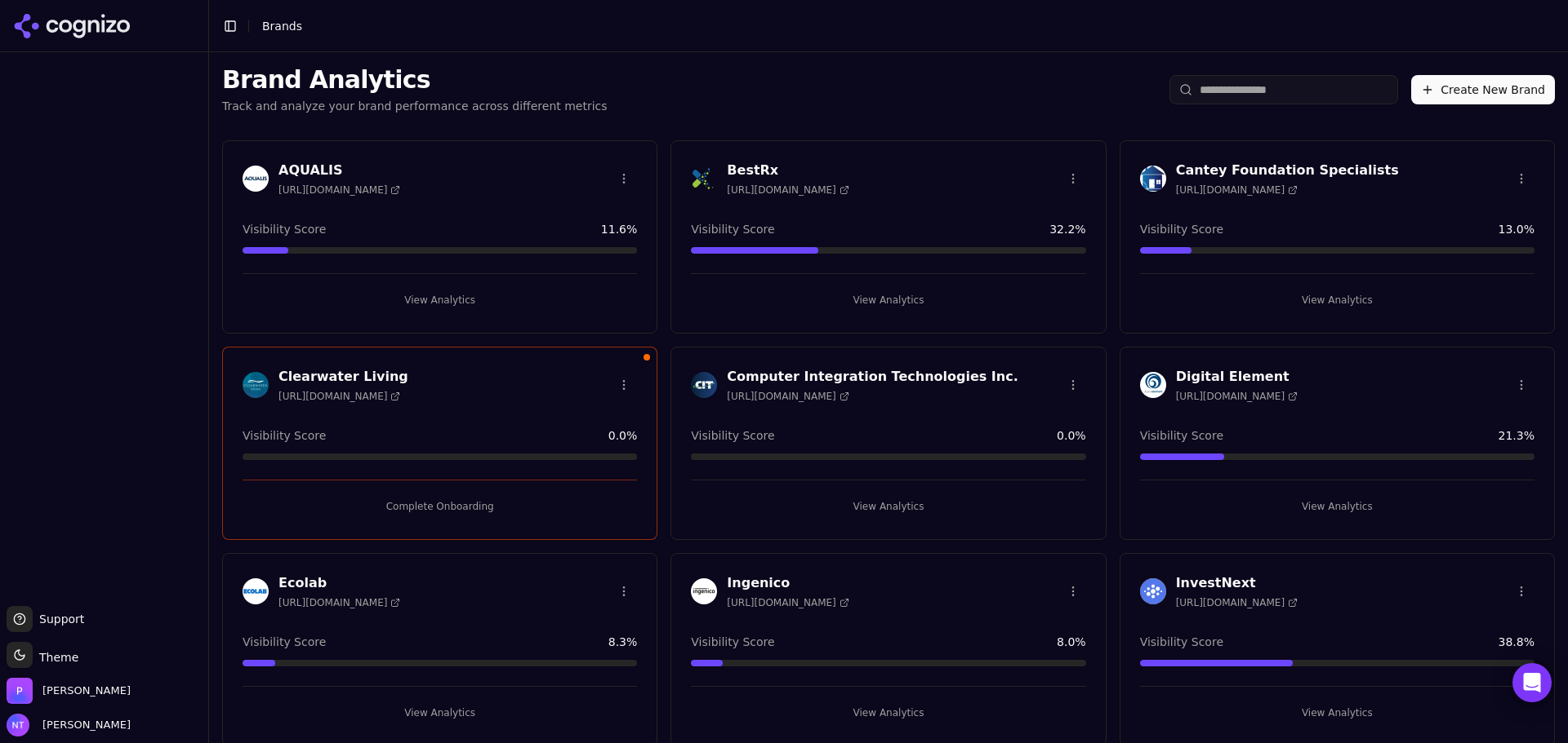
click at [897, 494] on button "View Analytics" at bounding box center [888, 506] width 395 height 26
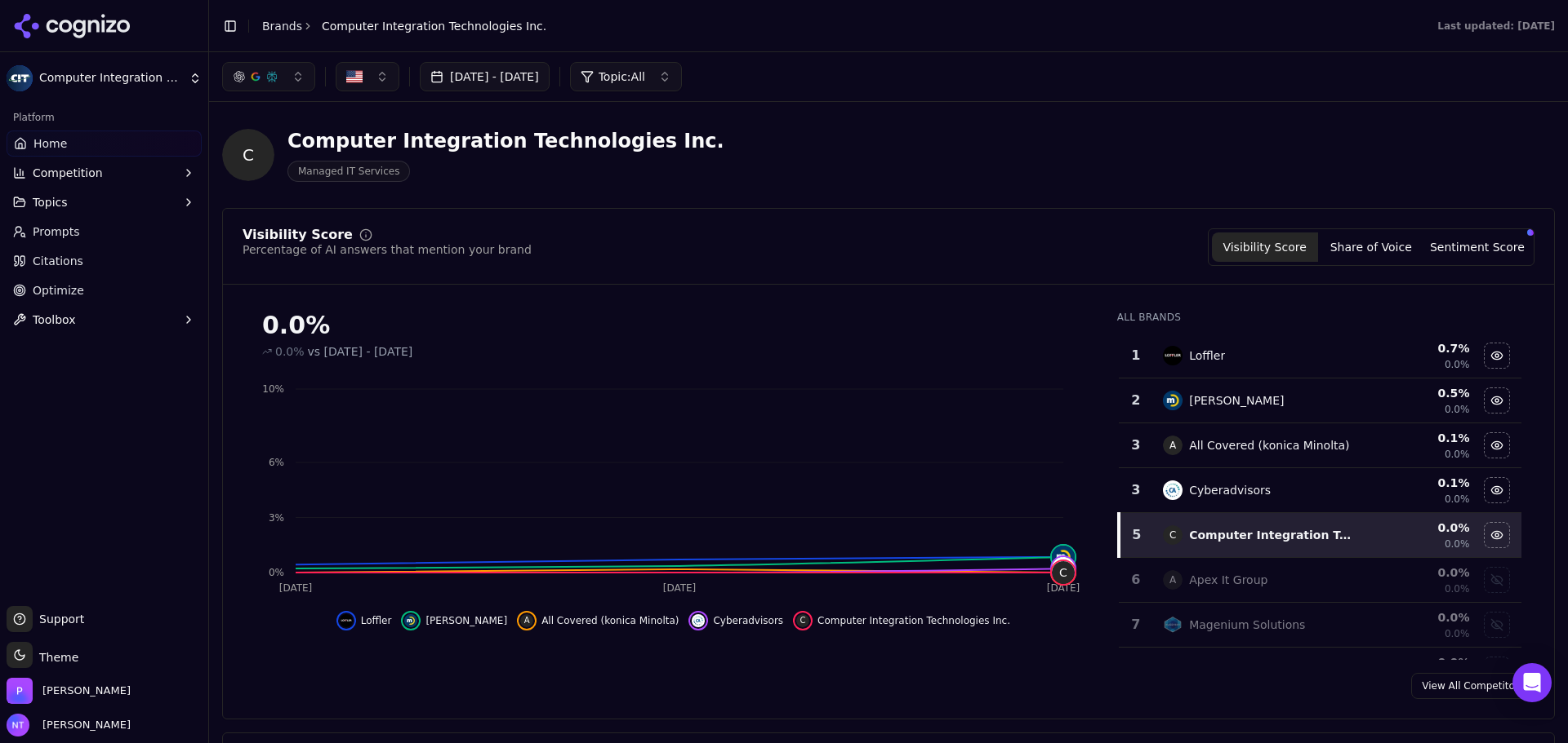
click at [69, 250] on link "Citations" at bounding box center [104, 260] width 195 height 26
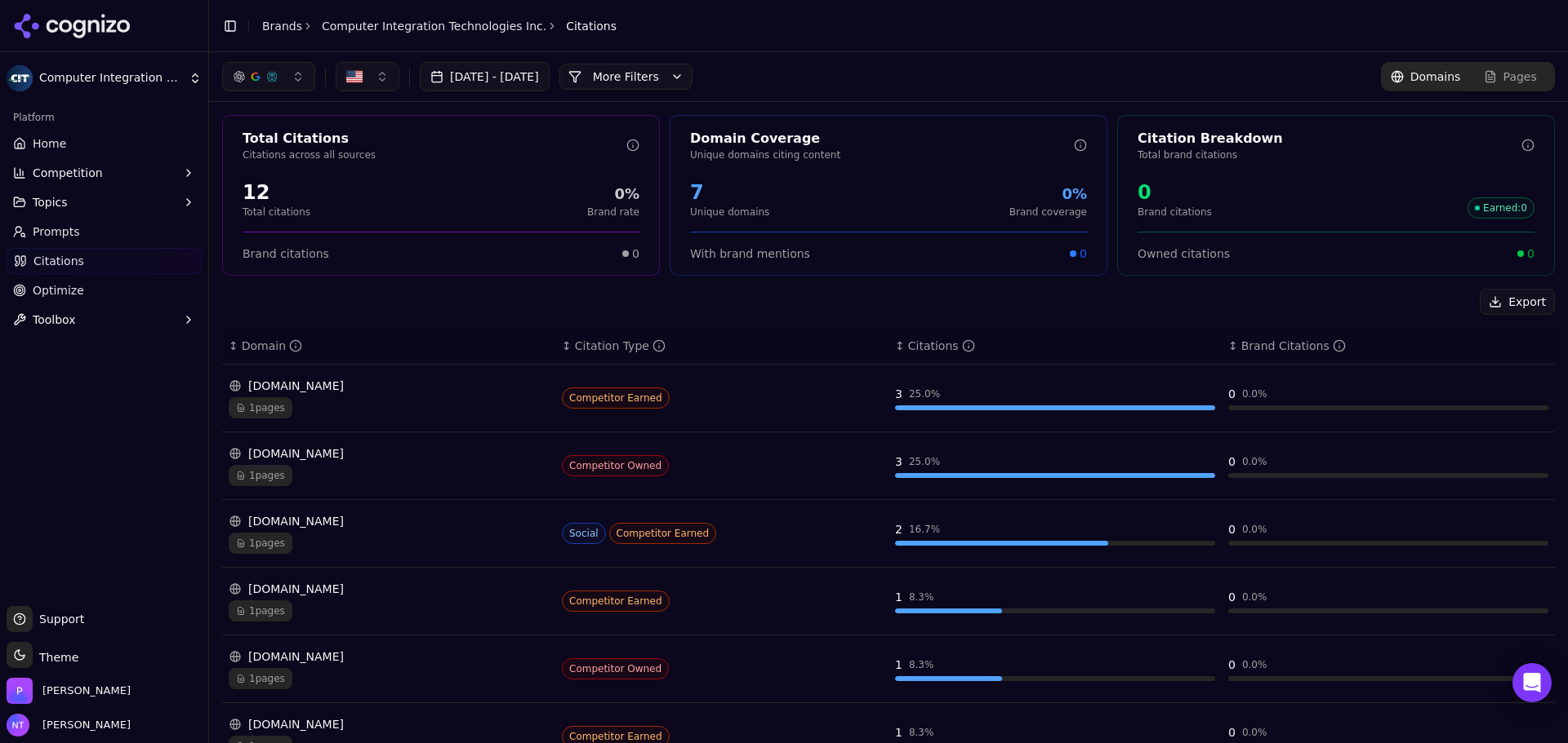
click at [119, 434] on div "Platform Home Competition Topics Prompts Citations Optimize Toolbox" at bounding box center [104, 349] width 208 height 502
